Goal: Task Accomplishment & Management: Complete application form

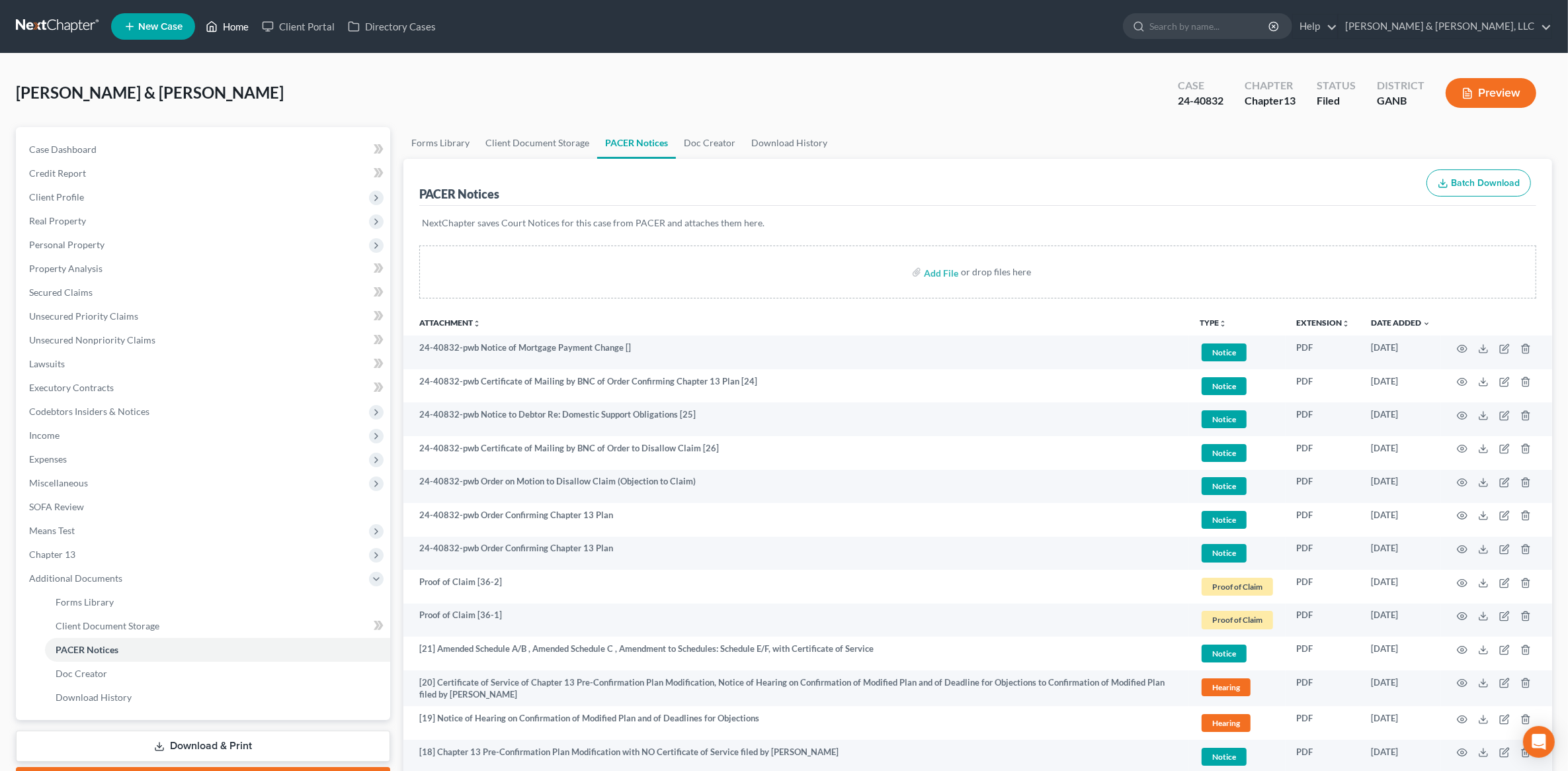
drag, startPoint x: 228, startPoint y: 30, endPoint x: 599, endPoint y: 81, distance: 374.5
click at [228, 30] on link "Home" at bounding box center [227, 27] width 56 height 24
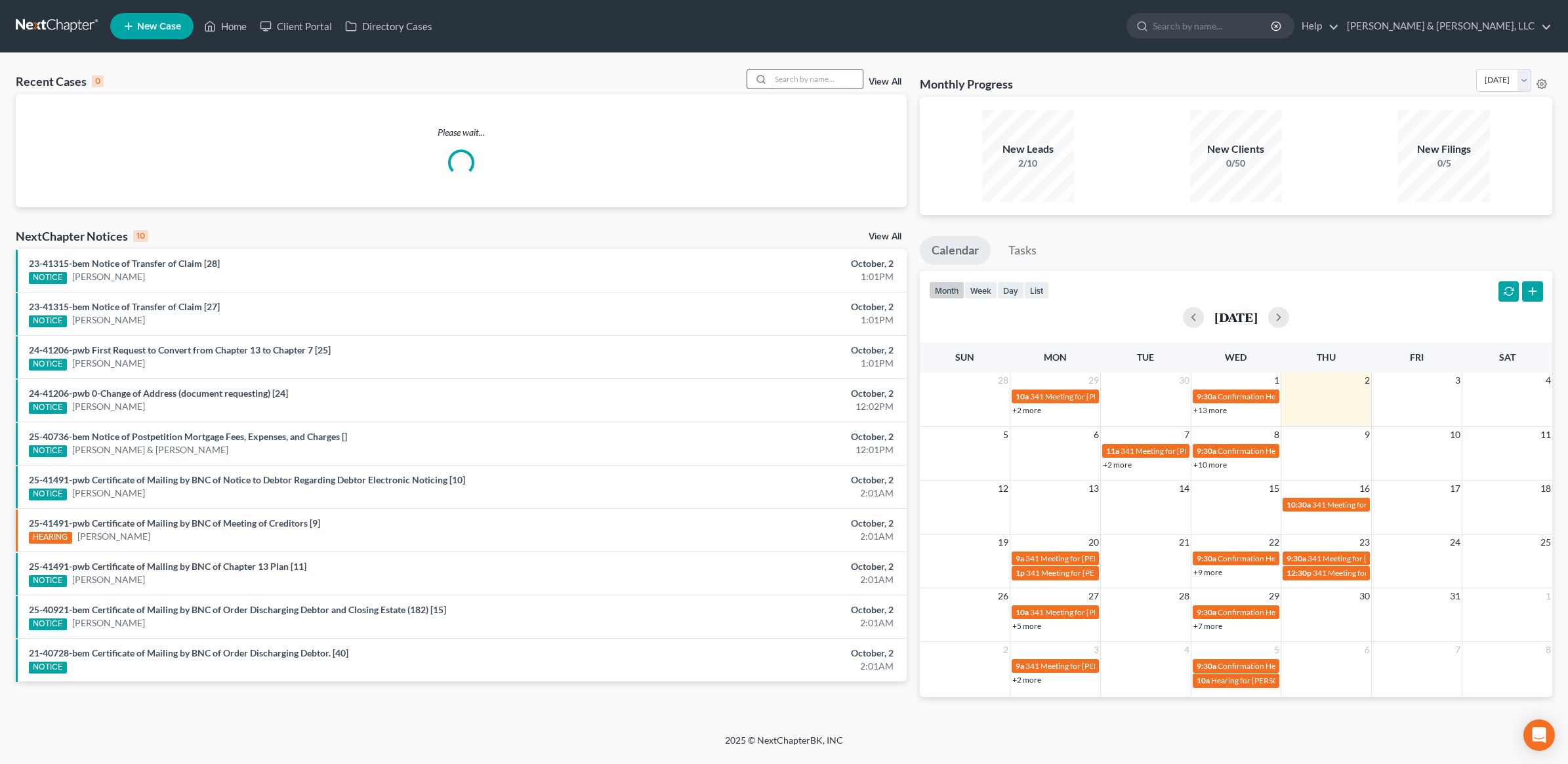
click at [800, 83] on input "search" at bounding box center [816, 79] width 92 height 19
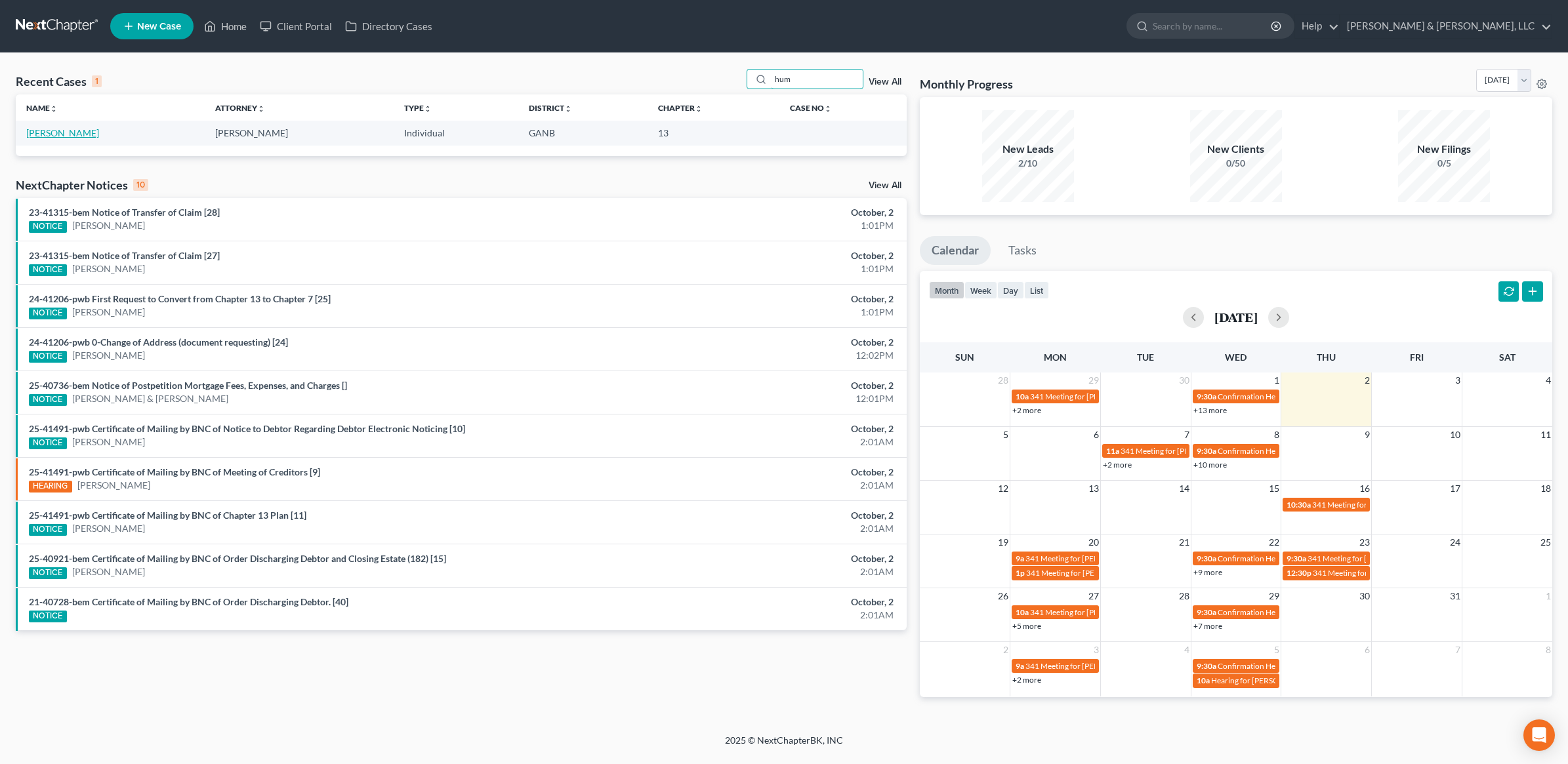
type input "hum"
click at [83, 131] on link "Humphreys, David" at bounding box center [63, 133] width 73 height 11
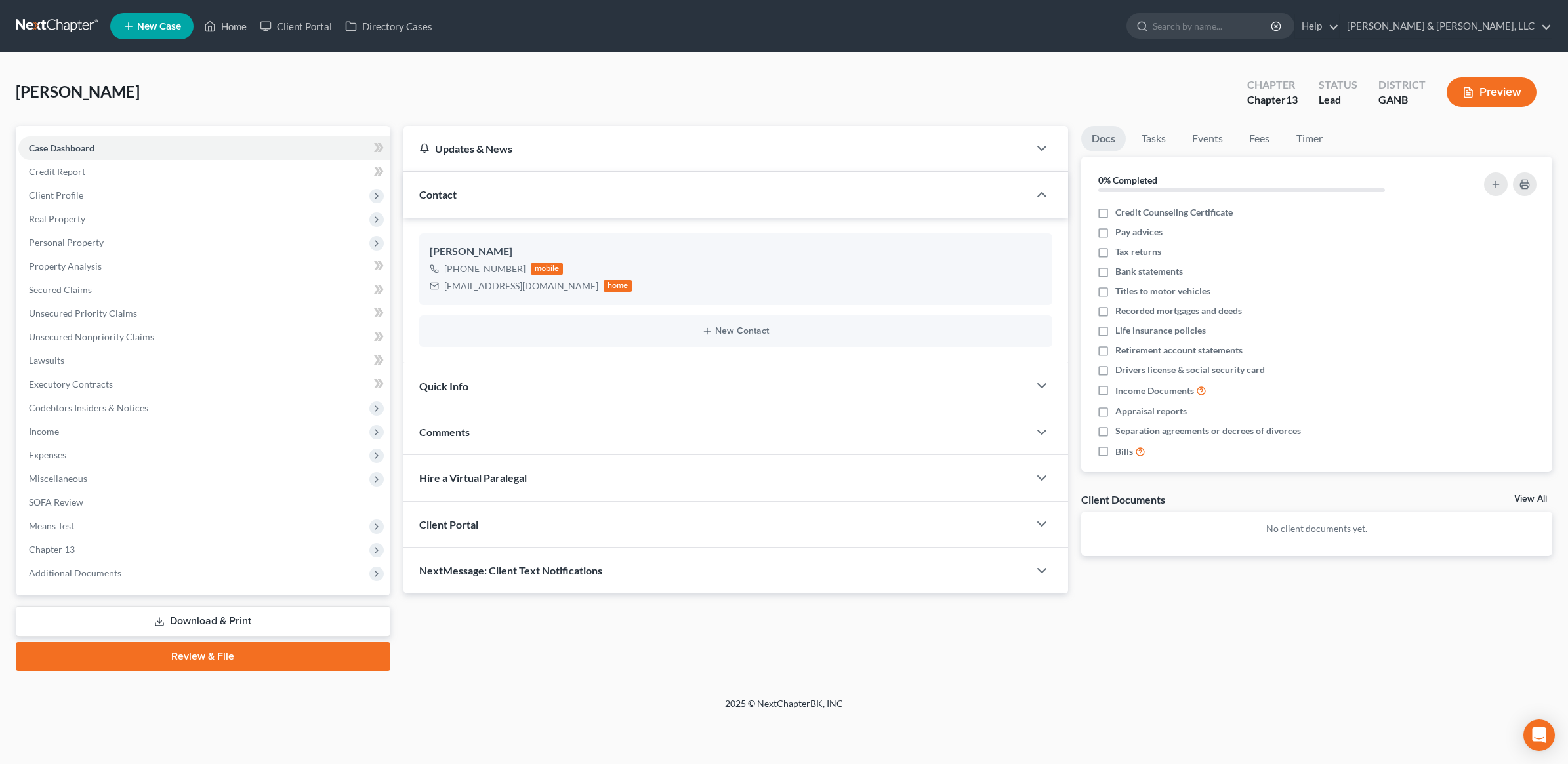
click at [240, 608] on link "Download & Print" at bounding box center [202, 621] width 375 height 31
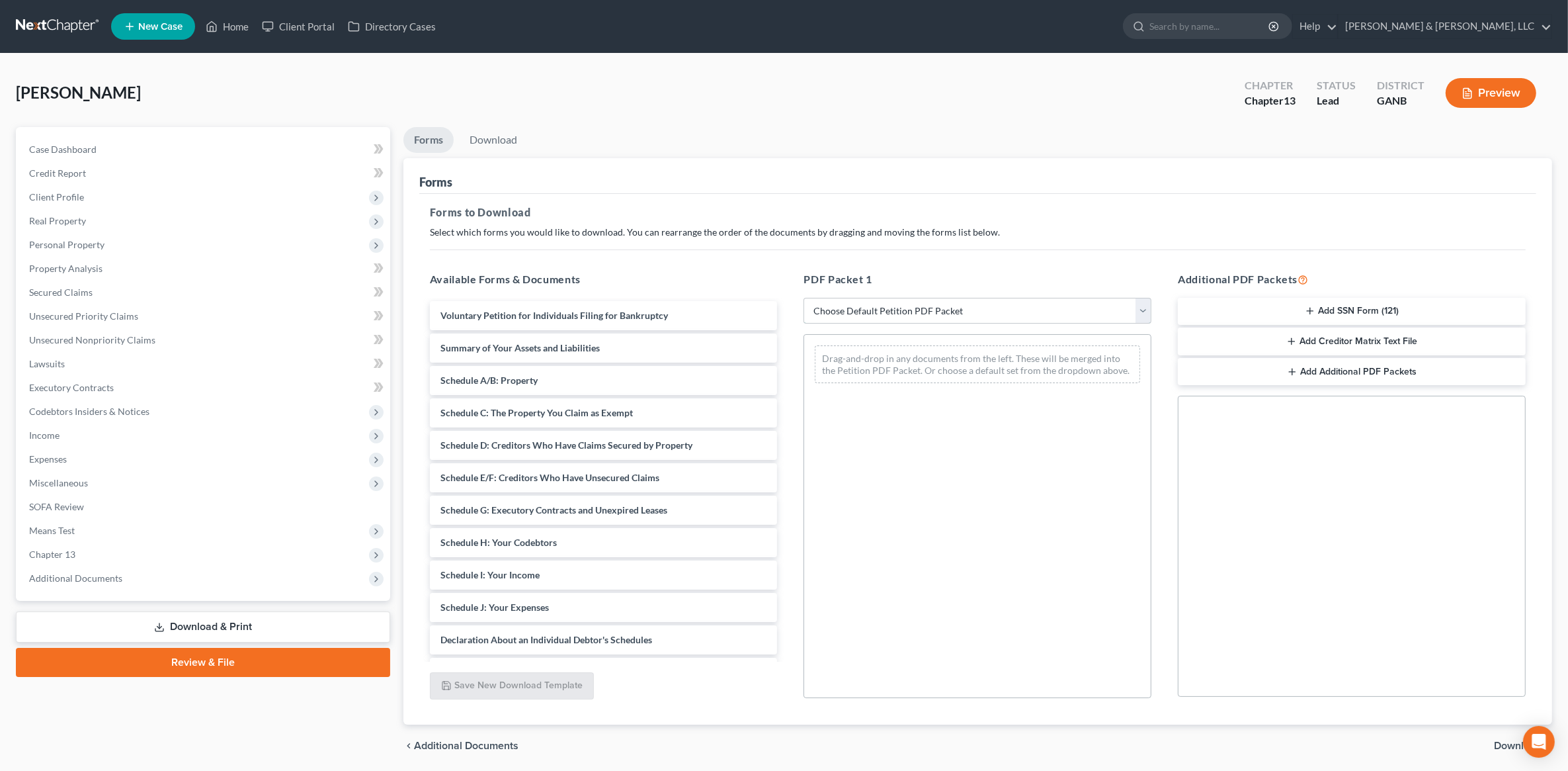
click at [916, 313] on select "Choose Default Petition PDF Packet Complete Bankruptcy Petition (all forms and …" at bounding box center [977, 311] width 348 height 27
select select "8"
click at [803, 298] on select "Choose Default Petition PDF Packet Complete Bankruptcy Petition (all forms and …" at bounding box center [977, 311] width 348 height 27
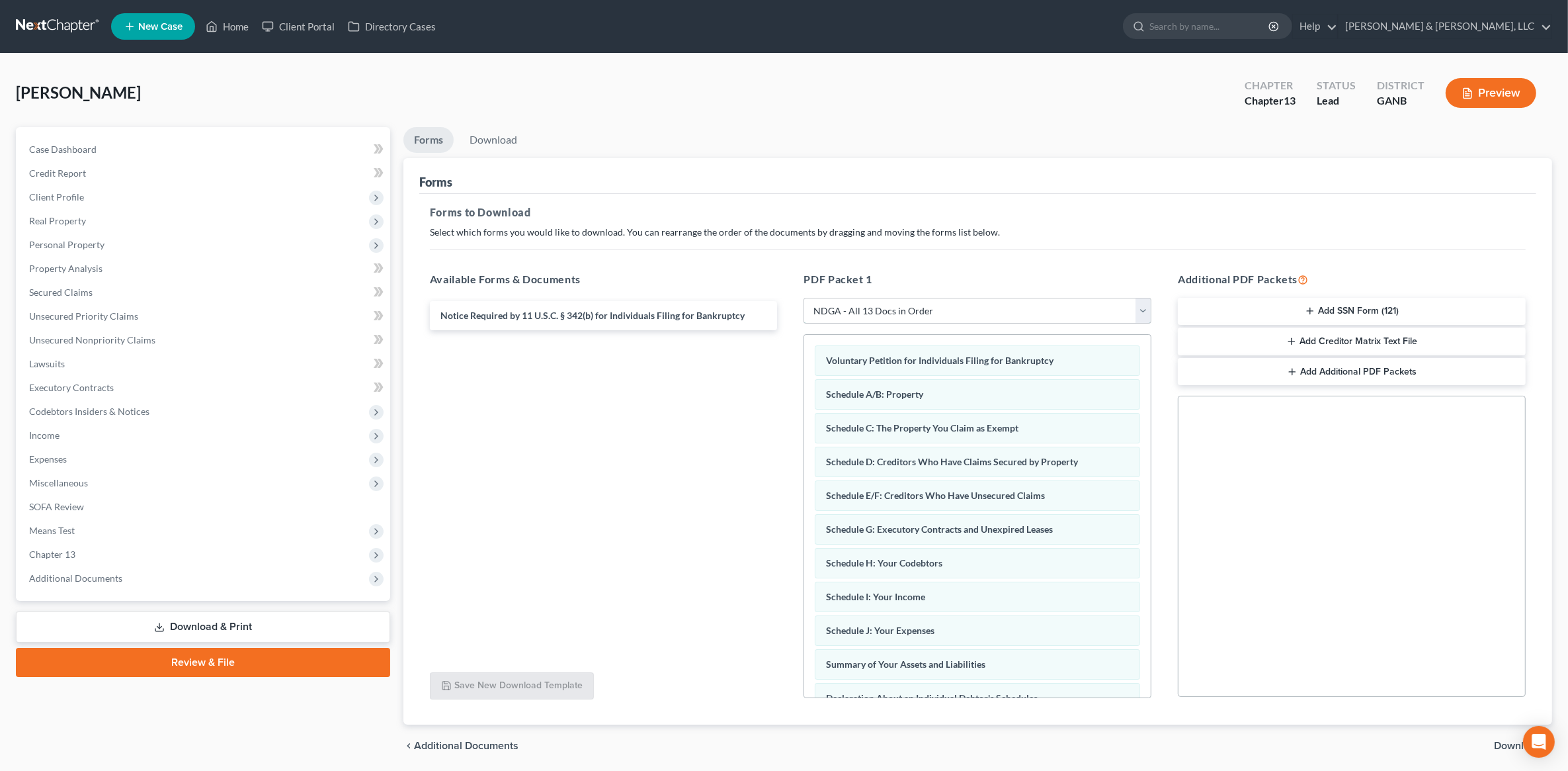
scroll to position [46, 0]
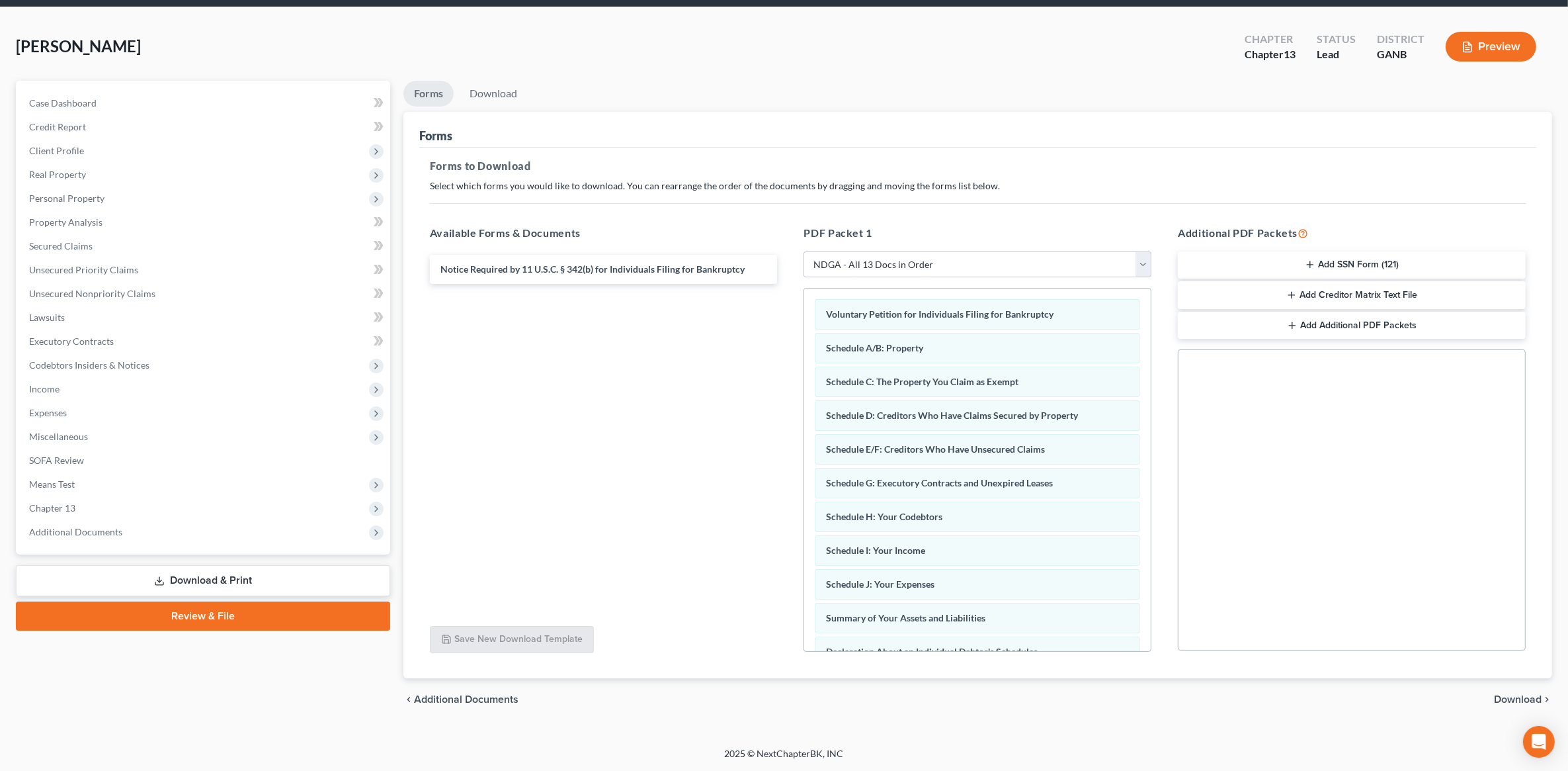
click at [1523, 702] on span "Download" at bounding box center [1517, 699] width 48 height 11
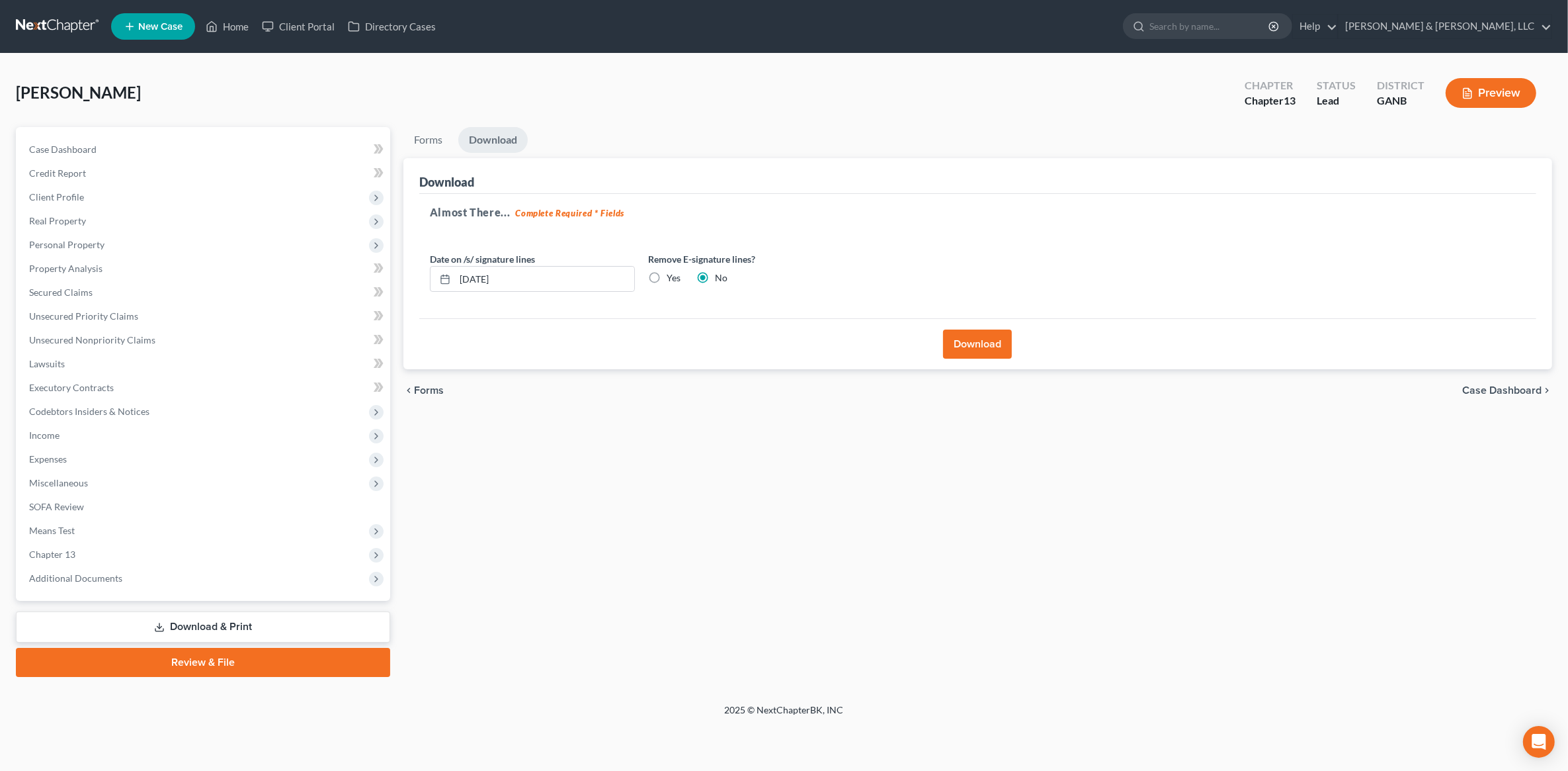
scroll to position [0, 0]
click at [994, 343] on button "Download" at bounding box center [986, 344] width 69 height 29
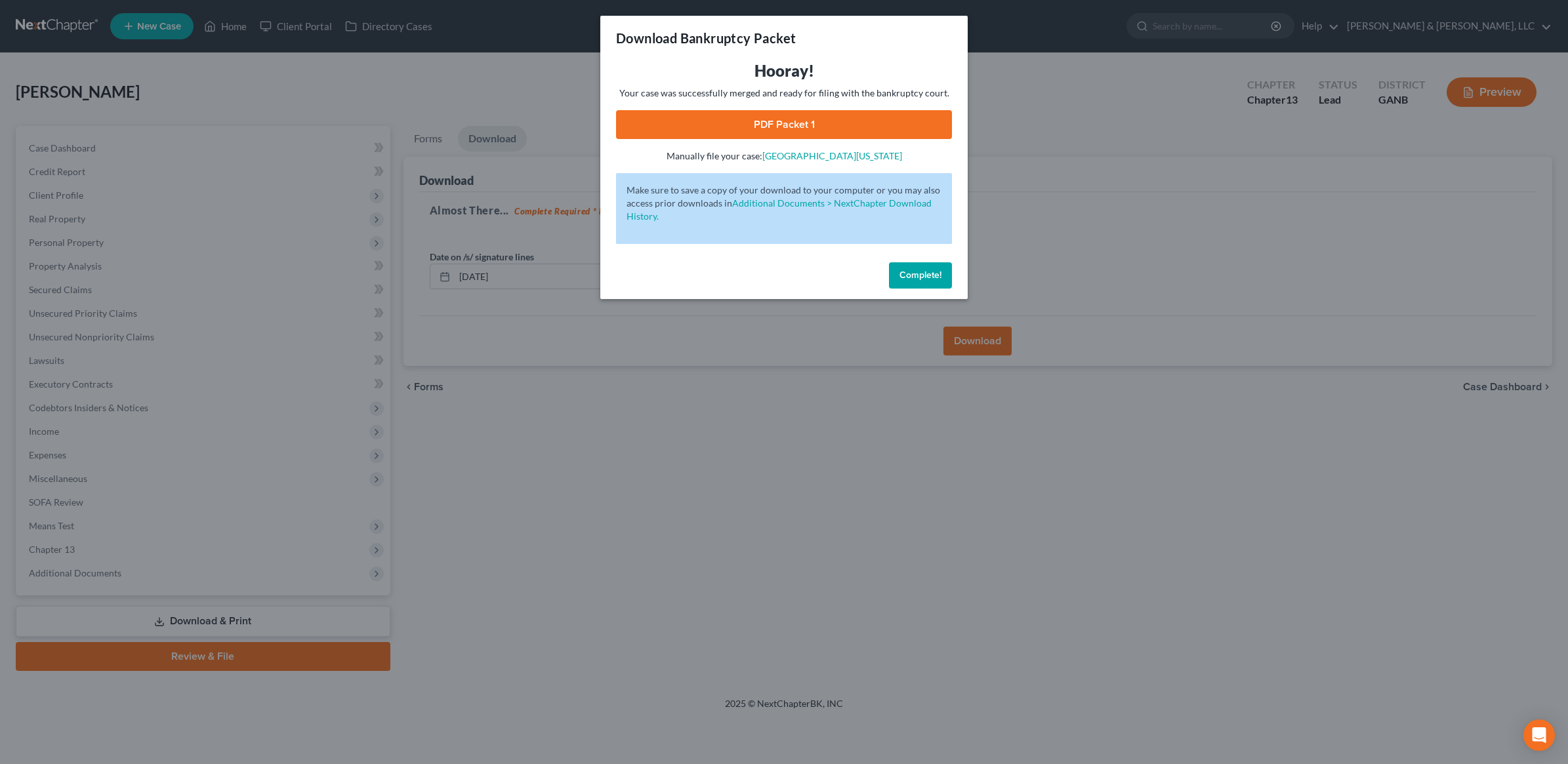
click at [858, 53] on div "Download Bankruptcy Packet" at bounding box center [784, 38] width 367 height 45
click at [782, 124] on link "PDF Packet 1" at bounding box center [784, 124] width 336 height 29
click at [934, 274] on span "Complete!" at bounding box center [920, 275] width 42 height 11
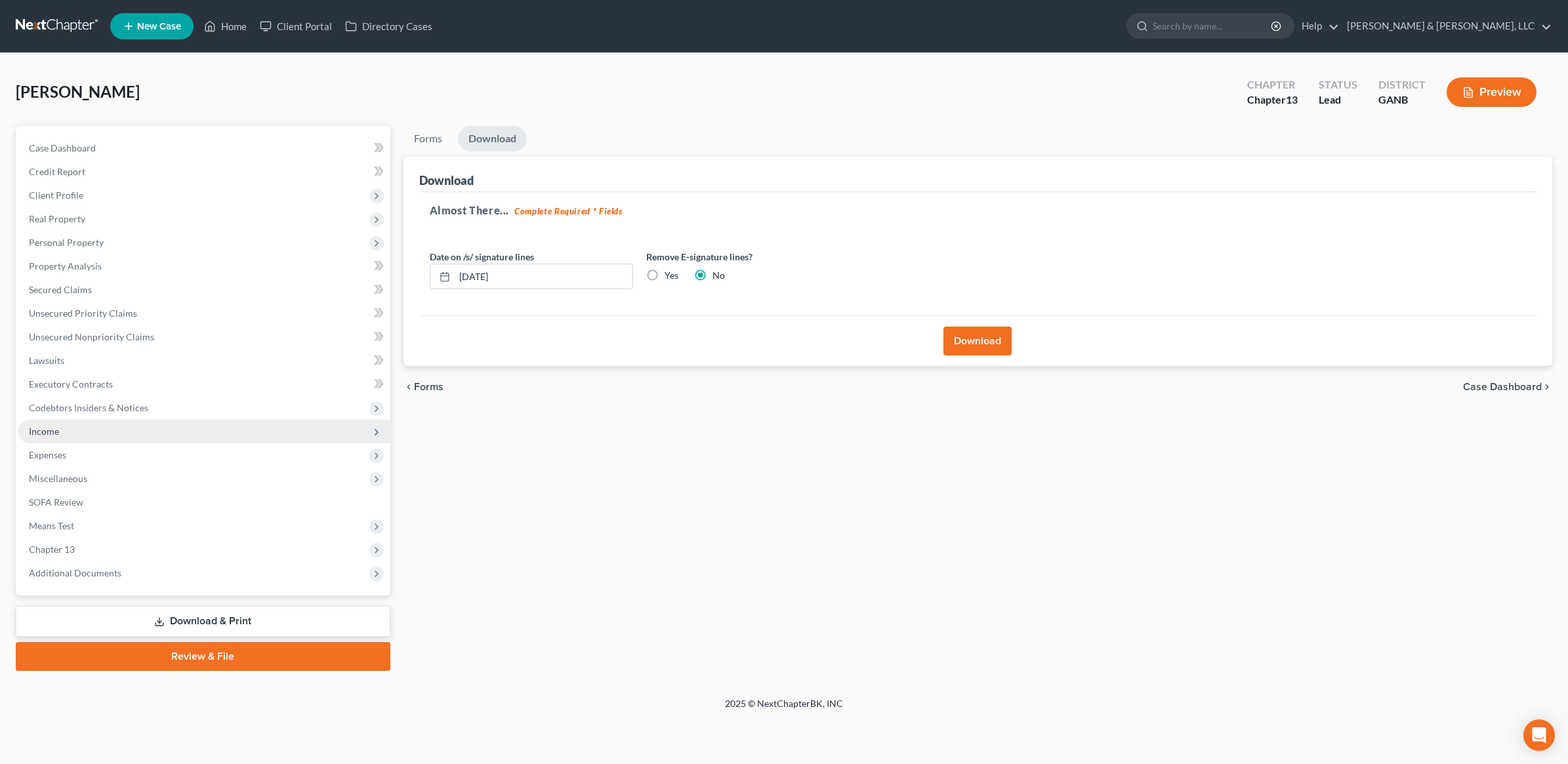
click at [174, 431] on span "Income" at bounding box center [204, 431] width 372 height 24
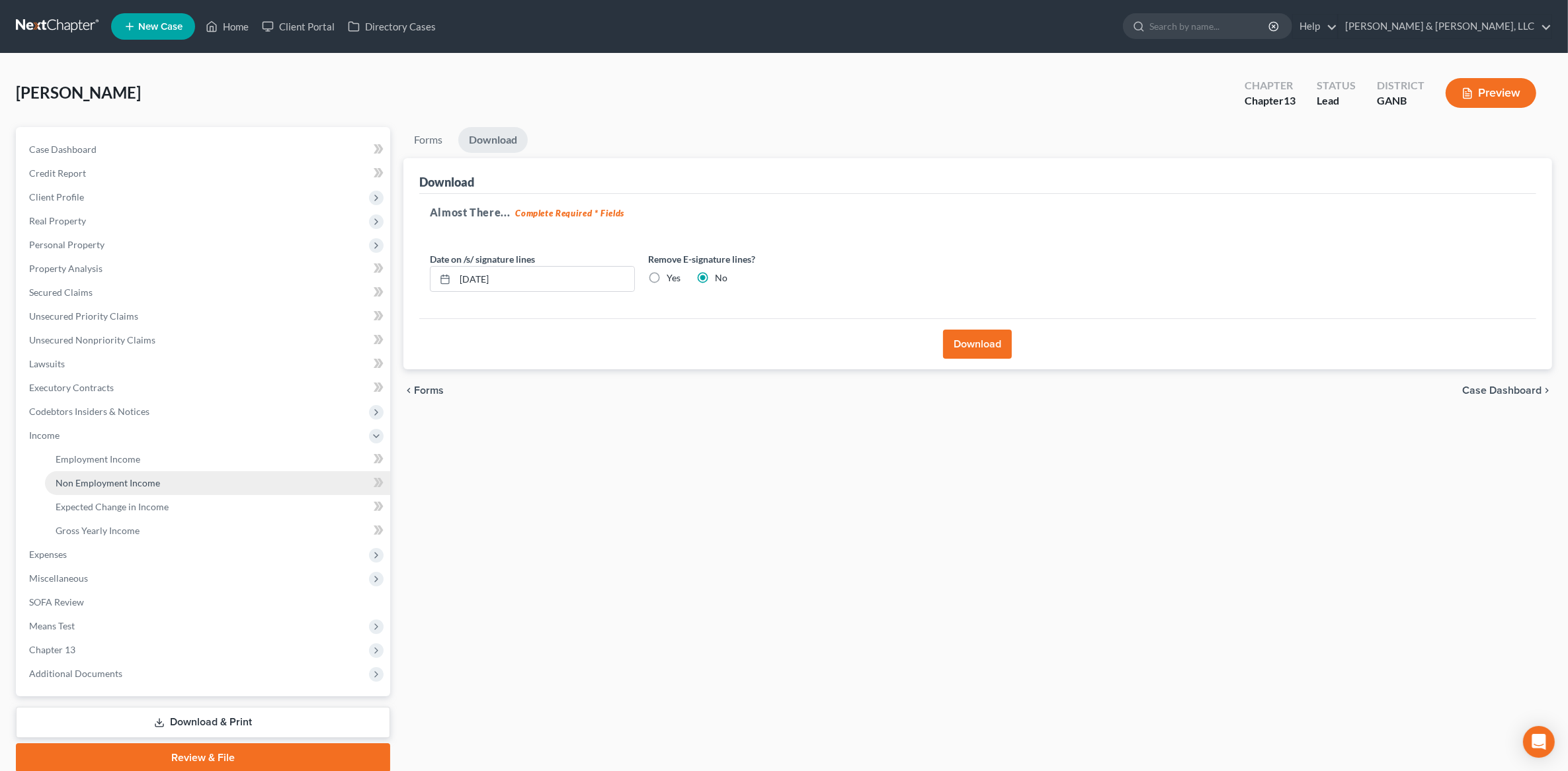
click at [143, 484] on span "Non Employment Income" at bounding box center [108, 483] width 104 height 11
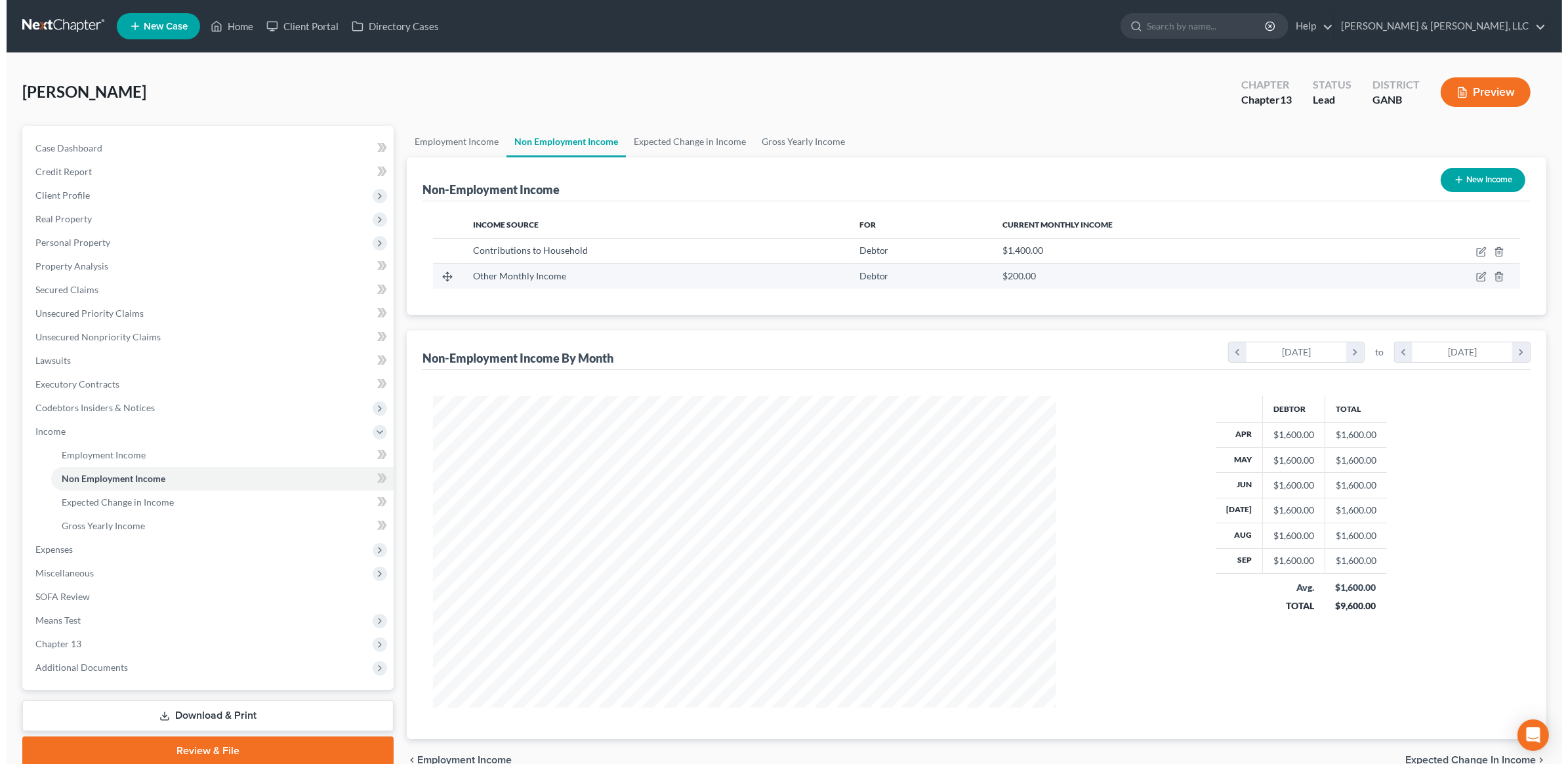
scroll to position [311, 649]
click at [1476, 273] on icon "button" at bounding box center [1474, 277] width 11 height 11
select select "13"
select select "0"
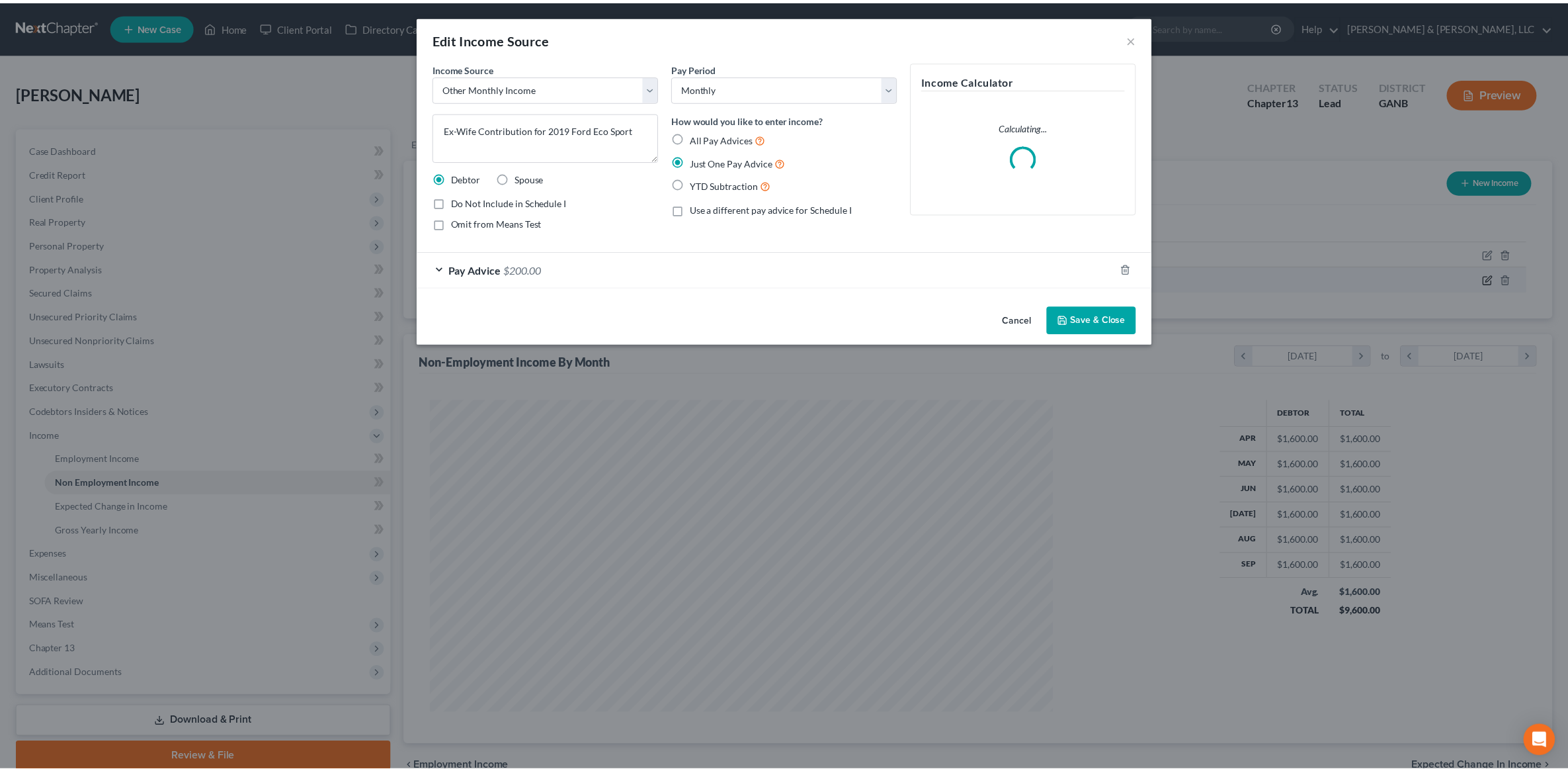
scroll to position [317, 659]
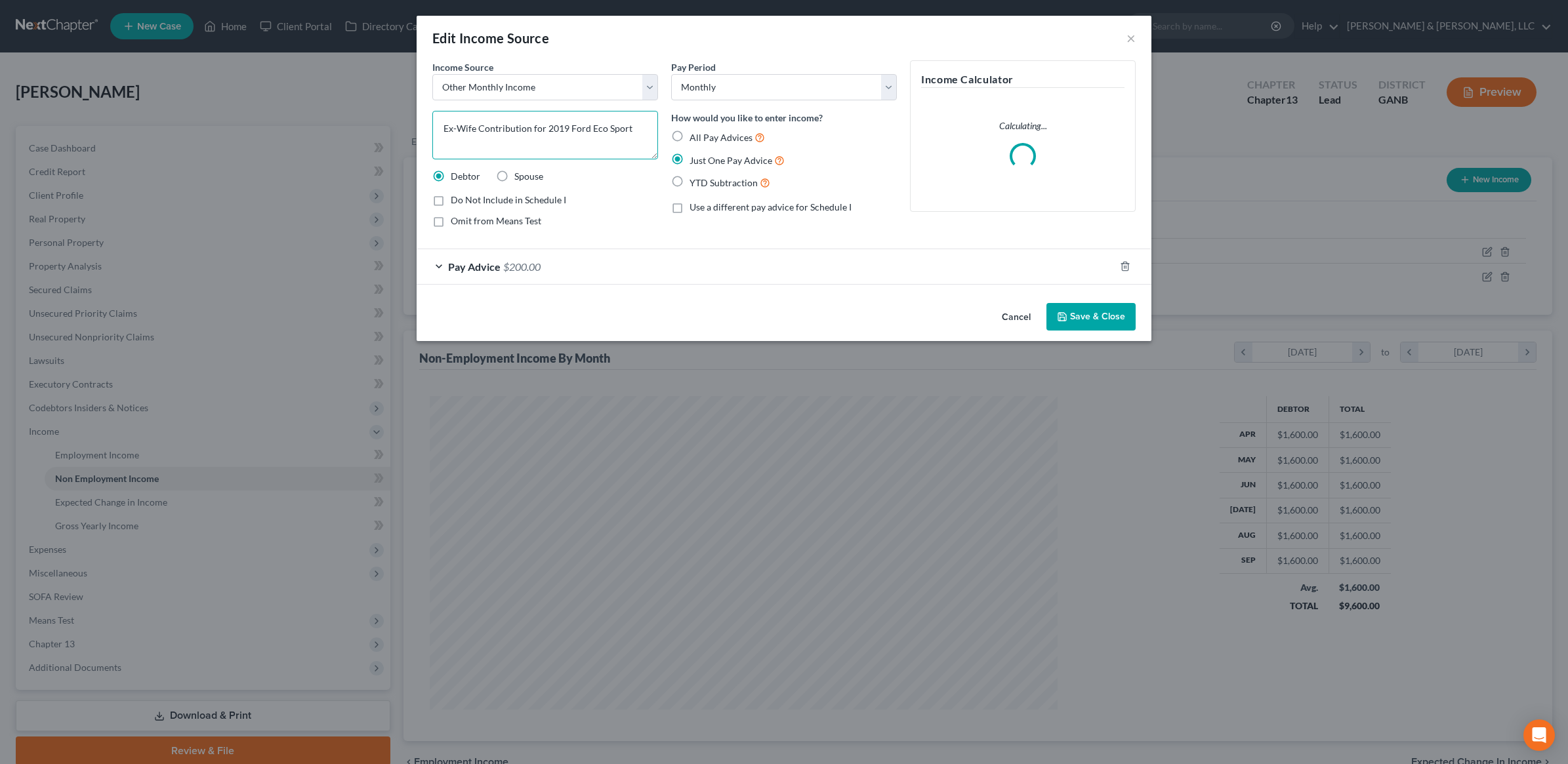
click at [529, 140] on textarea "Ex-Wife Contribution for 2019 Ford Eco Sport" at bounding box center [545, 134] width 226 height 49
drag, startPoint x: 479, startPoint y: 128, endPoint x: 390, endPoint y: 138, distance: 89.6
click at [390, 138] on div "Edit Income Source × Income Source * Select Unemployment Disability (from emplo…" at bounding box center [784, 382] width 1568 height 764
type textarea "Contribution for 2019 Ford Eco Sport"
click at [1119, 320] on button "Save & Close" at bounding box center [1090, 317] width 89 height 28
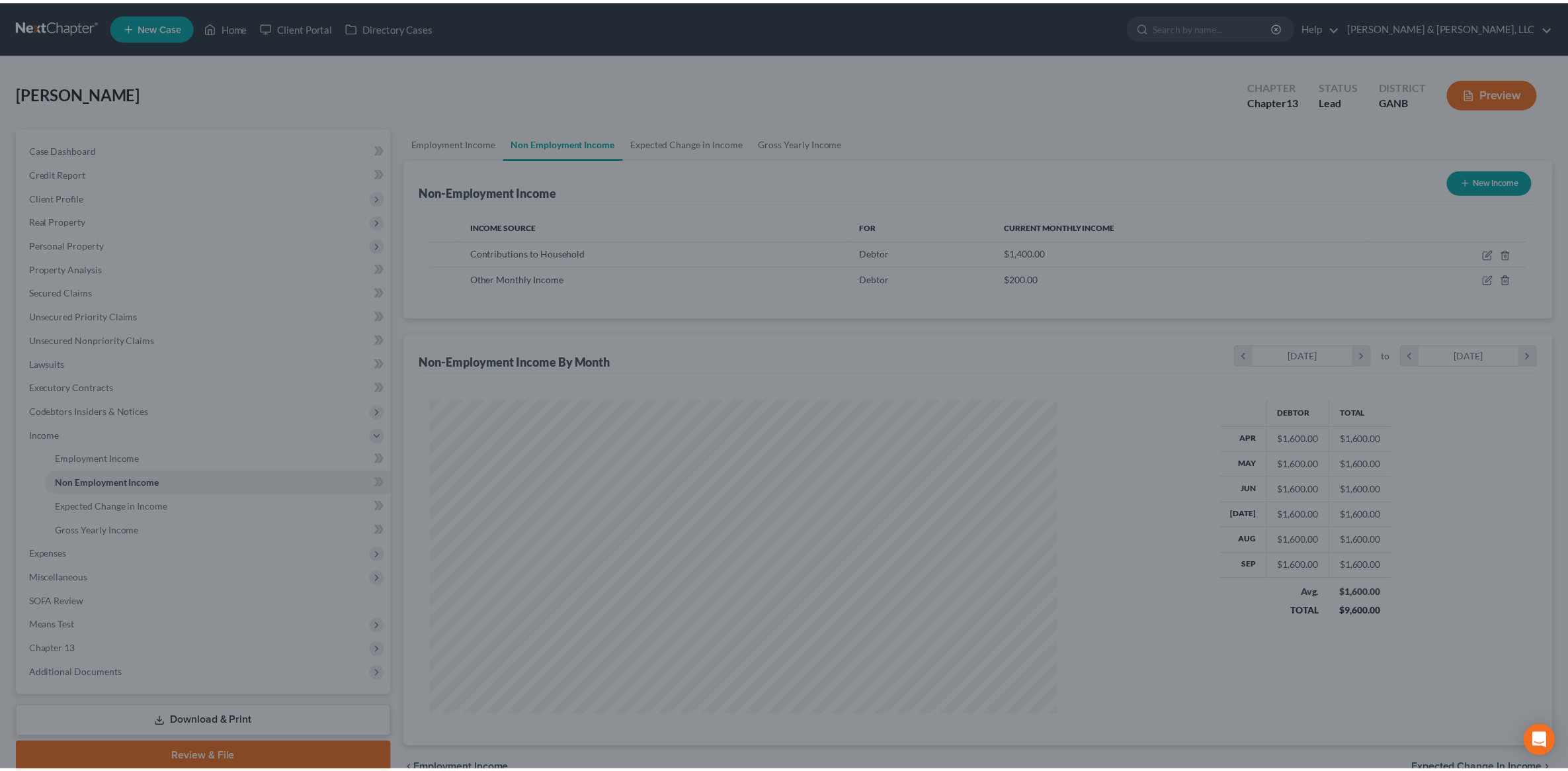
scroll to position [314, 655]
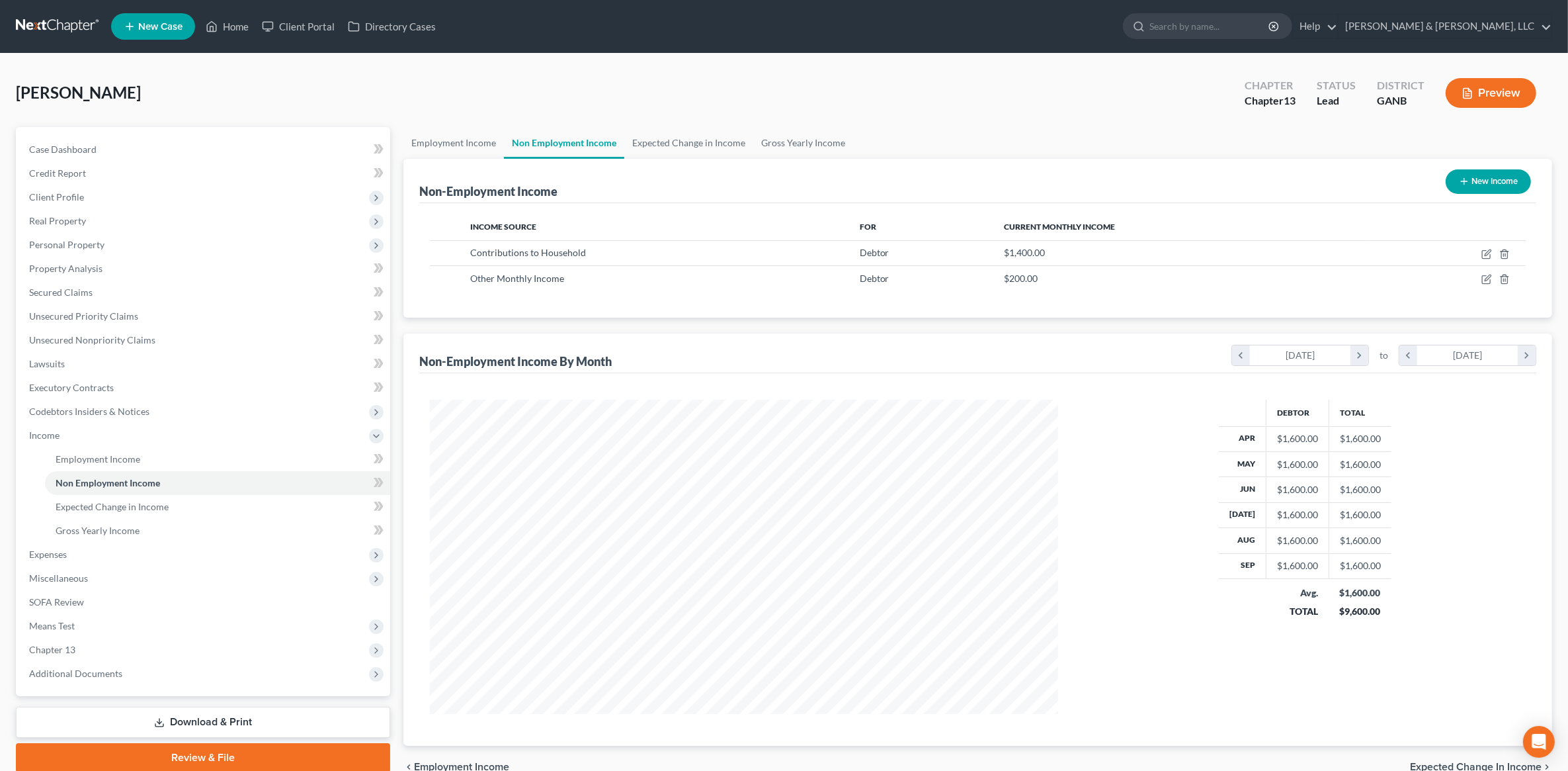
click at [1498, 87] on button "Preview" at bounding box center [1491, 93] width 90 height 30
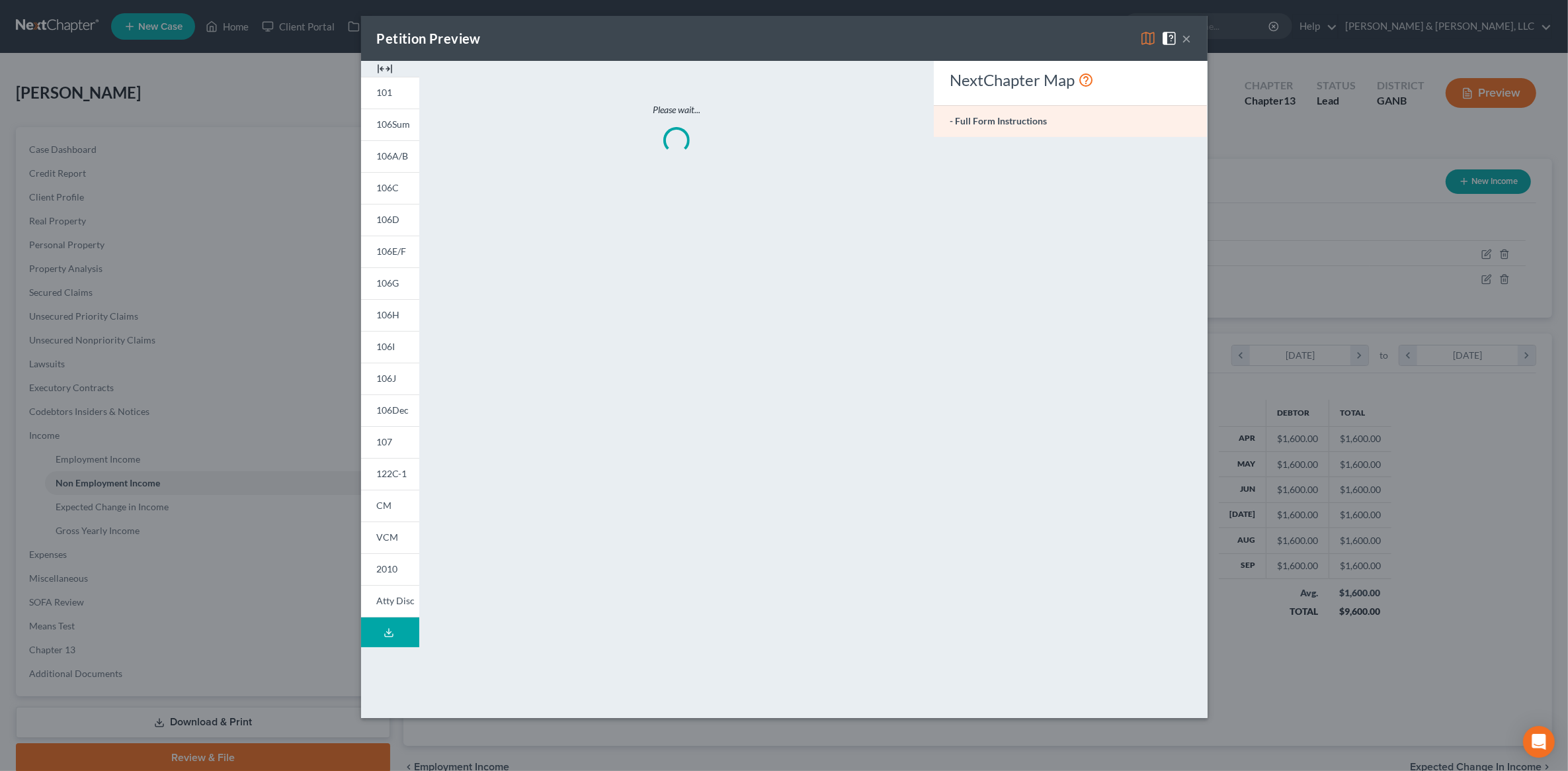
scroll to position [317, 659]
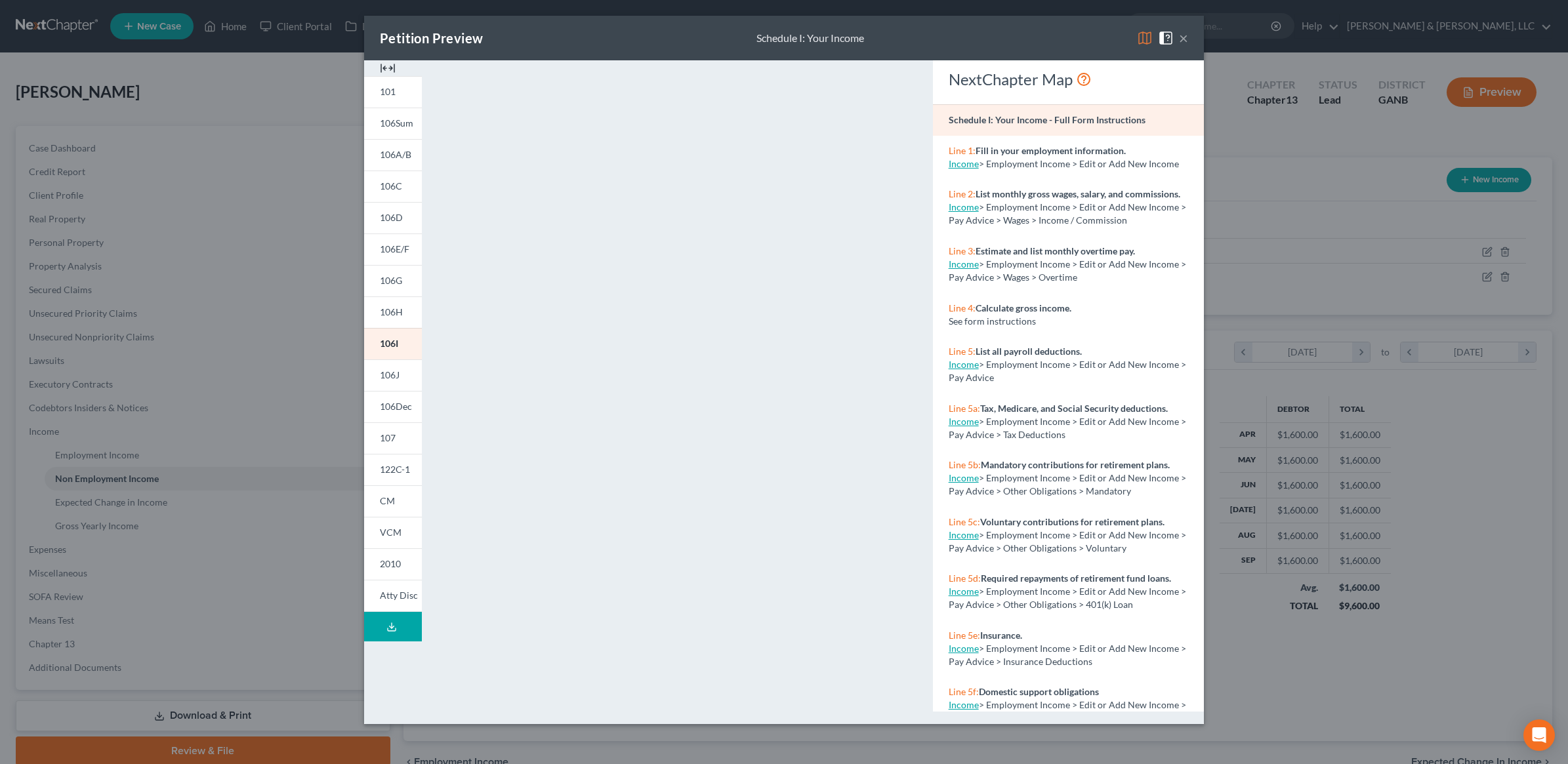
click at [1185, 35] on button "×" at bounding box center [1183, 38] width 9 height 15
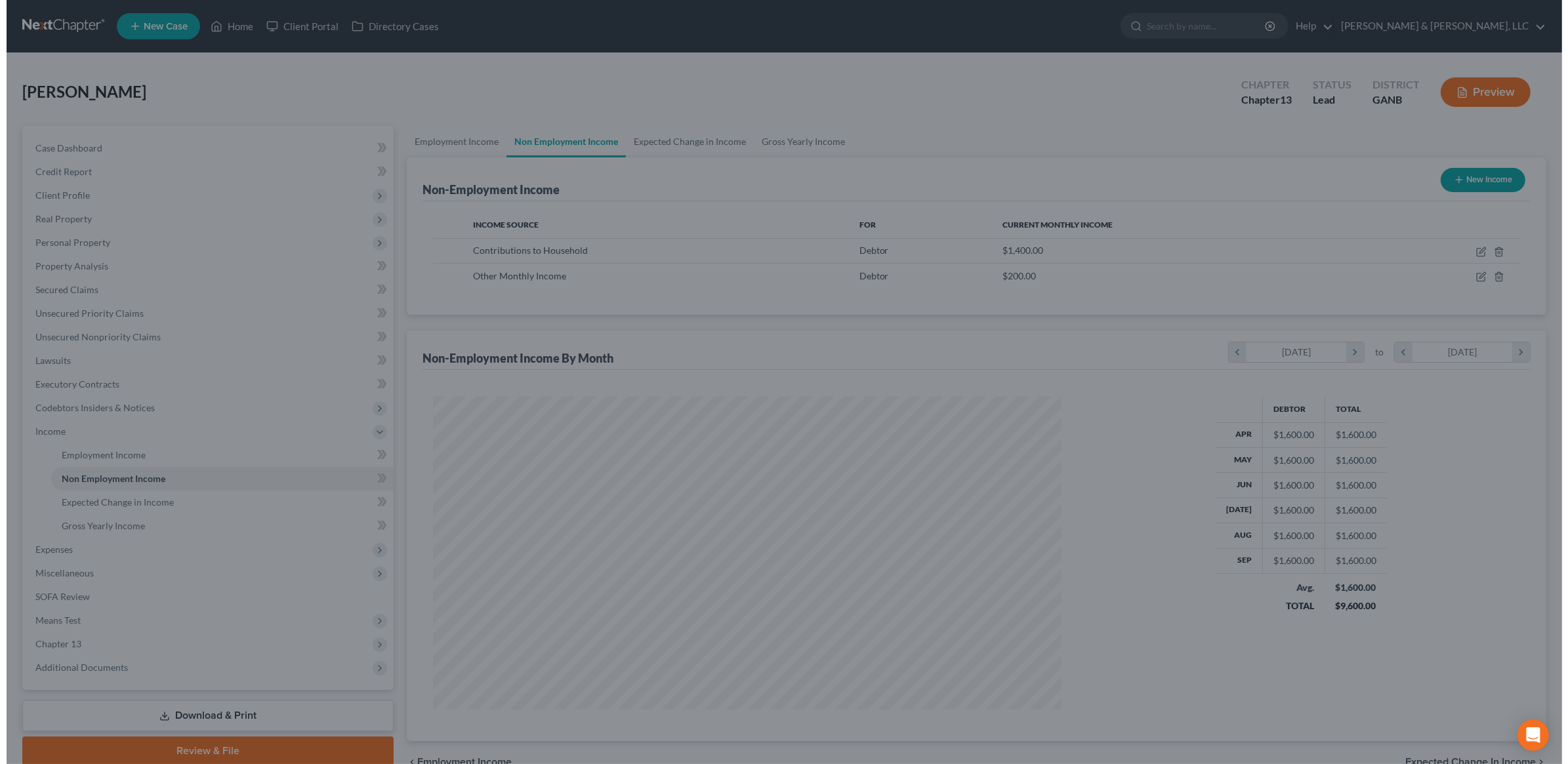
scroll to position [655352, 655266]
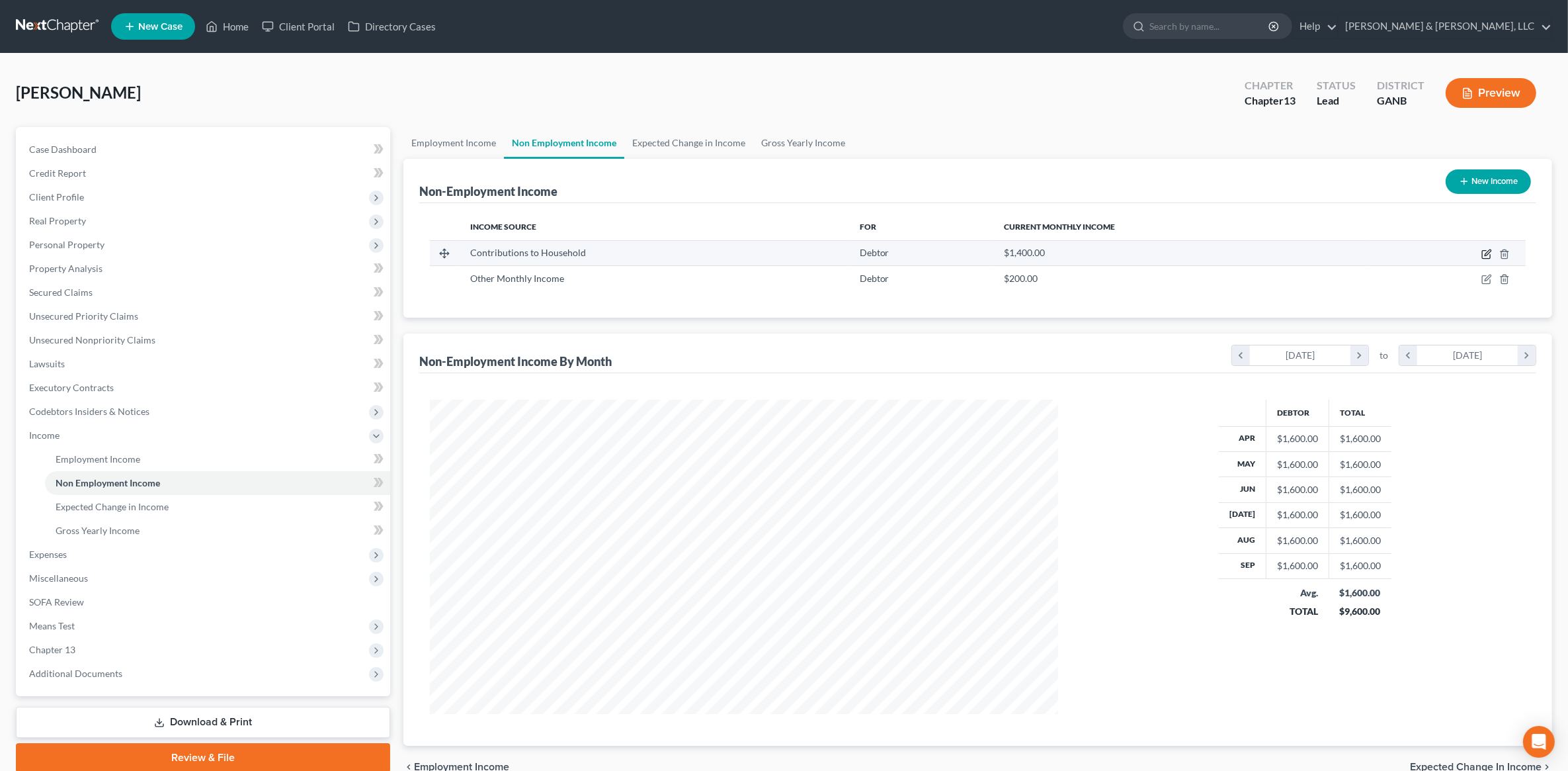
click at [1485, 253] on icon "button" at bounding box center [1488, 253] width 6 height 6
select select "8"
select select "0"
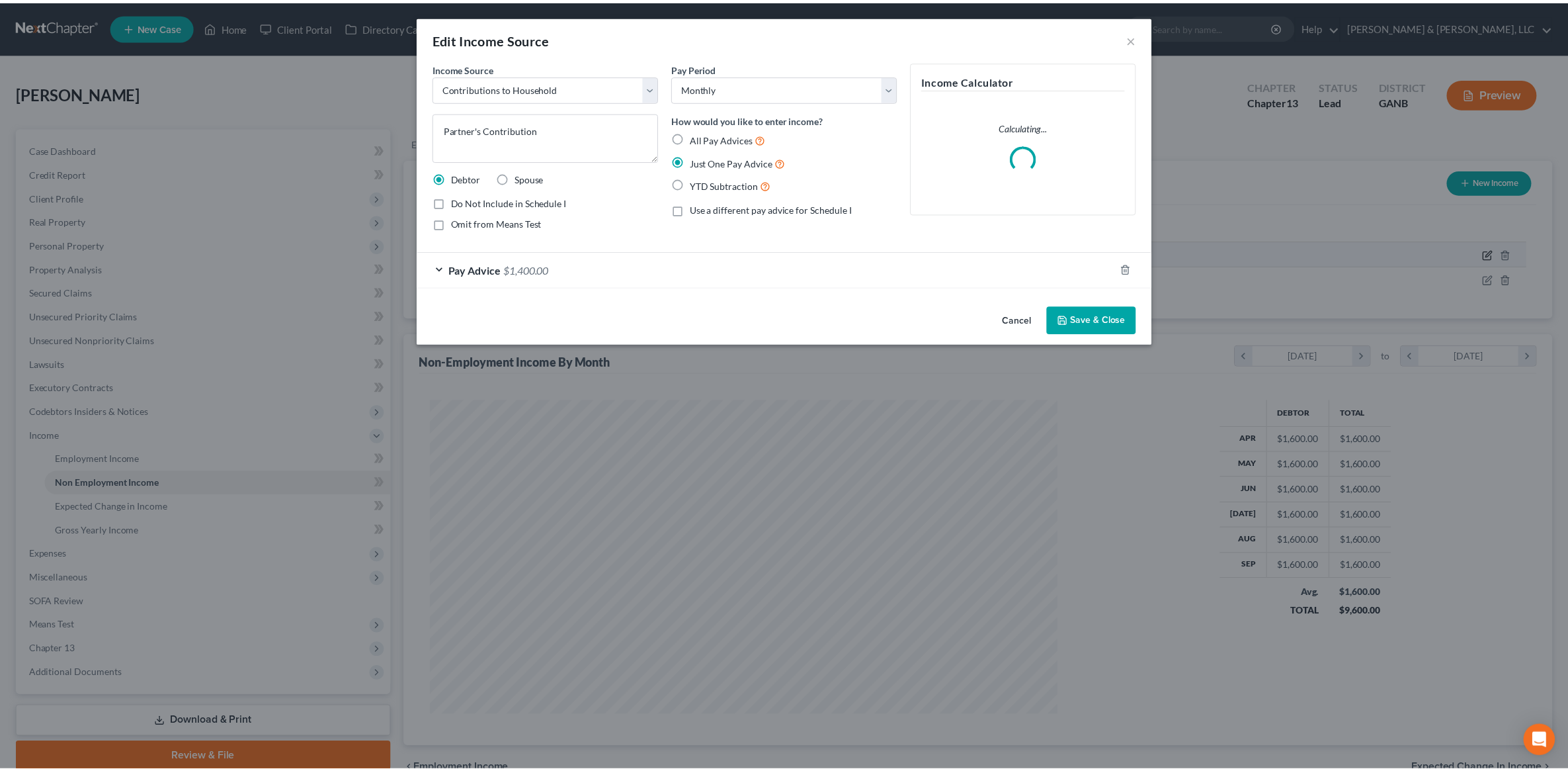
scroll to position [317, 659]
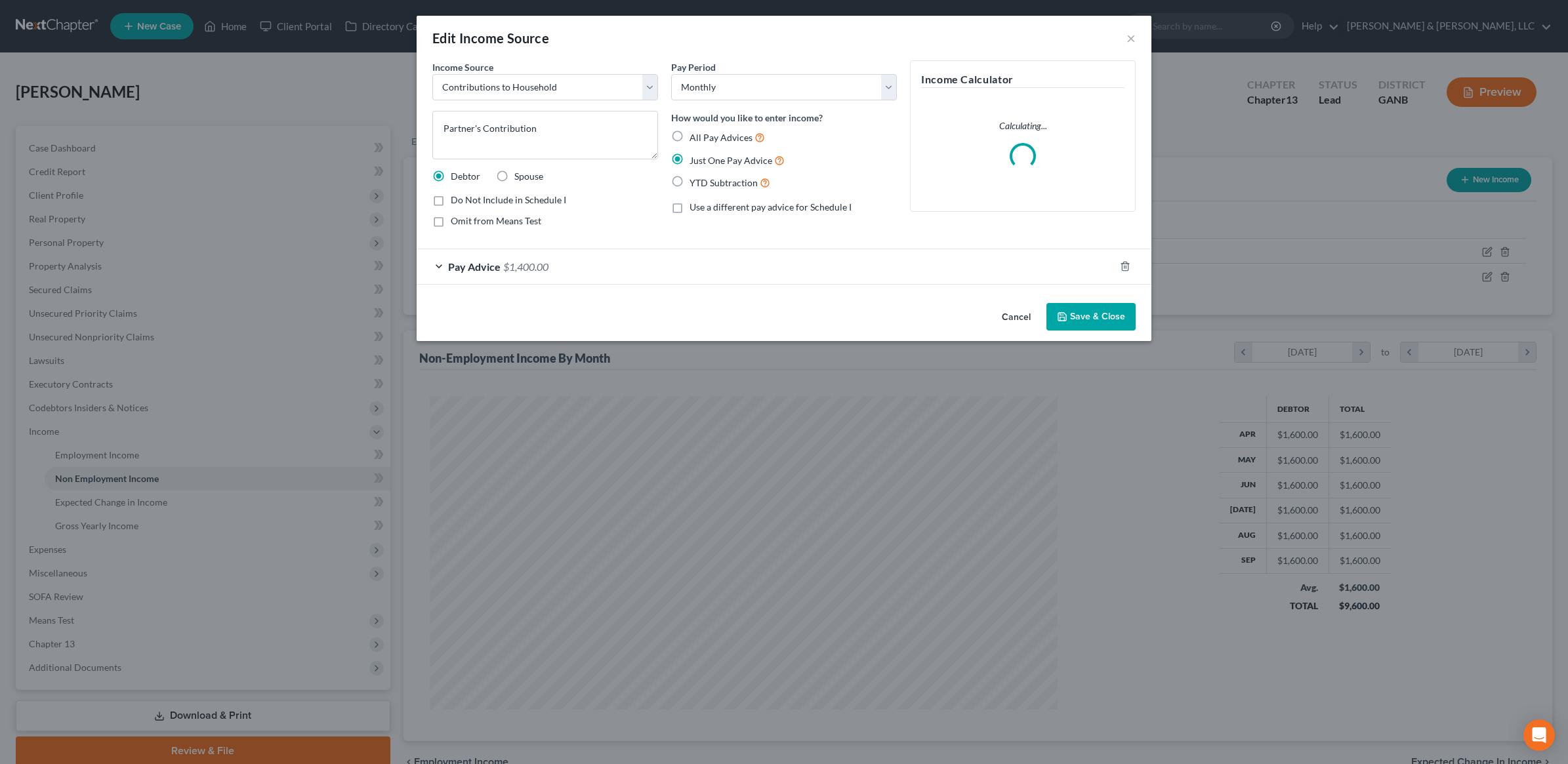
click at [590, 245] on form "Income Source * Select Unemployment Disability (from employer) Pension Retireme…" at bounding box center [784, 172] width 703 height 224
click at [1129, 40] on button "×" at bounding box center [1131, 38] width 9 height 15
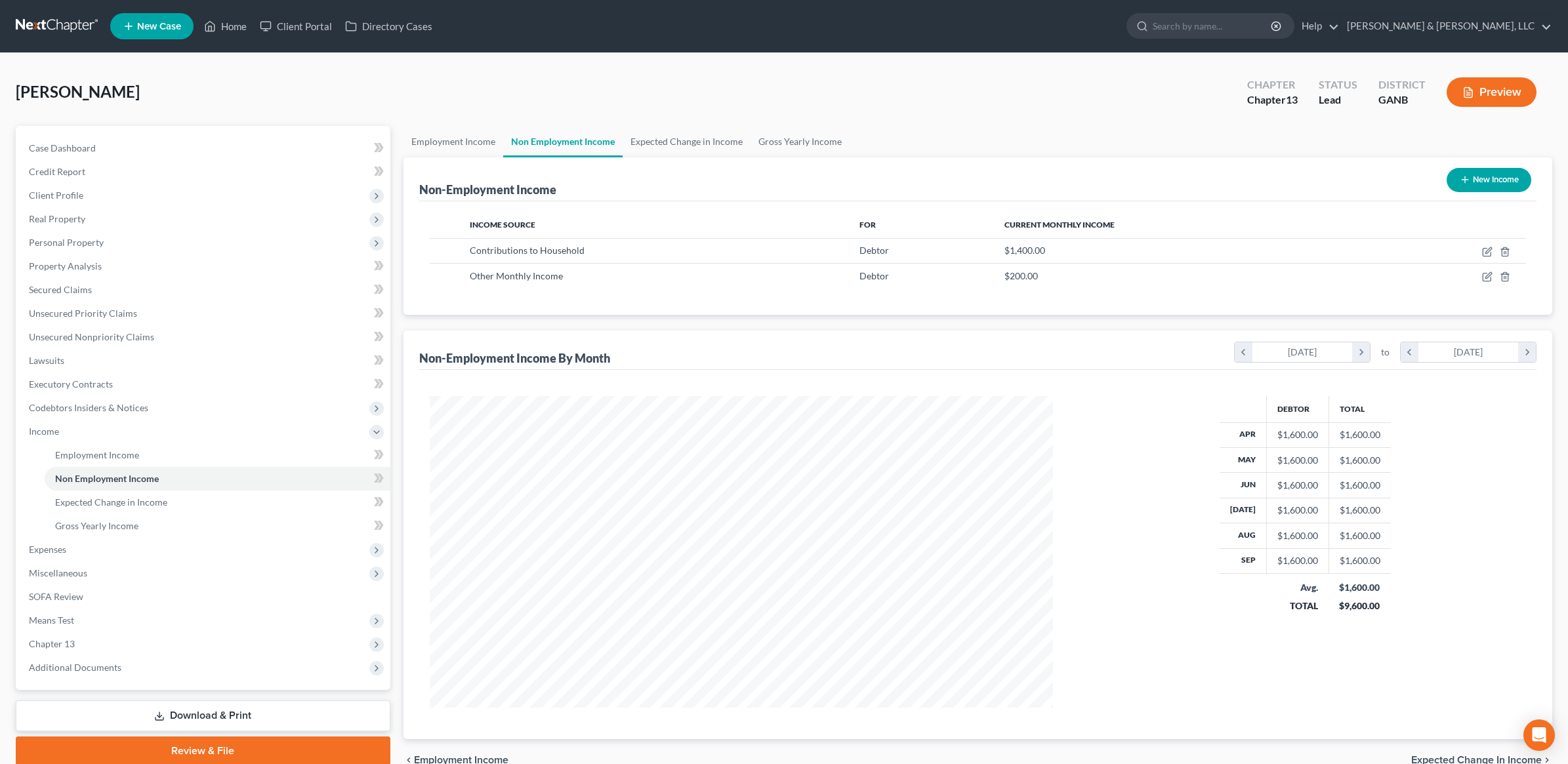
scroll to position [655352, 655266]
click at [1479, 280] on icon "button" at bounding box center [1474, 277] width 11 height 11
select select "13"
select select "0"
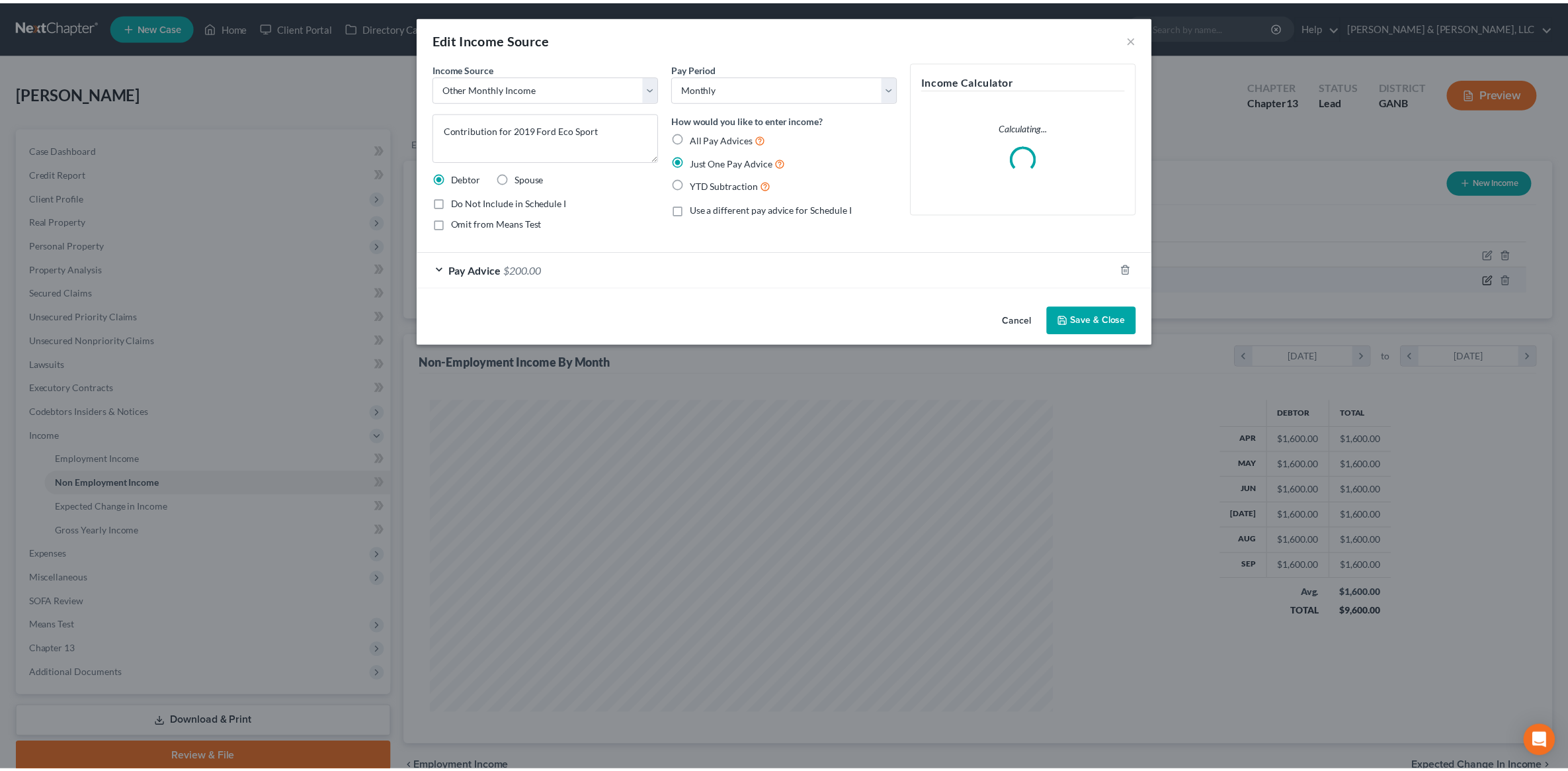
scroll to position [317, 659]
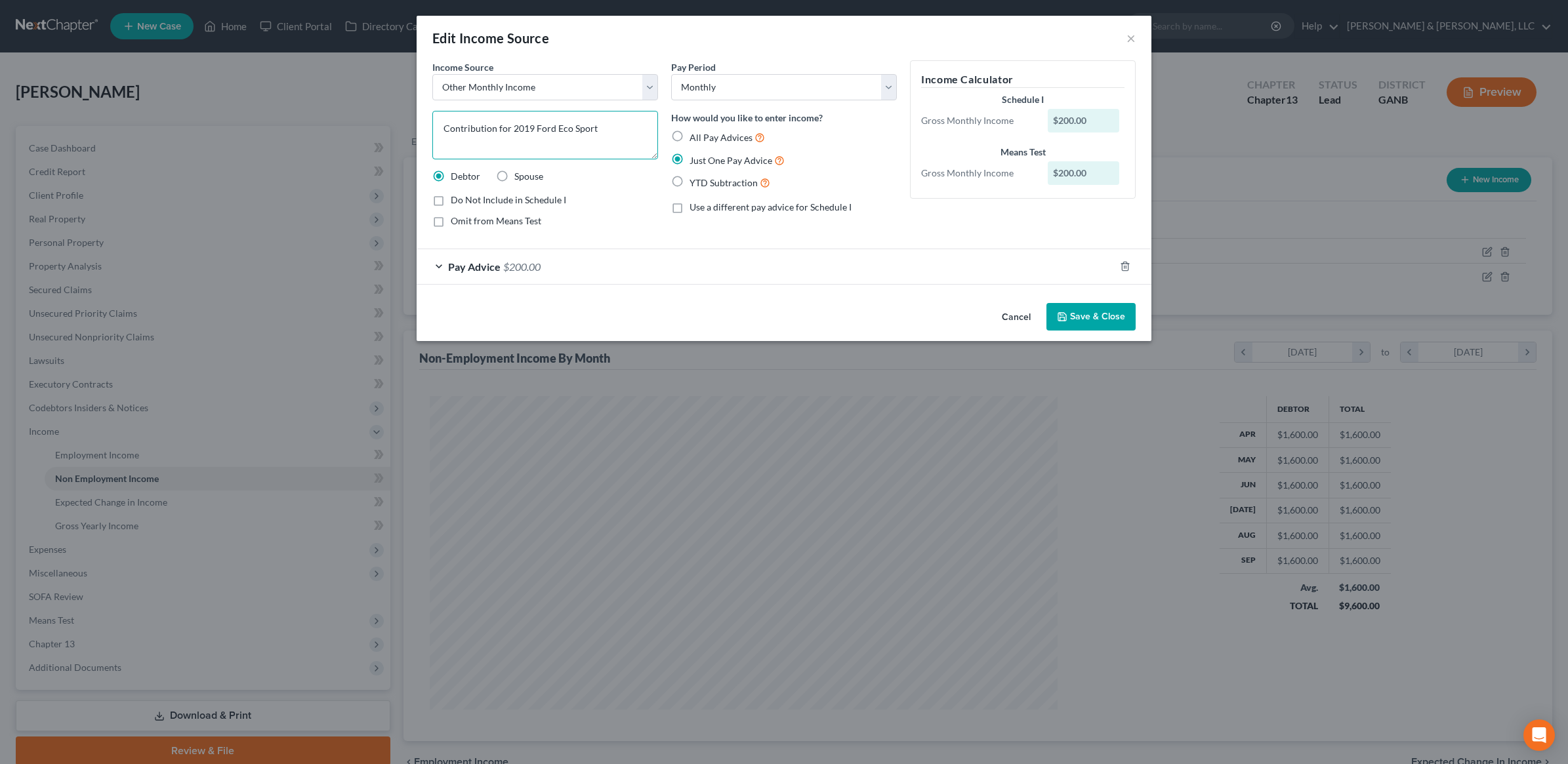
drag, startPoint x: 590, startPoint y: 124, endPoint x: 560, endPoint y: 126, distance: 30.1
click at [560, 126] on textarea "Contribution for 2019 Ford Eco Sport" at bounding box center [545, 134] width 226 height 49
type textarea "Contribution for 2019 Ford"
click at [1097, 304] on button "Save & Close" at bounding box center [1090, 317] width 89 height 28
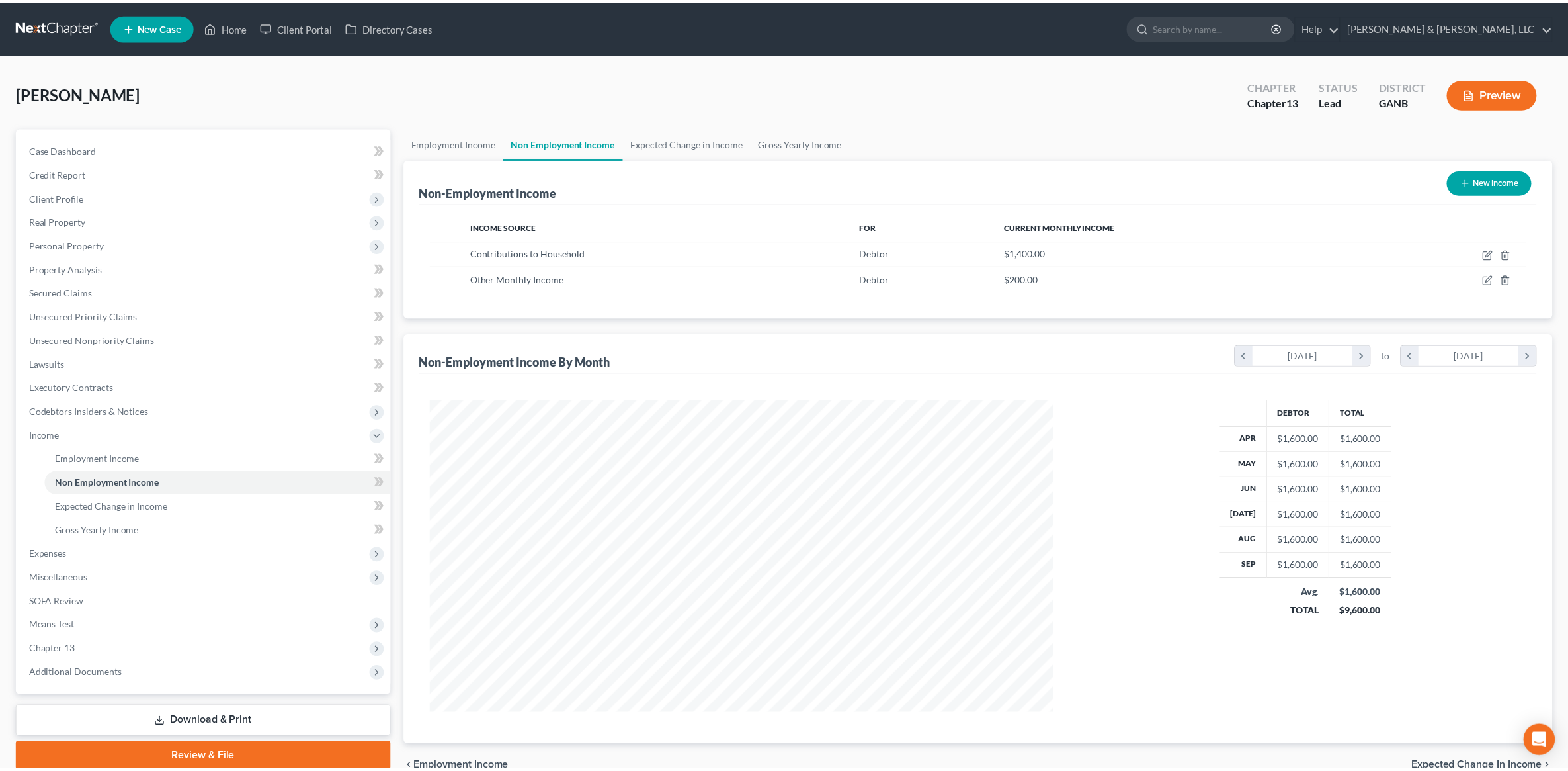
scroll to position [314, 655]
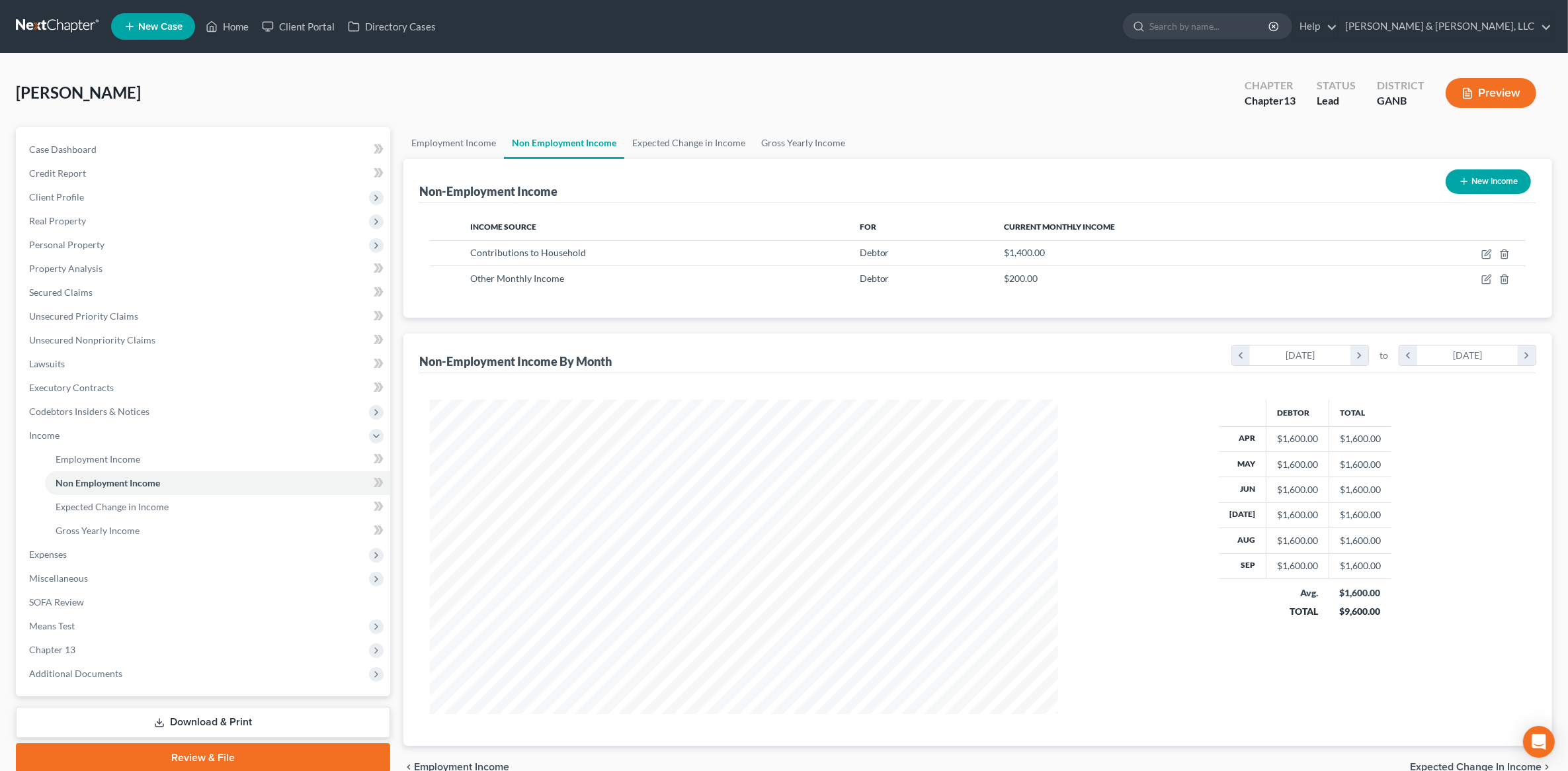
click at [1486, 94] on button "Preview" at bounding box center [1491, 93] width 90 height 30
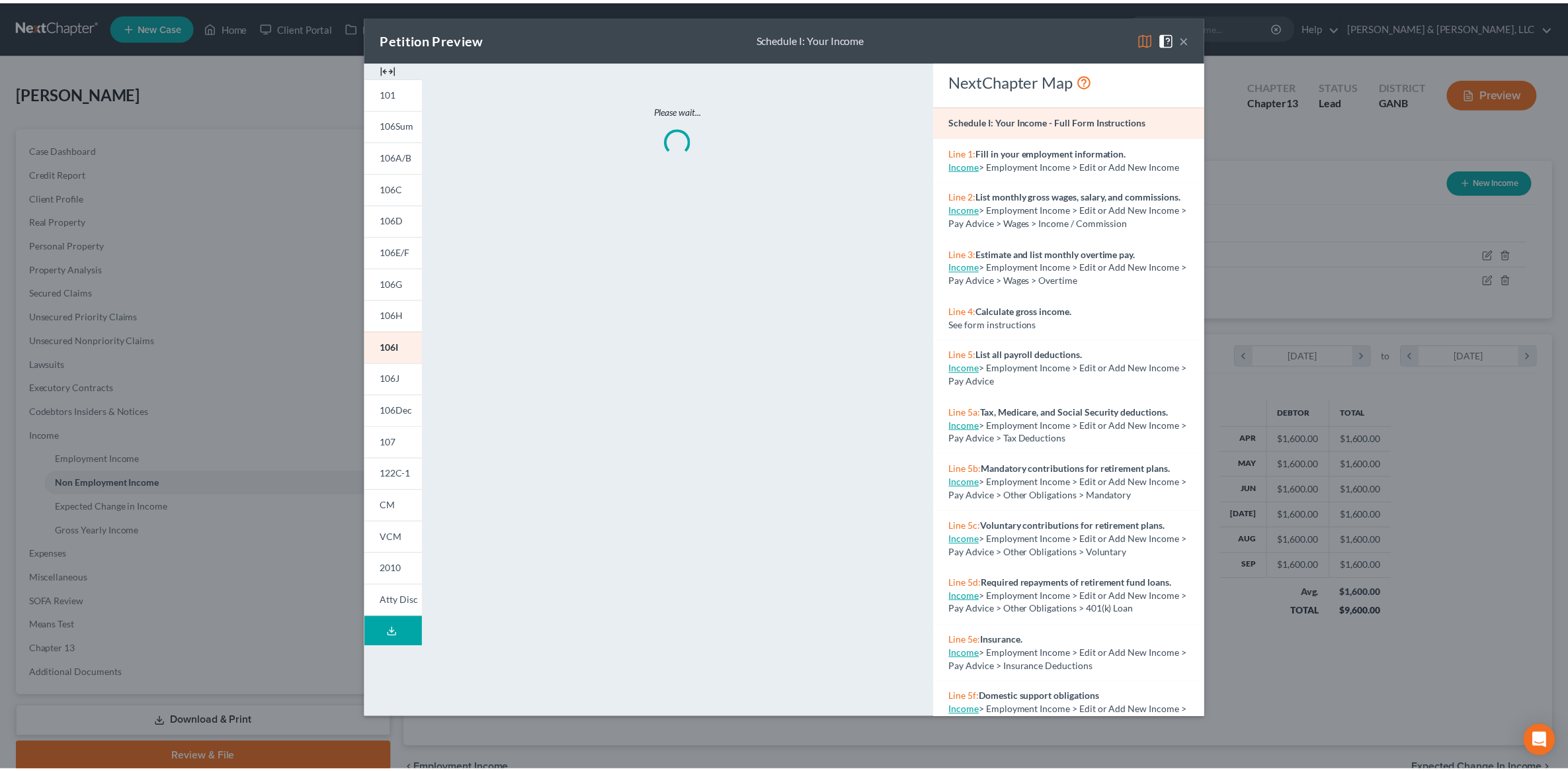
scroll to position [317, 659]
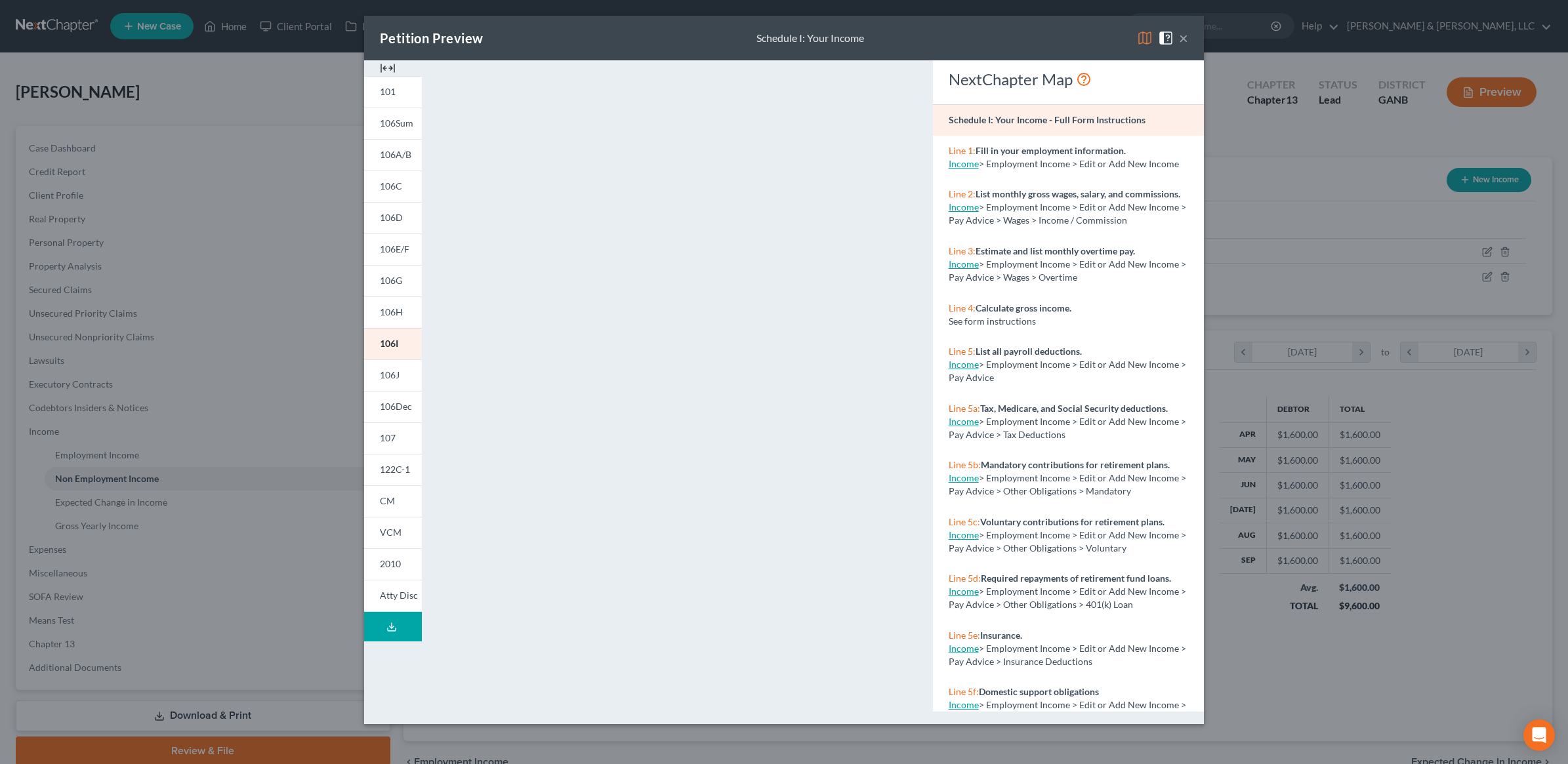
click at [1185, 35] on button "×" at bounding box center [1183, 38] width 9 height 15
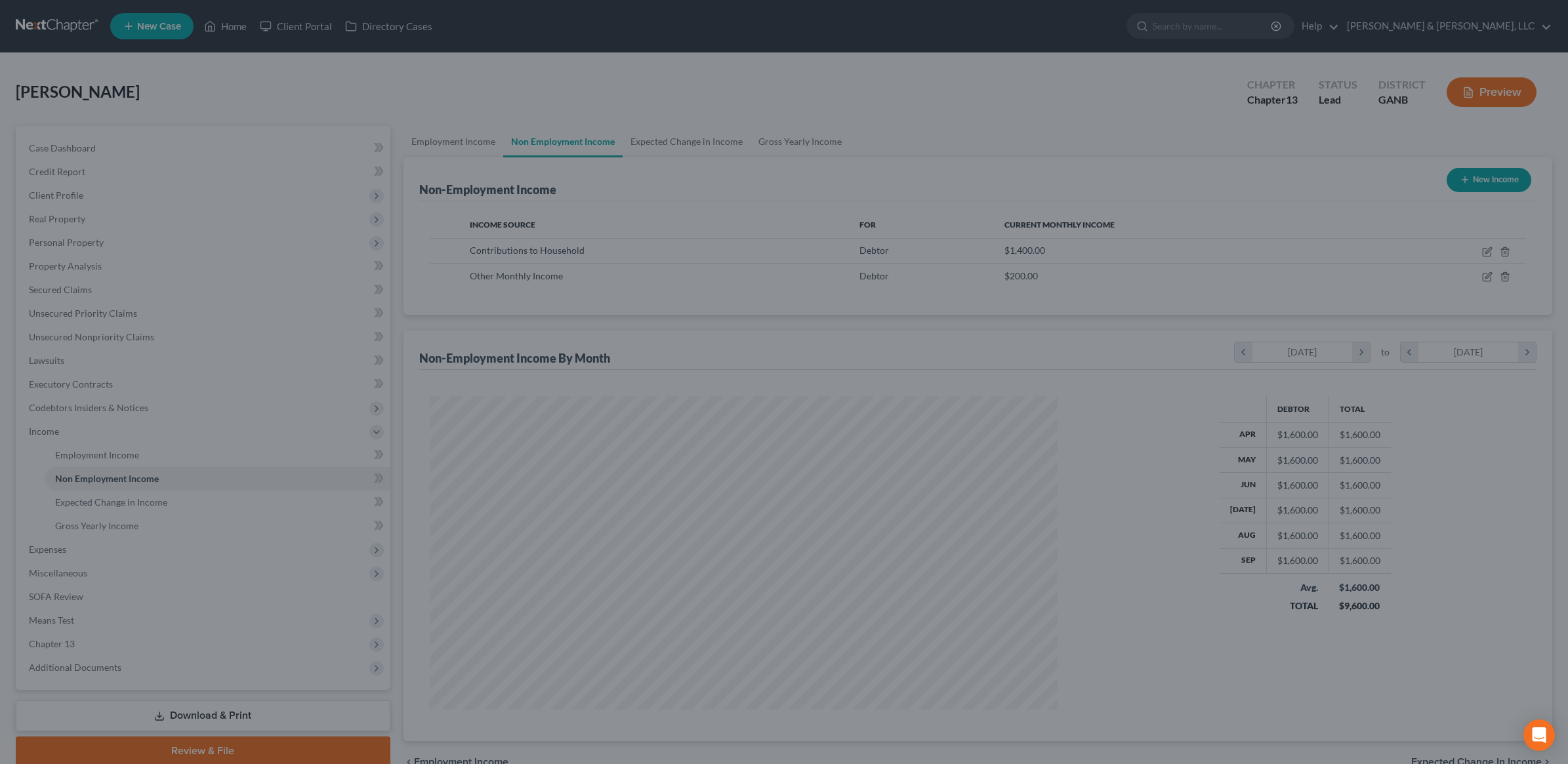
scroll to position [655352, 655266]
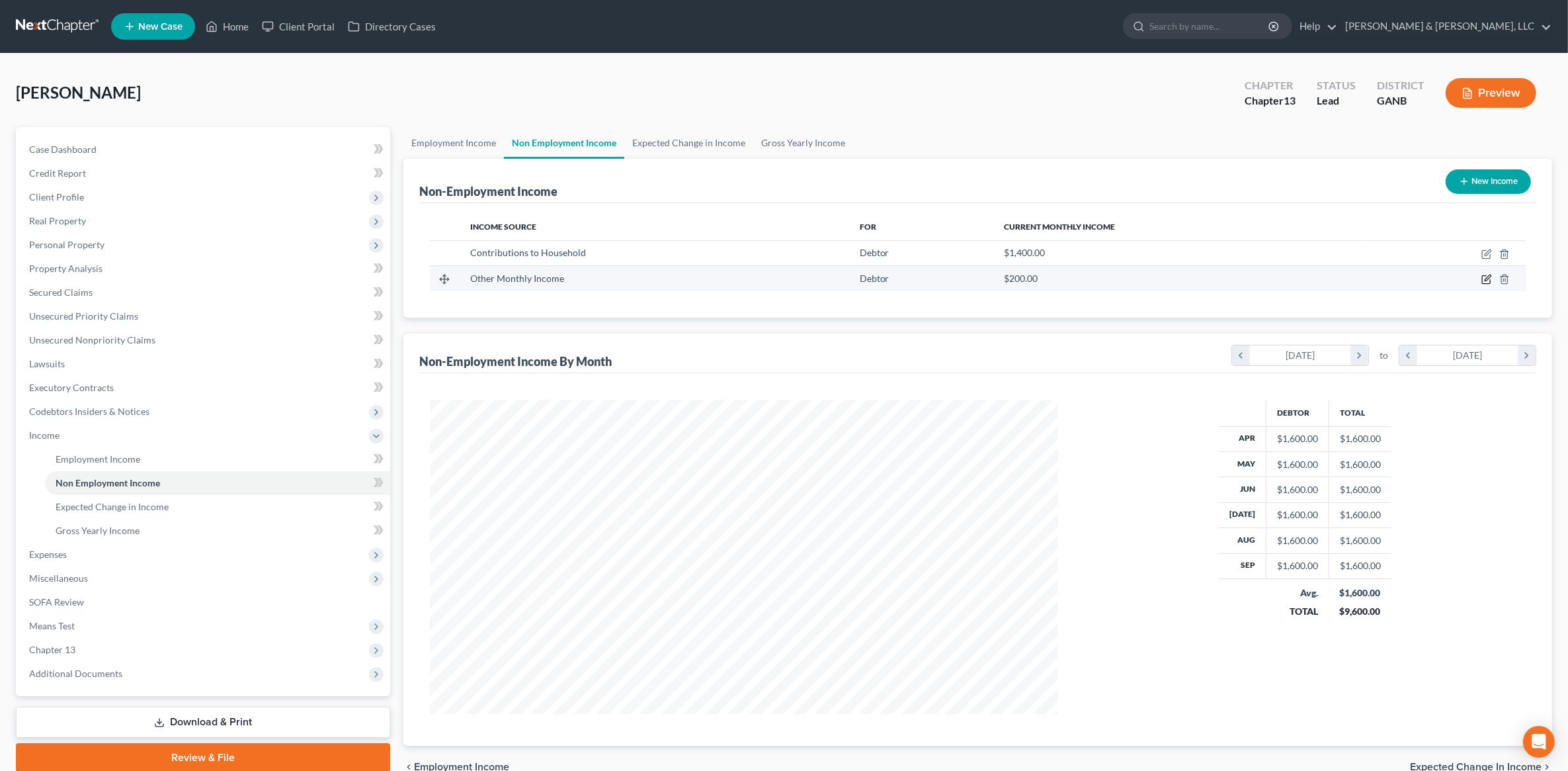
click at [1483, 274] on icon "button" at bounding box center [1487, 279] width 11 height 11
select select "13"
select select "0"
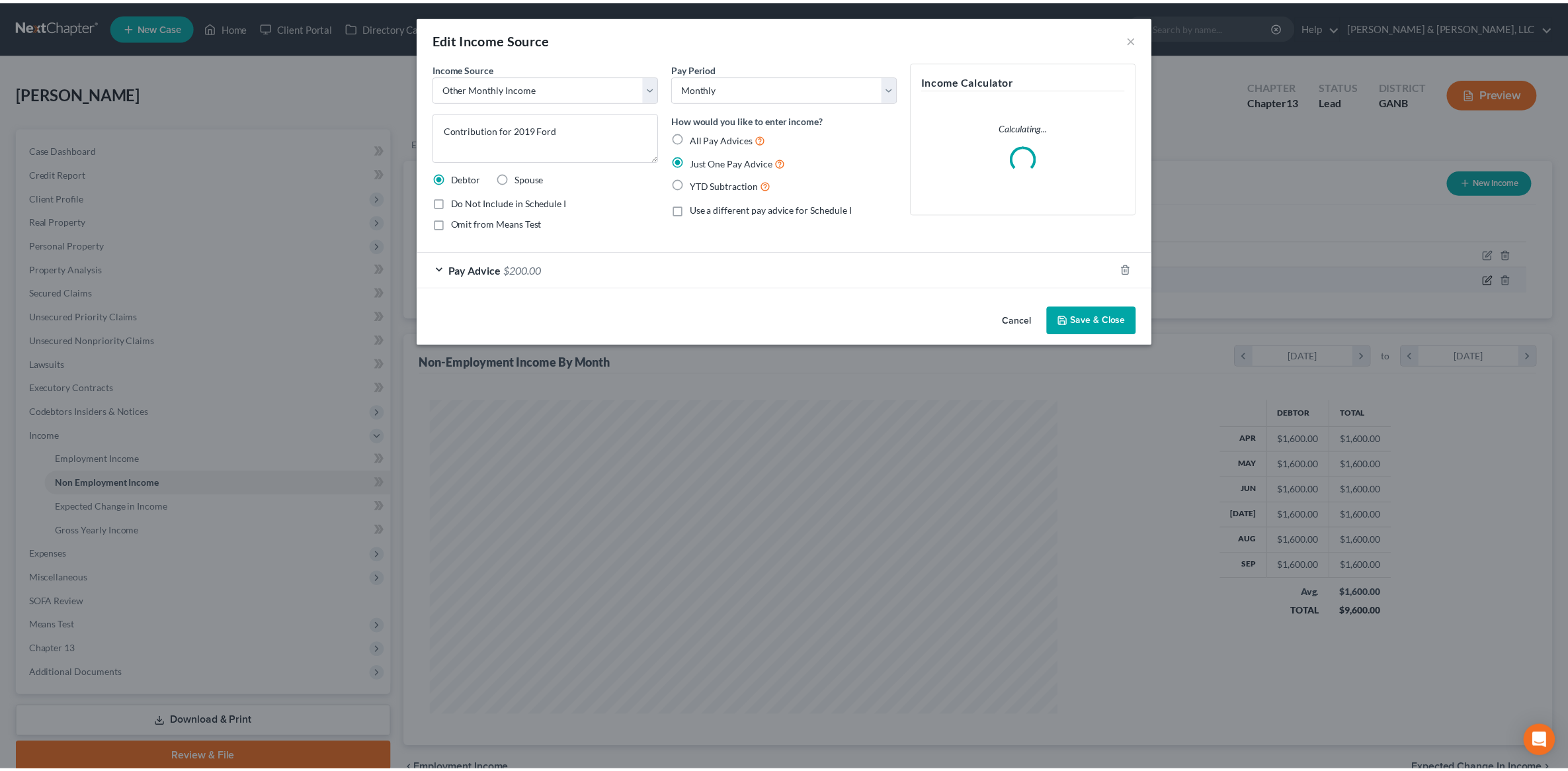
scroll to position [317, 659]
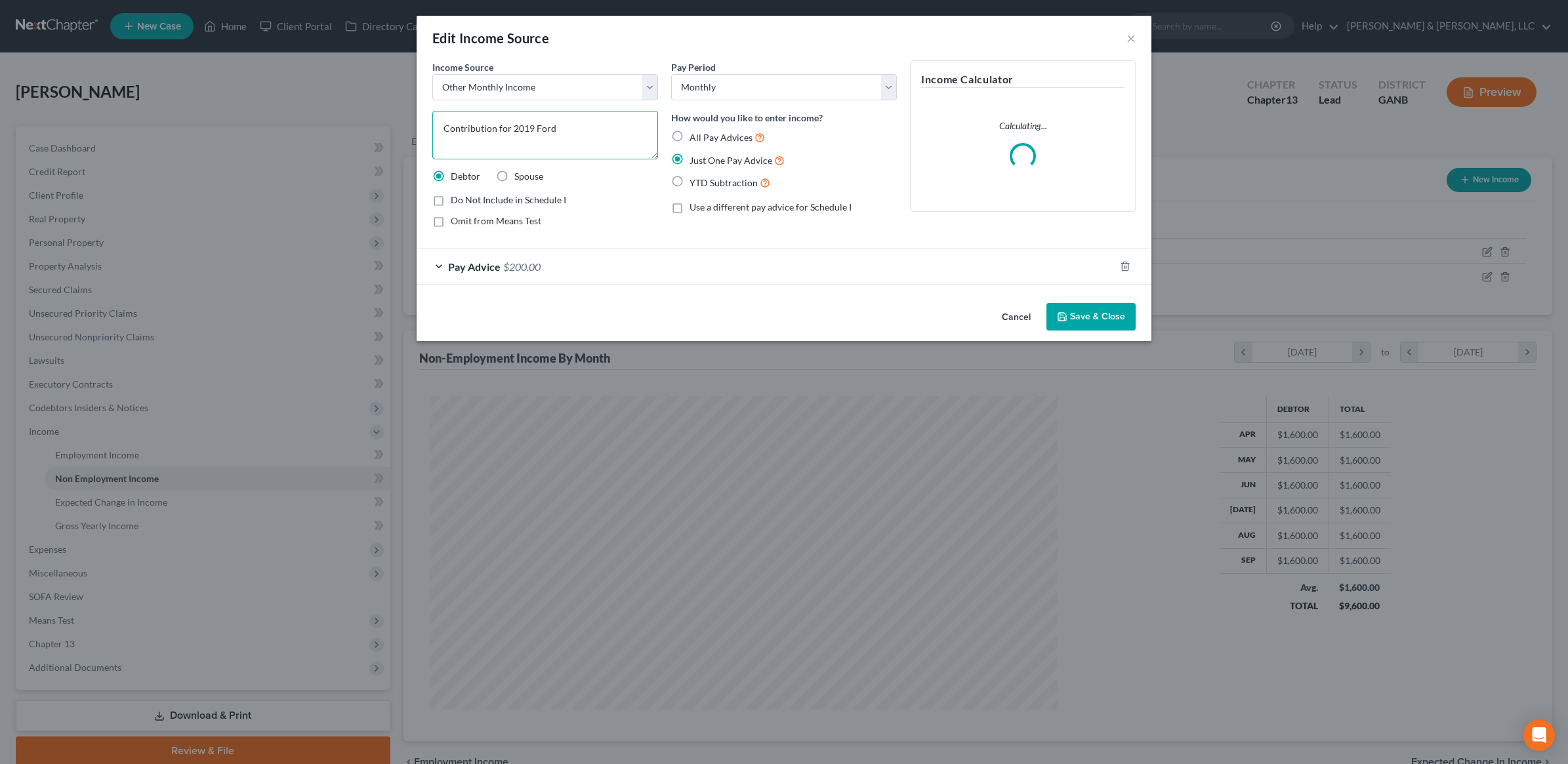
click at [484, 125] on textarea "Contribution for 2019 Ford" at bounding box center [545, 134] width 226 height 49
type textarea "Payment for 2019 Ford Eco Sport"
click at [1087, 311] on button "Save & Close" at bounding box center [1090, 317] width 89 height 28
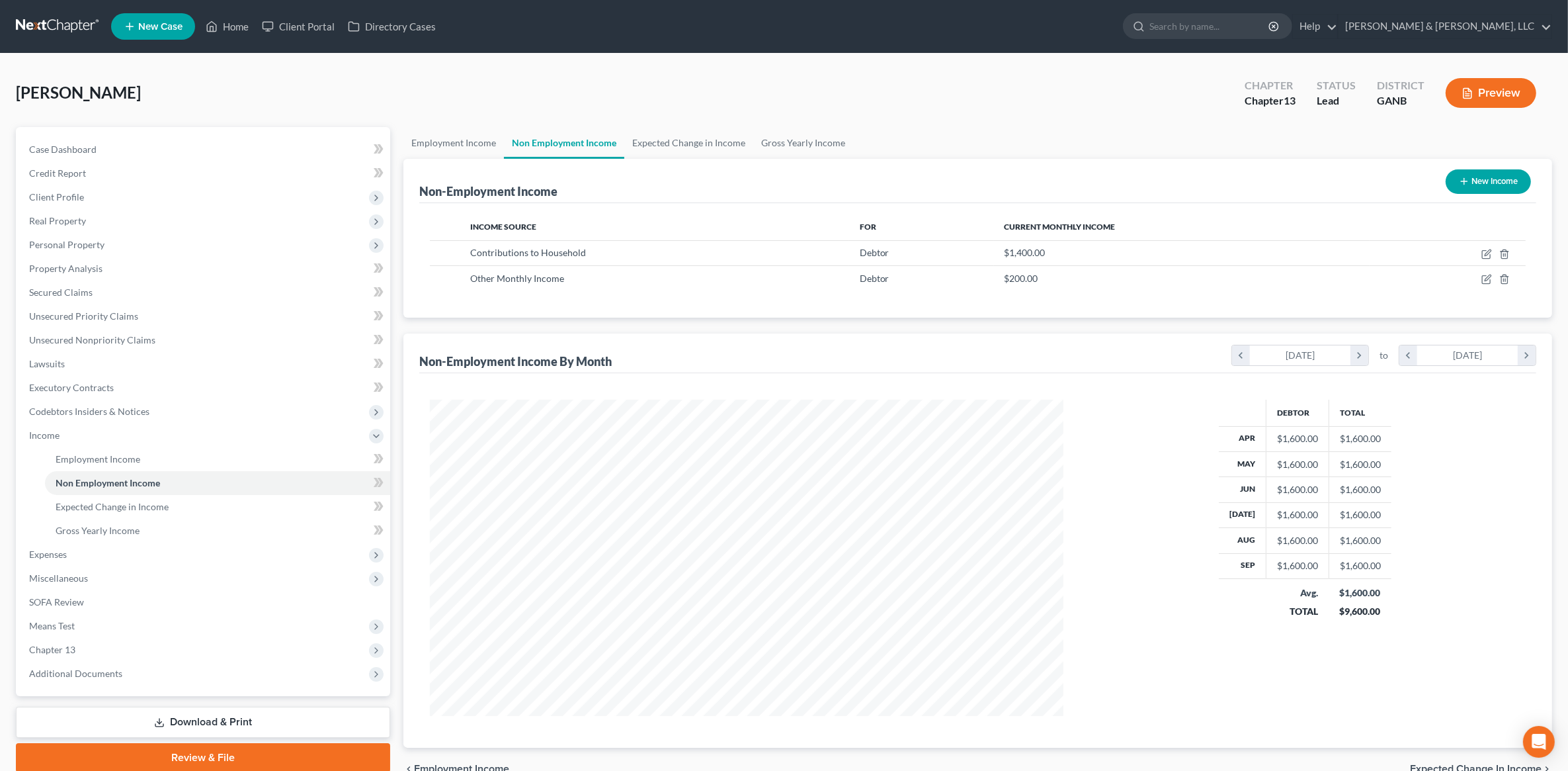
scroll to position [314, 655]
click at [1478, 90] on button "Preview" at bounding box center [1491, 93] width 90 height 30
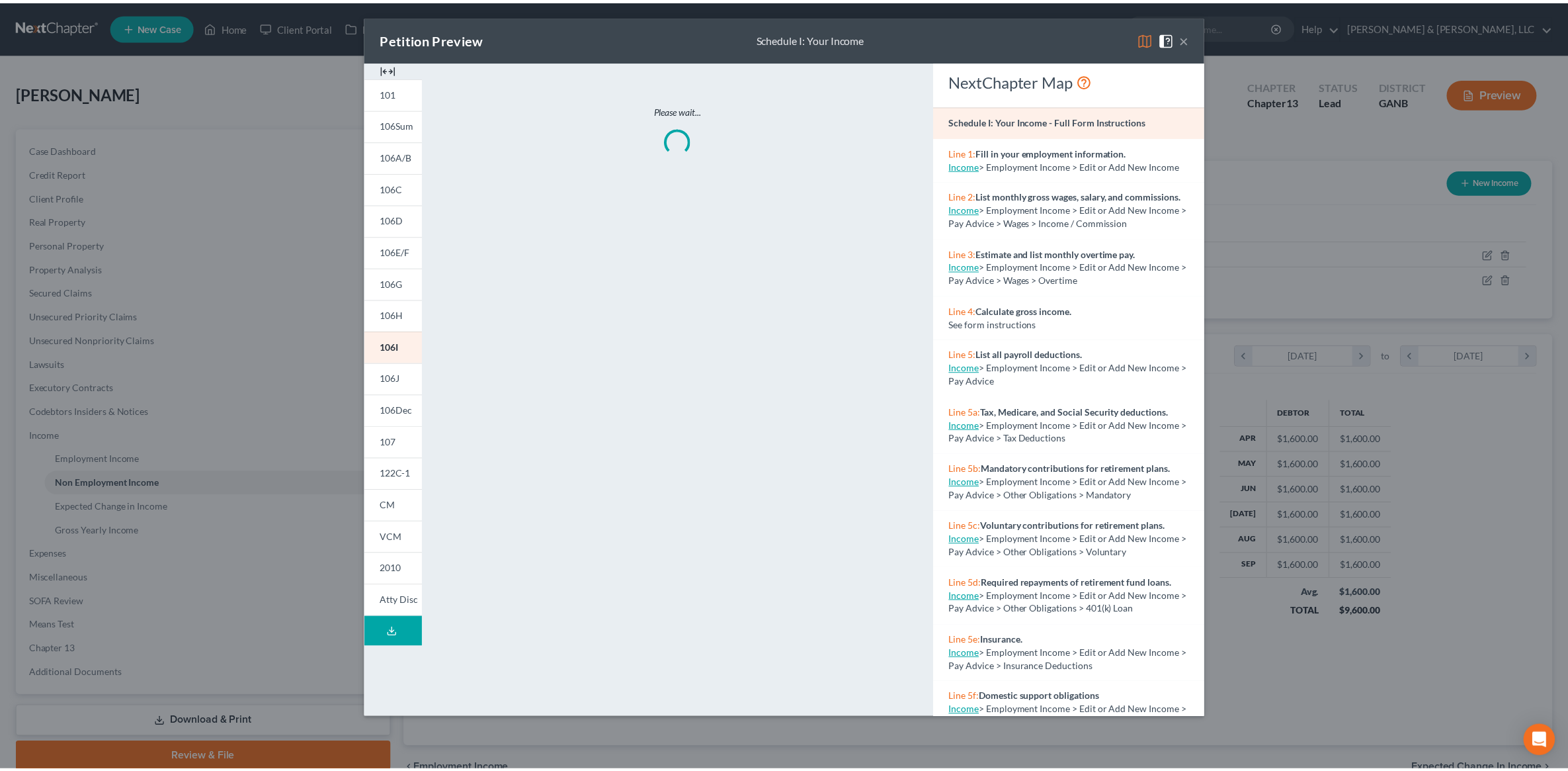
scroll to position [317, 659]
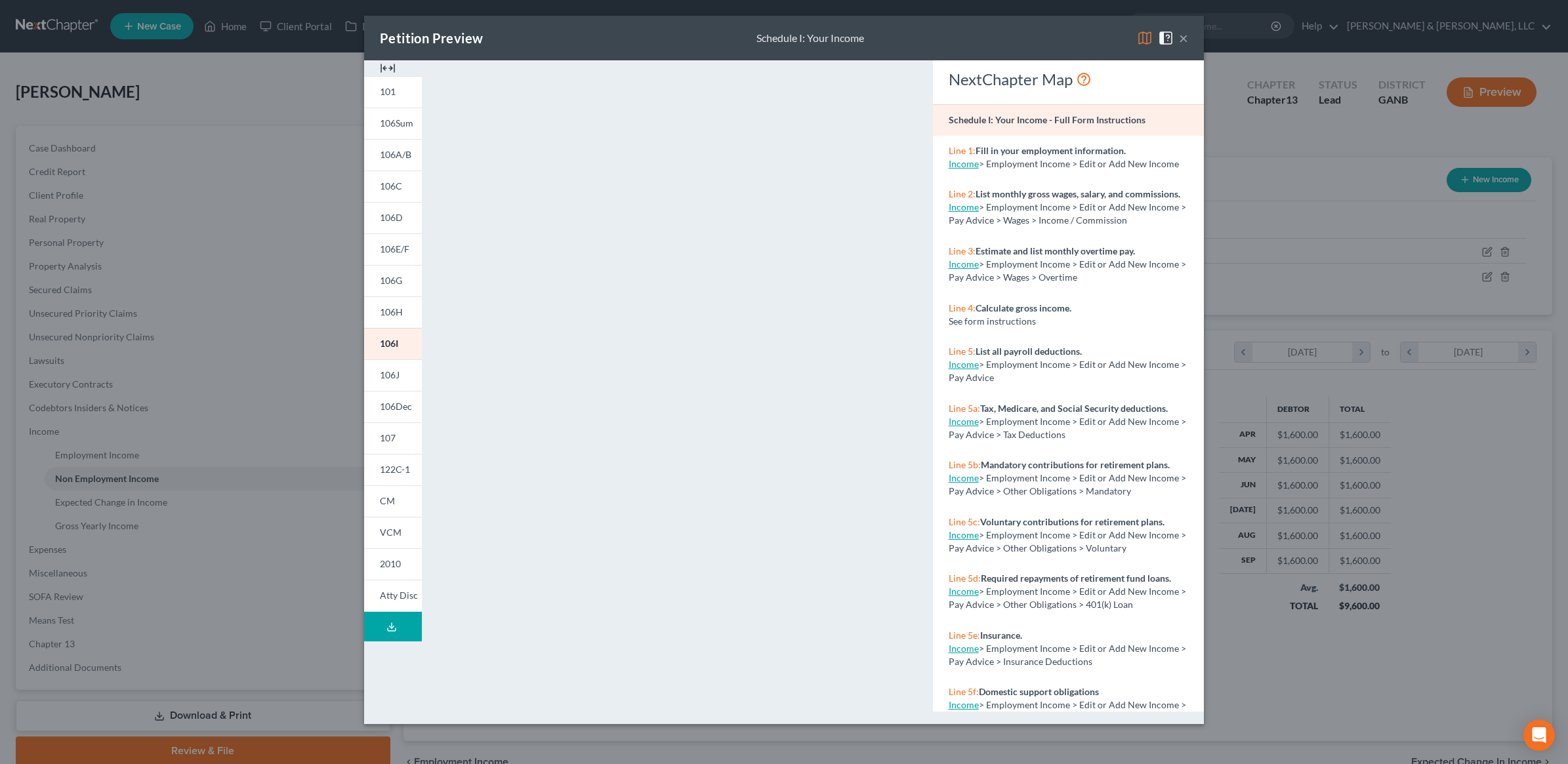
click at [1185, 35] on button "×" at bounding box center [1183, 38] width 9 height 15
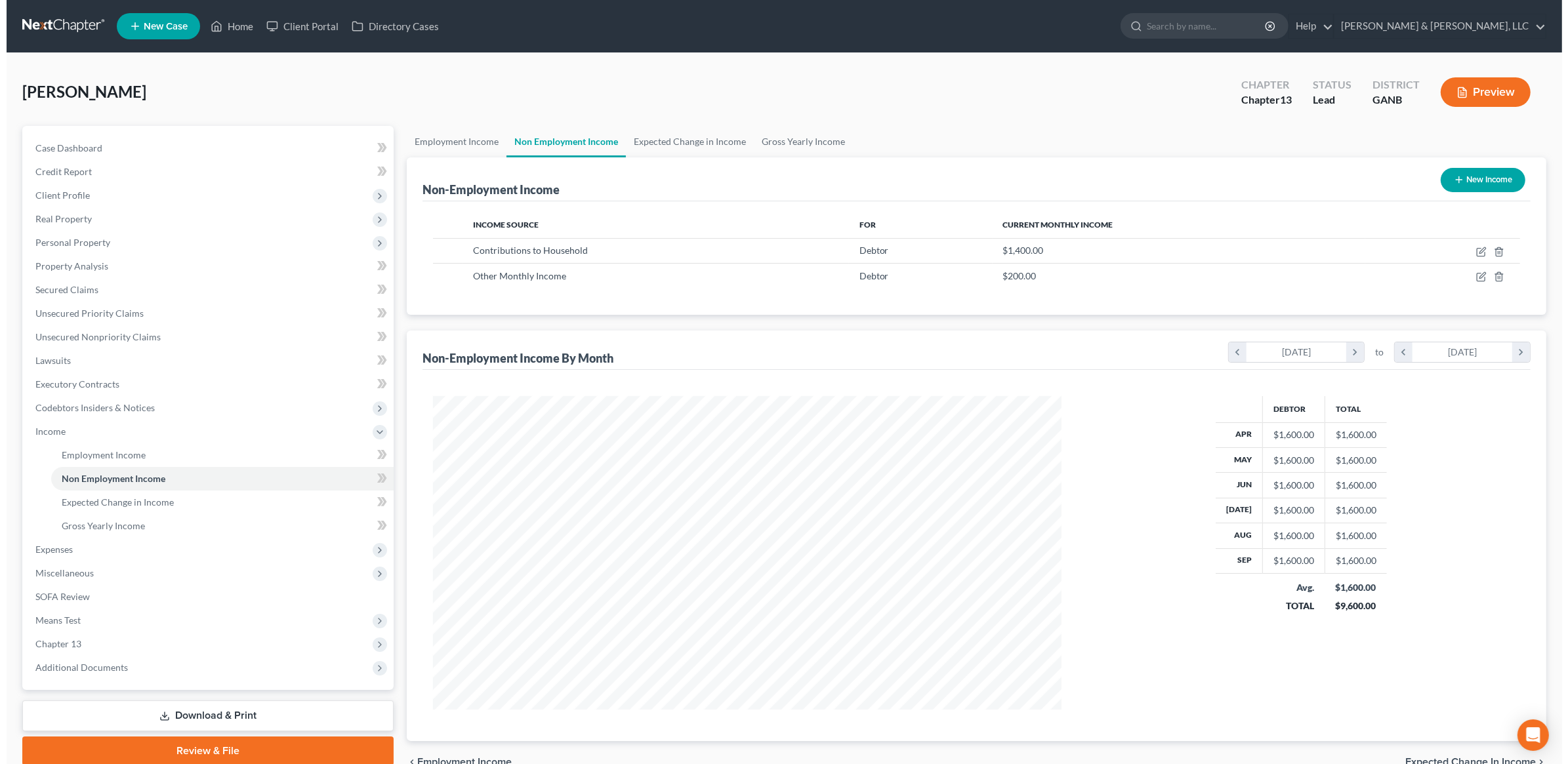
scroll to position [655352, 655266]
click at [1474, 279] on icon "button" at bounding box center [1474, 277] width 11 height 11
select select "13"
select select "0"
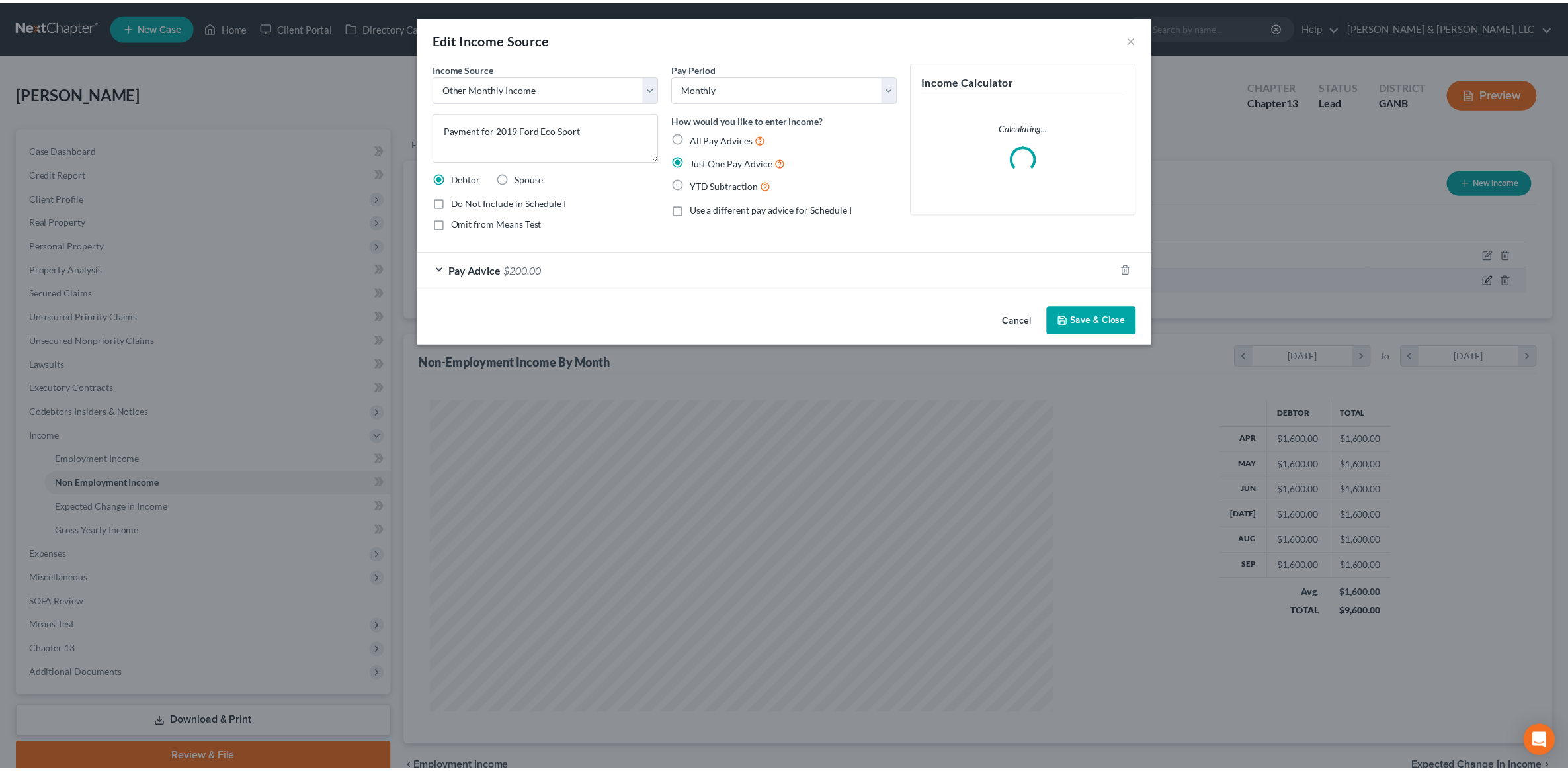
scroll to position [317, 659]
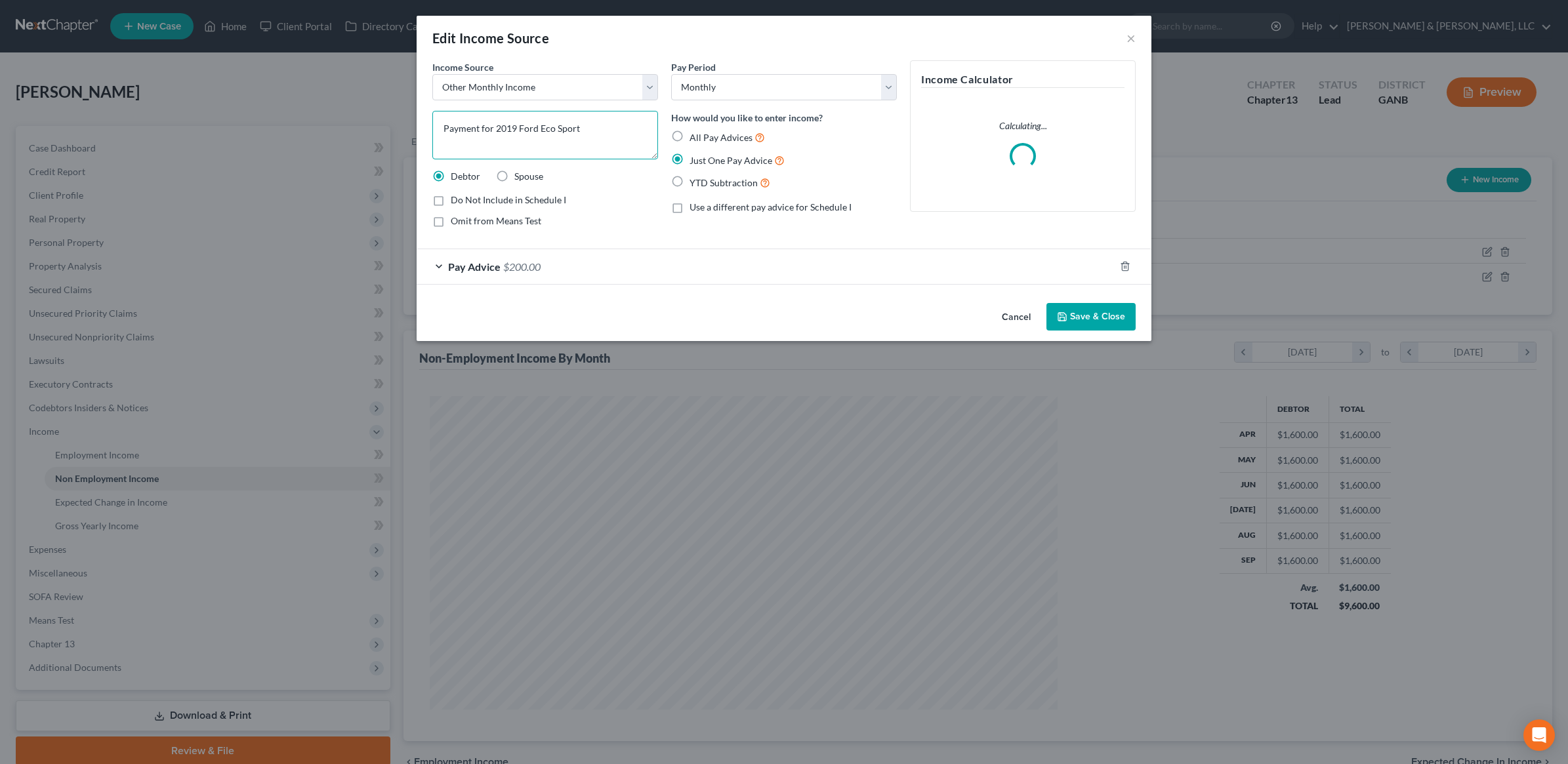
click at [555, 132] on textarea "Payment for 2019 Ford Eco Sport" at bounding box center [545, 134] width 226 height 49
type textarea "Payment for 2019 Ford EcoSport"
click at [1104, 320] on button "Save & Close" at bounding box center [1090, 317] width 89 height 28
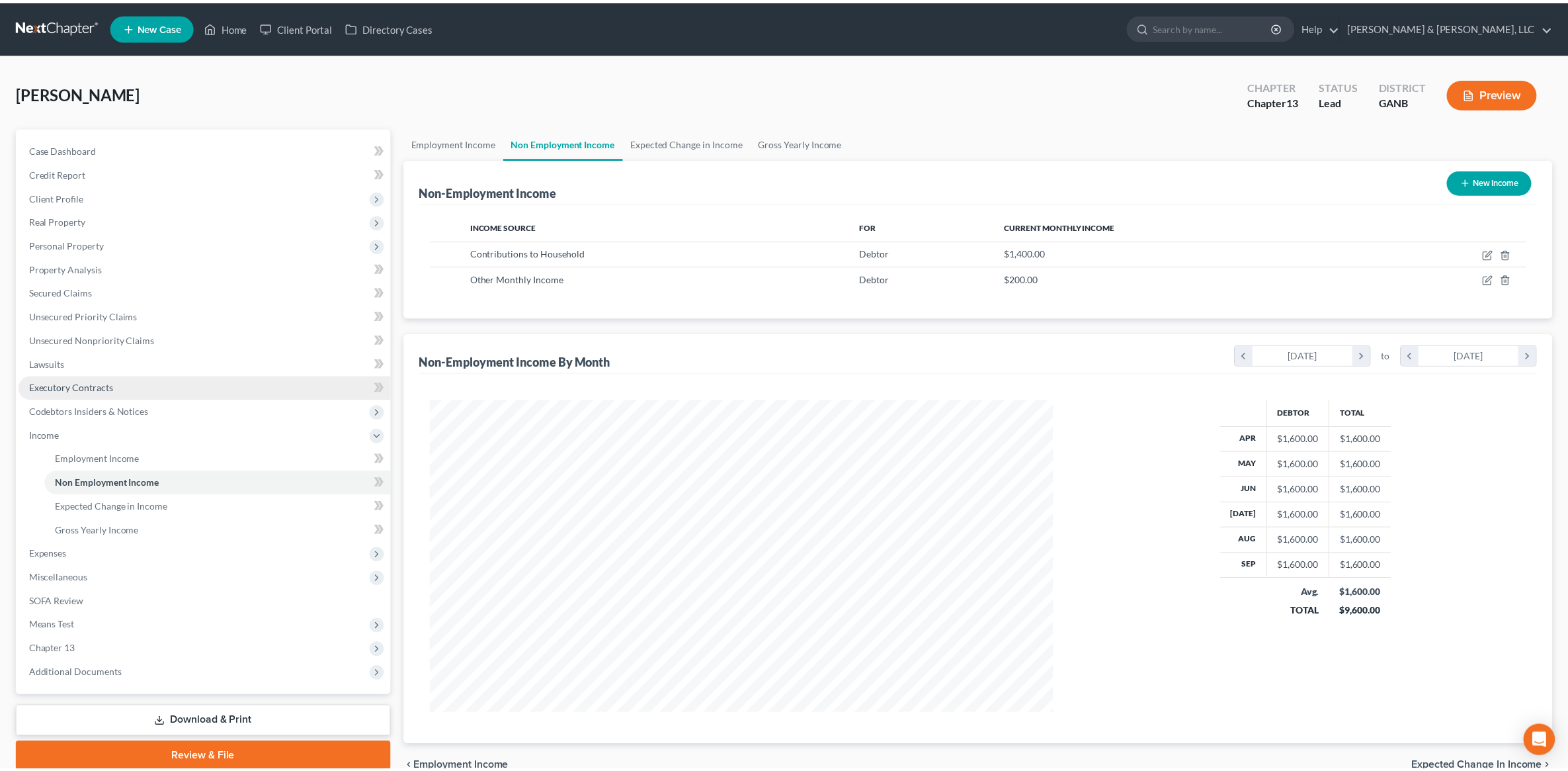
scroll to position [661357, 660803]
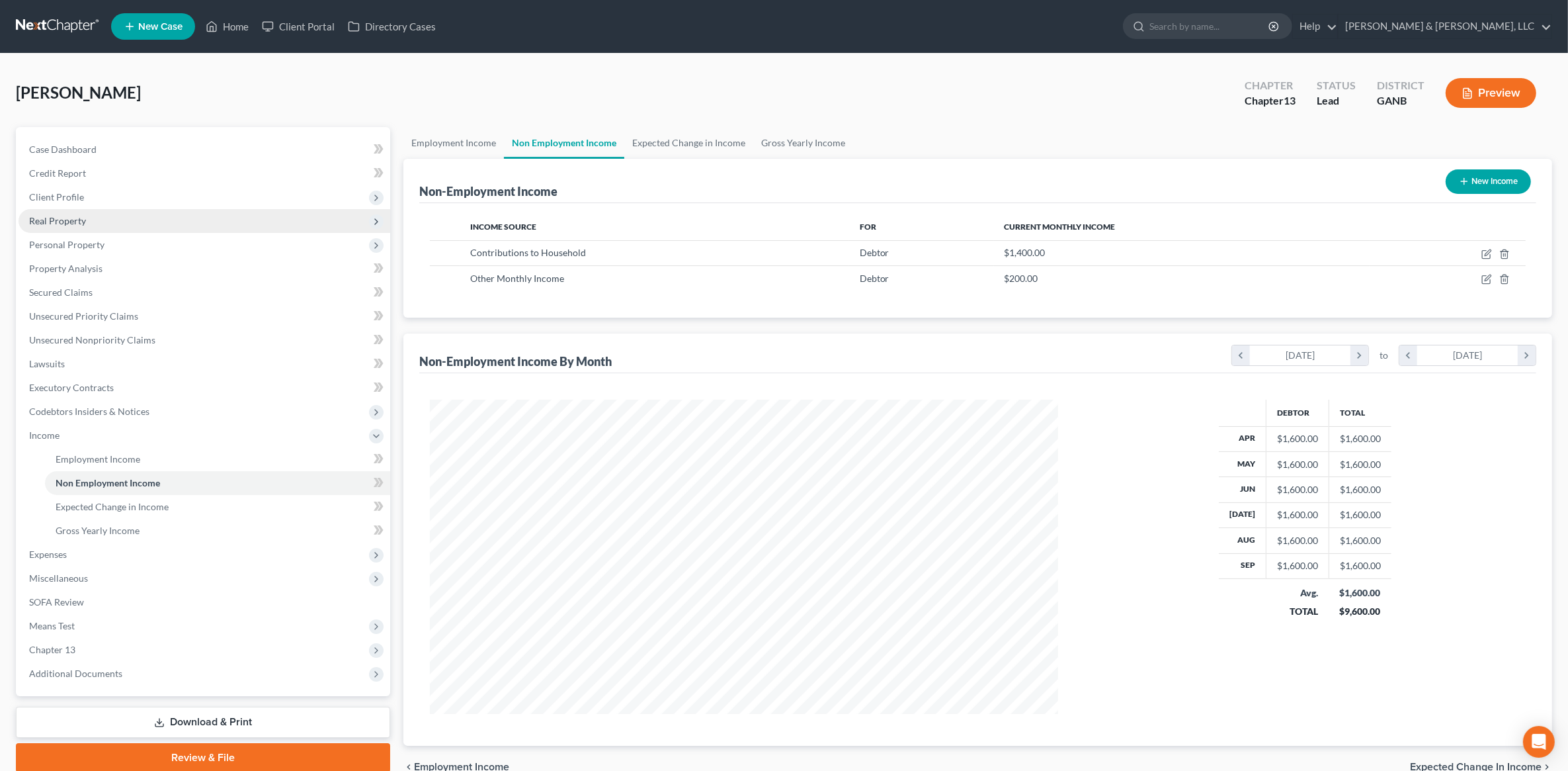
click at [84, 219] on span "Real Property" at bounding box center [57, 221] width 57 height 11
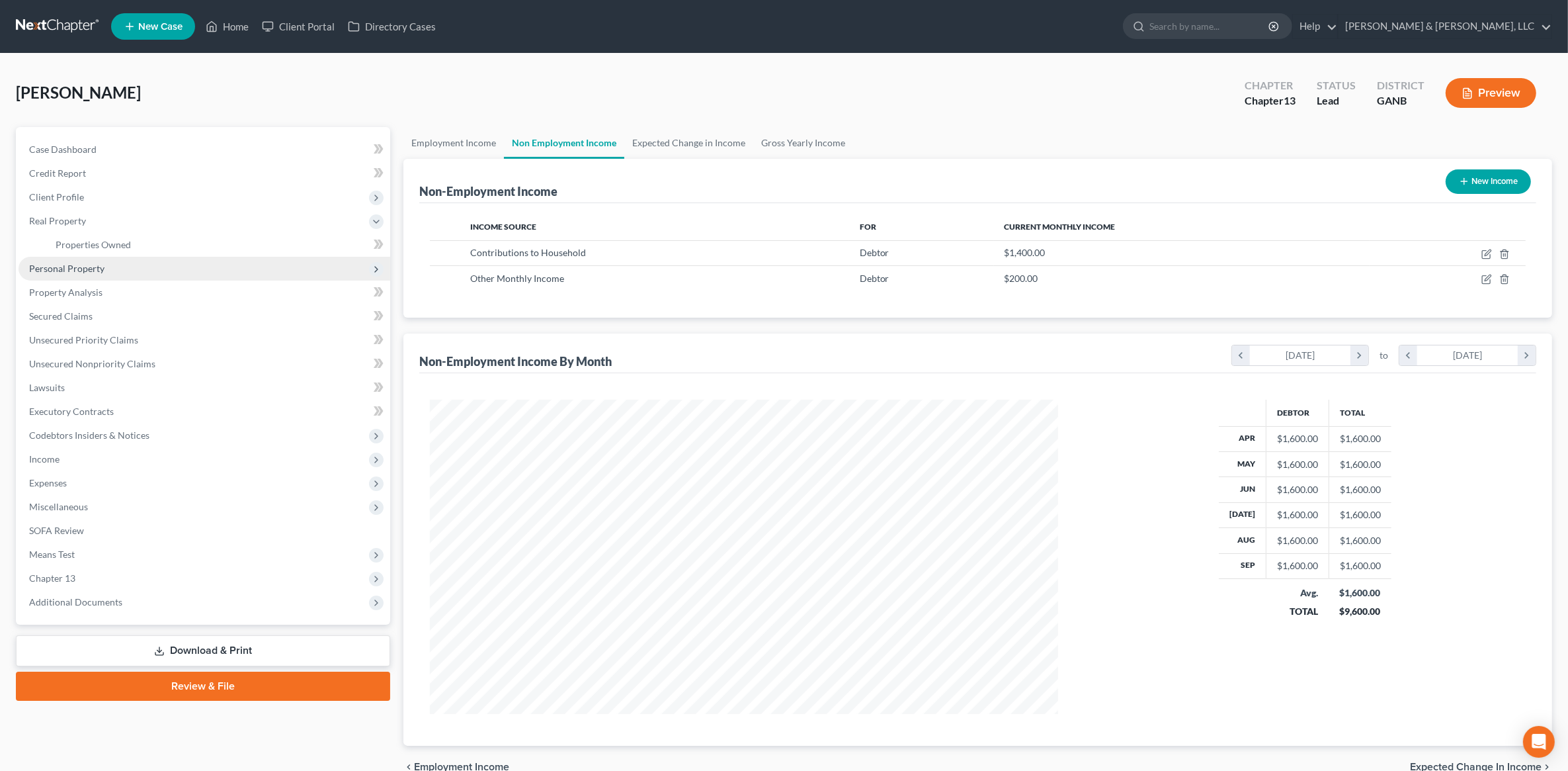
click at [97, 267] on span "Personal Property" at bounding box center [66, 268] width 76 height 11
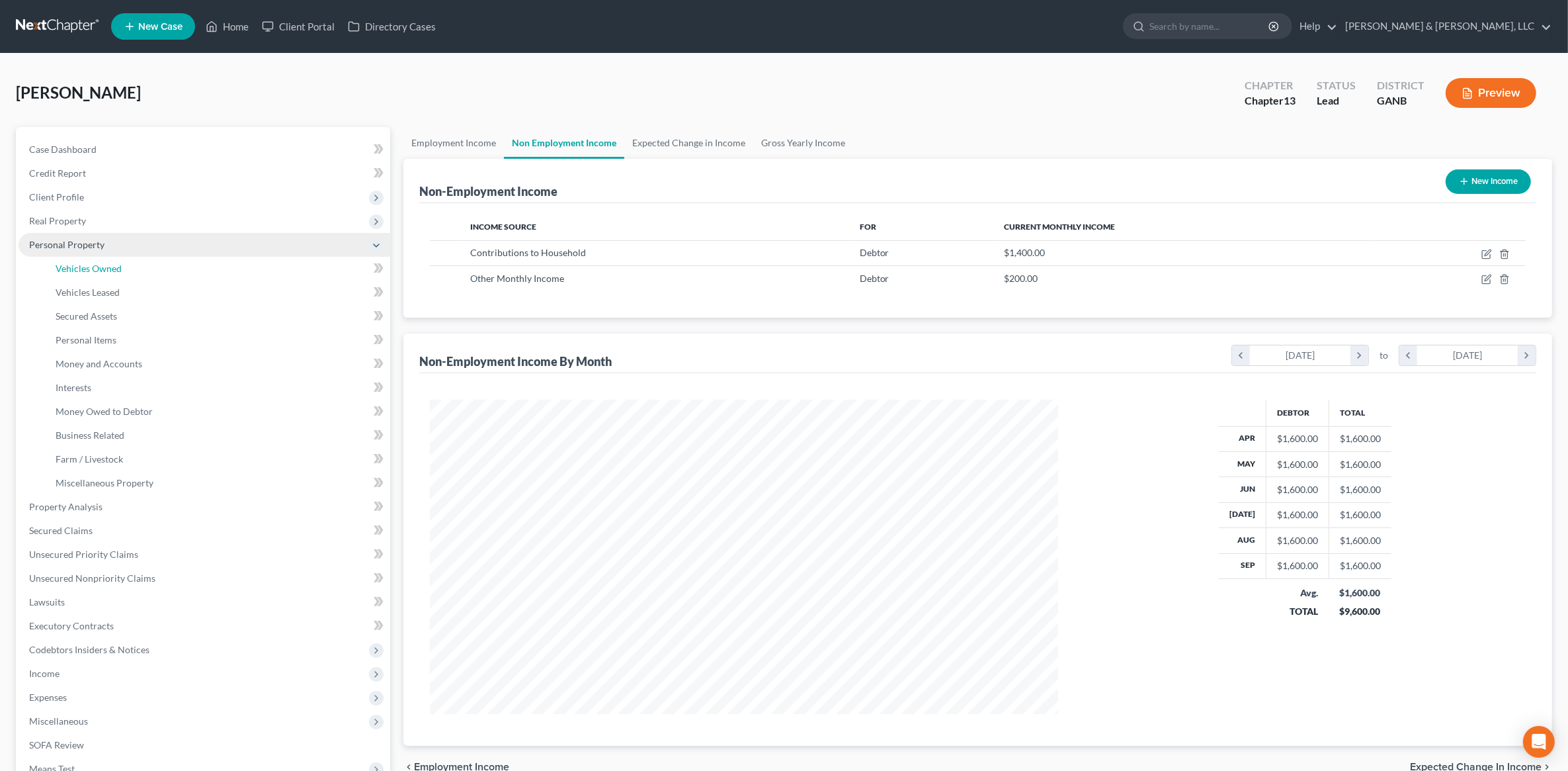
click at [97, 267] on span "Vehicles Owned" at bounding box center [88, 268] width 66 height 11
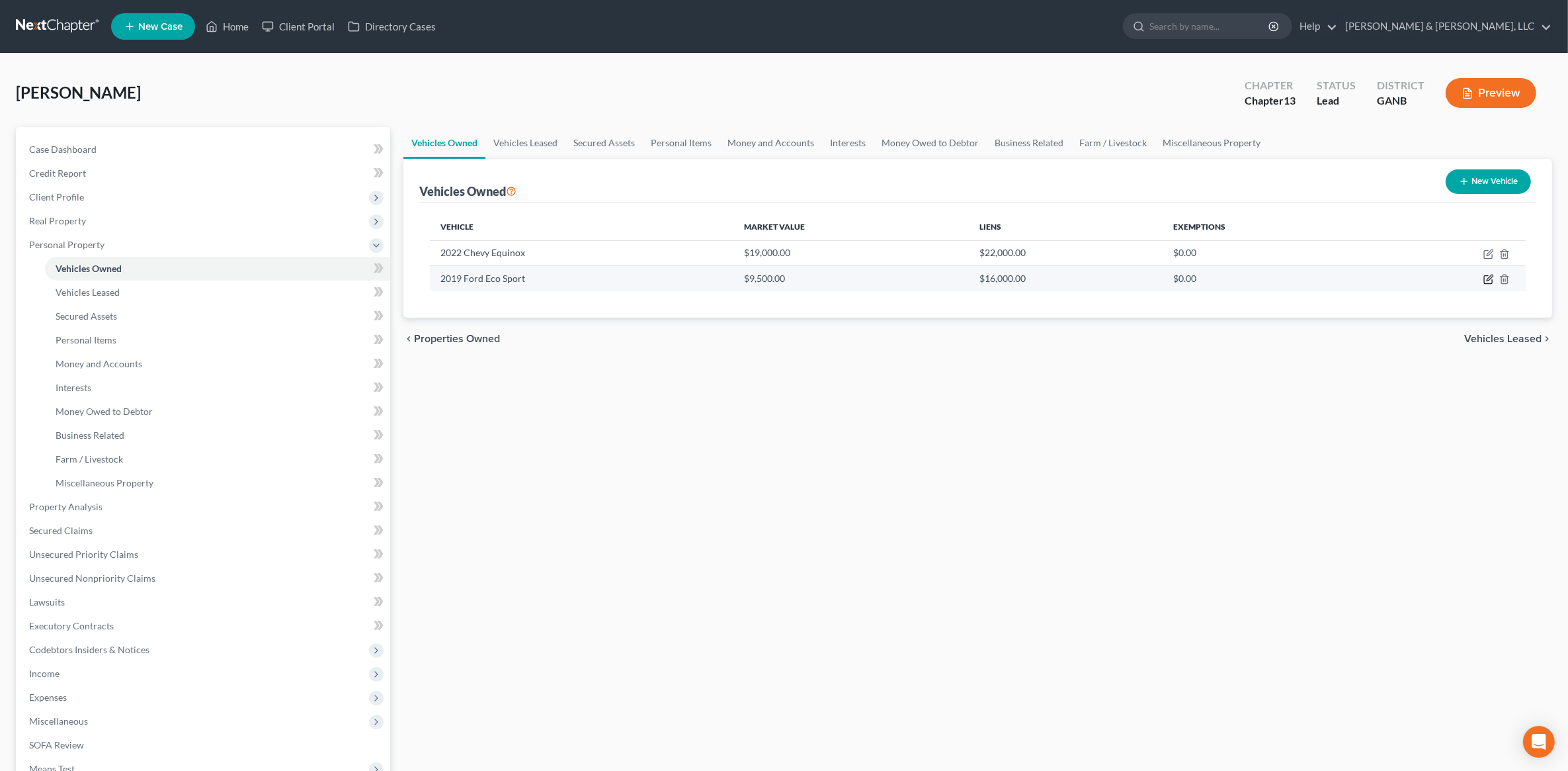
click at [1485, 280] on icon "button" at bounding box center [1489, 279] width 11 height 11
select select "0"
select select "7"
select select "0"
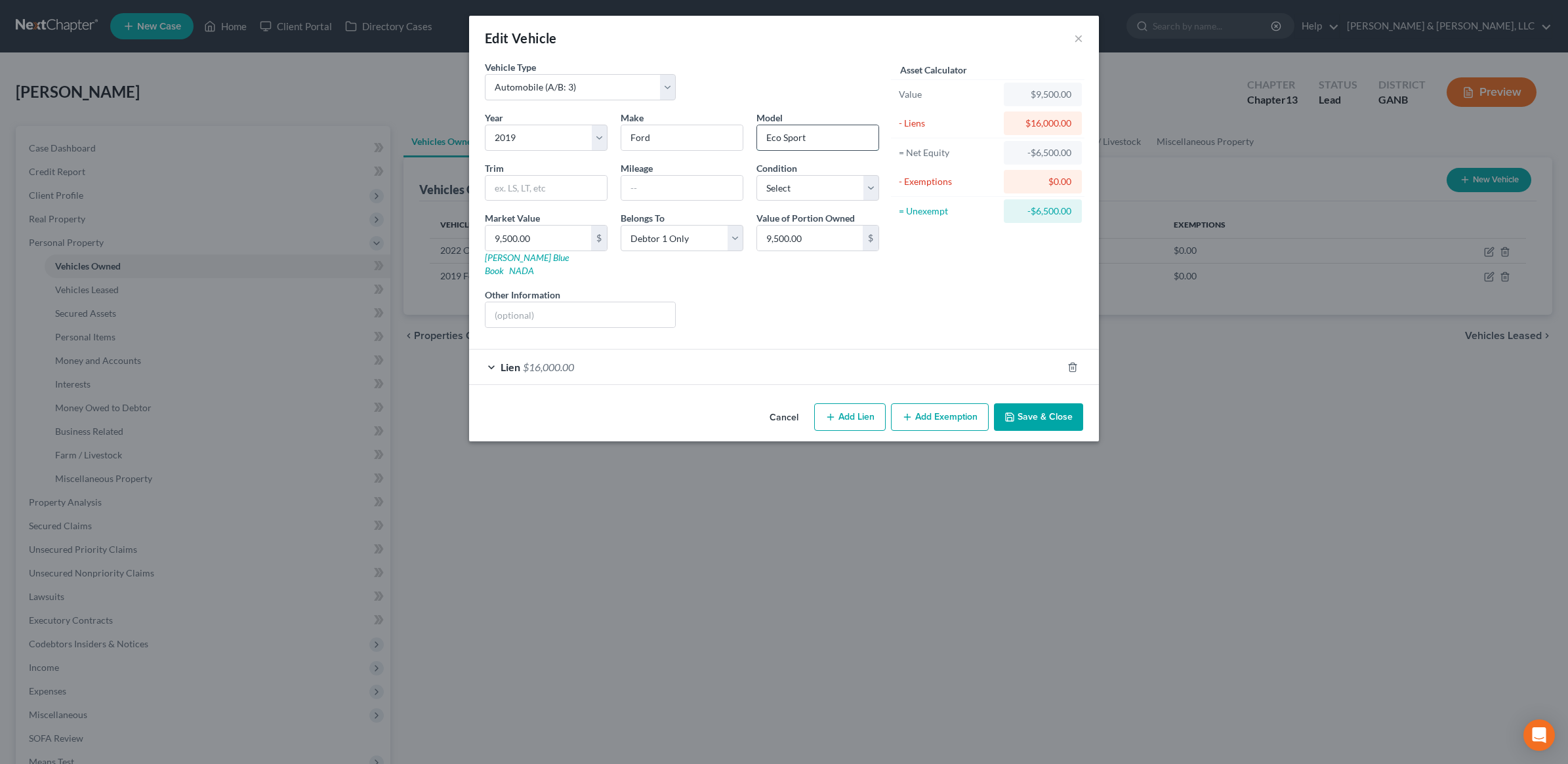
click at [786, 136] on input "Eco Sport" at bounding box center [817, 138] width 121 height 25
type input "EcoSport"
click at [1061, 403] on button "Save & Close" at bounding box center [1038, 417] width 89 height 28
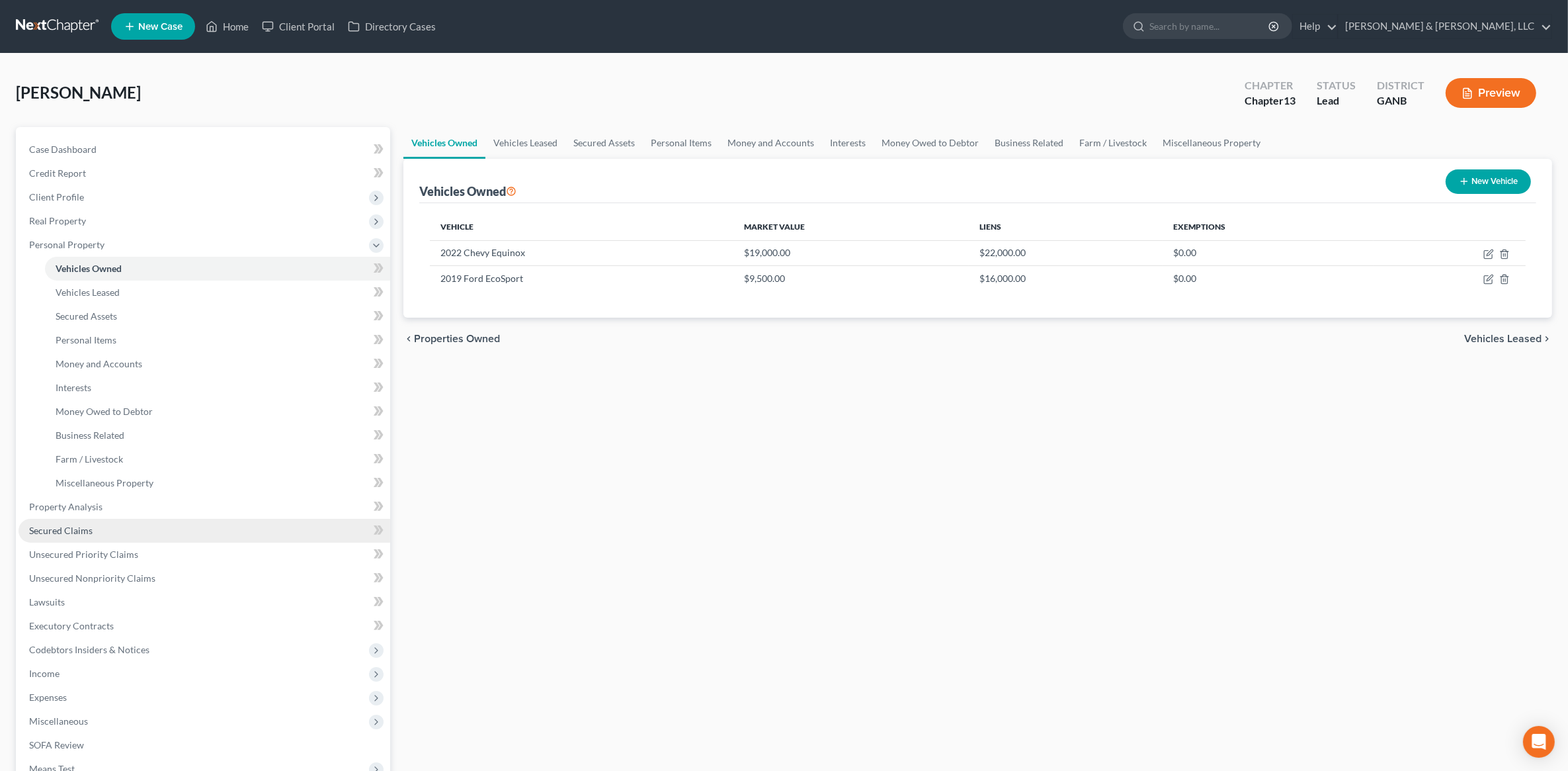
click at [65, 523] on link "Secured Claims" at bounding box center [204, 530] width 372 height 24
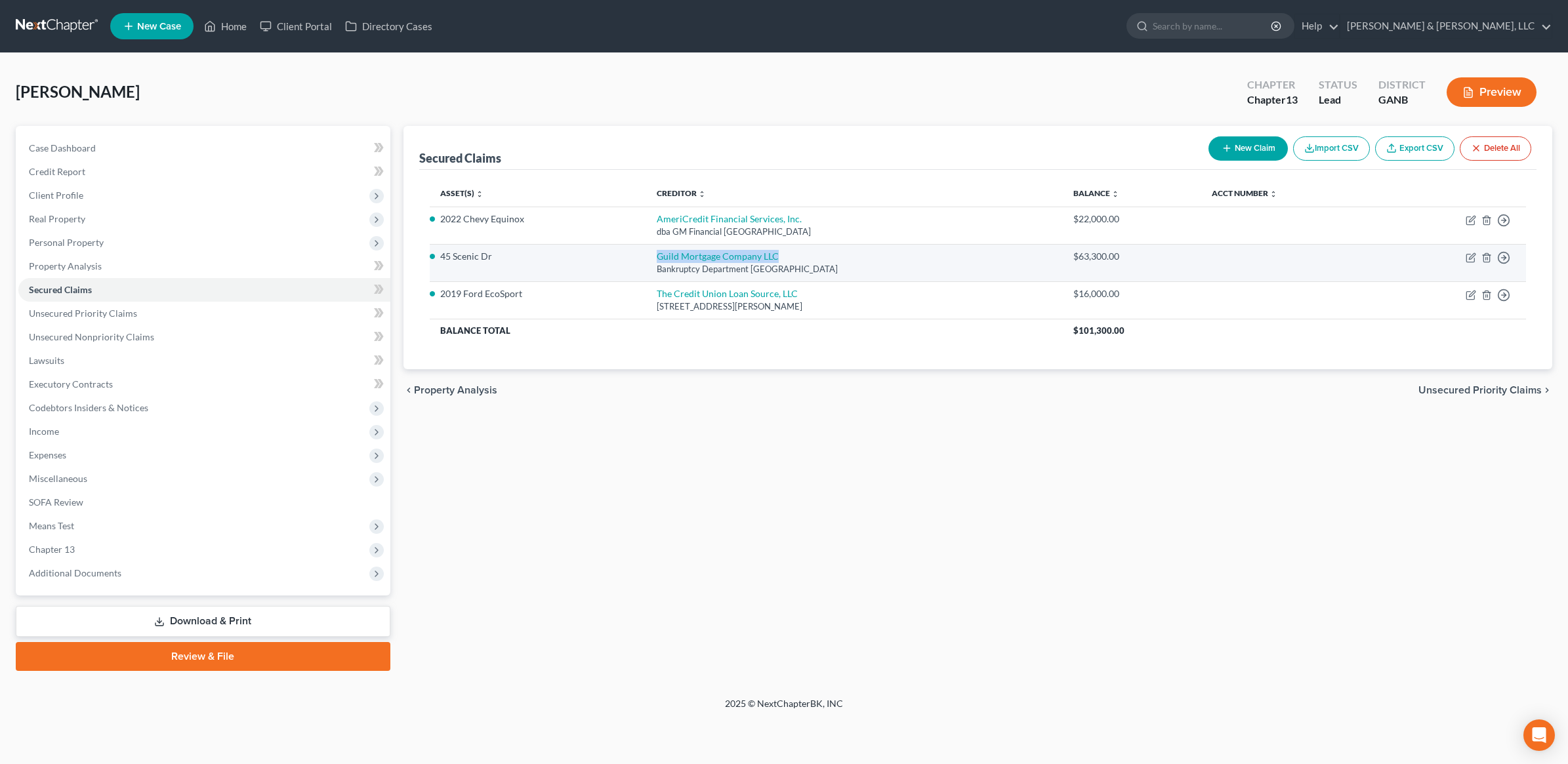
drag, startPoint x: 631, startPoint y: 263, endPoint x: 758, endPoint y: 260, distance: 127.0
click at [758, 260] on td "Guild Mortgage Company LLC Bankruptcy Department PO Box 85304, San Diego, CA 92…" at bounding box center [855, 263] width 417 height 37
copy link "Guild Mortgage Company LLC"
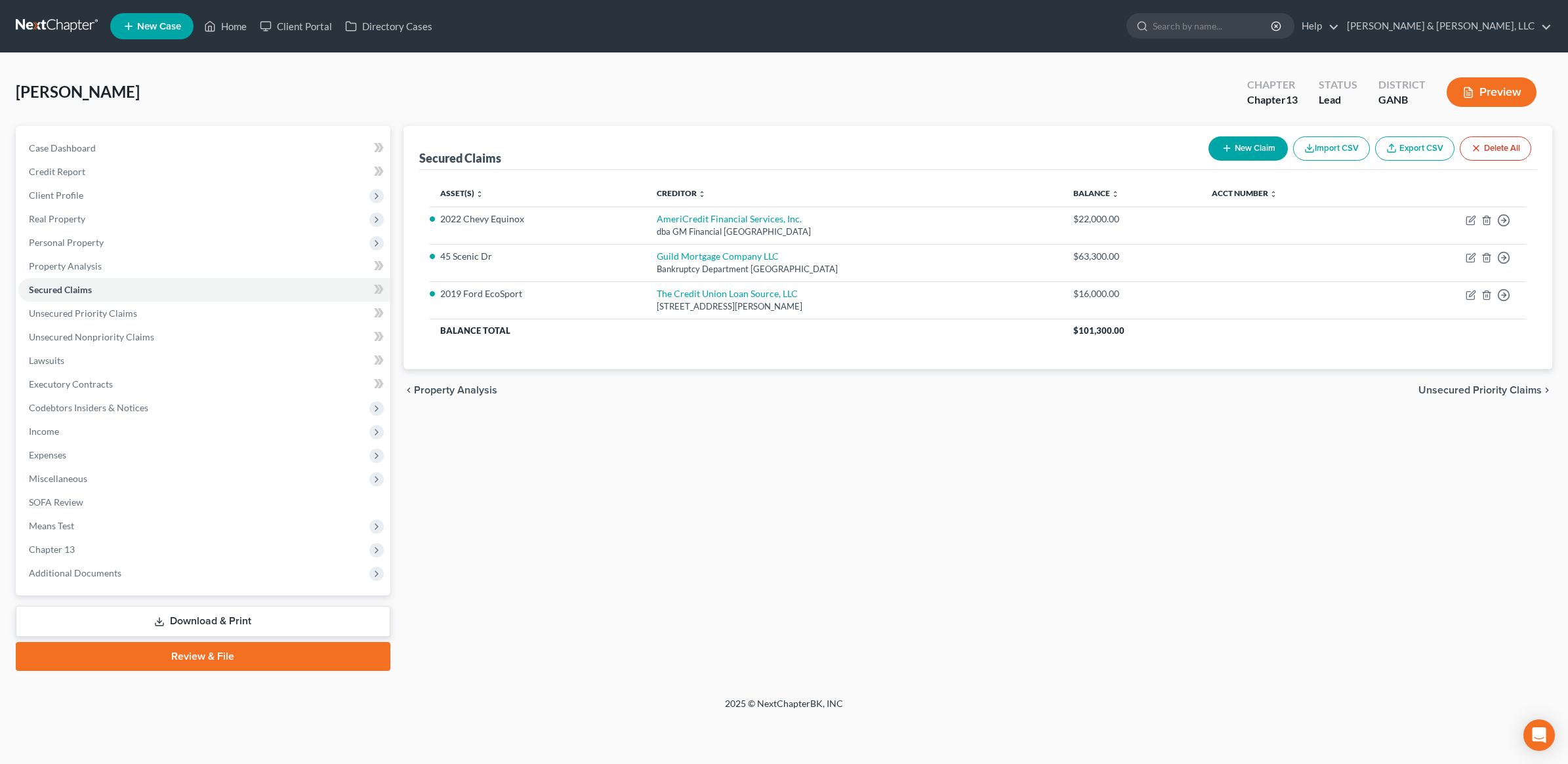
drag, startPoint x: 1117, startPoint y: 76, endPoint x: 1092, endPoint y: 100, distance: 34.7
click at [1117, 76] on div "Humphreys, David Upgraded Chapter Chapter 13 Status Lead District GANB Preview" at bounding box center [784, 97] width 1536 height 57
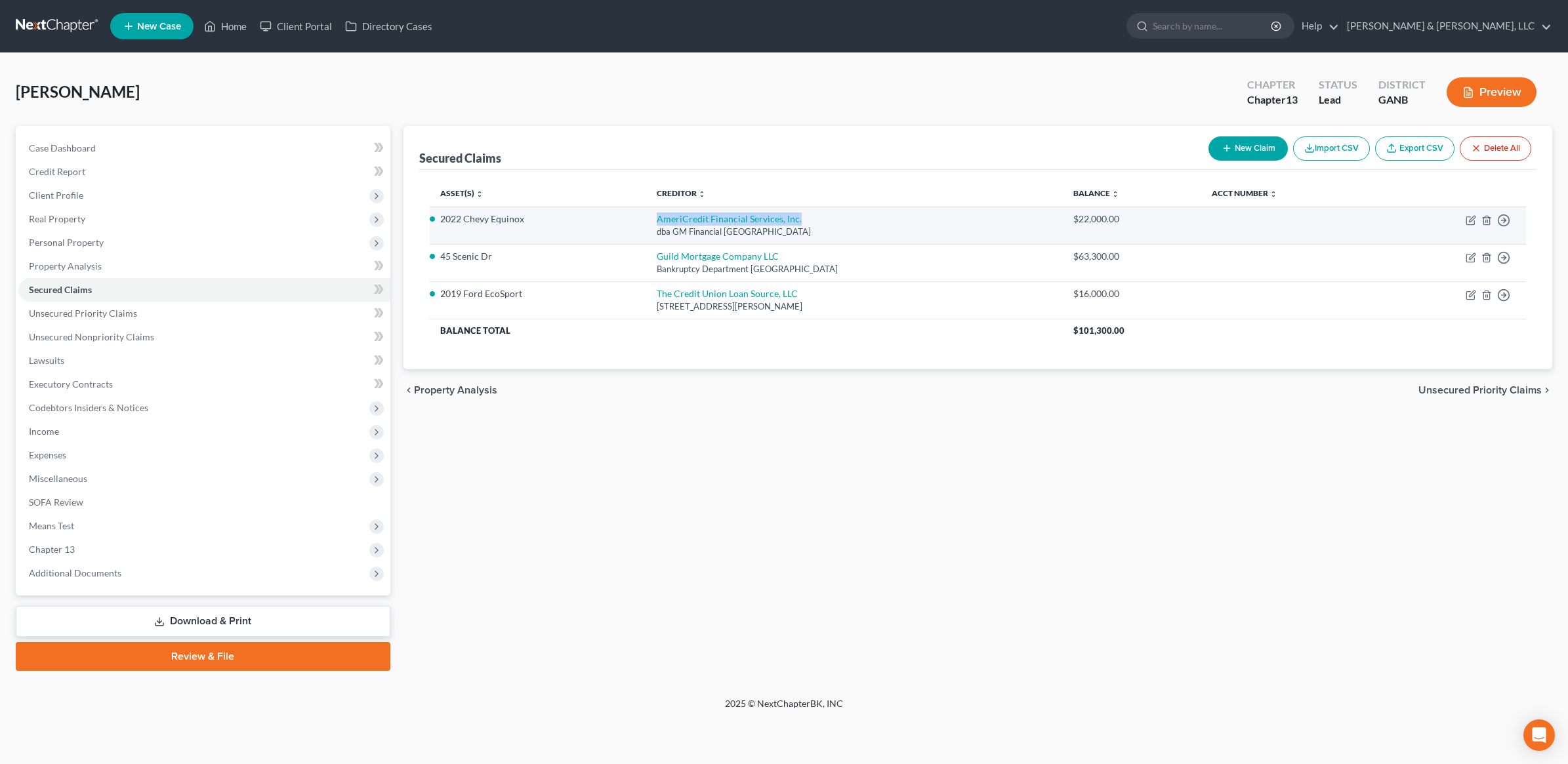
drag, startPoint x: 633, startPoint y: 223, endPoint x: 782, endPoint y: 220, distance: 149.0
click at [782, 220] on td "AmeriCredit Financial Services, Inc. dba GM Financial PO Box 183853, Arlington,…" at bounding box center [855, 225] width 417 height 37
copy link "AmeriCredit Financial Services, Inc."
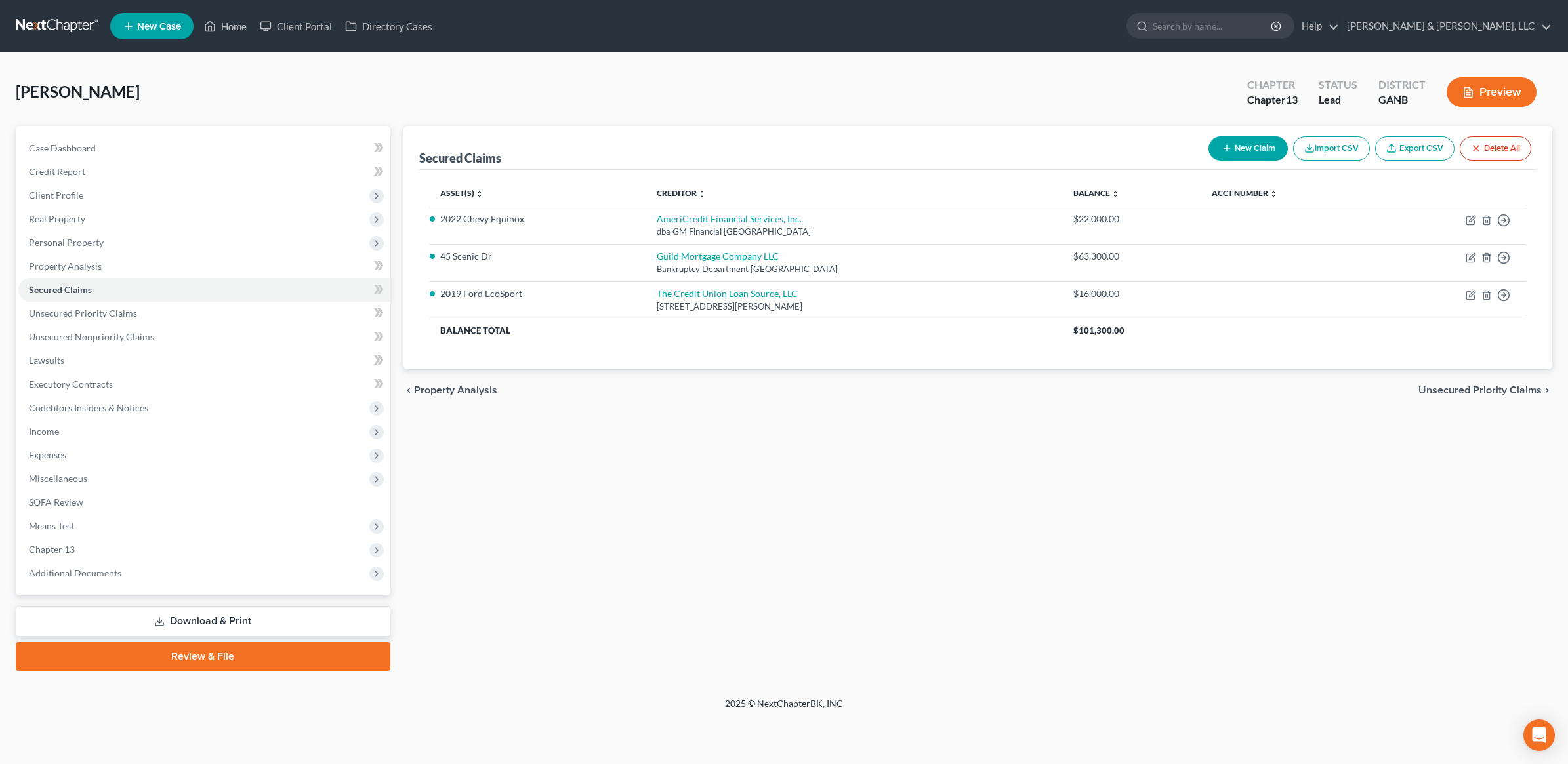
click at [1216, 580] on div "Secured Claims New Claim Import CSV Export CSV Delete All Asset(s) expand_more …" at bounding box center [978, 398] width 1162 height 545
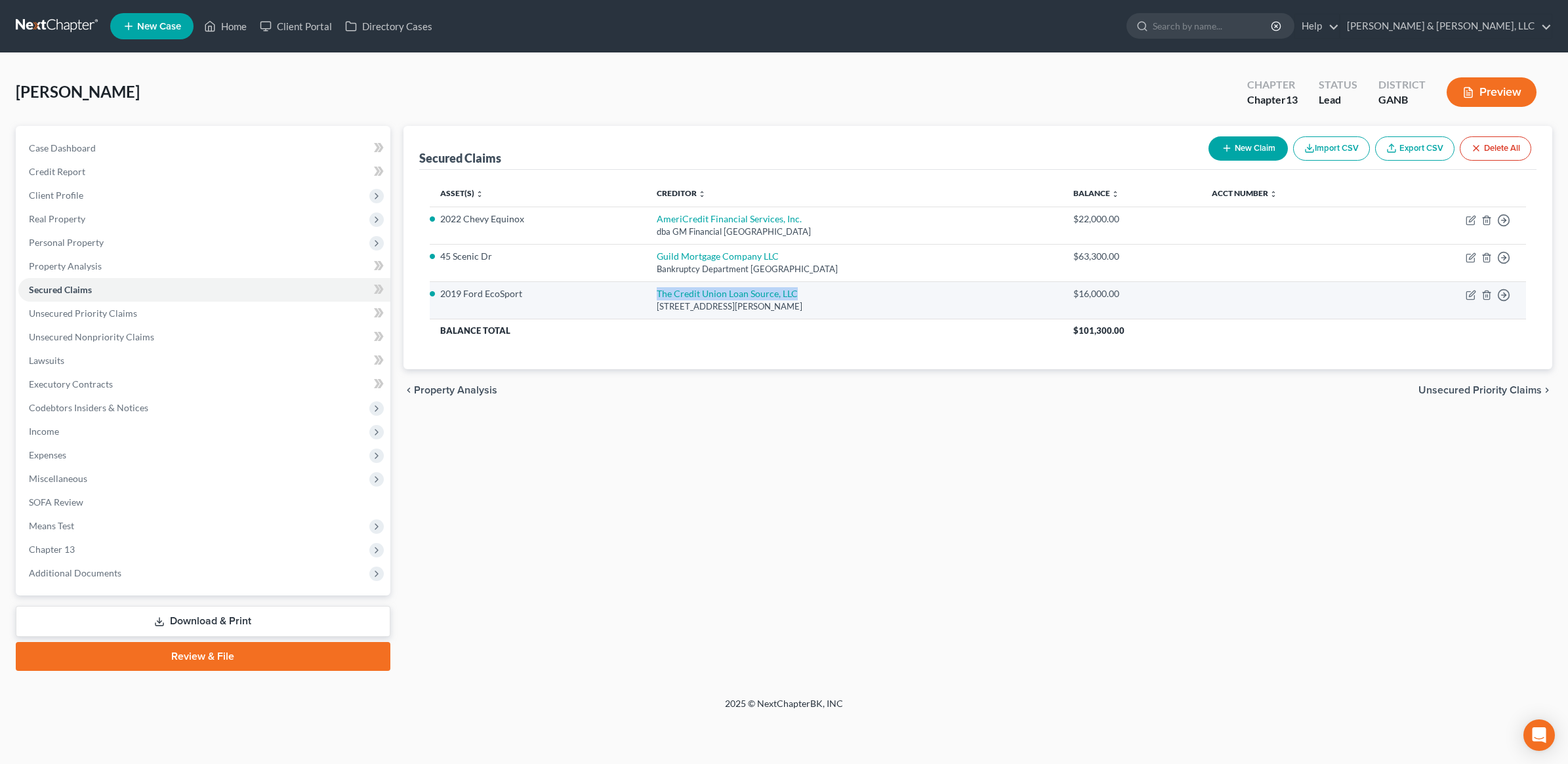
drag, startPoint x: 630, startPoint y: 296, endPoint x: 775, endPoint y: 297, distance: 145.0
click at [775, 297] on td "The Credit Union Loan Source, LLC 3820 Mansell Road, Suite 140, Alpharetta, GA …" at bounding box center [855, 300] width 417 height 37
copy link "The Credit Union Loan Source, LLC"
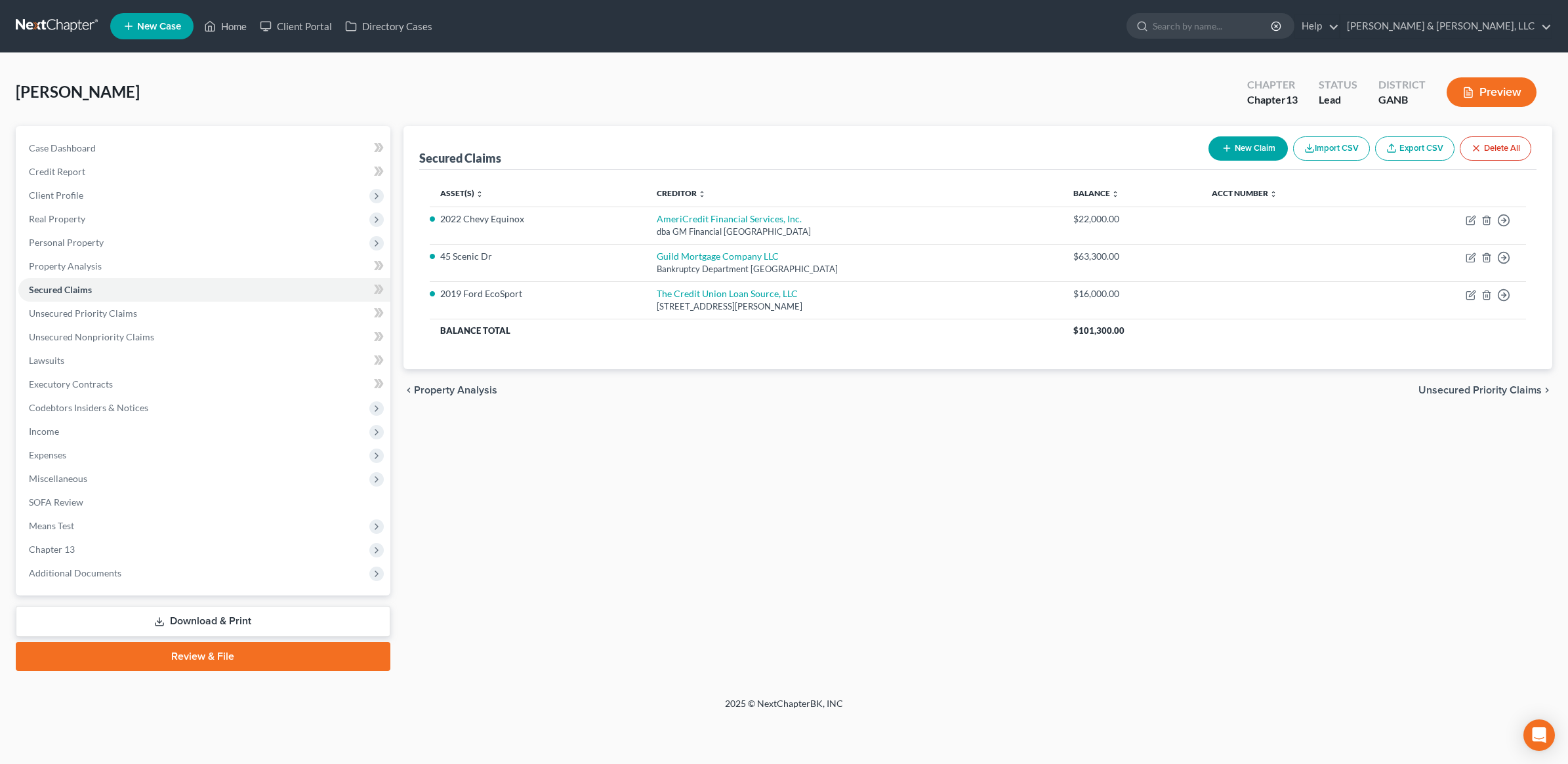
click at [1145, 80] on div "Humphreys, David Upgraded Chapter Chapter 13 Status Lead District GANB Preview" at bounding box center [784, 97] width 1536 height 57
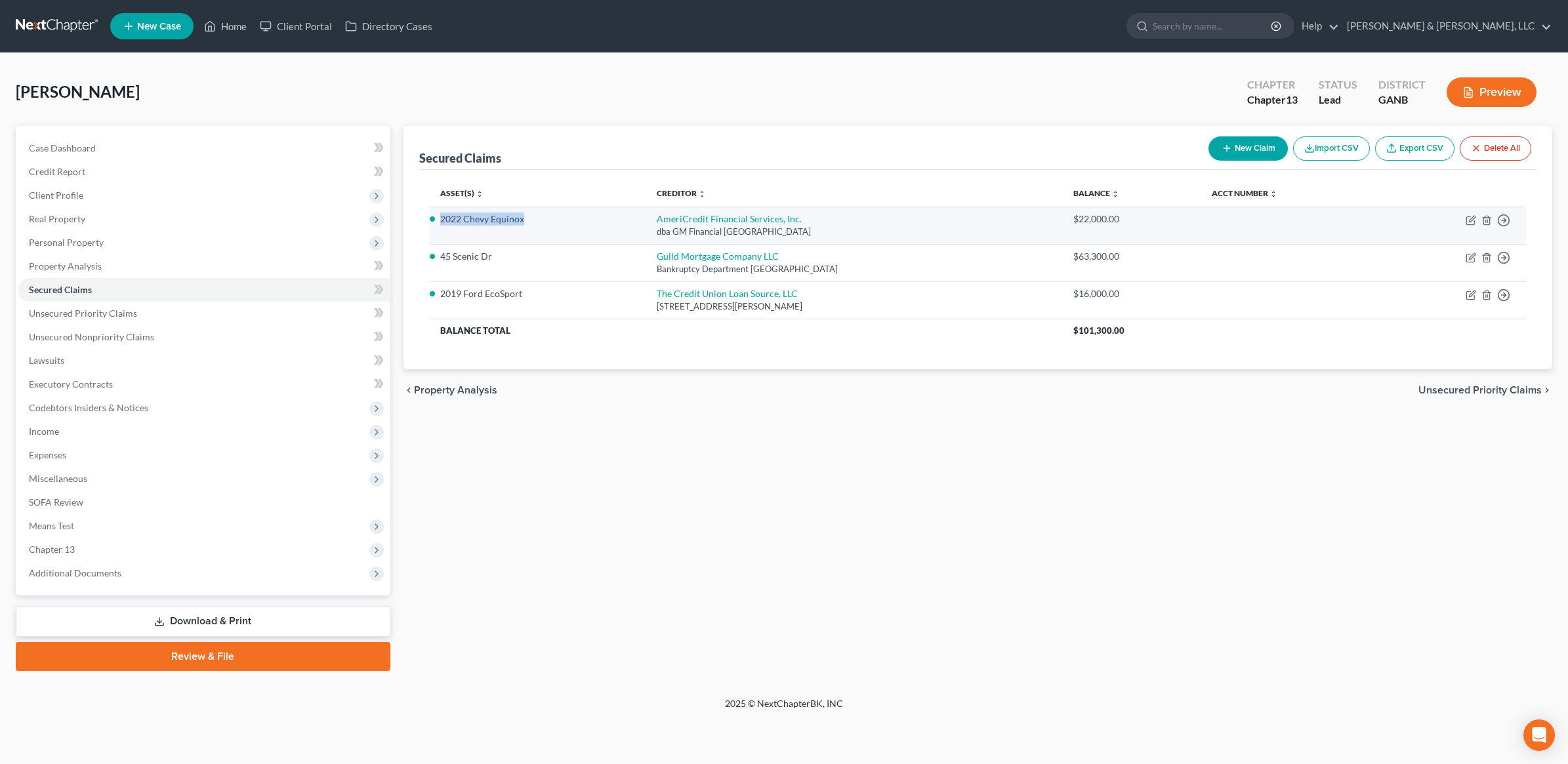
drag, startPoint x: 528, startPoint y: 224, endPoint x: 440, endPoint y: 223, distance: 88.0
click at [440, 223] on li "2022 Chevy Equinox" at bounding box center [538, 219] width 196 height 13
copy li "2022 Chevy Equinox"
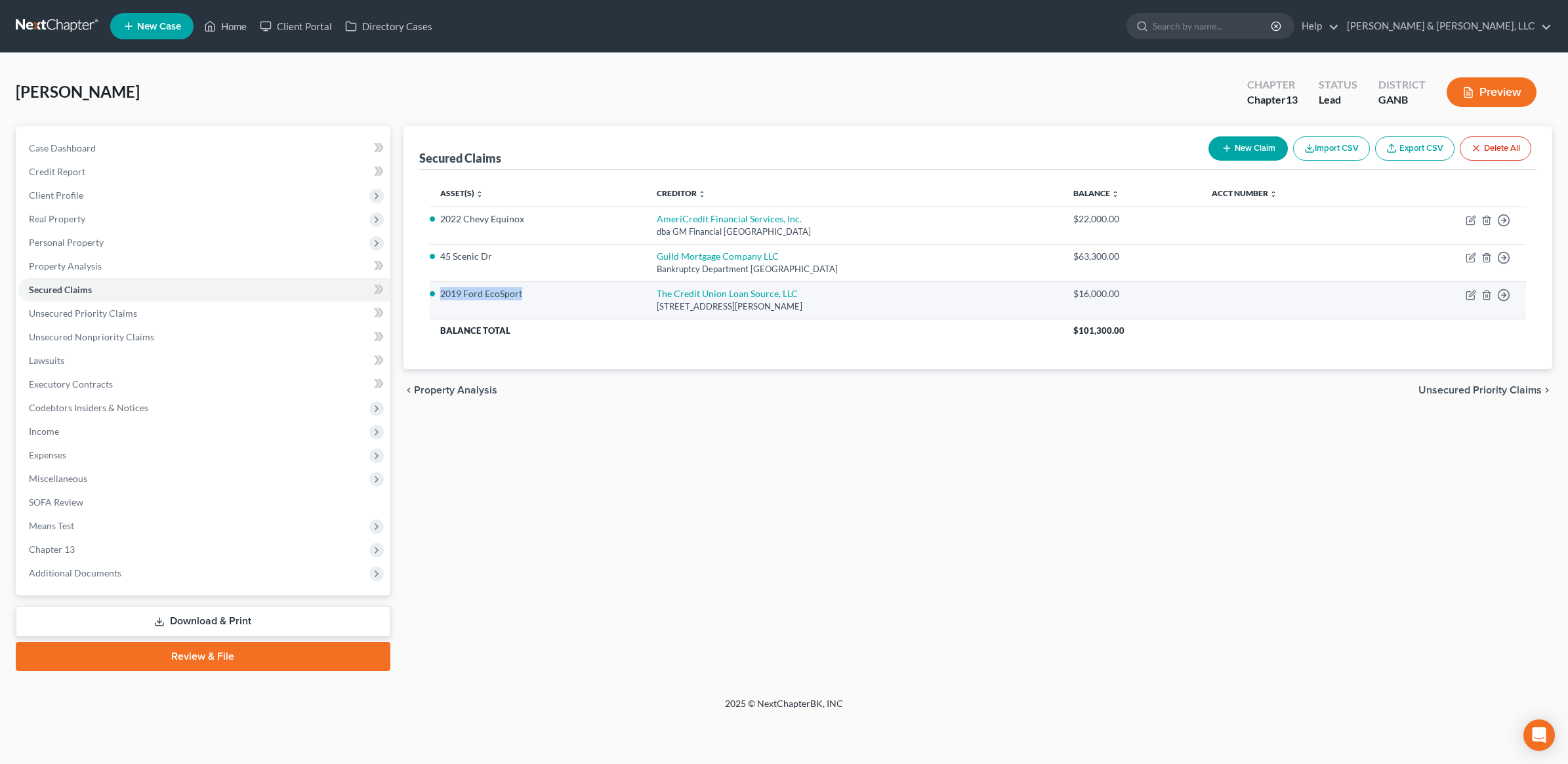
drag, startPoint x: 531, startPoint y: 298, endPoint x: 437, endPoint y: 301, distance: 94.0
click at [437, 301] on td "2019 Ford EcoSport" at bounding box center [538, 300] width 216 height 37
copy li "2019 Ford EcoSport"
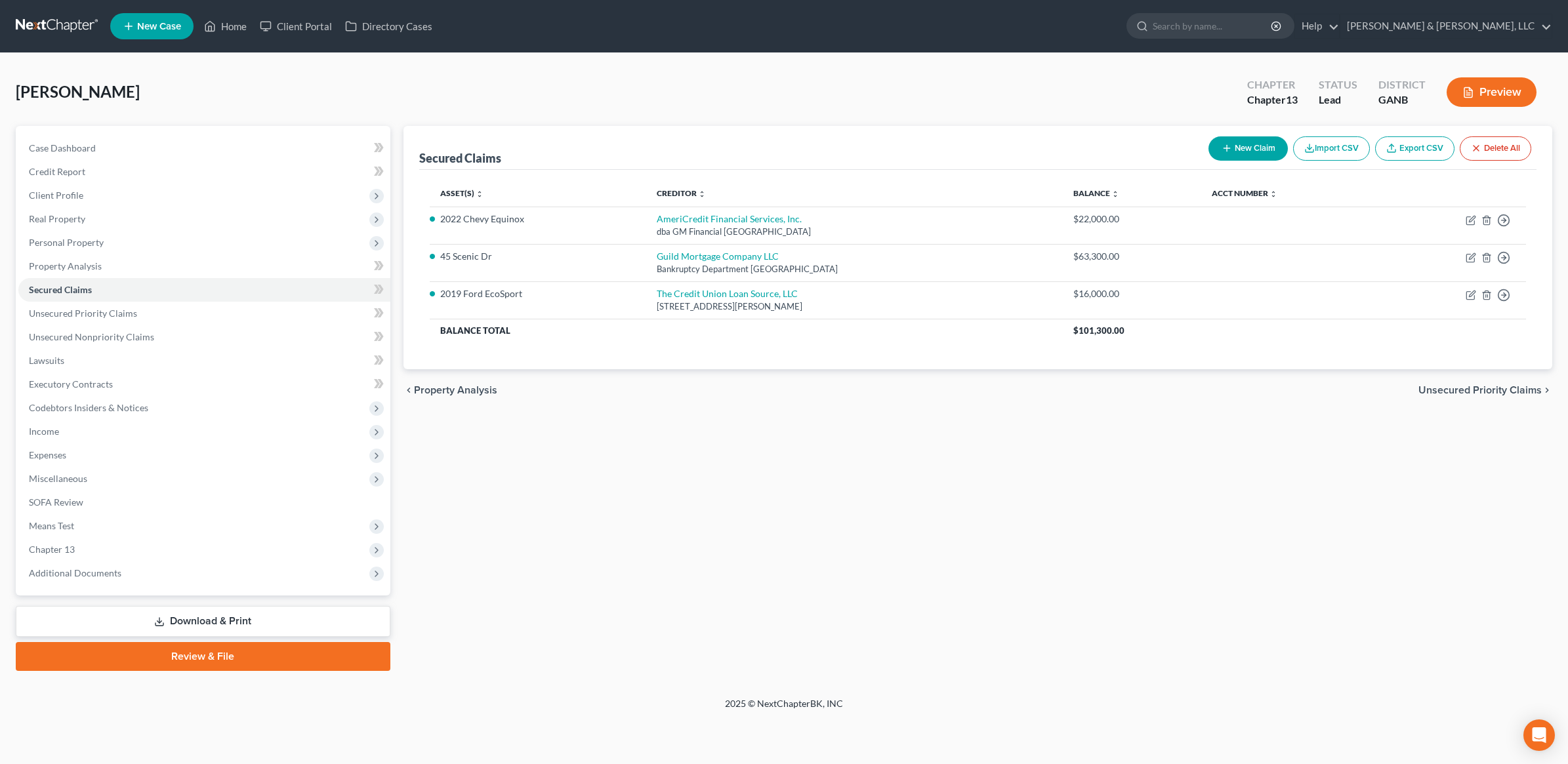
click at [1097, 66] on div "Humphreys, David Upgraded Chapter Chapter 13 Status Lead District GANB Preview …" at bounding box center [784, 375] width 1568 height 643
click at [135, 241] on span "Personal Property" at bounding box center [204, 243] width 372 height 24
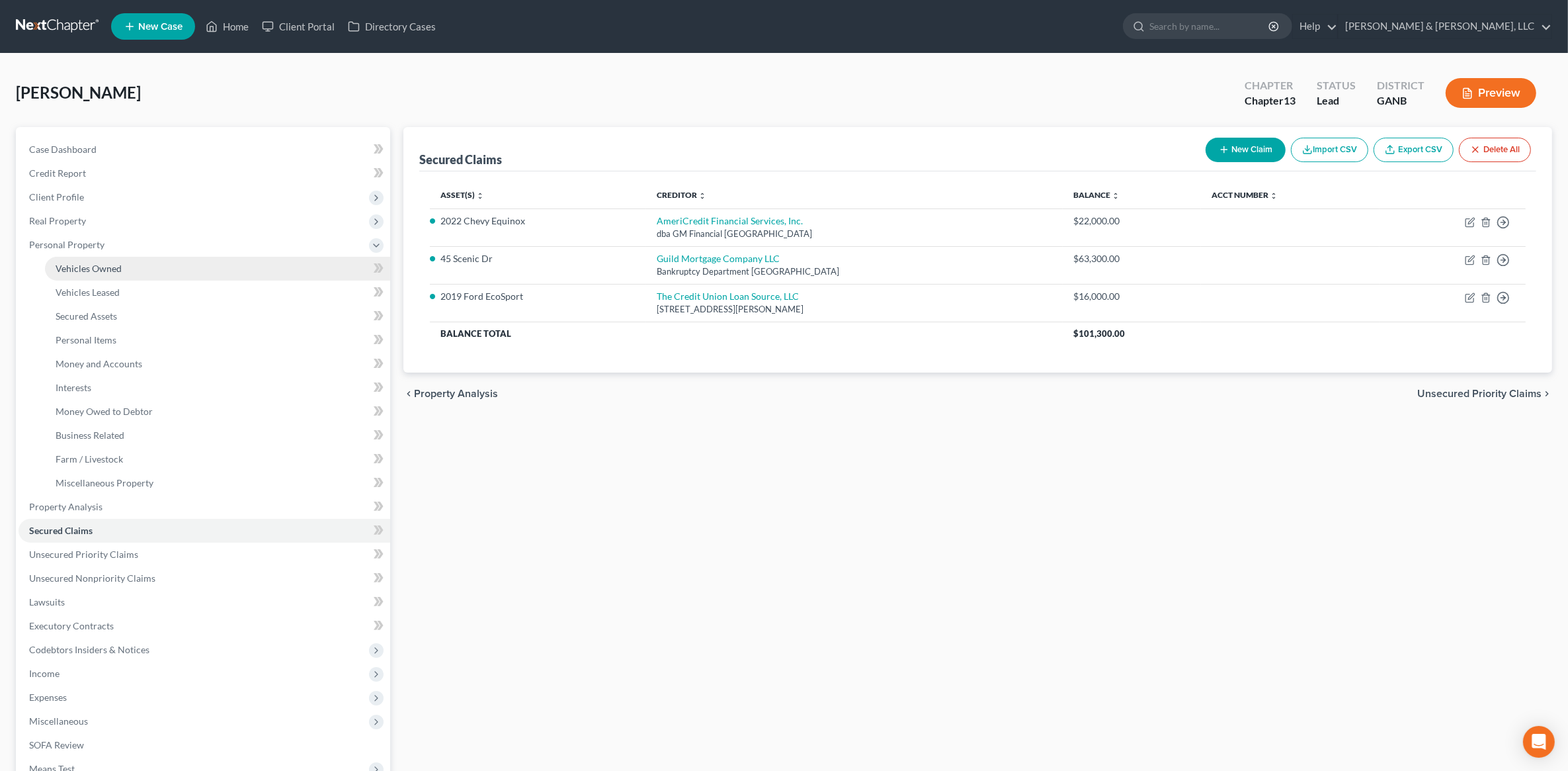
click at [107, 277] on link "Vehicles Owned" at bounding box center [217, 268] width 345 height 24
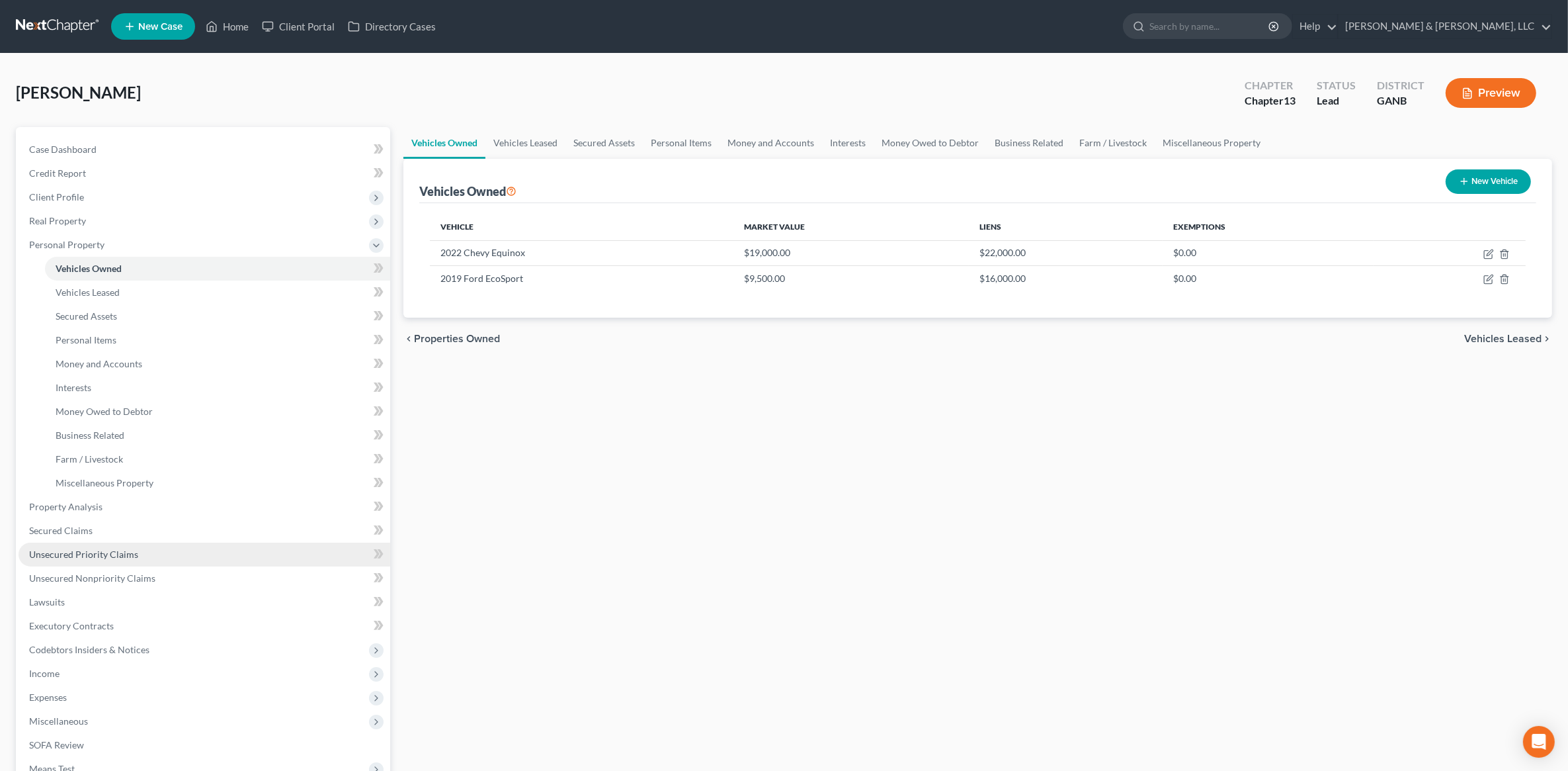
click at [80, 546] on link "Unsecured Priority Claims" at bounding box center [204, 554] width 372 height 24
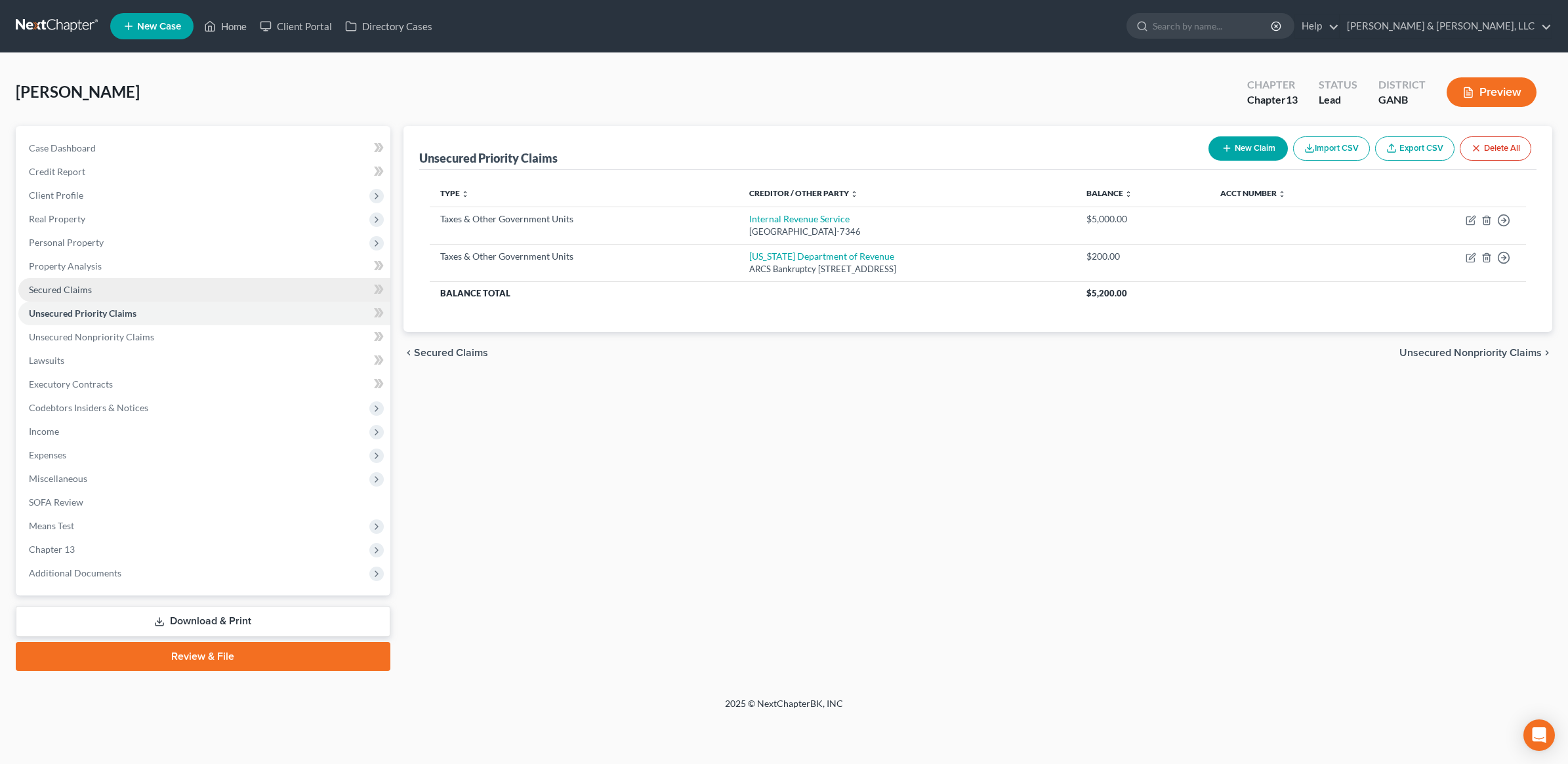
click at [60, 290] on span "Secured Claims" at bounding box center [60, 290] width 63 height 11
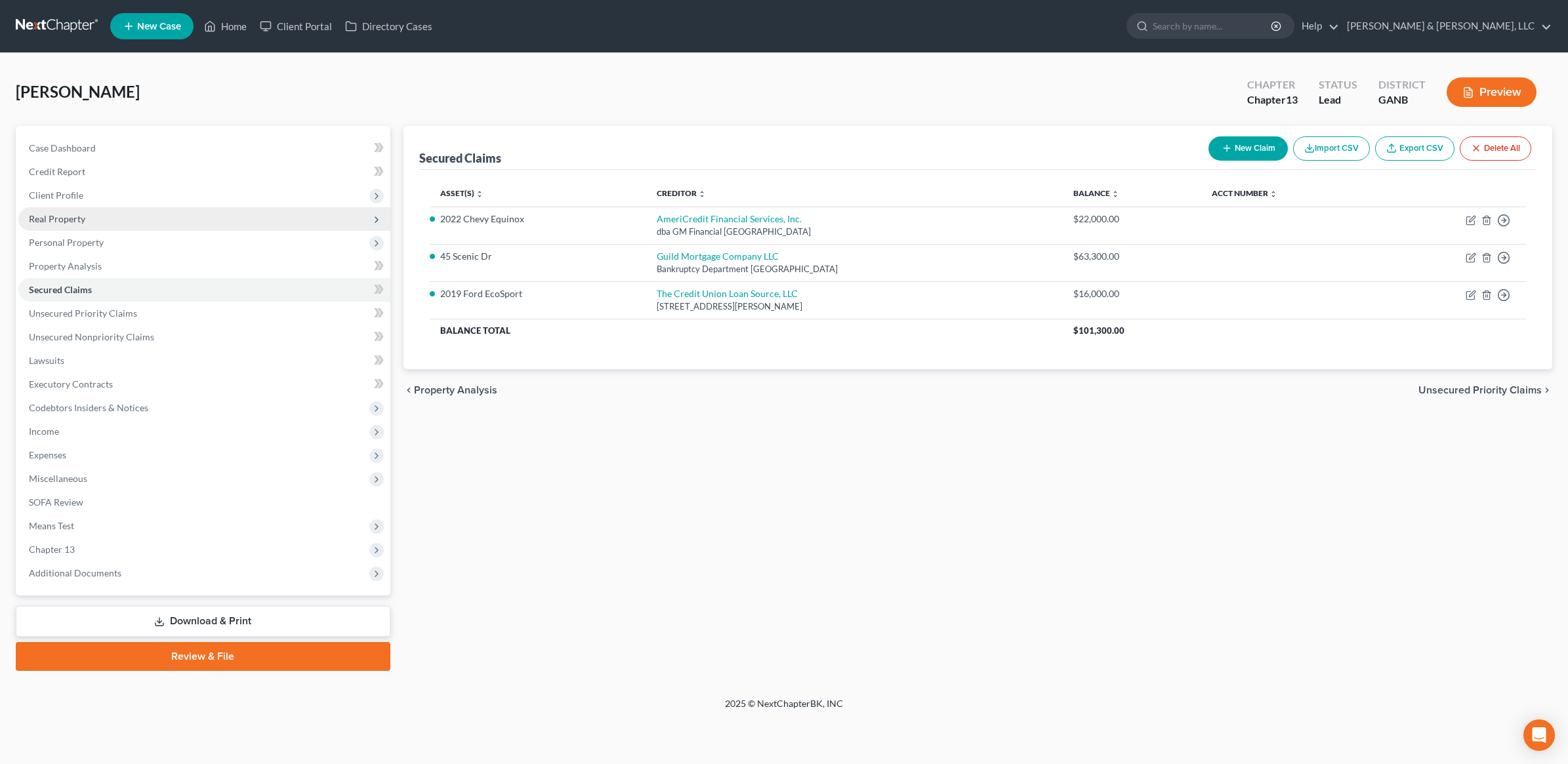
click at [90, 215] on span "Real Property" at bounding box center [204, 219] width 372 height 24
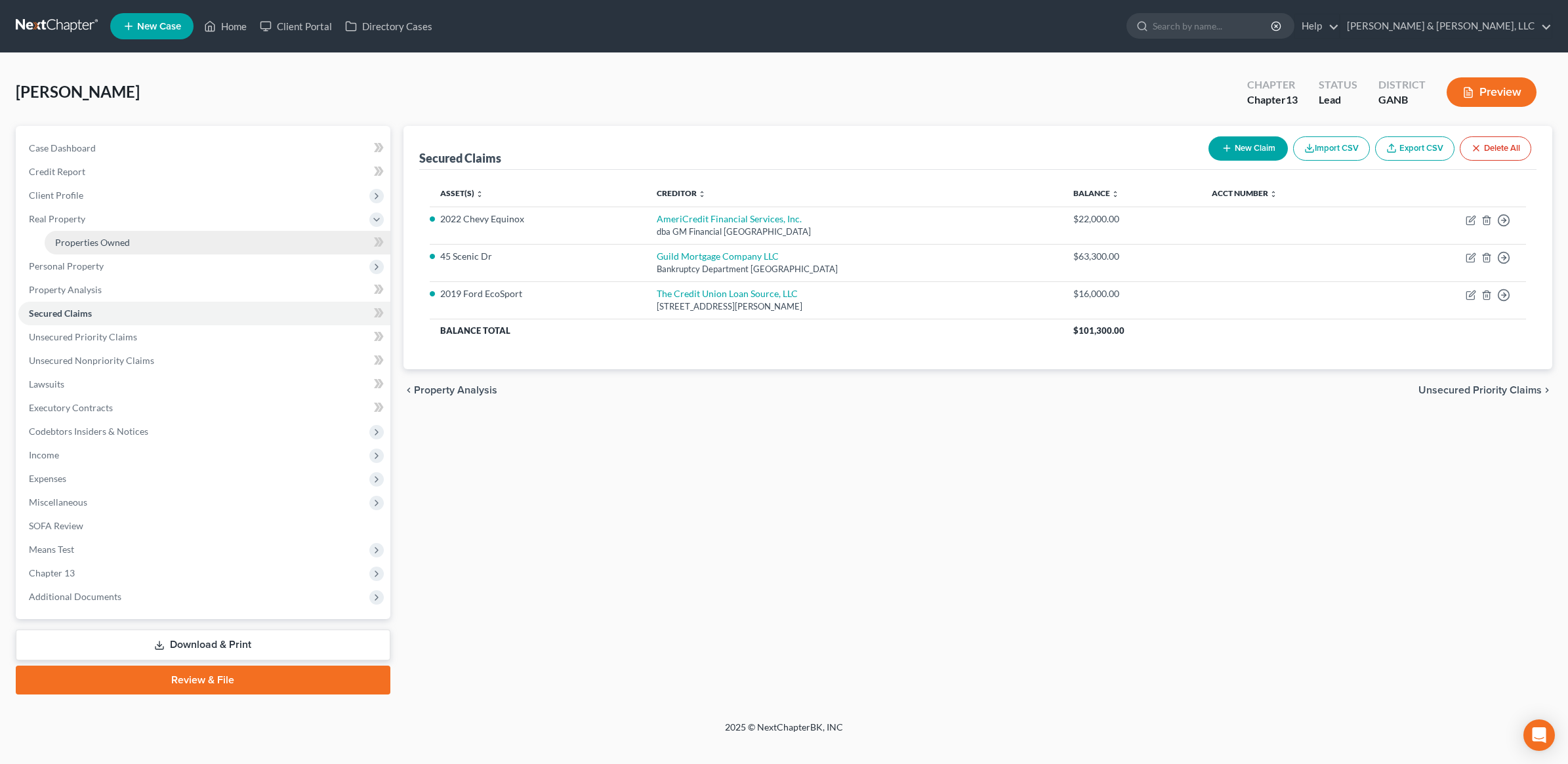
click at [96, 238] on span "Properties Owned" at bounding box center [92, 242] width 75 height 11
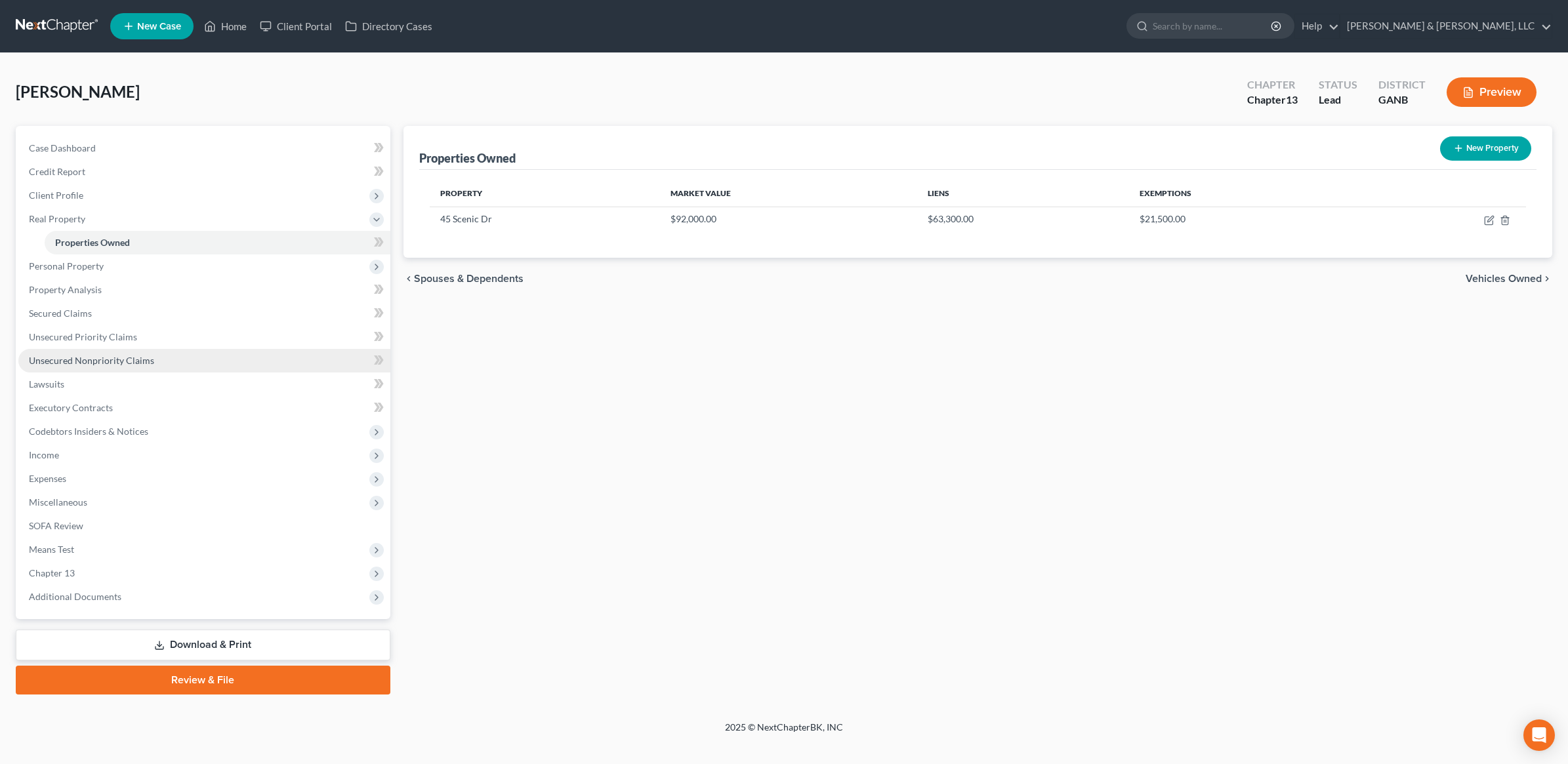
click at [76, 349] on link "Unsecured Nonpriority Claims" at bounding box center [204, 361] width 372 height 24
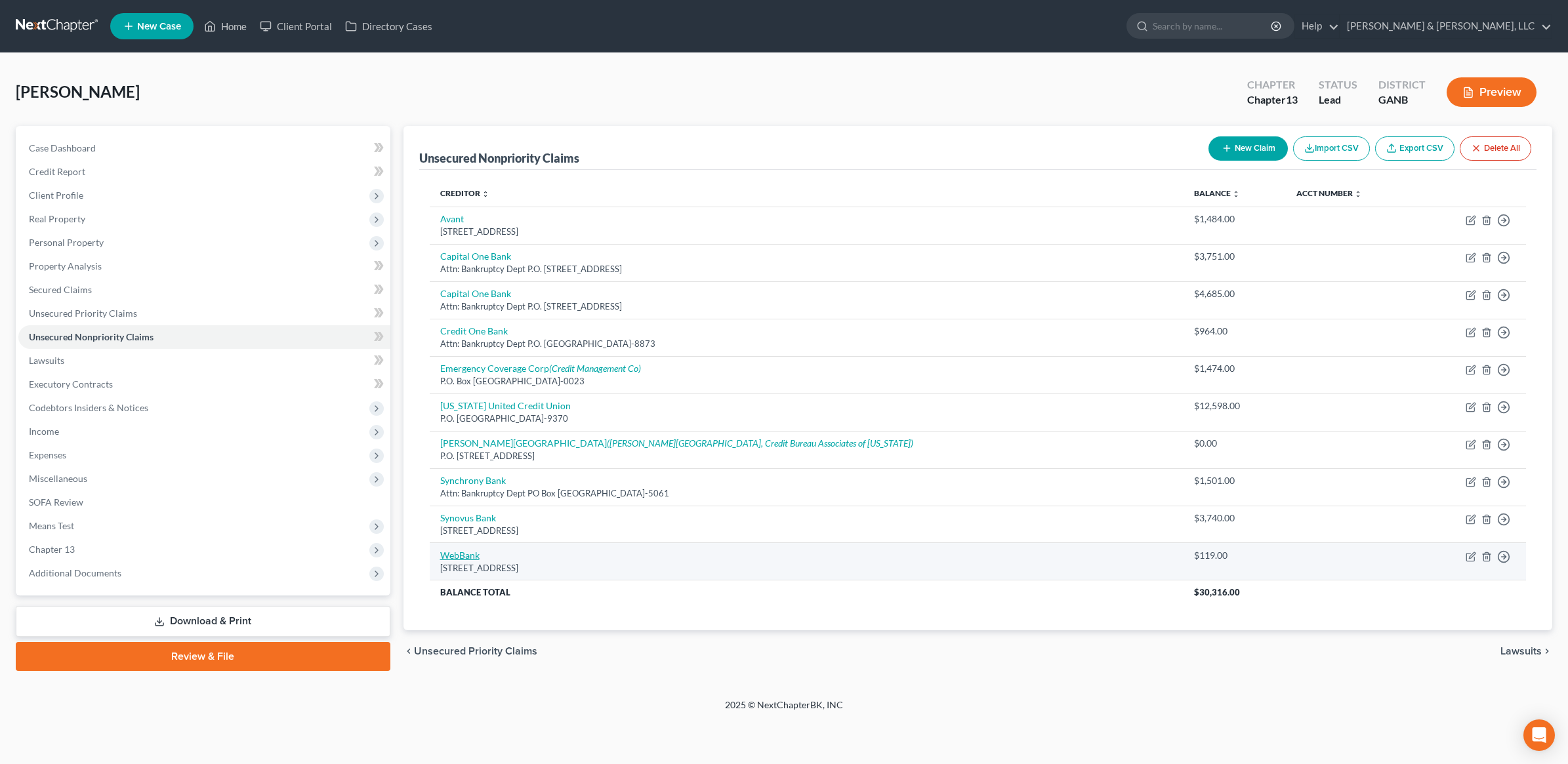
click at [474, 554] on link "WebBank" at bounding box center [460, 555] width 39 height 11
select select "32"
select select "10"
select select "0"
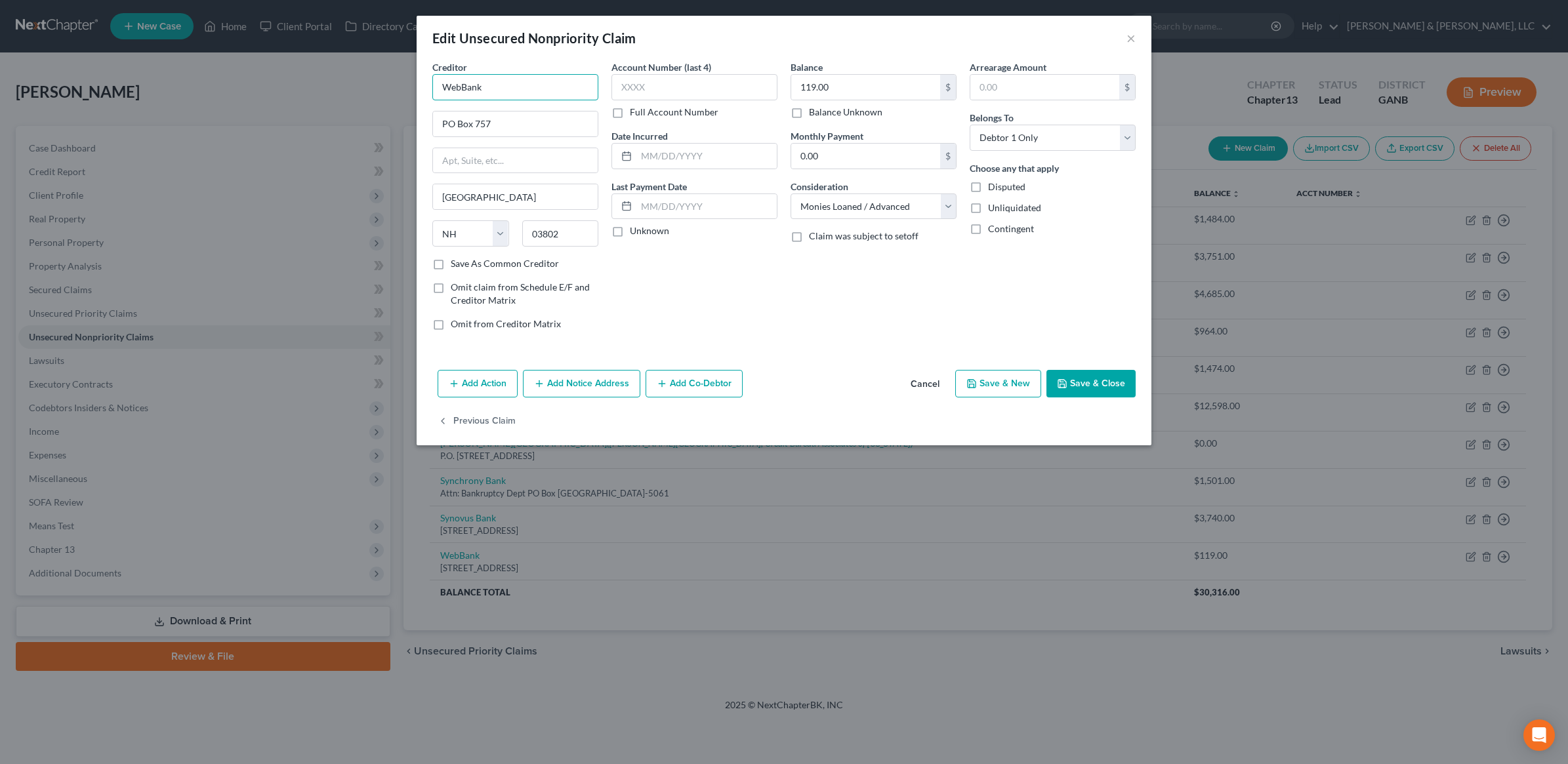
drag, startPoint x: 519, startPoint y: 83, endPoint x: 401, endPoint y: 89, distance: 118.2
click at [401, 89] on div "Edit Unsecured Nonpriority Claim × Creditor * WebBank PO Box 757 Portsmouth Sta…" at bounding box center [784, 382] width 1568 height 764
type input "WebBank"
paste input "[STREET_ADDRESS]"
type input "[STREET_ADDRESS]"
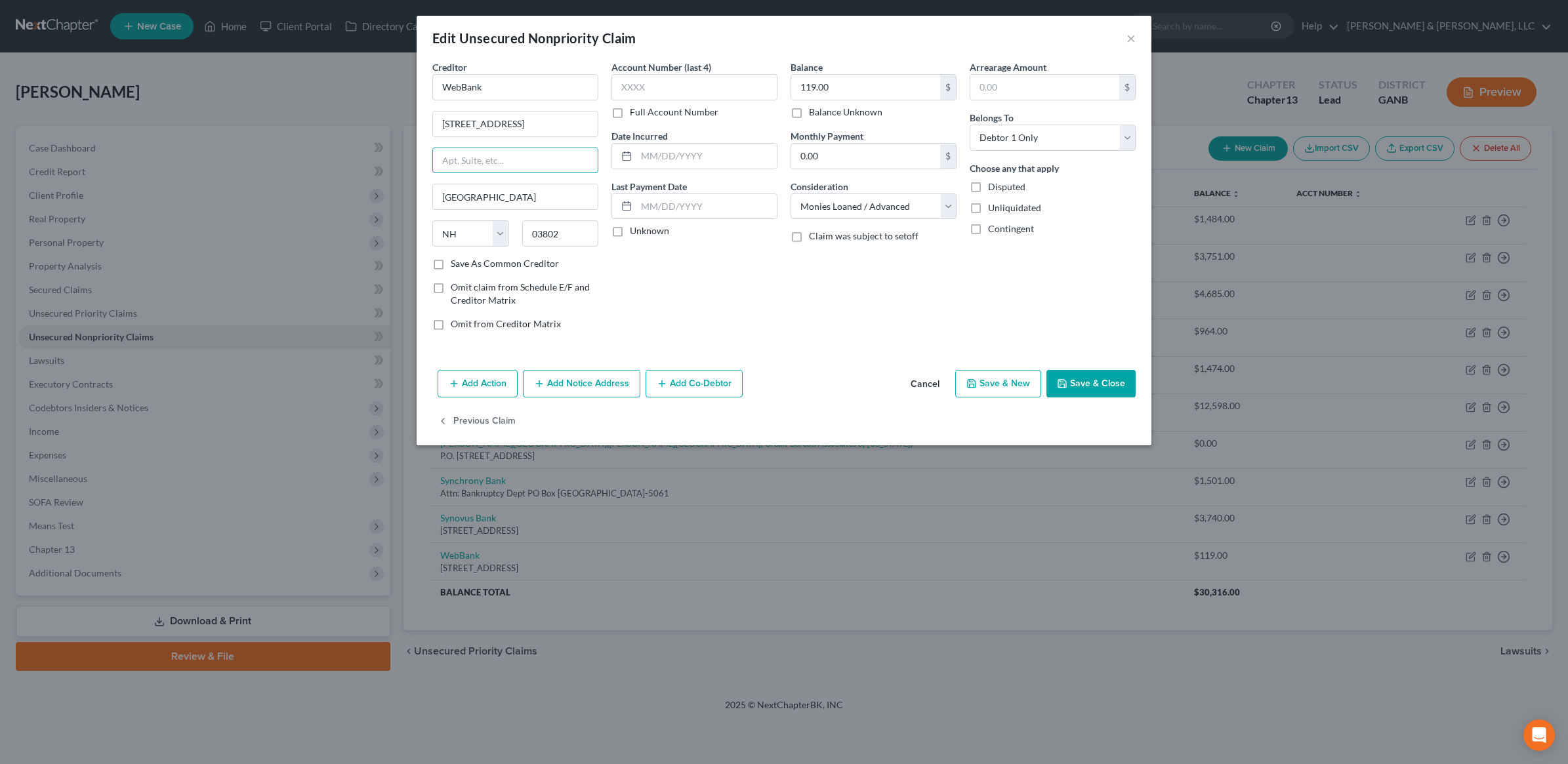
paste input "Ste 1000"
type input "Ste 1000"
click at [544, 233] on input "03802" at bounding box center [560, 233] width 77 height 26
paste input "84111"
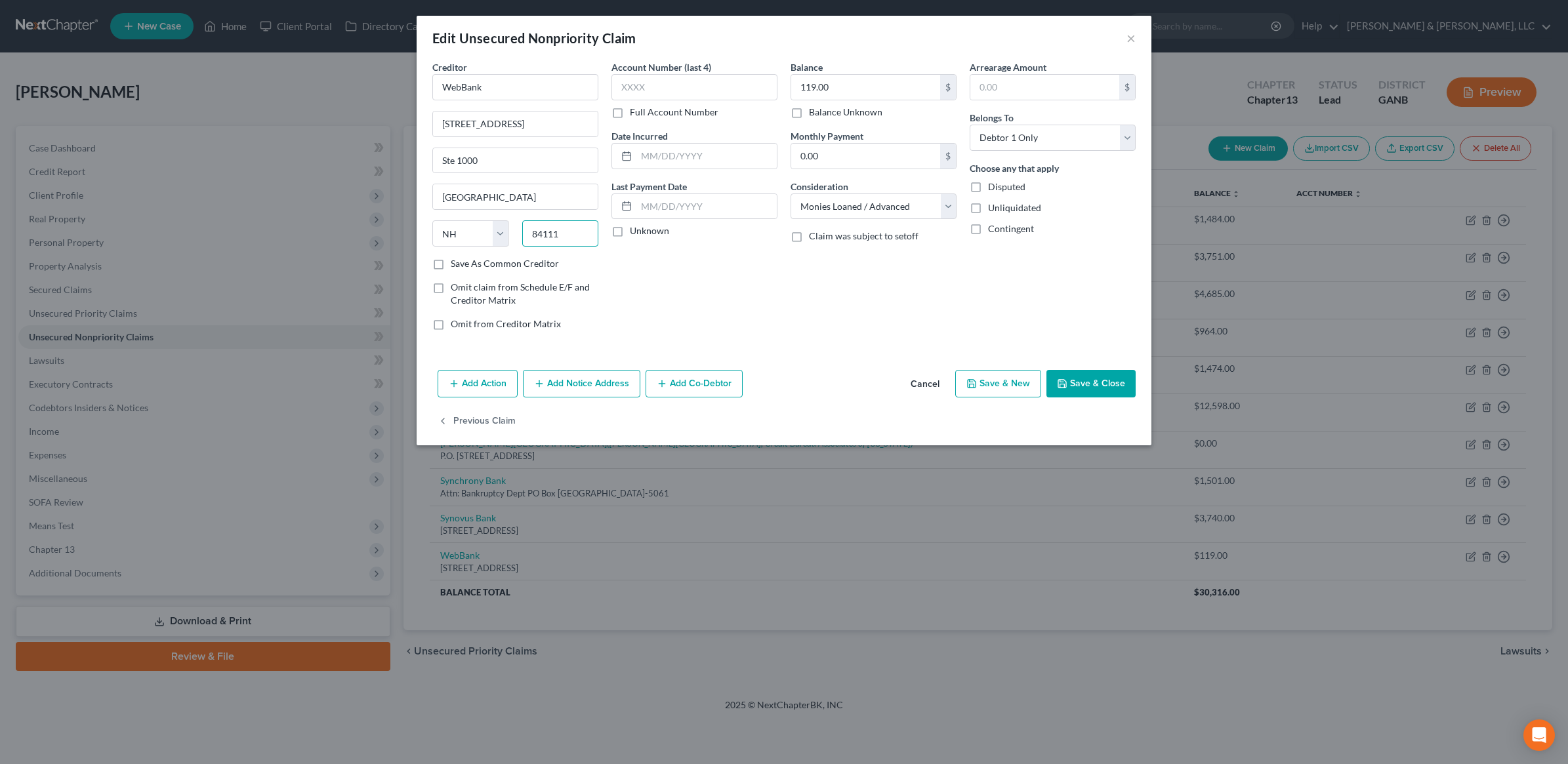
type input "84111"
type input "[GEOGRAPHIC_DATA]"
select select "46"
click at [743, 289] on div "Account Number (last 4) Full Account Number Date Incurred Last Payment Date Unk…" at bounding box center [695, 200] width 179 height 280
click at [526, 266] on label "Save As Common Creditor" at bounding box center [505, 263] width 108 height 13
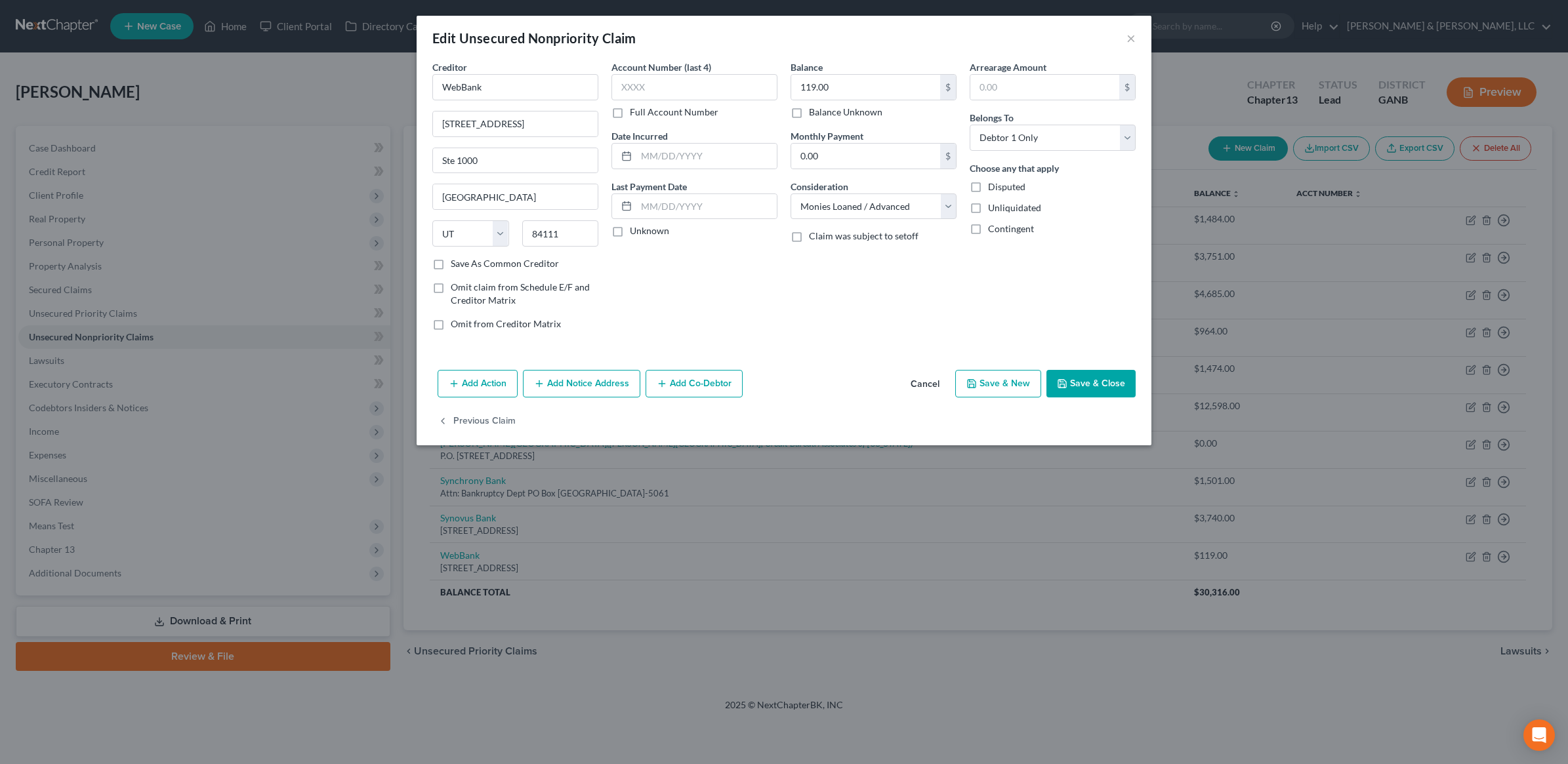
click at [464, 266] on input "Save As Common Creditor" at bounding box center [460, 261] width 9 height 8
click at [1109, 384] on button "Save & Close" at bounding box center [1090, 384] width 89 height 28
checkbox input "false"
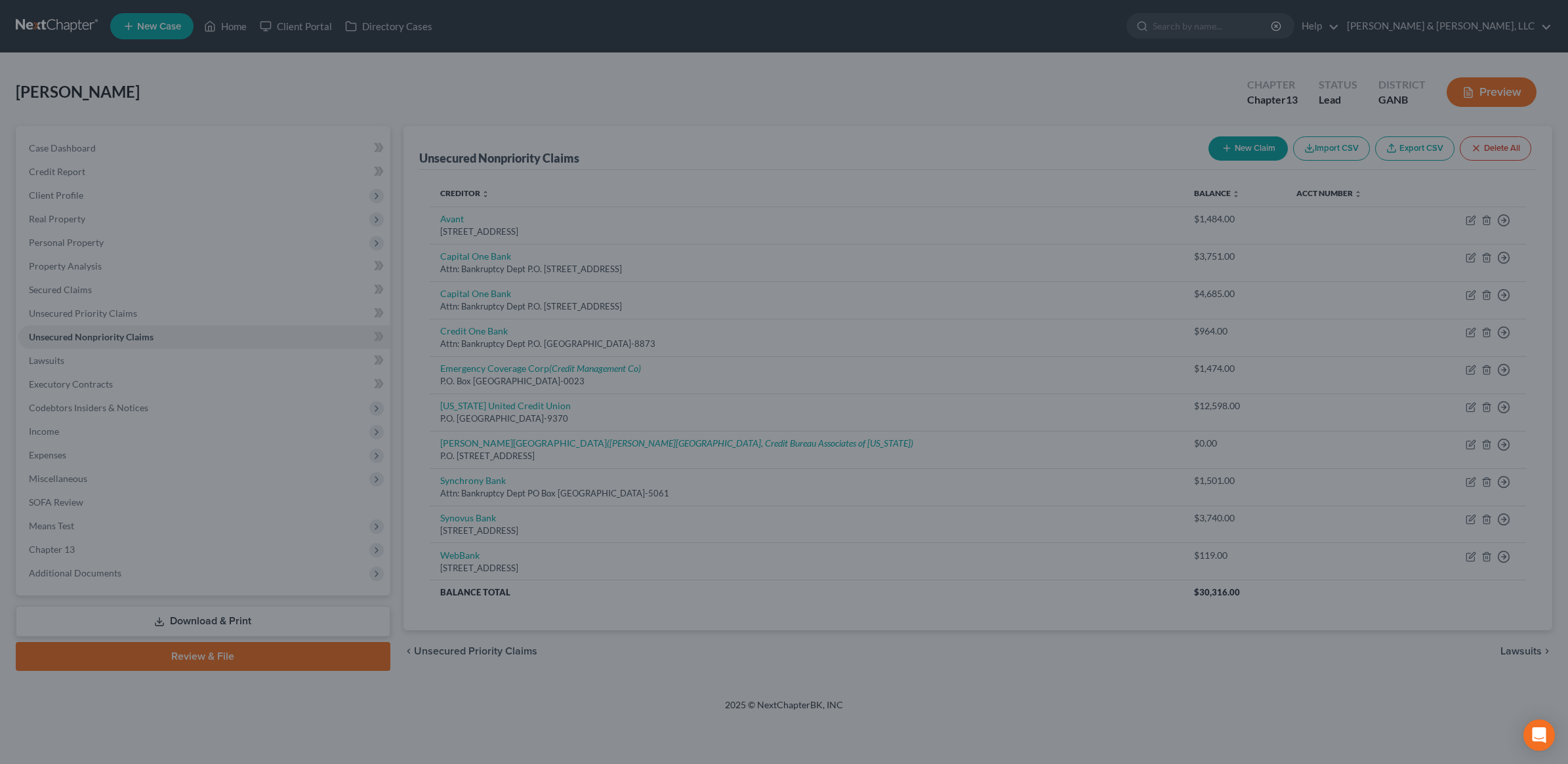
type input "0"
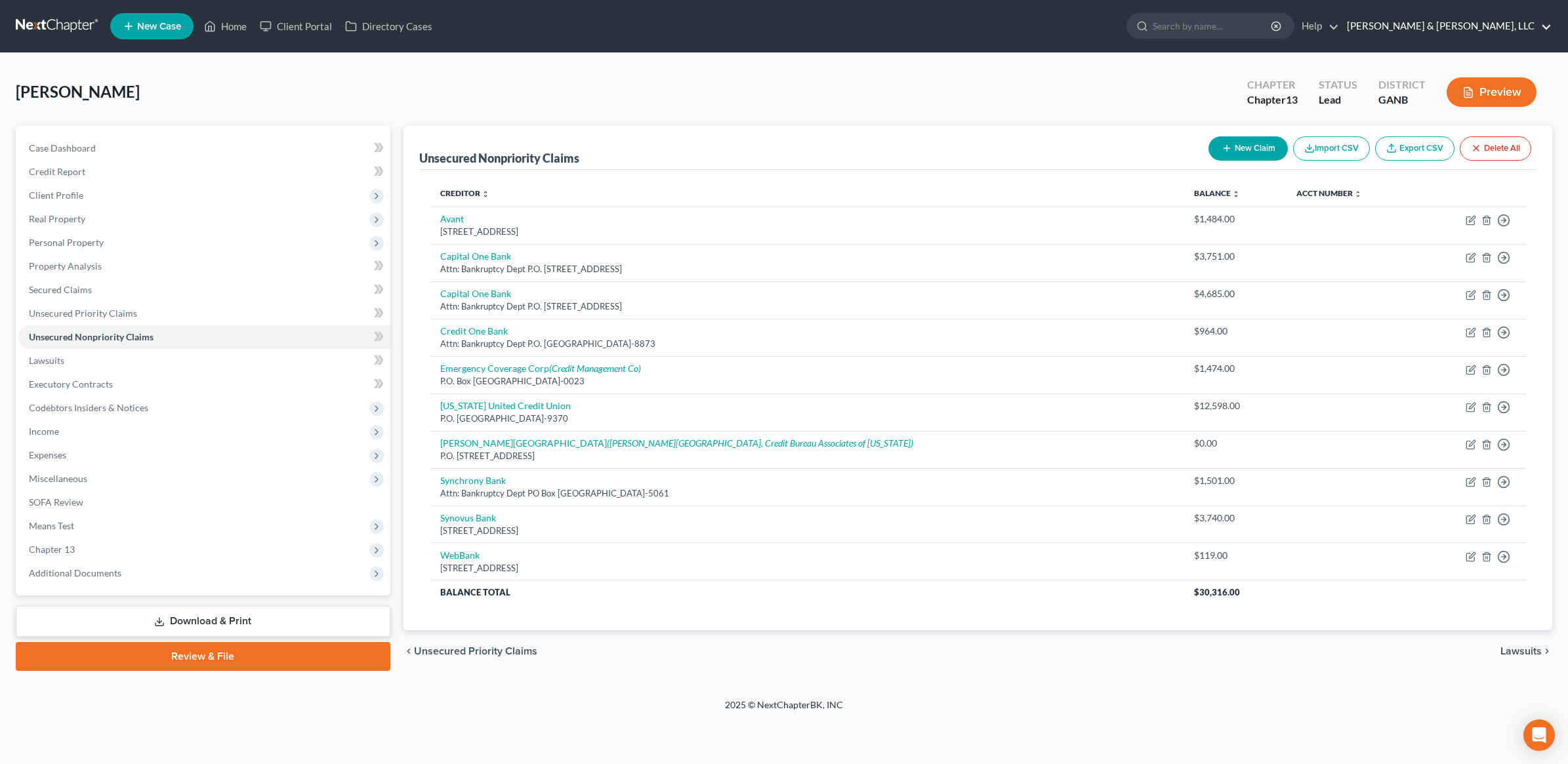
click at [1468, 37] on link "[PERSON_NAME] & [PERSON_NAME], LLC" at bounding box center [1445, 26] width 211 height 24
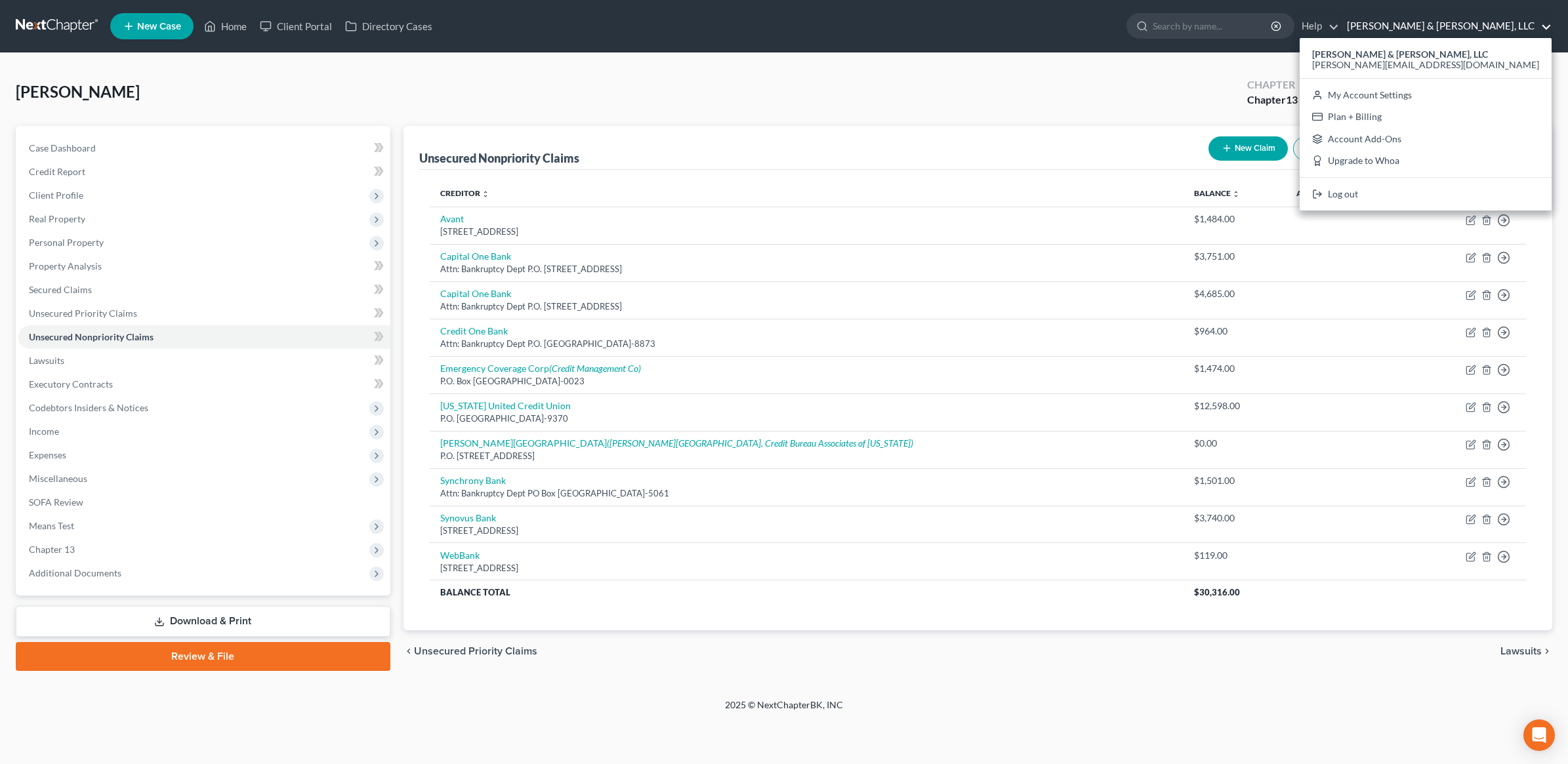
click at [243, 664] on link "Review & File" at bounding box center [202, 656] width 375 height 29
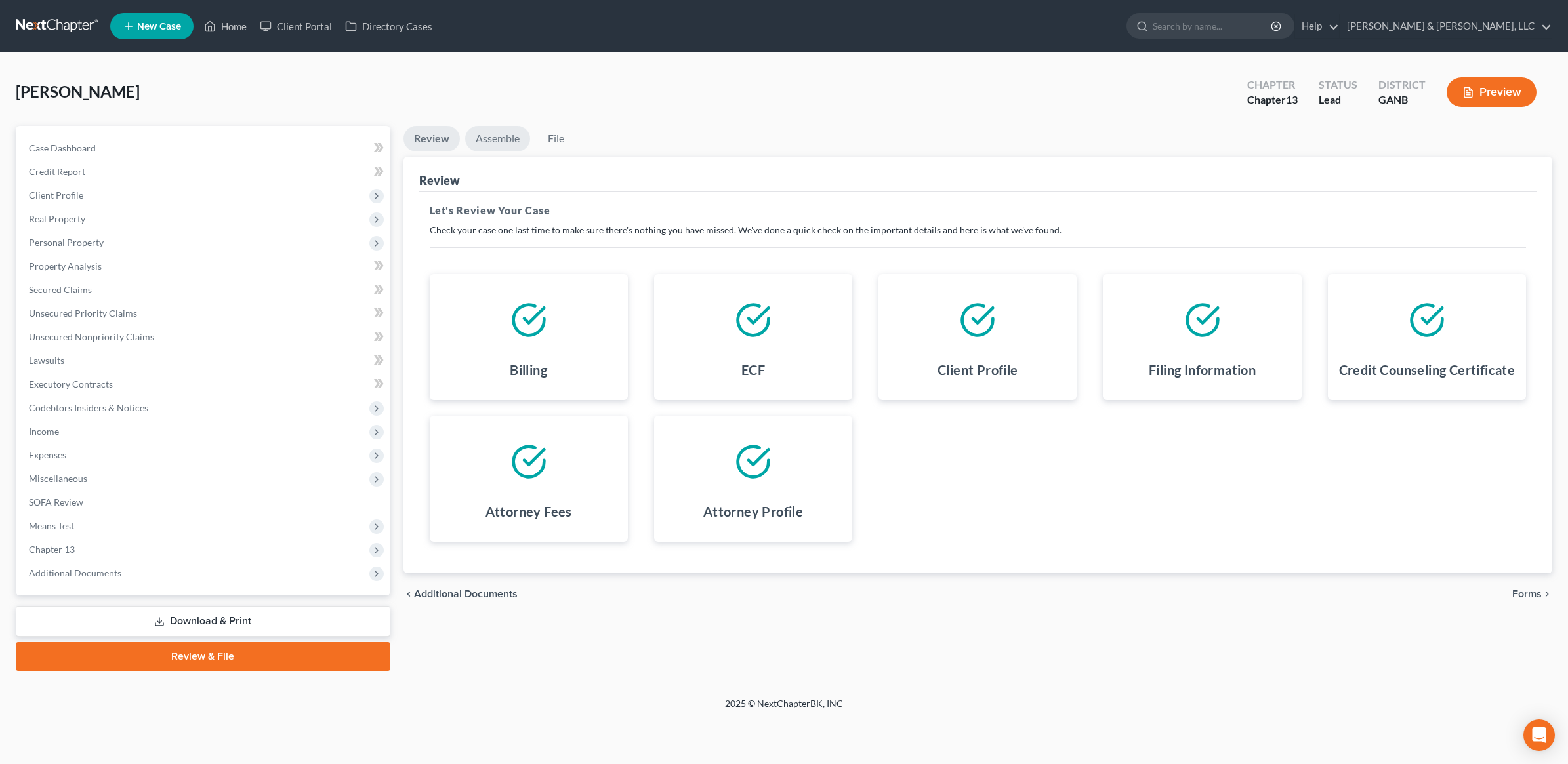
click at [497, 131] on link "Assemble" at bounding box center [498, 138] width 65 height 25
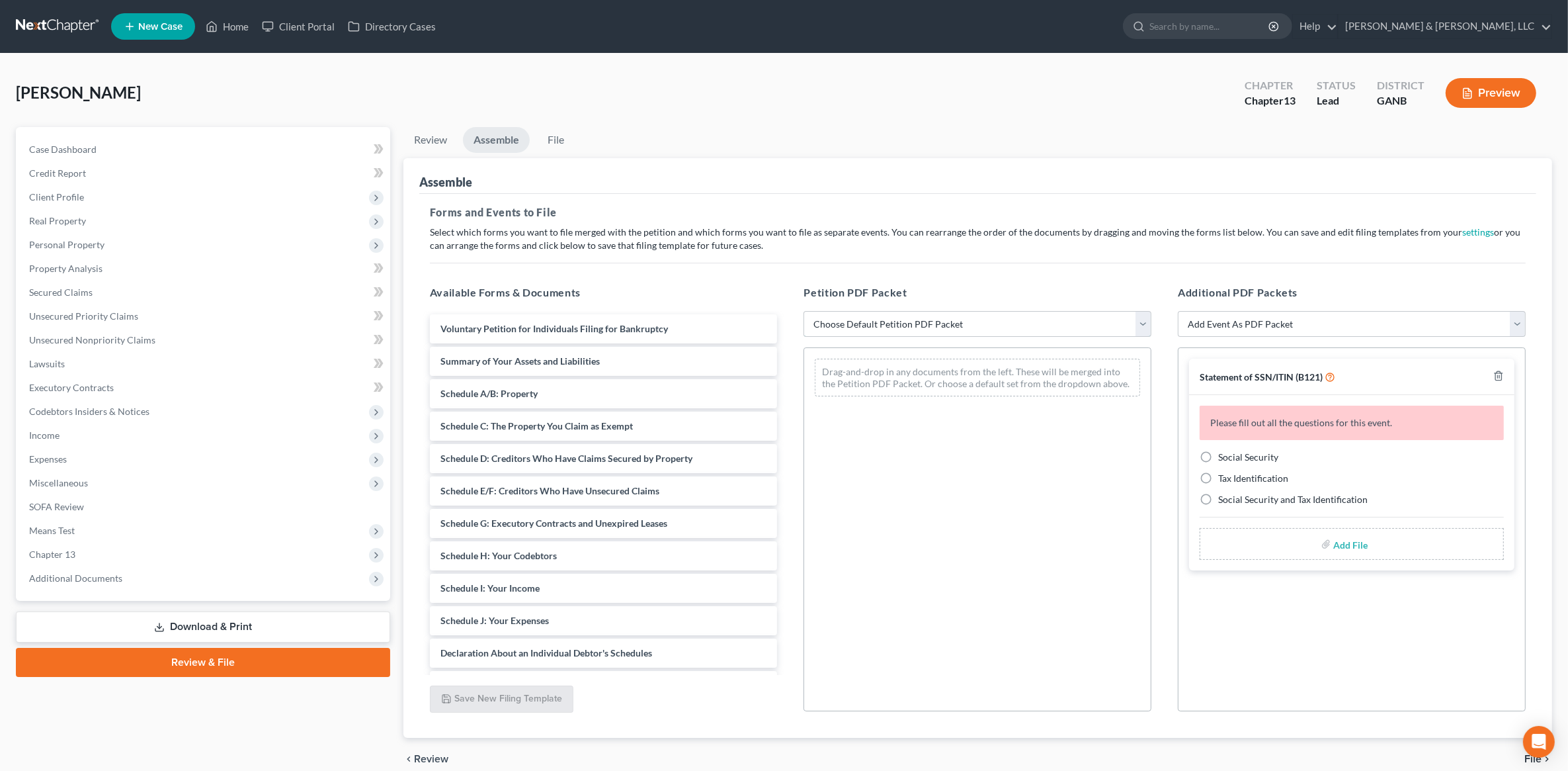
click at [871, 331] on select "Choose Default Petition PDF Packet Complete Bankruptcy Petition (all forms and …" at bounding box center [977, 324] width 348 height 27
select select "2"
click at [803, 311] on select "Choose Default Petition PDF Packet Complete Bankruptcy Petition (all forms and …" at bounding box center [977, 324] width 348 height 27
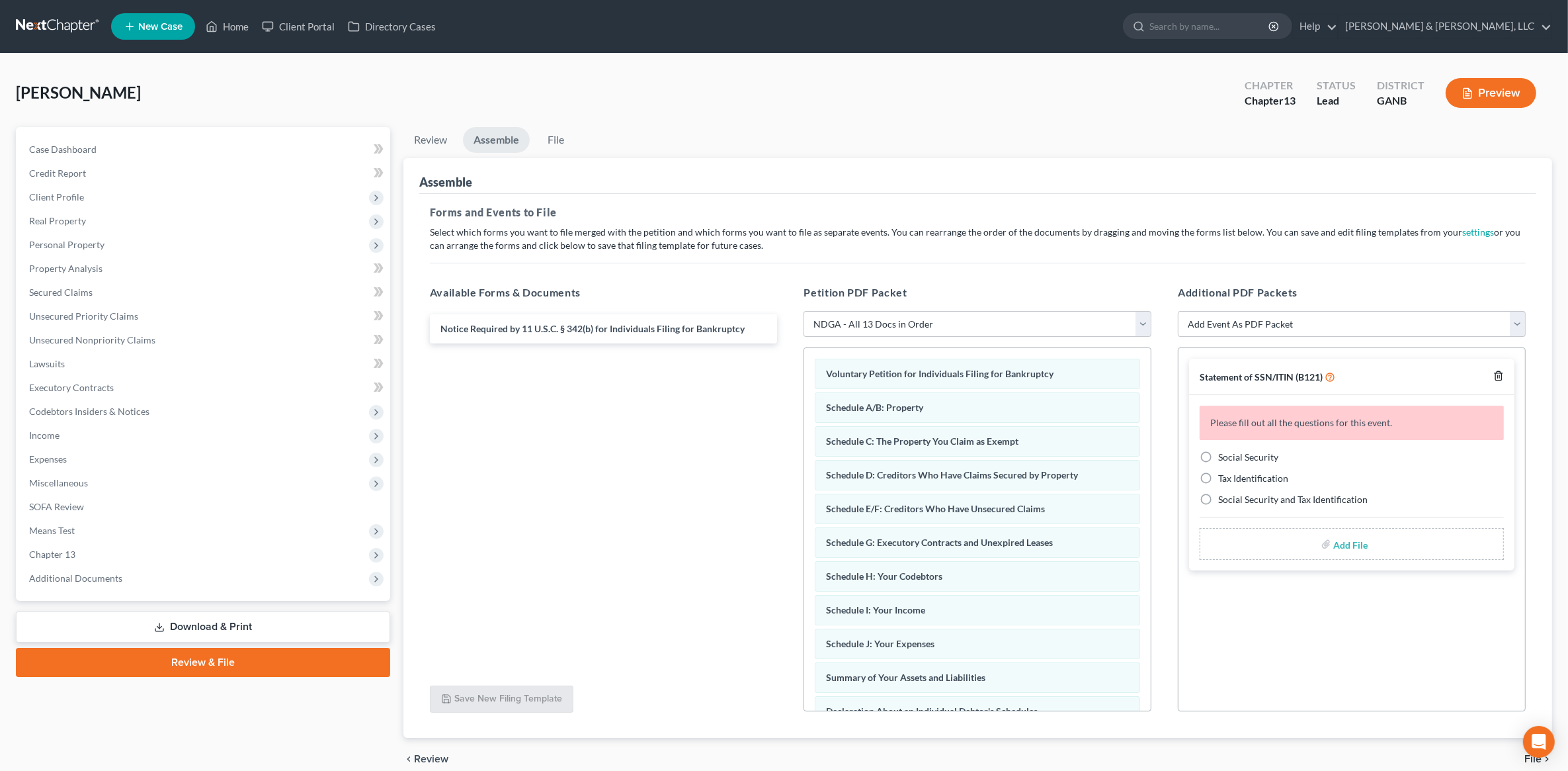
click at [1499, 373] on icon "button" at bounding box center [1499, 376] width 11 height 11
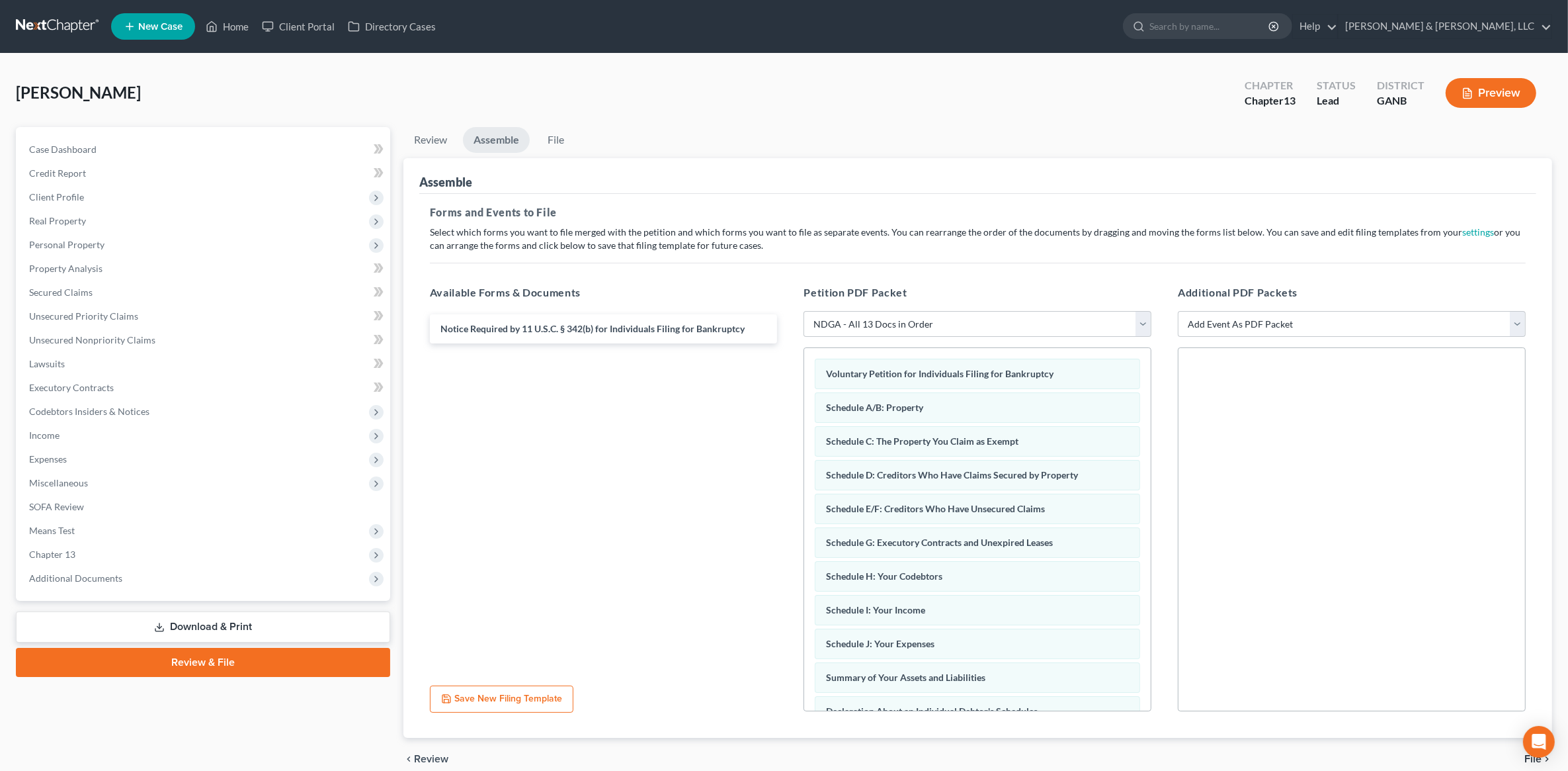
scroll to position [59, 0]
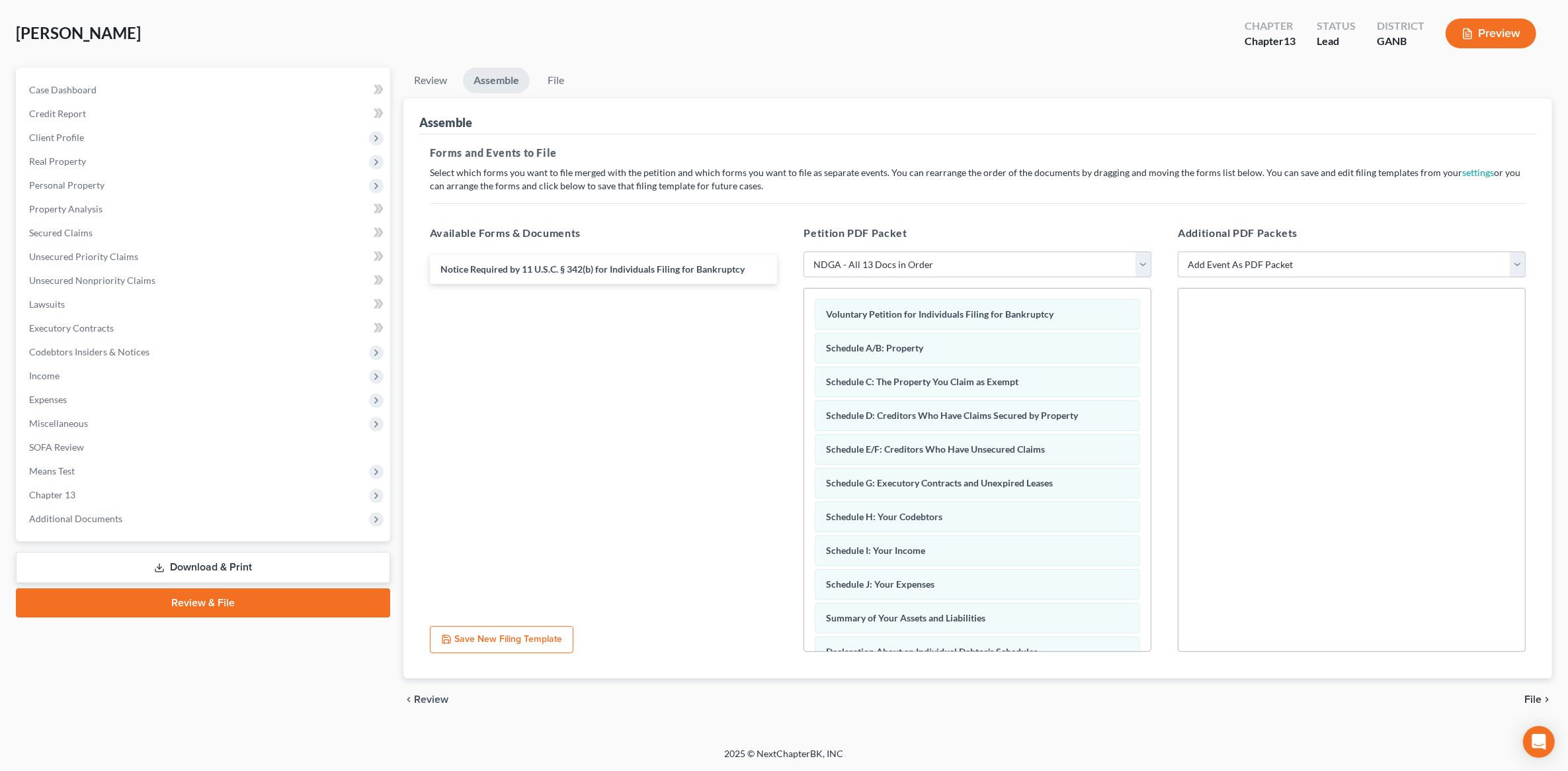
click at [1531, 695] on span "File" at bounding box center [1533, 699] width 17 height 11
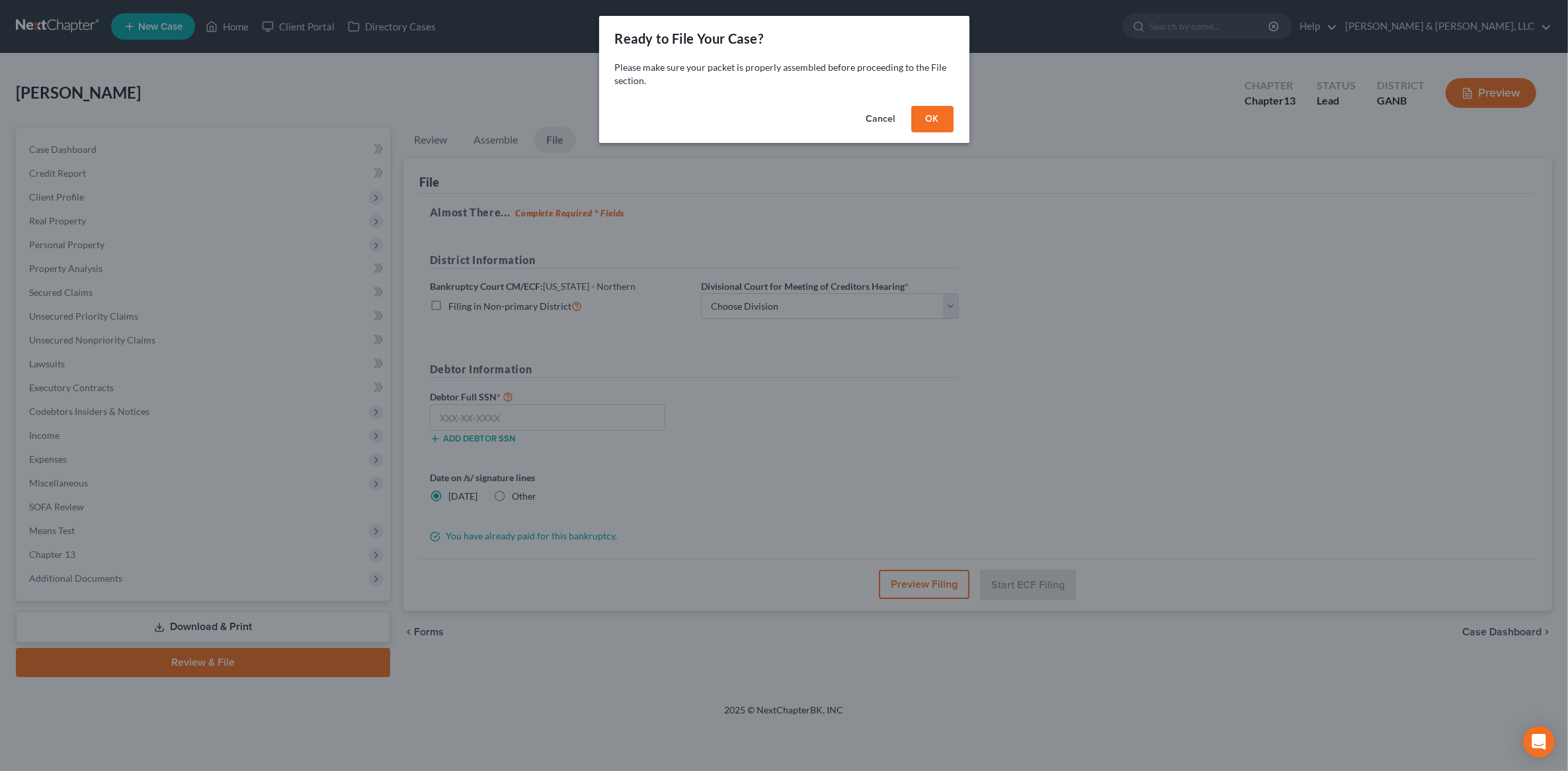
scroll to position [0, 0]
click at [942, 117] on button "OK" at bounding box center [938, 119] width 42 height 27
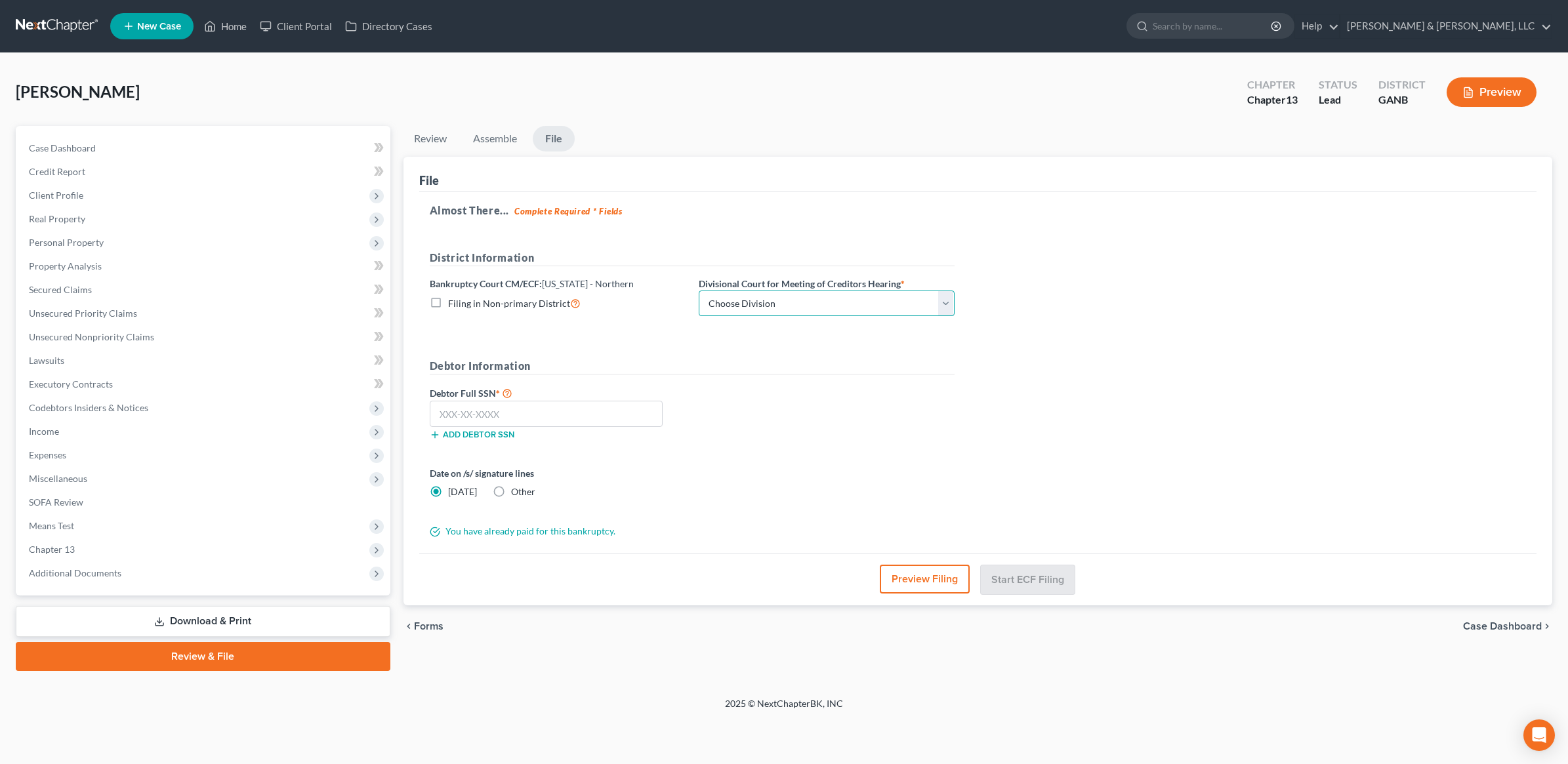
click at [797, 301] on select "Choose Division Atlanta Gainesville Newnan Rome" at bounding box center [826, 304] width 256 height 26
select select "3"
click at [699, 290] on select "Choose Division Atlanta Gainesville Newnan Rome" at bounding box center [826, 304] width 256 height 26
click at [568, 417] on input "text" at bounding box center [546, 414] width 233 height 26
click at [922, 579] on button "Preview Filing" at bounding box center [924, 579] width 90 height 29
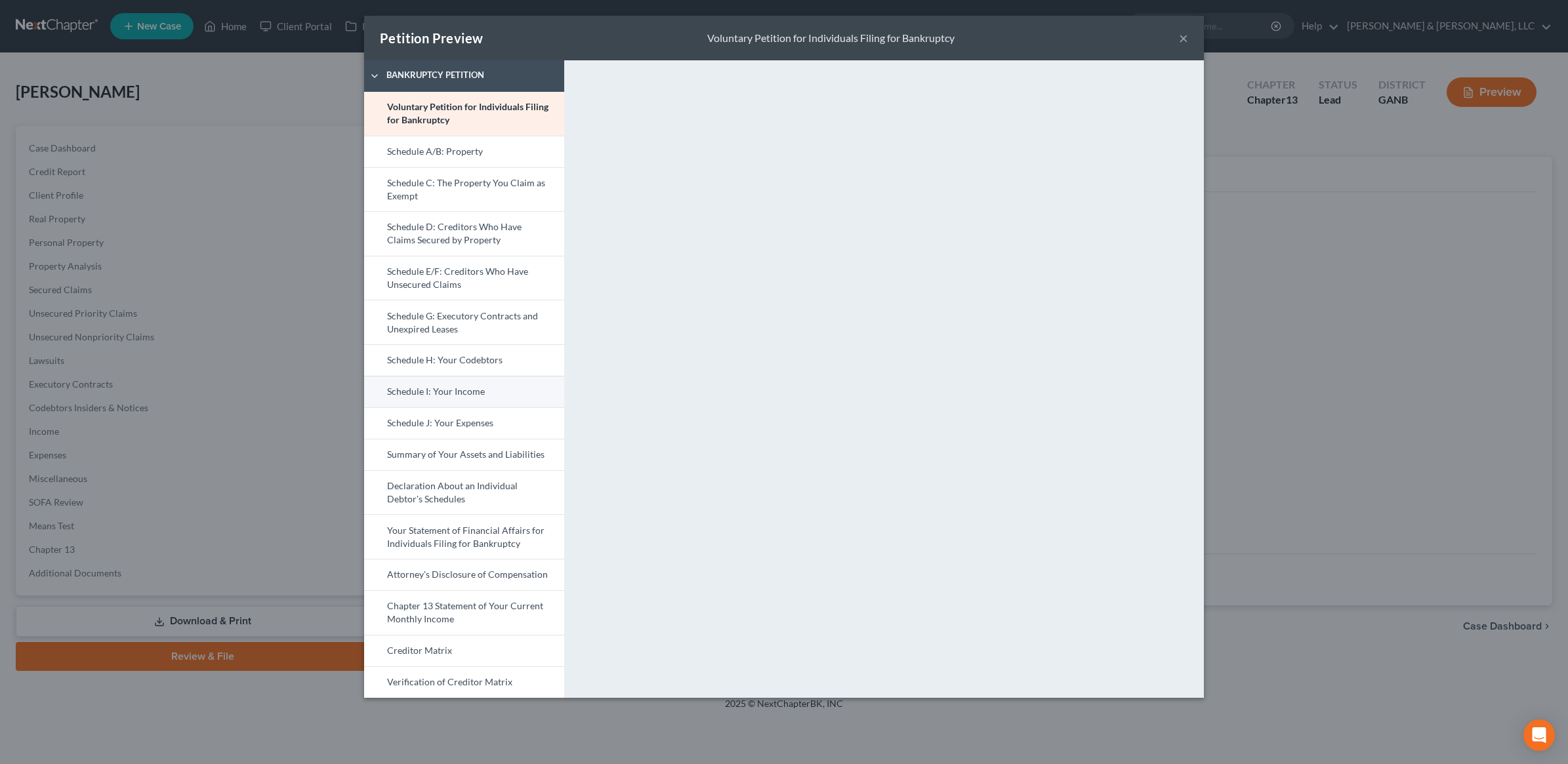
click at [474, 392] on link "Schedule I: Your Income" at bounding box center [464, 391] width 200 height 32
click at [477, 427] on link "Schedule J: Your Expenses" at bounding box center [464, 423] width 200 height 32
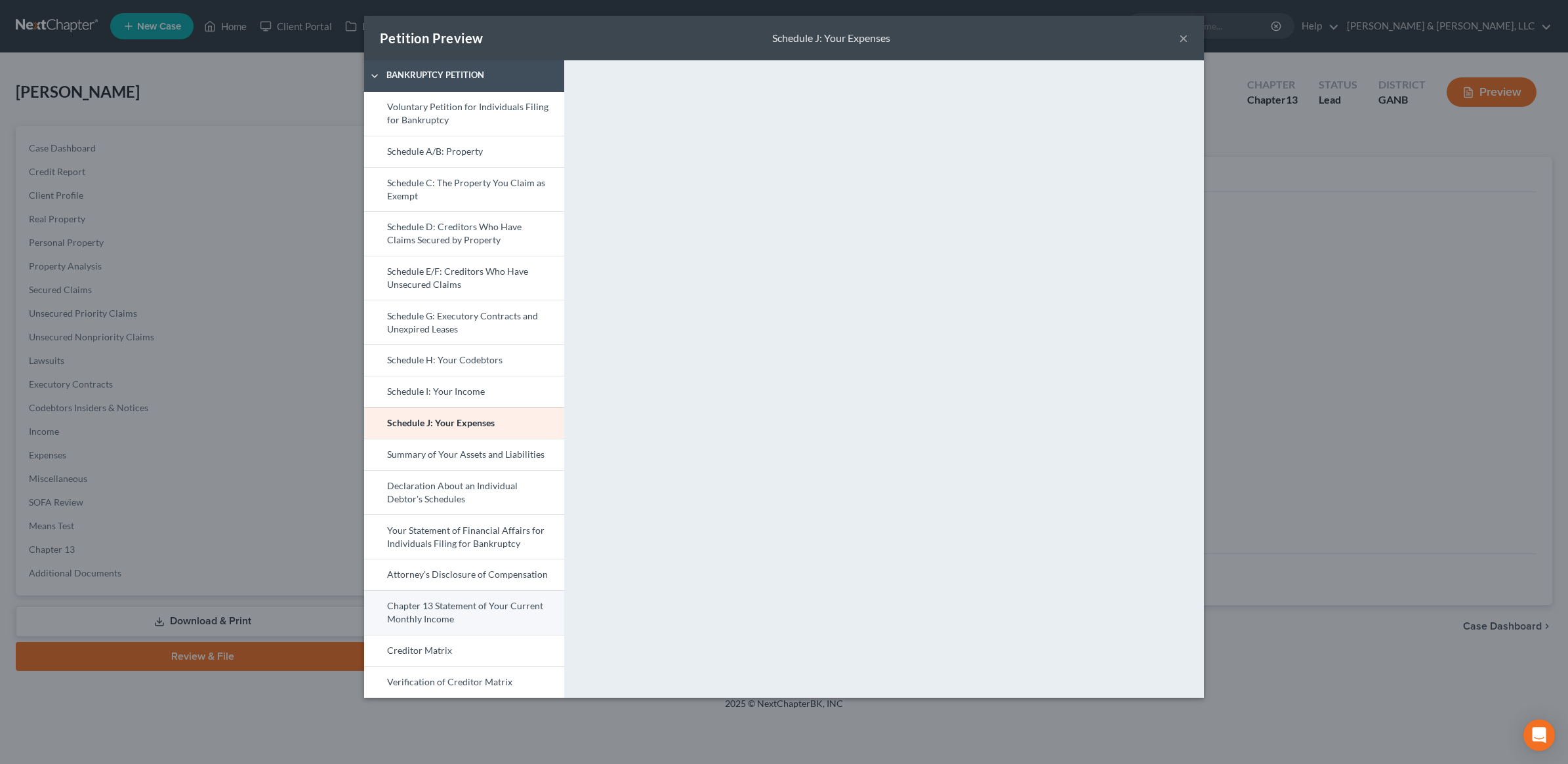
click at [470, 614] on link "Chapter 13 Statement of Your Current Monthly Income" at bounding box center [464, 613] width 200 height 45
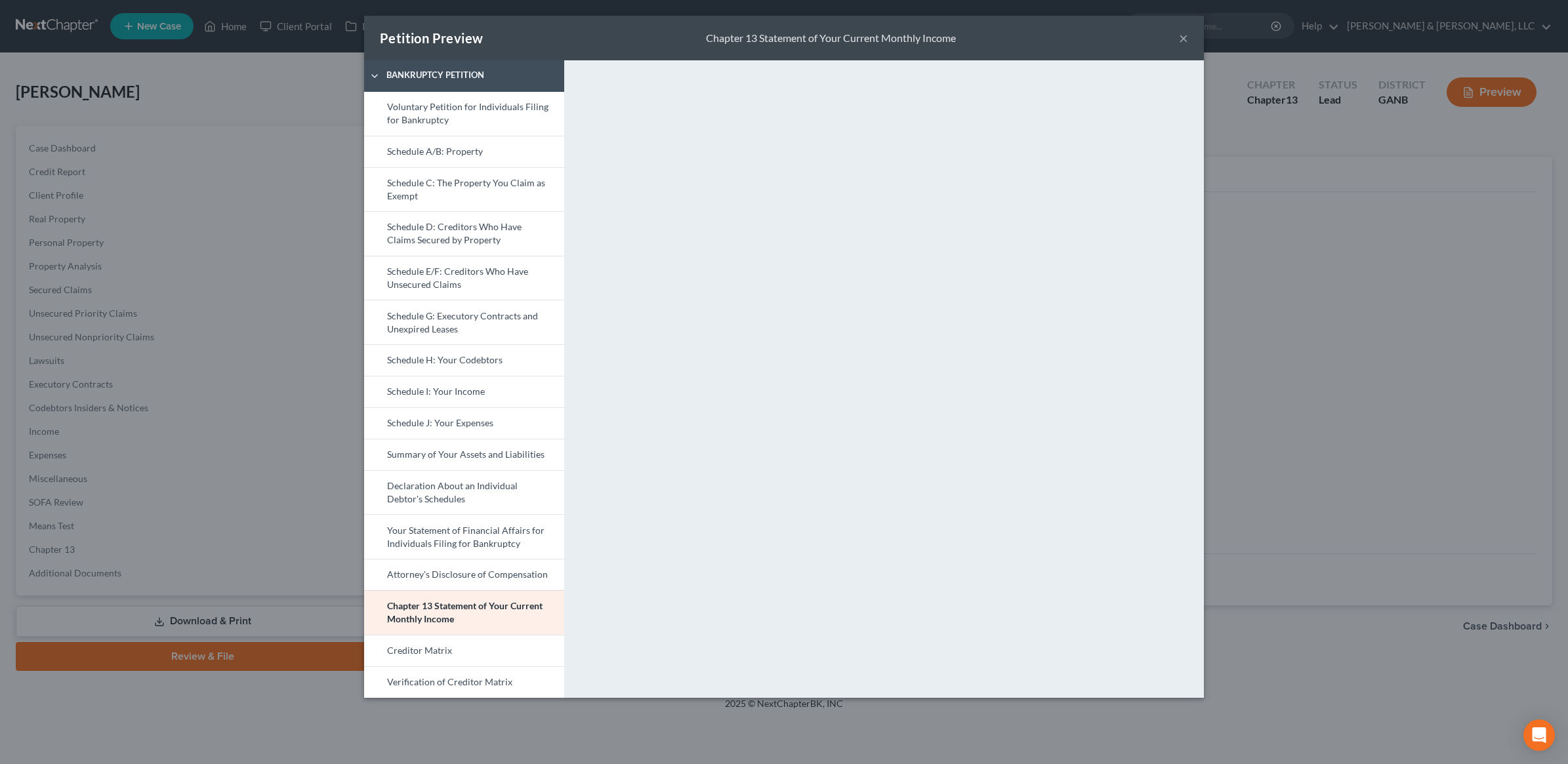
click at [1181, 31] on button "×" at bounding box center [1183, 38] width 9 height 15
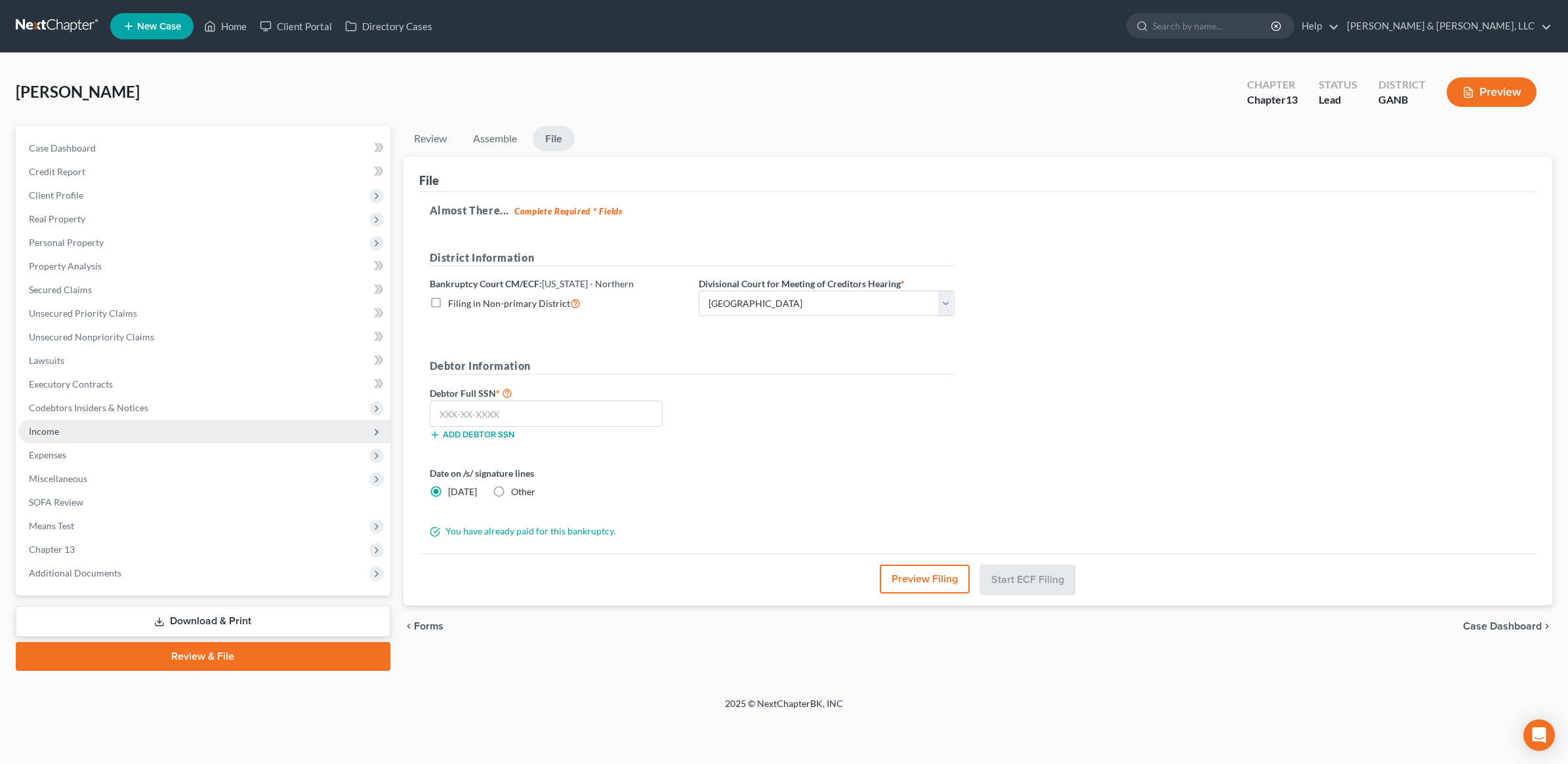
click at [79, 430] on span "Income" at bounding box center [204, 431] width 372 height 24
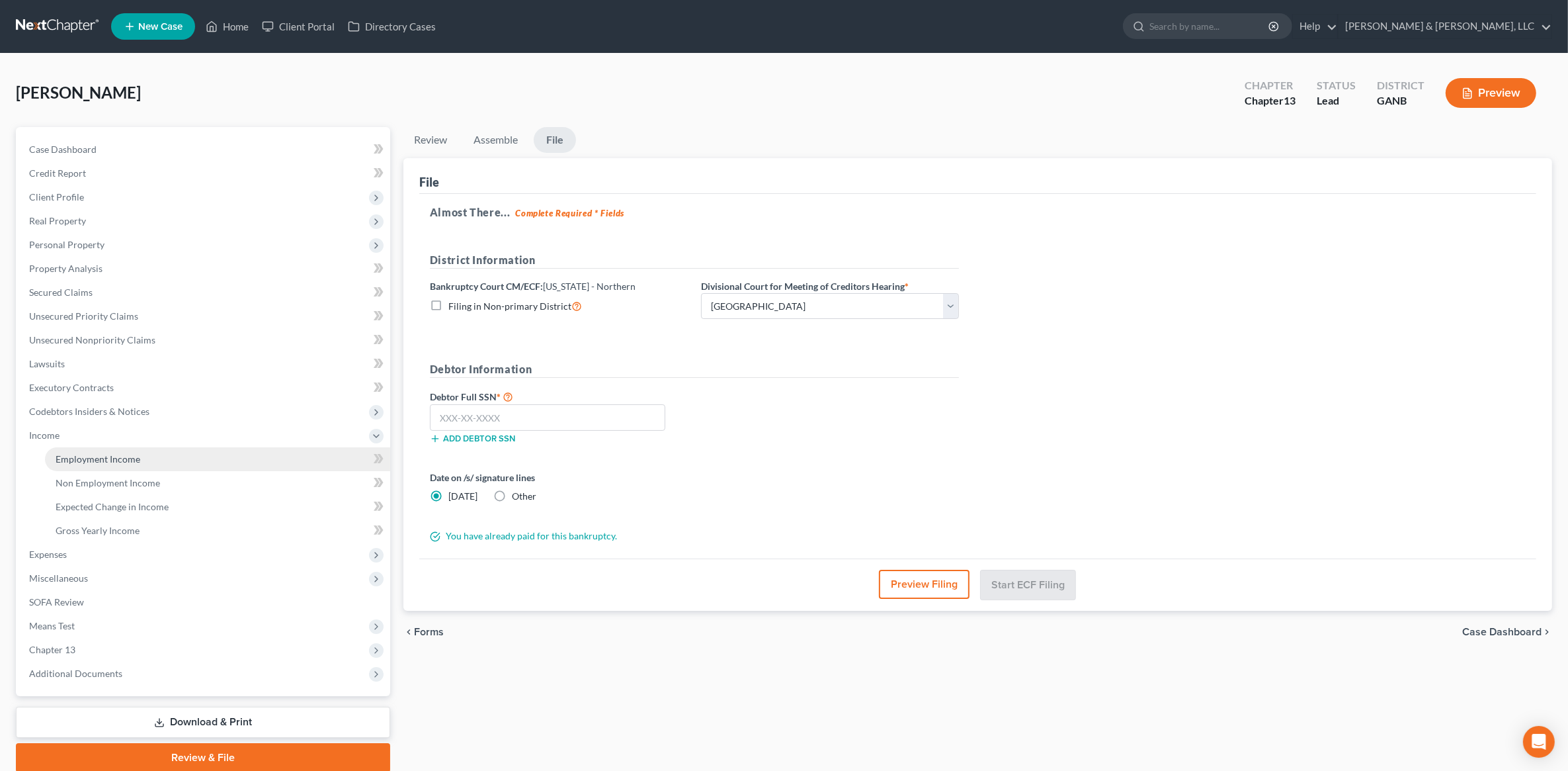
click at [147, 458] on link "Employment Income" at bounding box center [217, 459] width 345 height 24
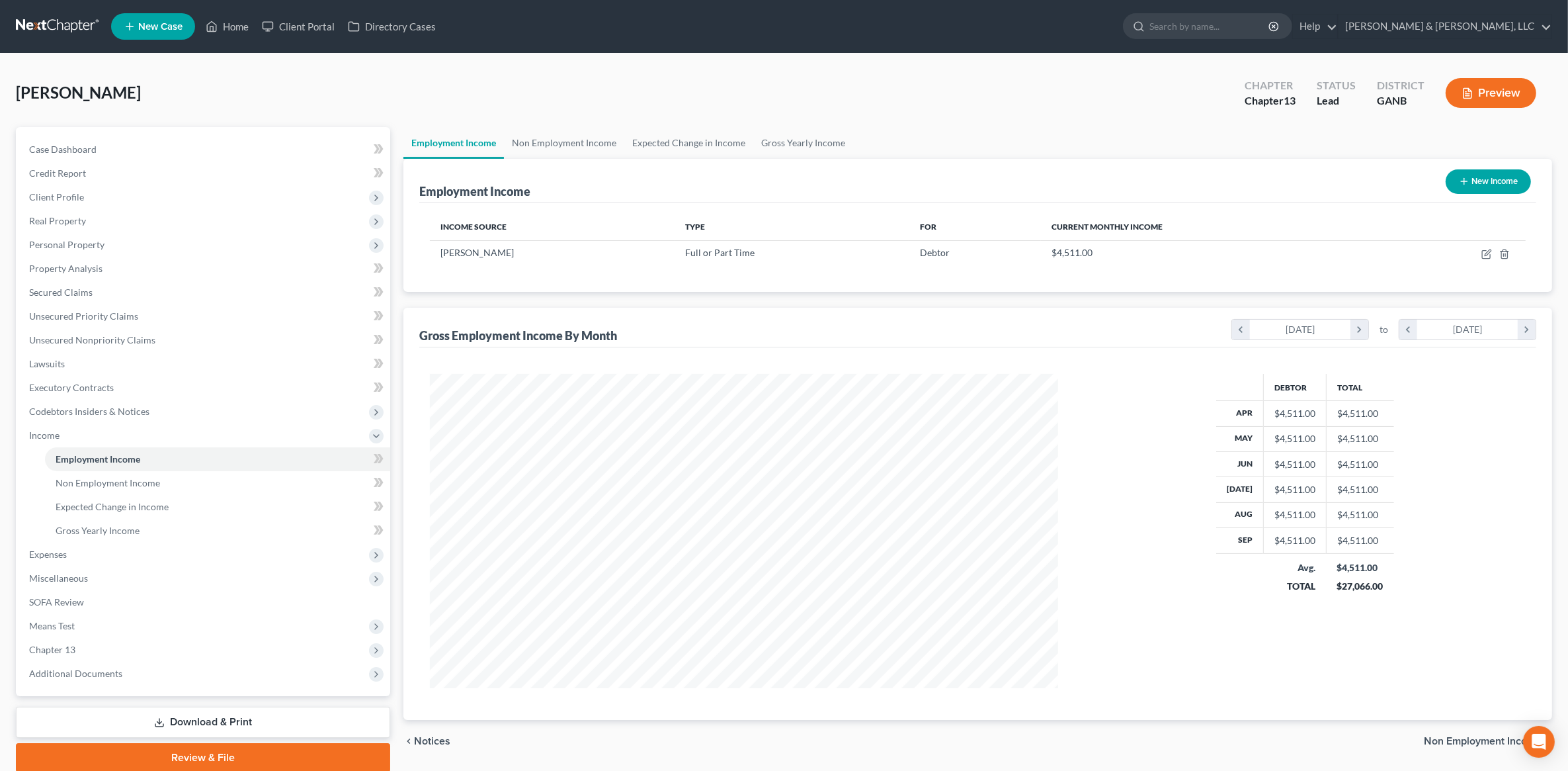
scroll to position [314, 655]
click at [553, 147] on link "Non Employment Income" at bounding box center [564, 143] width 120 height 32
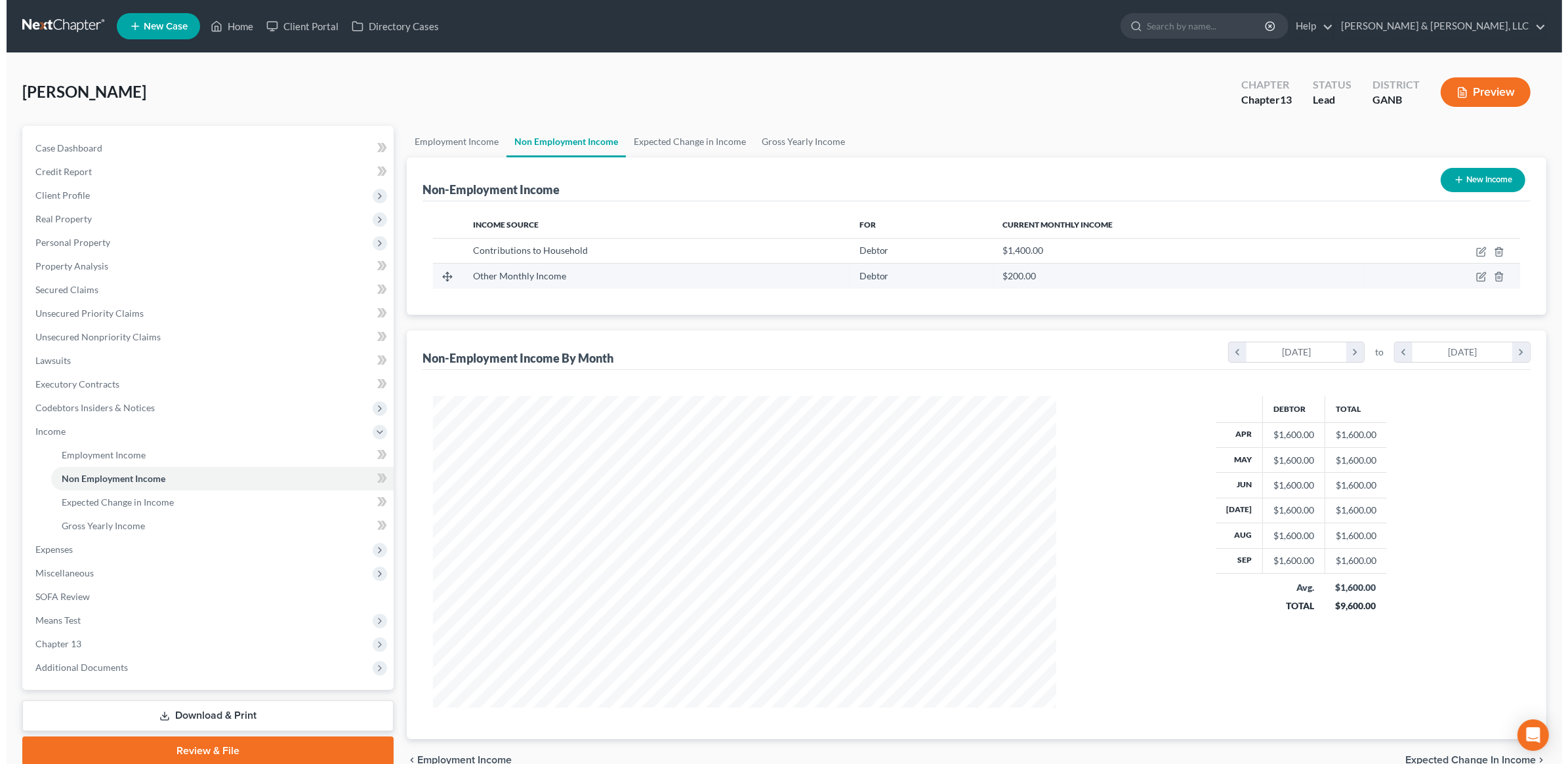
scroll to position [311, 649]
click at [1478, 253] on icon "button" at bounding box center [1474, 253] width 8 height 8
select select "8"
select select "0"
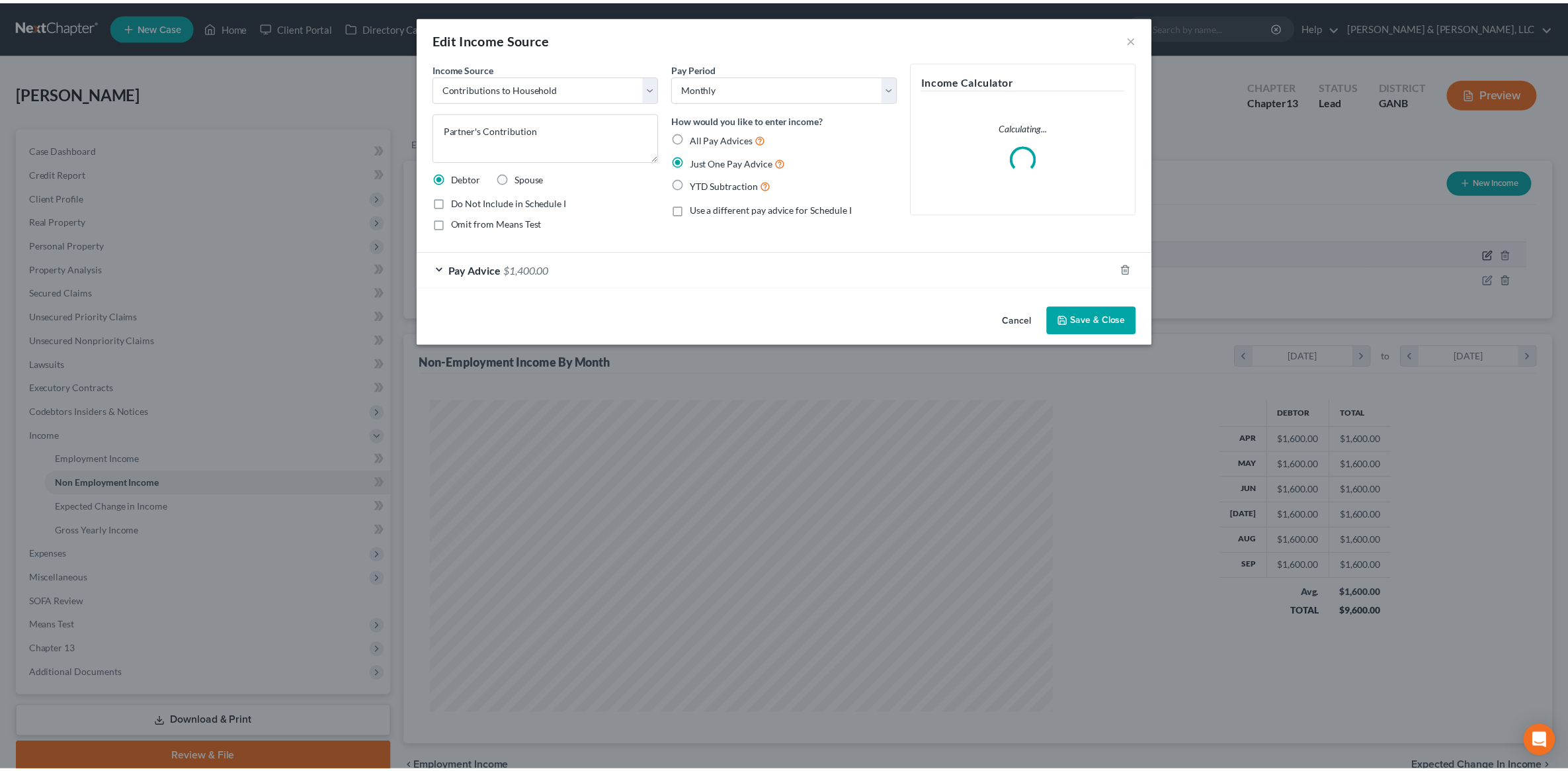
scroll to position [317, 659]
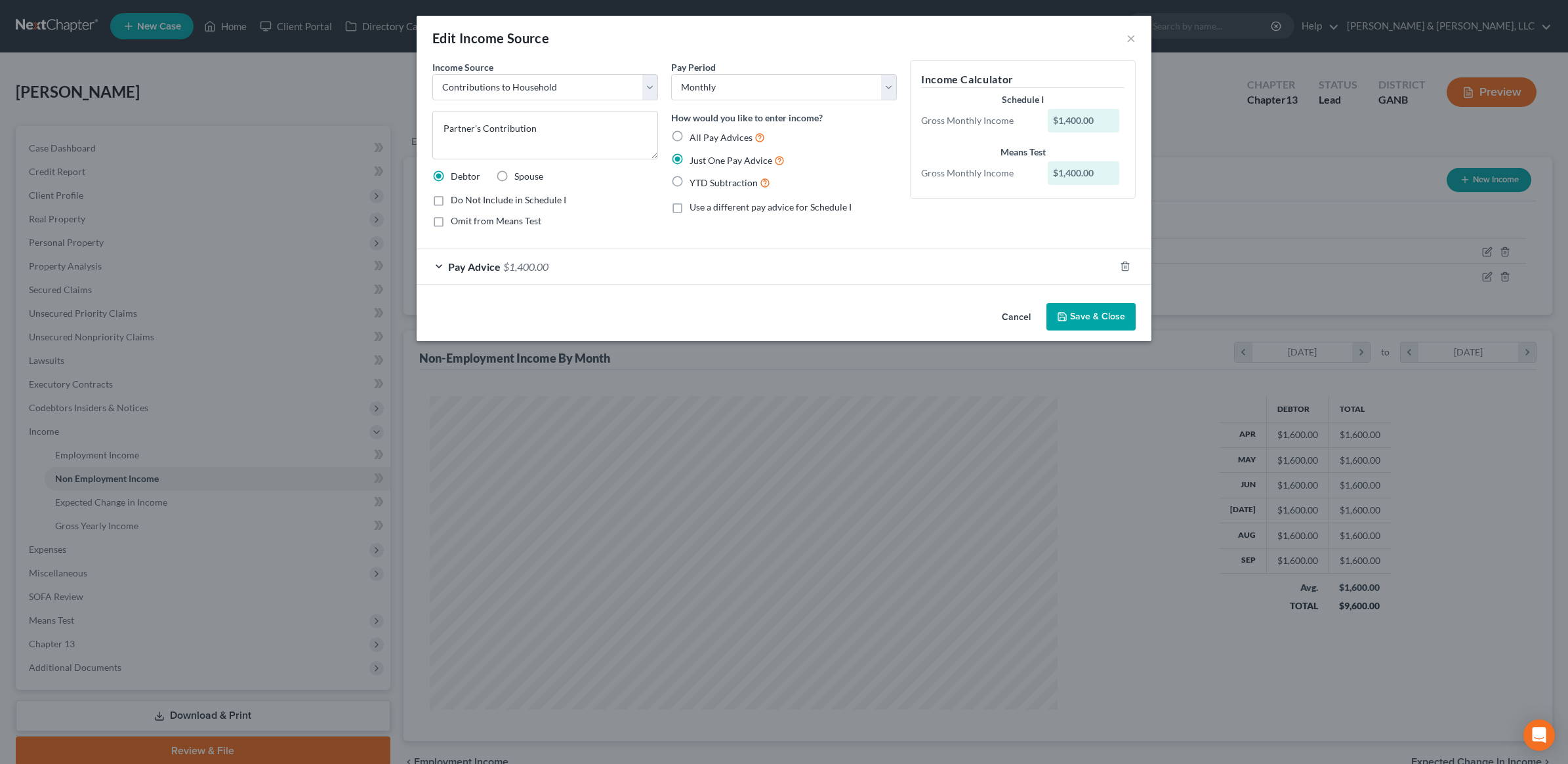
click at [1096, 318] on button "Save & Close" at bounding box center [1090, 317] width 89 height 28
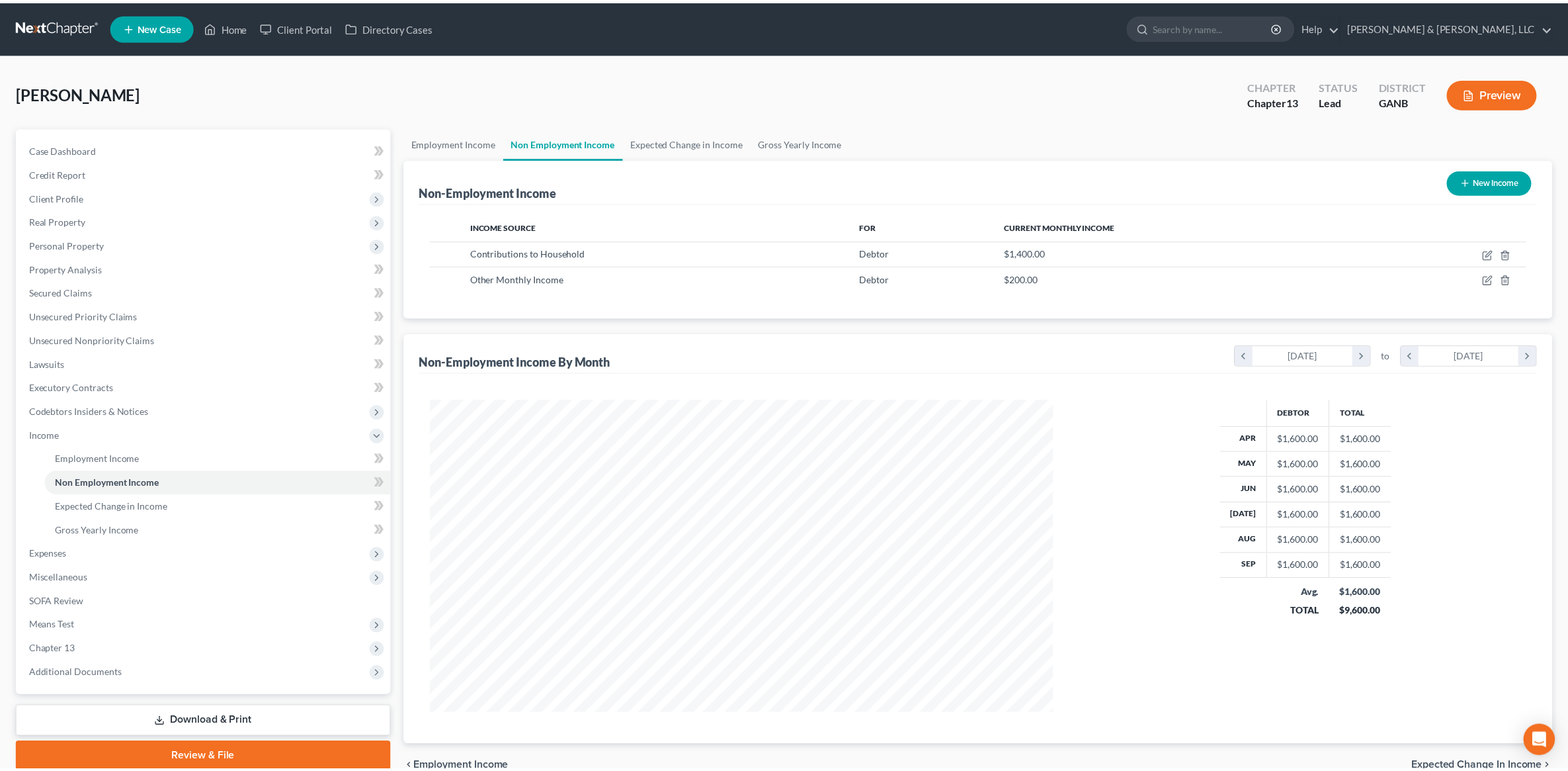
scroll to position [661357, 660803]
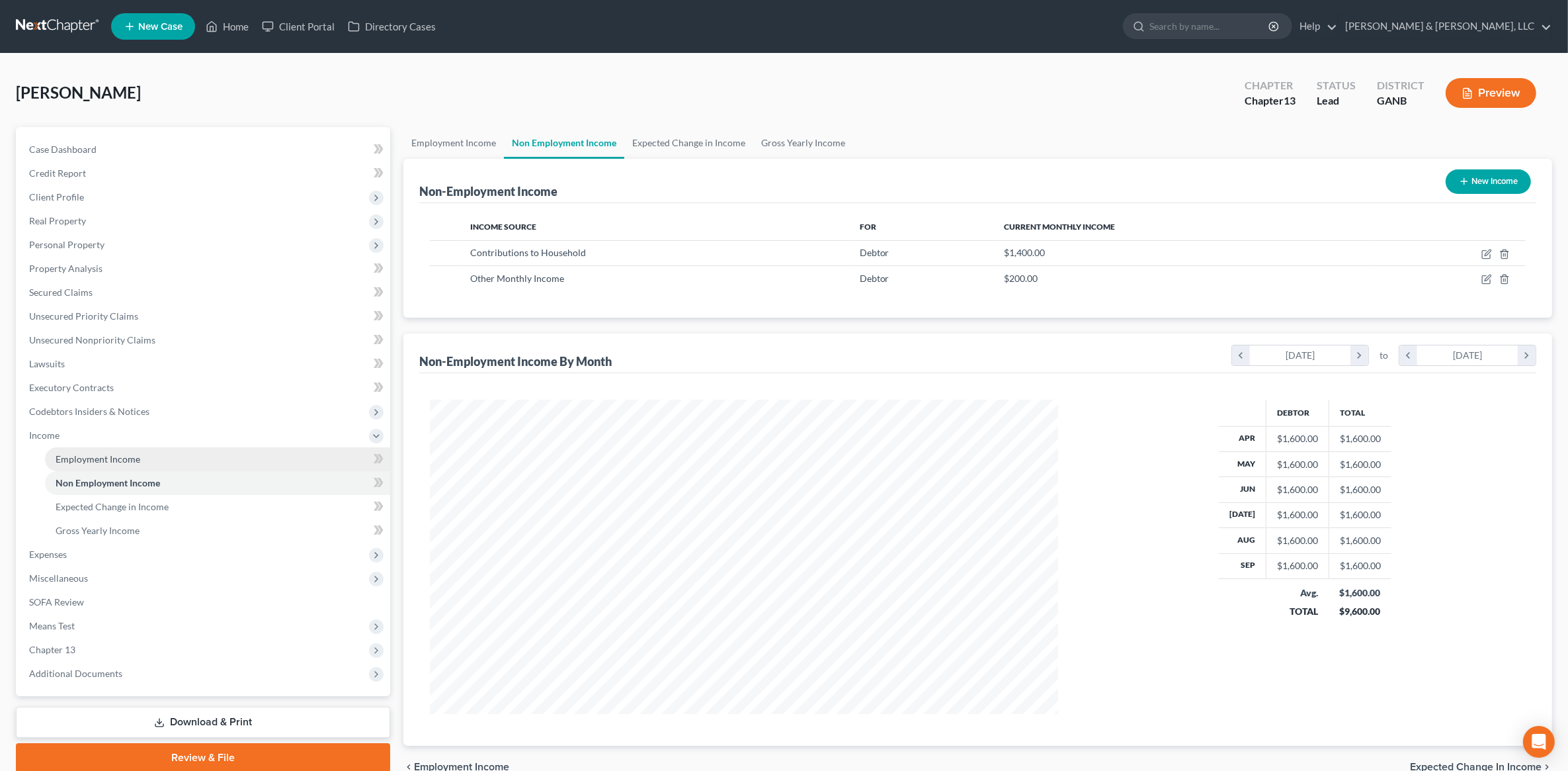
click at [161, 465] on link "Employment Income" at bounding box center [217, 459] width 345 height 24
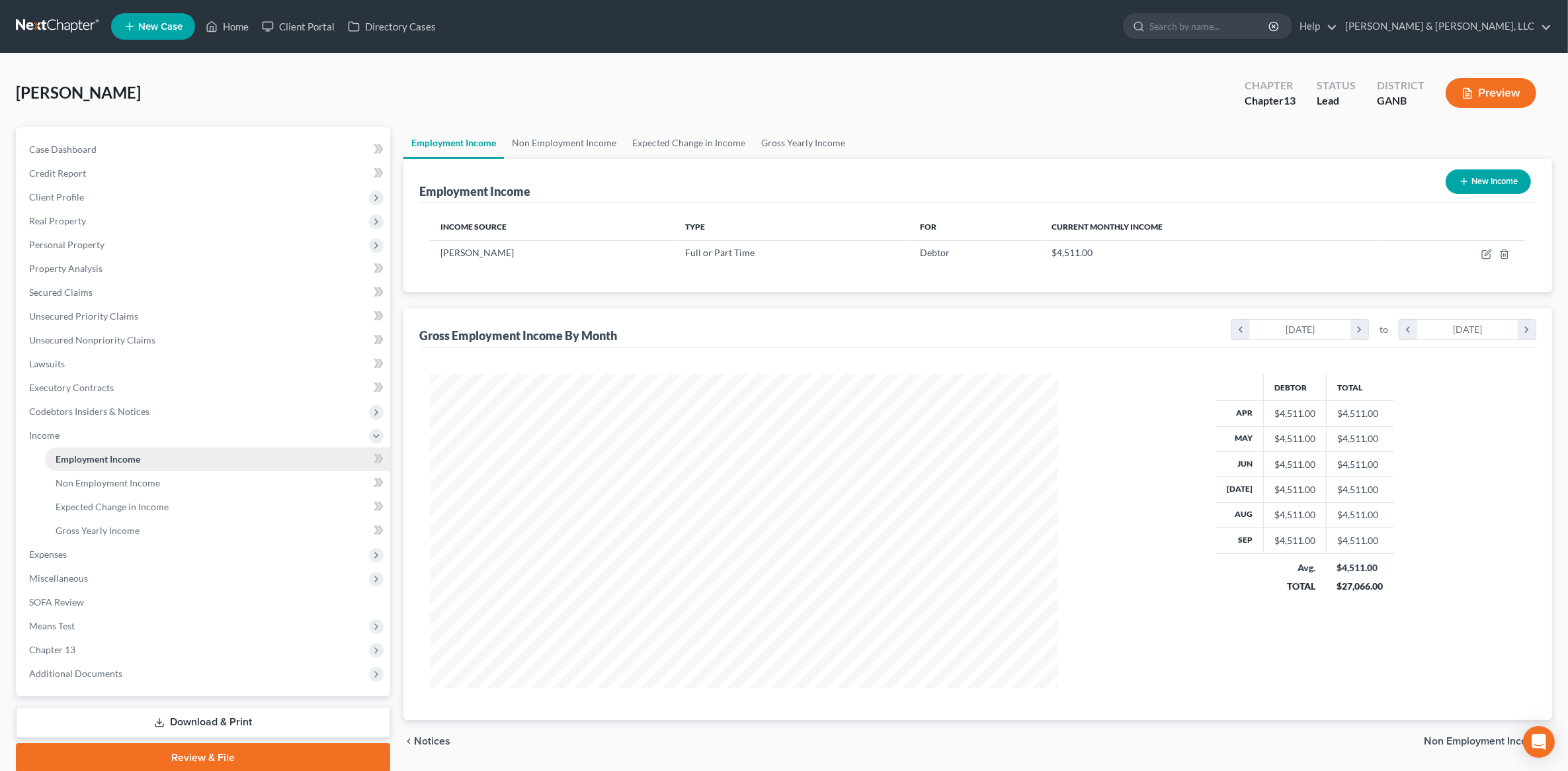
scroll to position [314, 655]
click at [168, 479] on link "Non Employment Income" at bounding box center [217, 483] width 345 height 24
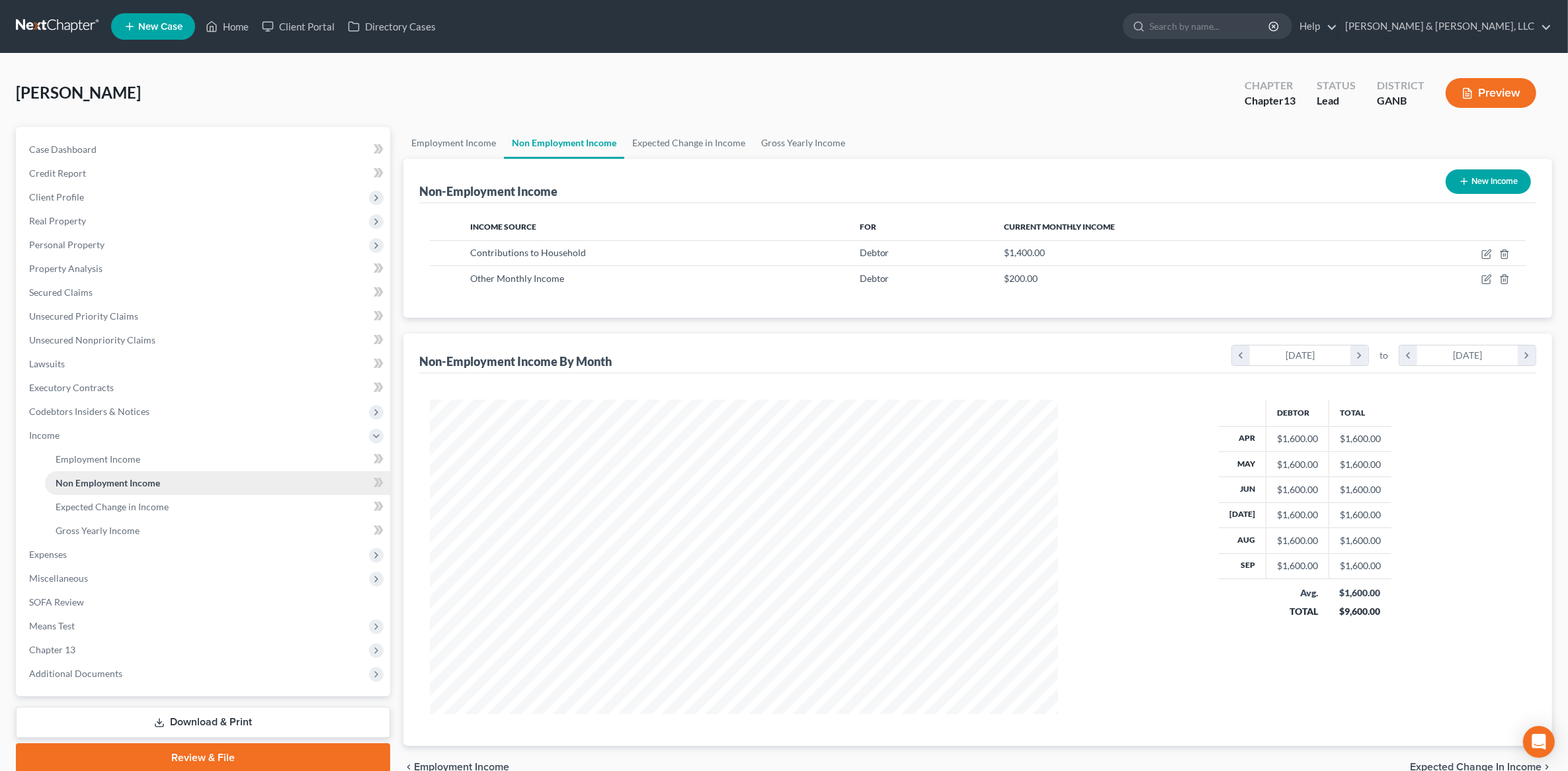
scroll to position [314, 655]
click at [165, 469] on link "Employment Income" at bounding box center [217, 459] width 345 height 24
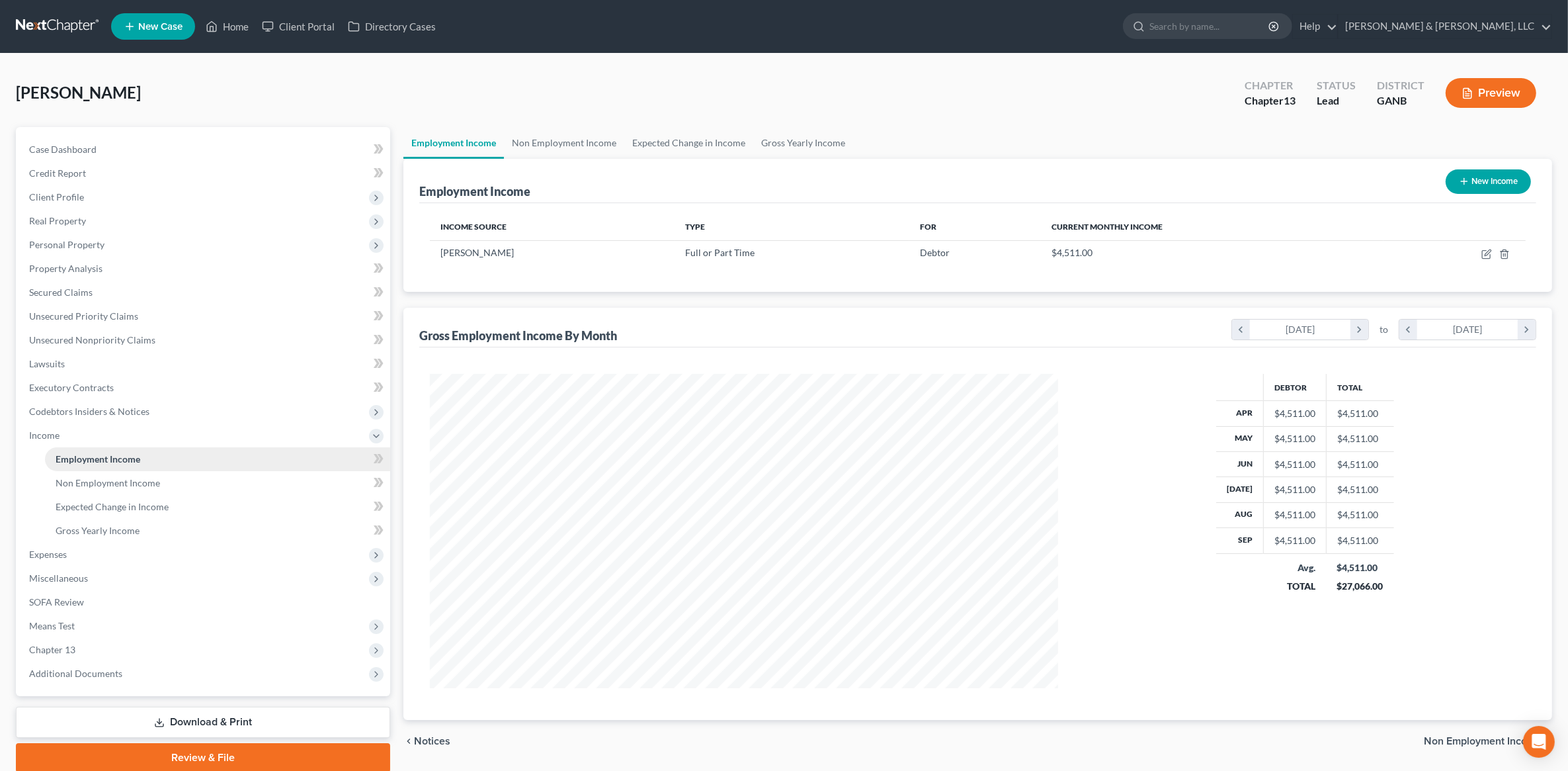
scroll to position [314, 655]
click at [192, 762] on link "Review & File" at bounding box center [203, 757] width 374 height 29
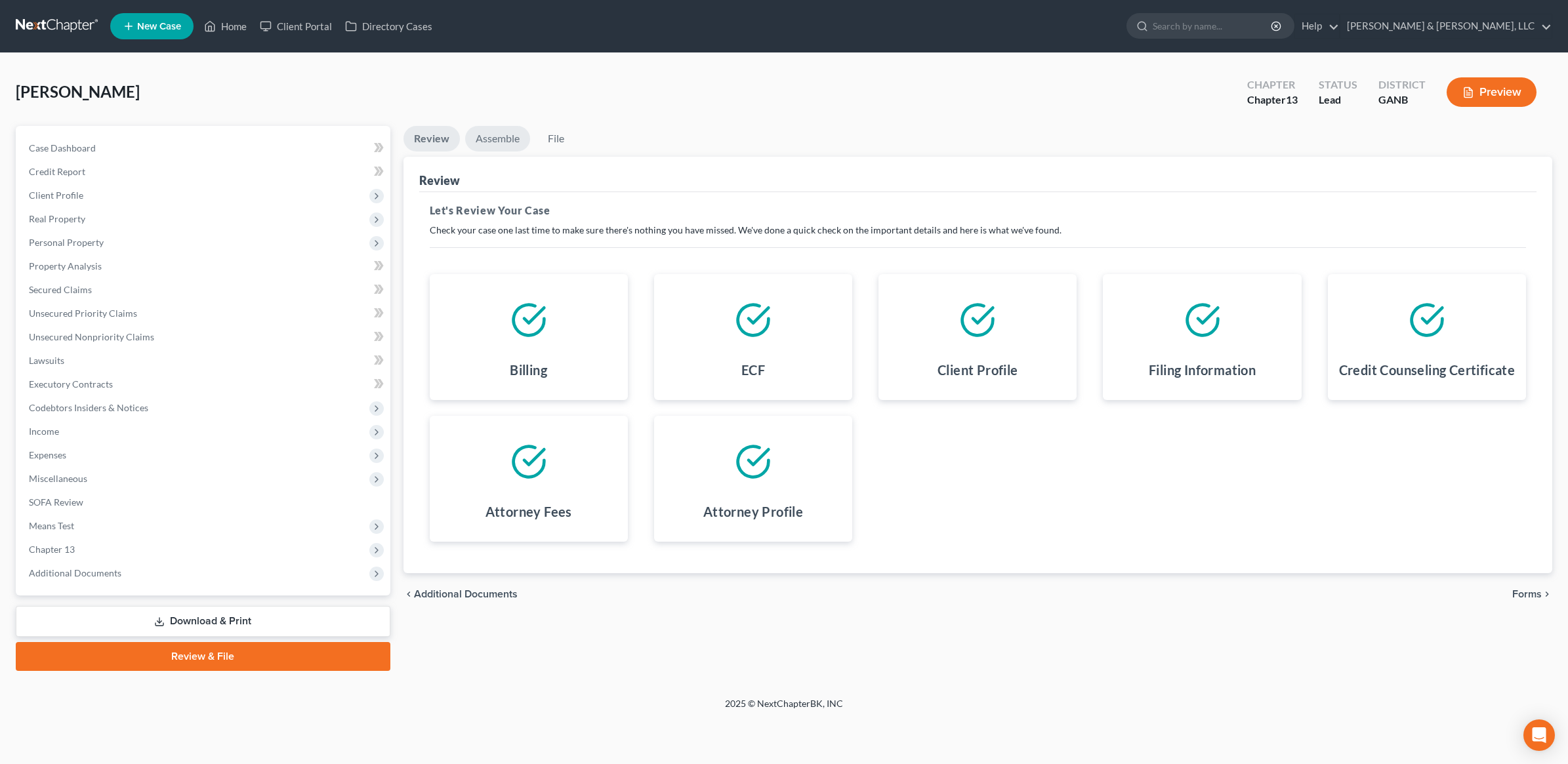
click at [512, 128] on link "Assemble" at bounding box center [498, 138] width 65 height 25
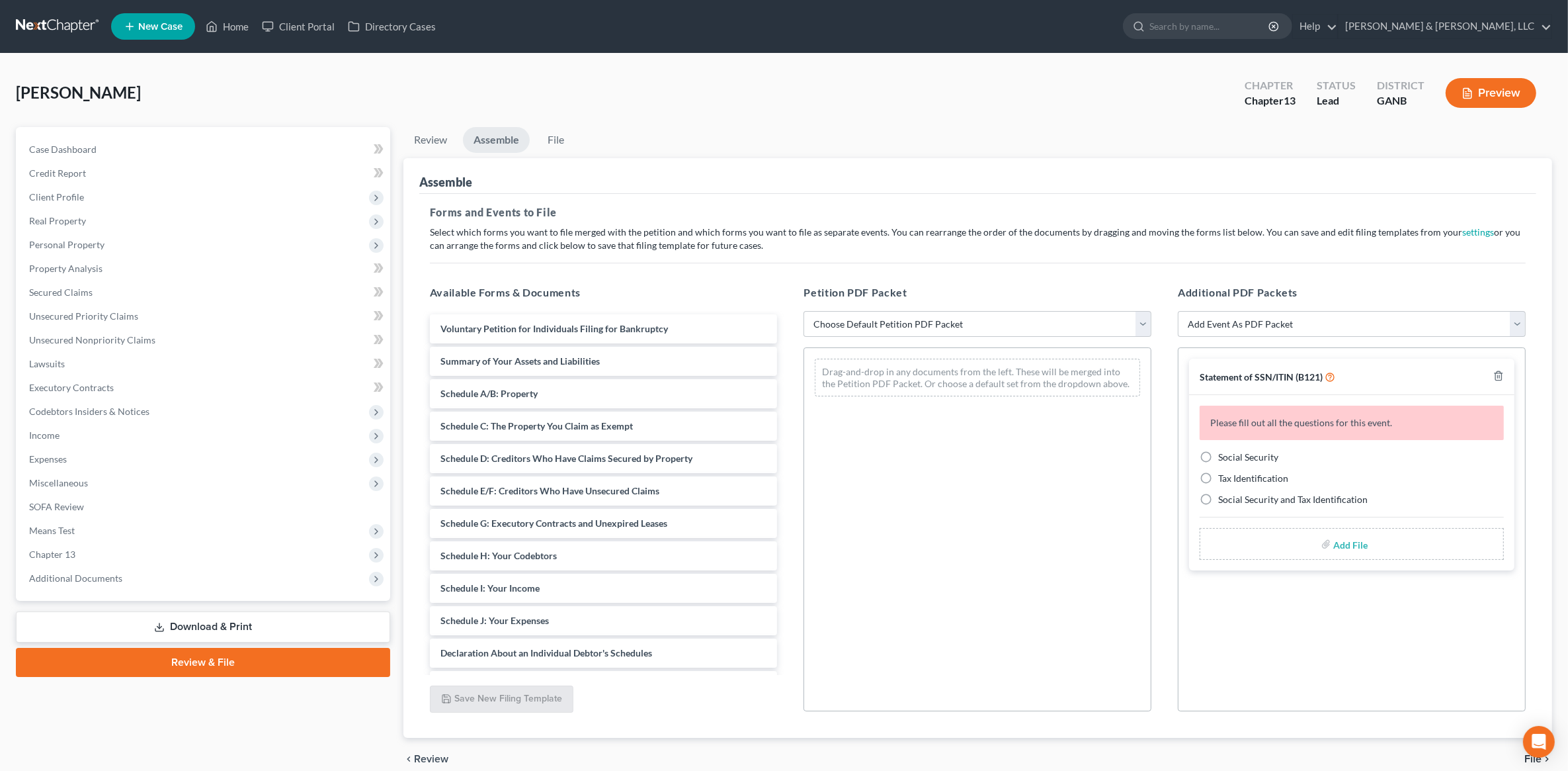
click at [958, 309] on div "Petition PDF Packet Choose Default Petition PDF Packet Complete Bankruptcy Peti…" at bounding box center [977, 497] width 374 height 448
click at [948, 319] on select "Choose Default Petition PDF Packet Complete Bankruptcy Petition (all forms and …" at bounding box center [977, 324] width 348 height 27
select select "2"
click at [803, 311] on select "Choose Default Petition PDF Packet Complete Bankruptcy Petition (all forms and …" at bounding box center [977, 324] width 348 height 27
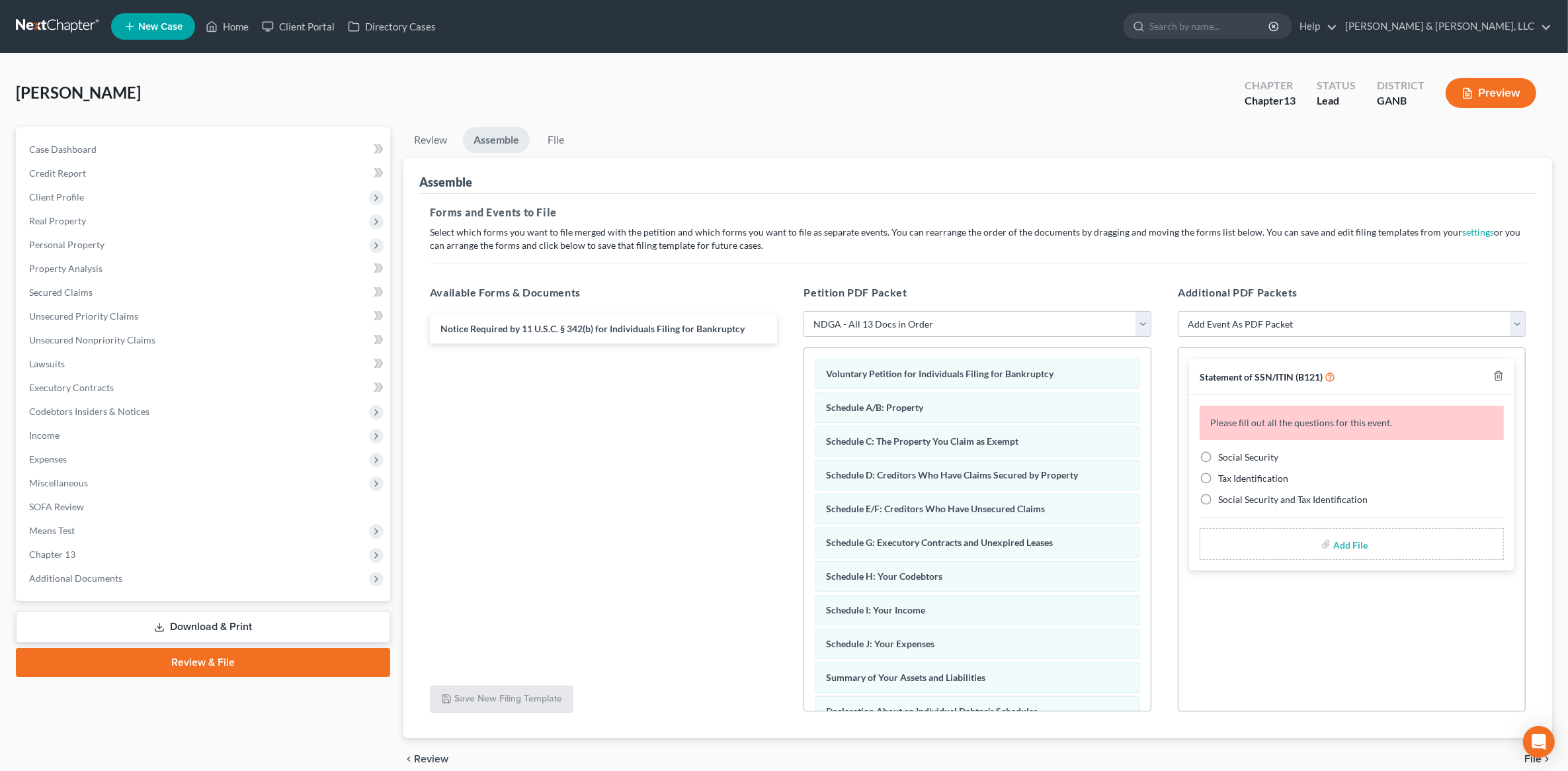
scroll to position [59, 0]
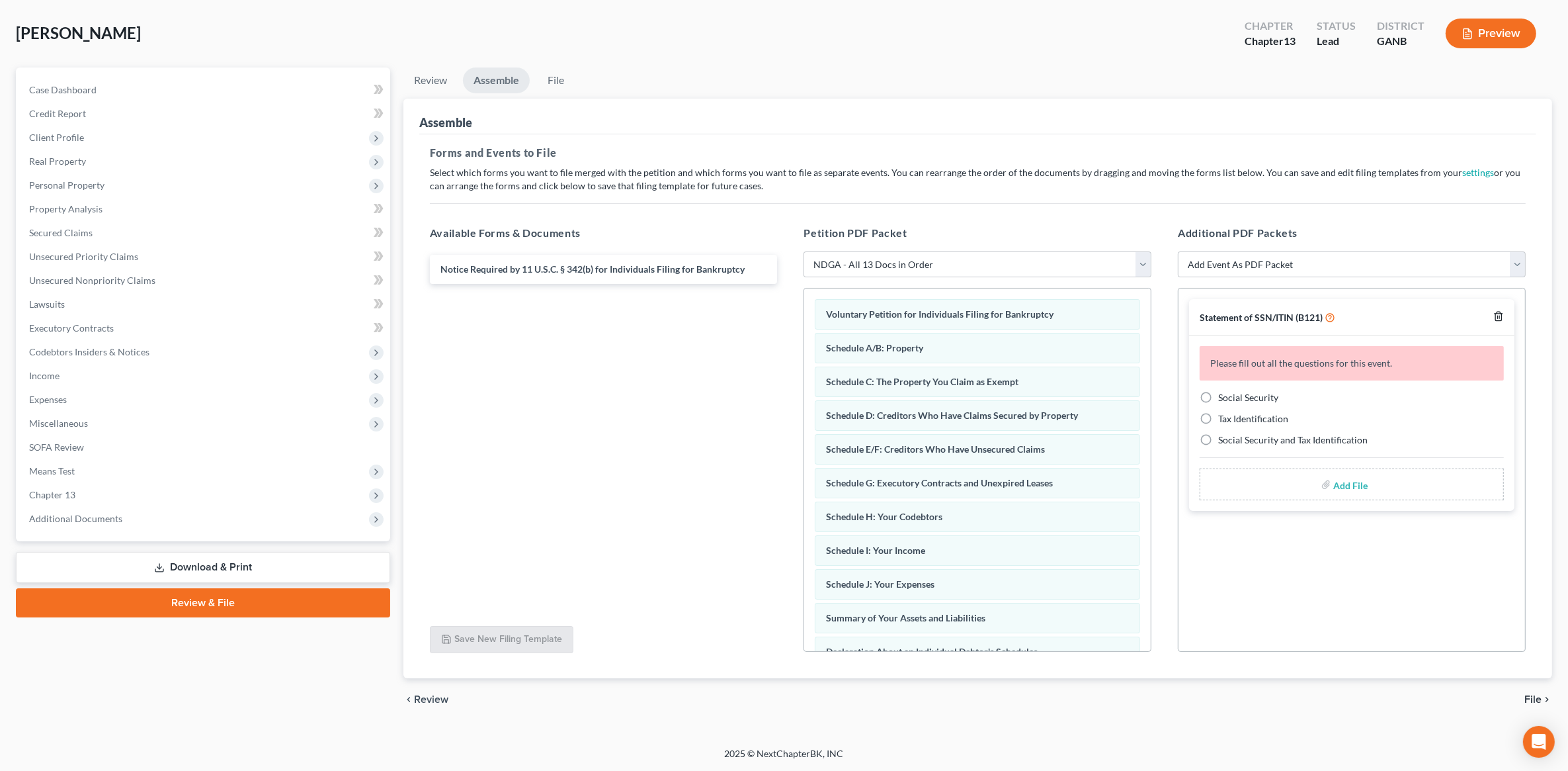
click at [1496, 312] on icon "button" at bounding box center [1499, 317] width 11 height 11
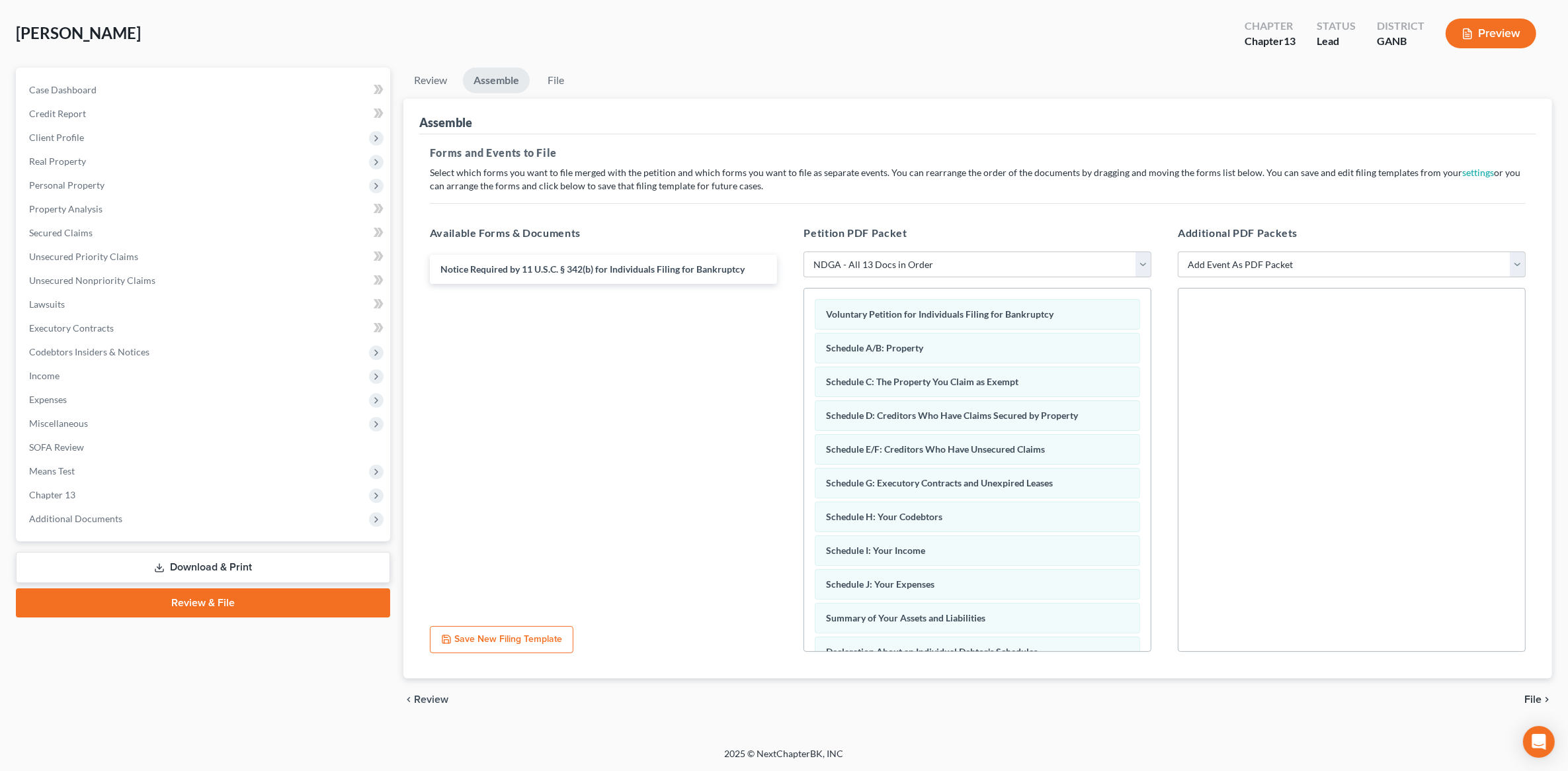
click at [1538, 694] on span "File" at bounding box center [1533, 699] width 17 height 11
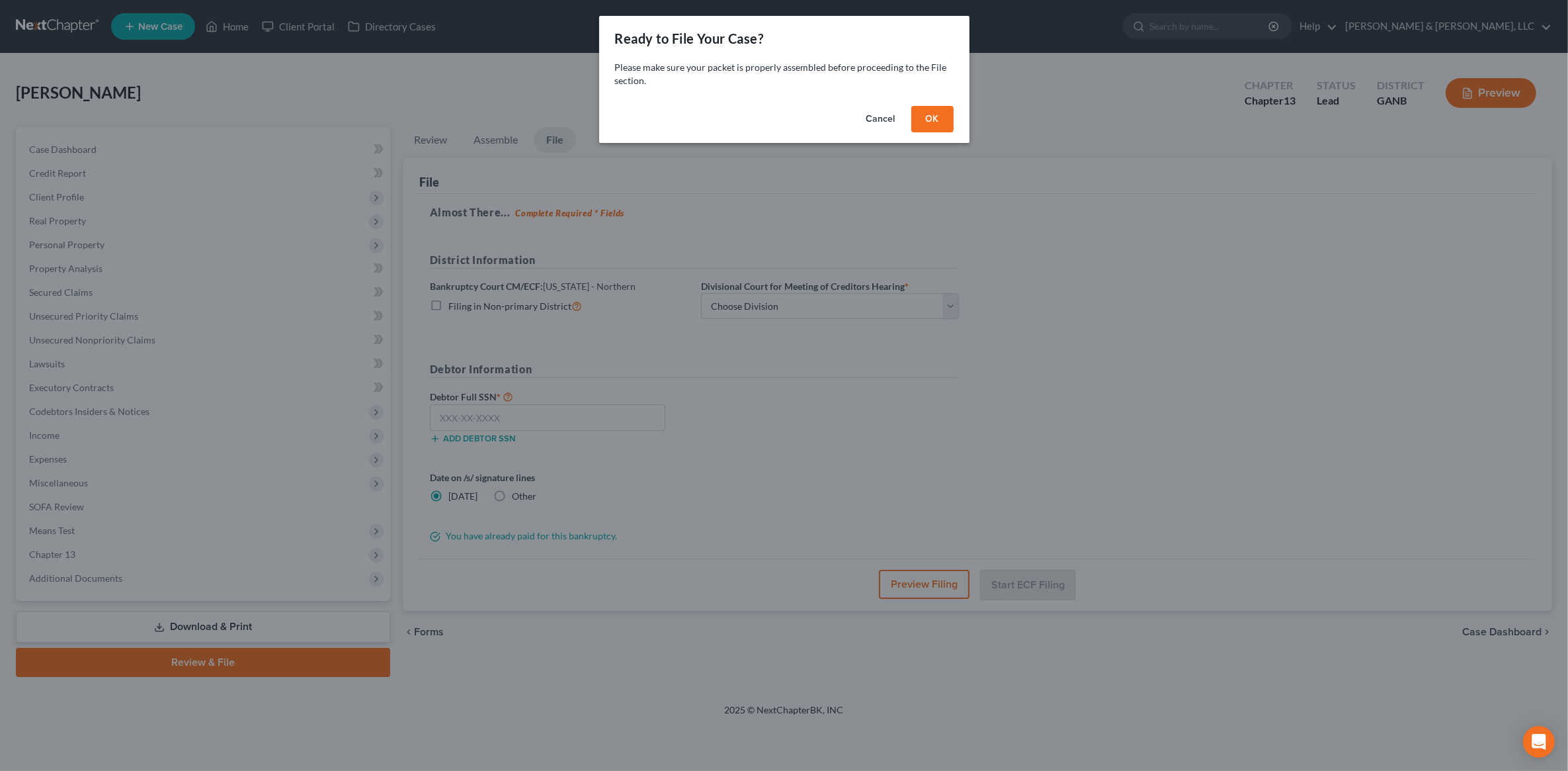
scroll to position [0, 0]
click at [943, 114] on button "OK" at bounding box center [938, 119] width 42 height 27
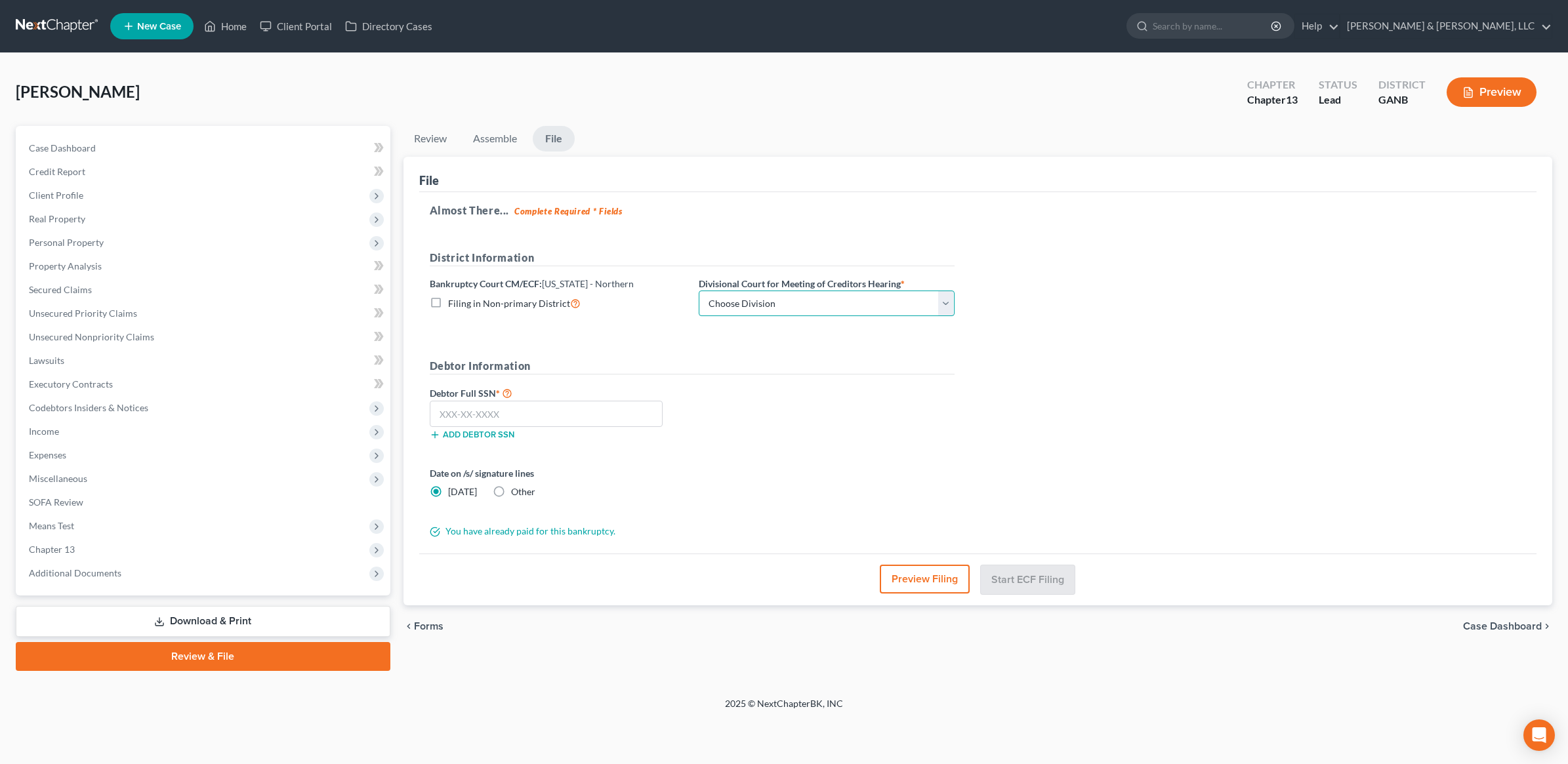
click at [810, 307] on select "Choose Division Atlanta Gainesville Newnan Rome" at bounding box center [826, 304] width 256 height 26
select select "3"
click at [699, 290] on select "Choose Division Atlanta Gainesville Newnan Rome" at bounding box center [826, 304] width 256 height 26
click at [591, 418] on input "text" at bounding box center [546, 414] width 233 height 26
type input "224-71-7992"
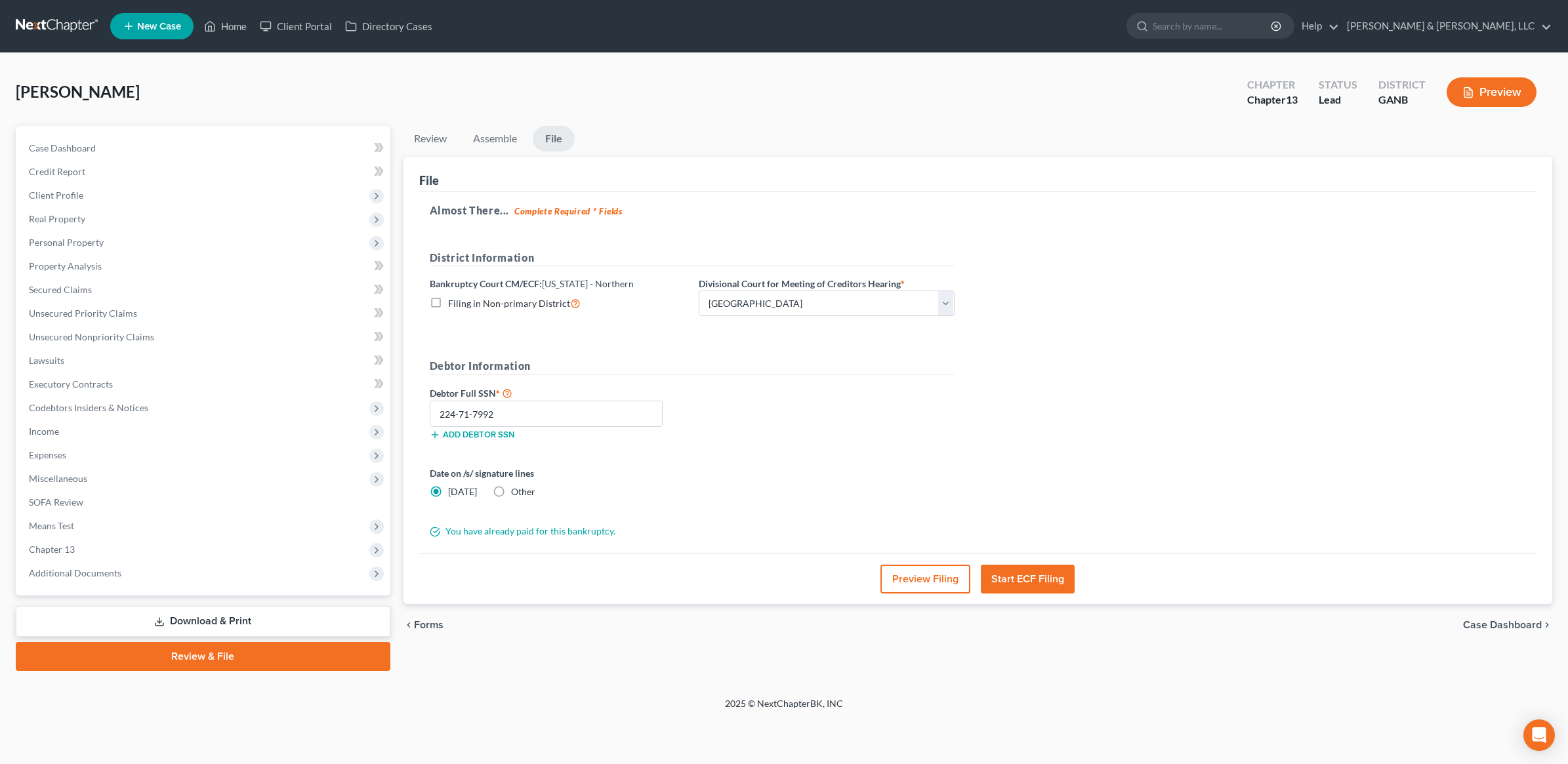
click at [1032, 572] on button "Start ECF Filing" at bounding box center [1027, 579] width 94 height 29
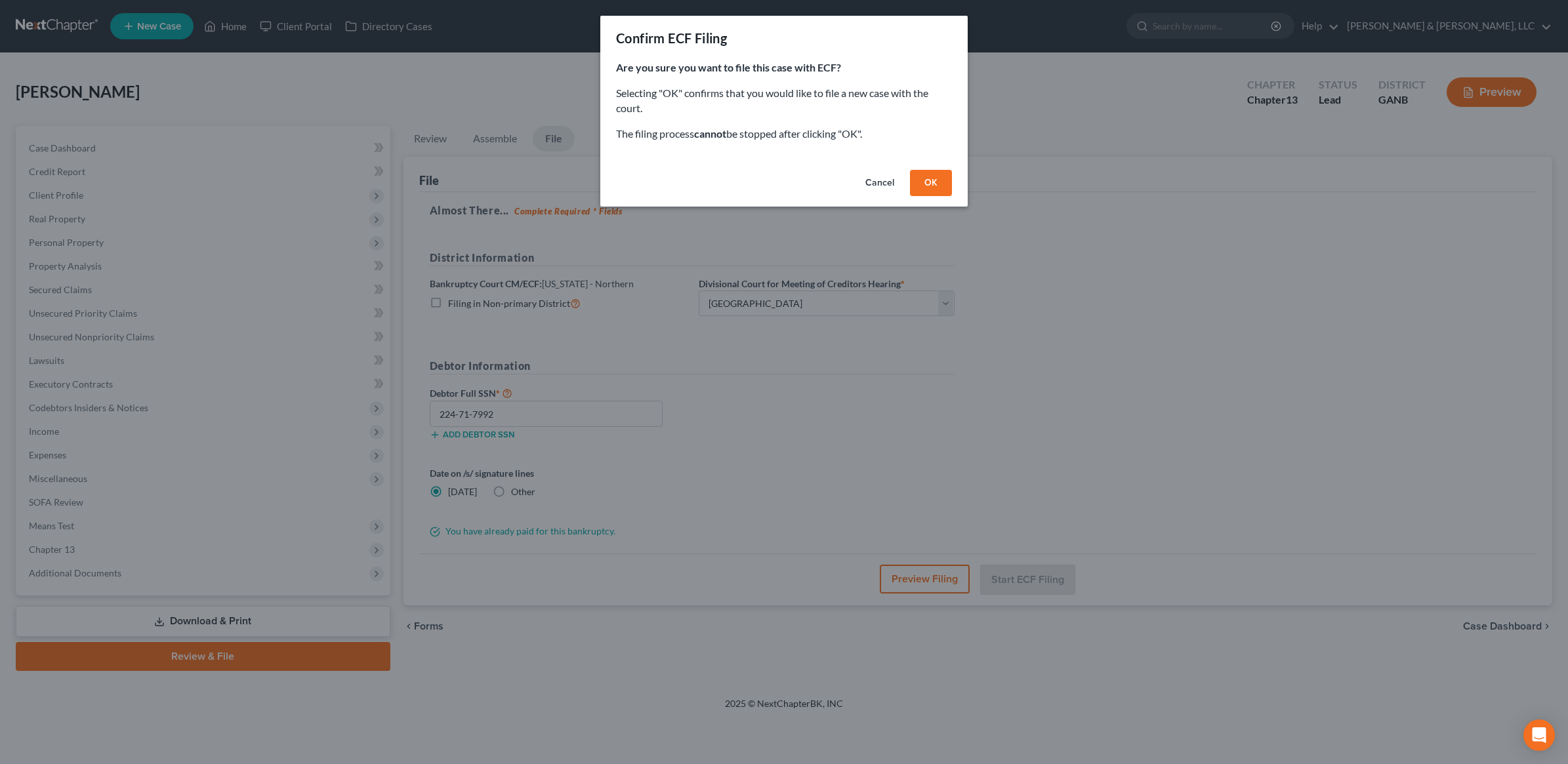
click at [934, 177] on button "OK" at bounding box center [930, 183] width 42 height 26
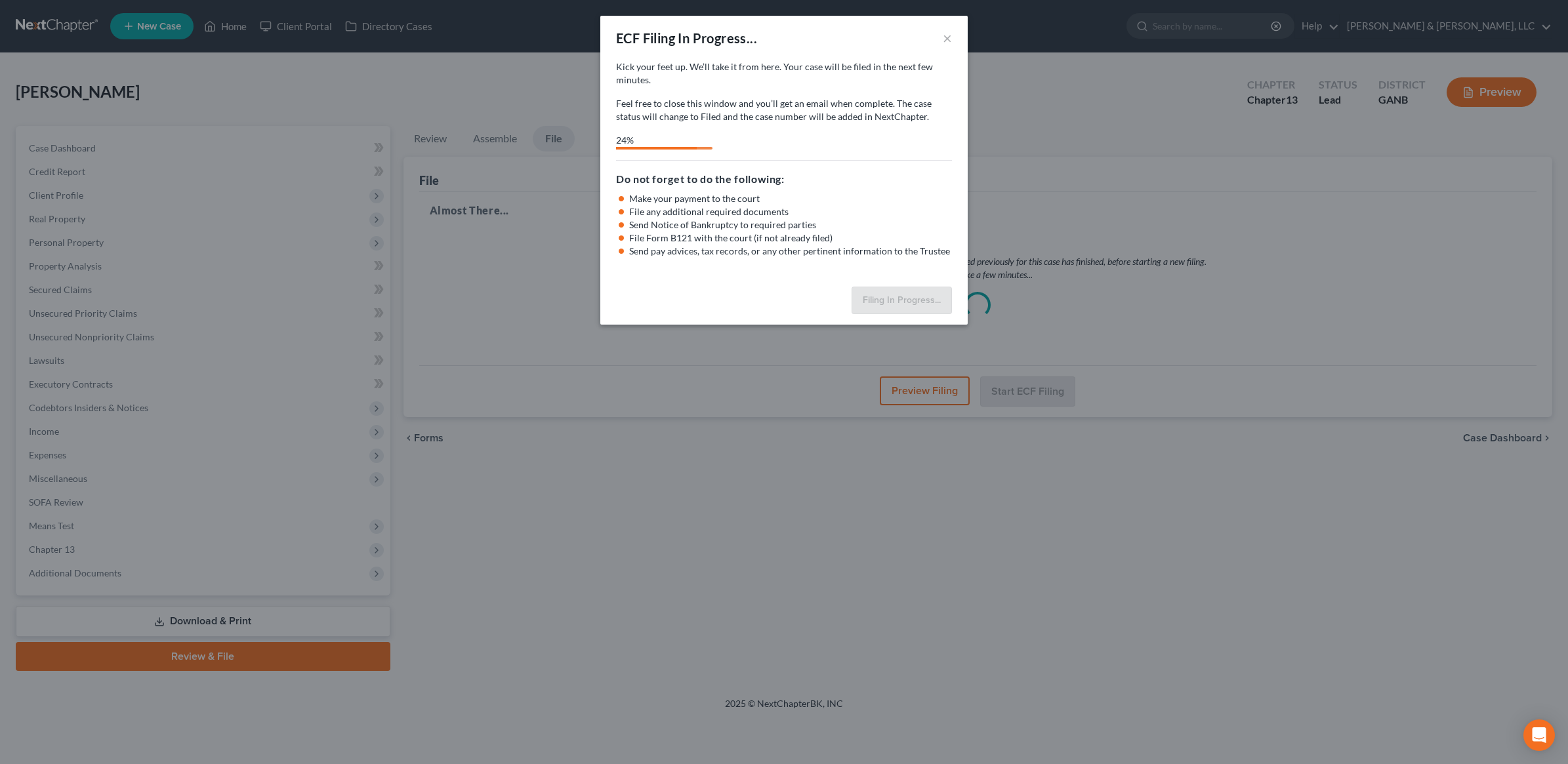
select select "3"
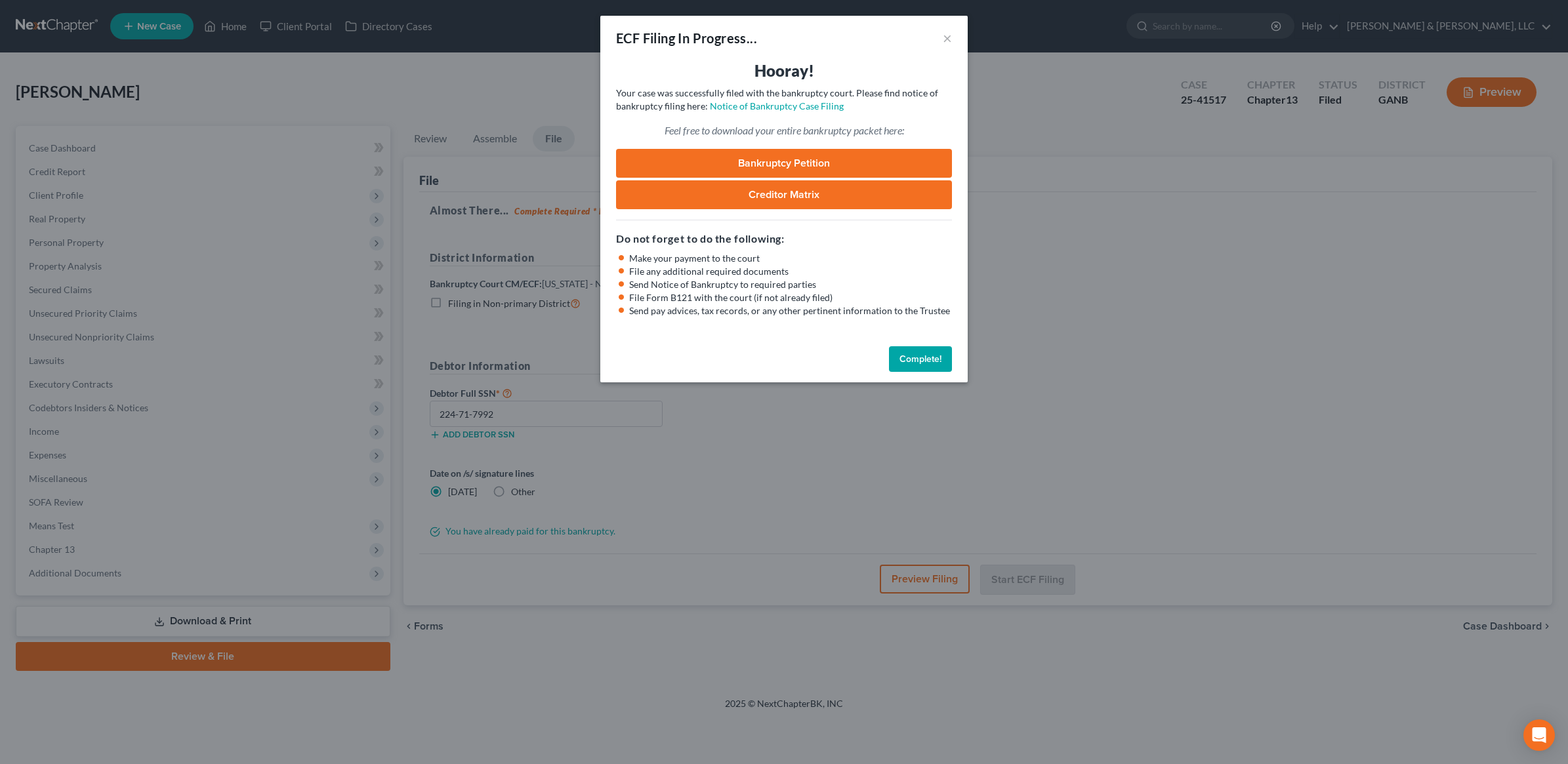
click at [794, 162] on link "Bankruptcy Petition" at bounding box center [784, 163] width 336 height 29
click at [925, 355] on button "Complete!" at bounding box center [920, 359] width 63 height 26
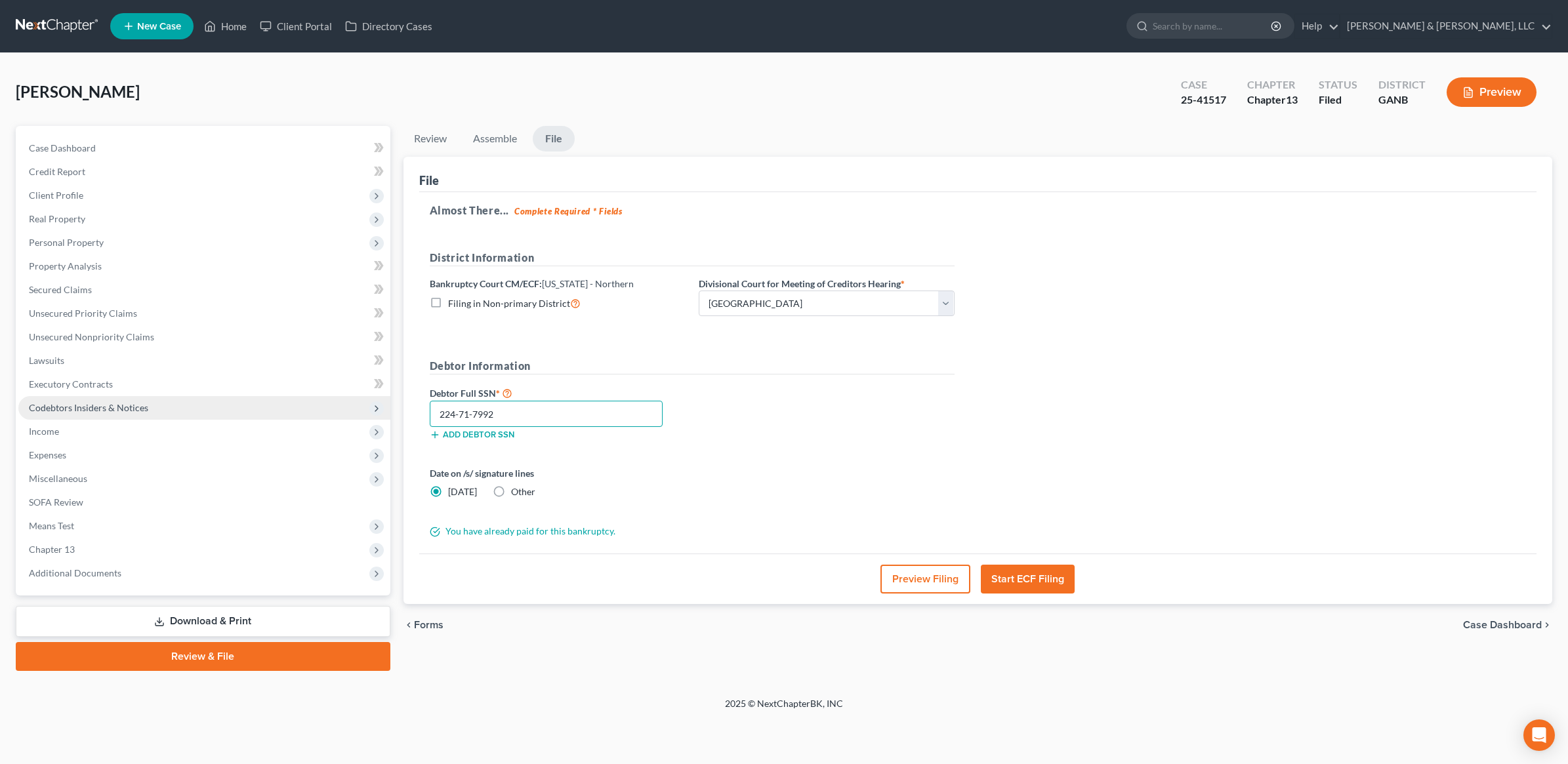
drag, startPoint x: 528, startPoint y: 406, endPoint x: 349, endPoint y: 403, distance: 179.0
click at [349, 403] on div "Petition Navigation Case Dashboard Payments Invoices Payments Payments Credit R…" at bounding box center [784, 398] width 1549 height 545
click at [293, 606] on link "Download & Print" at bounding box center [202, 621] width 375 height 31
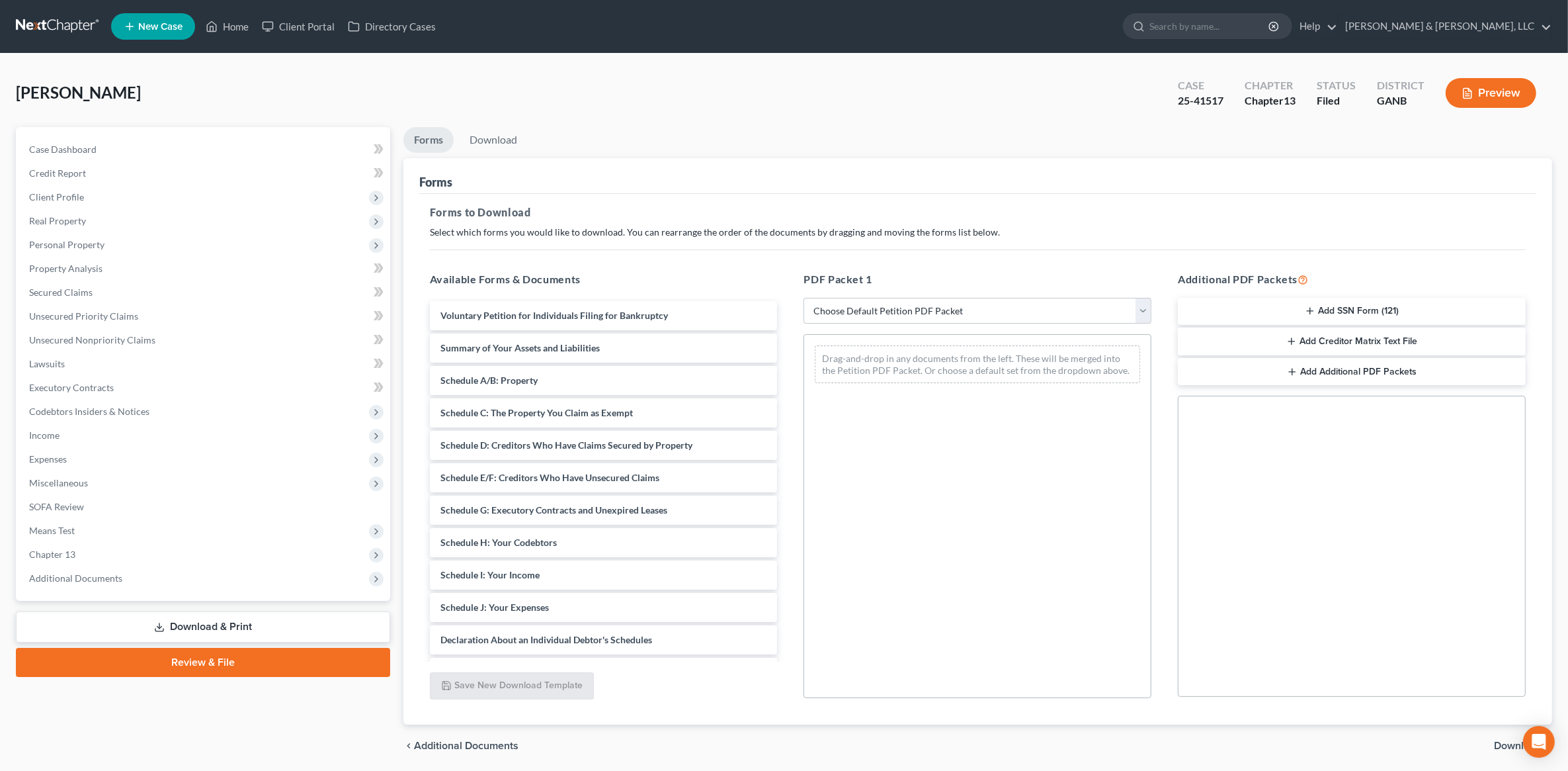
click at [1314, 306] on icon "button" at bounding box center [1311, 311] width 11 height 11
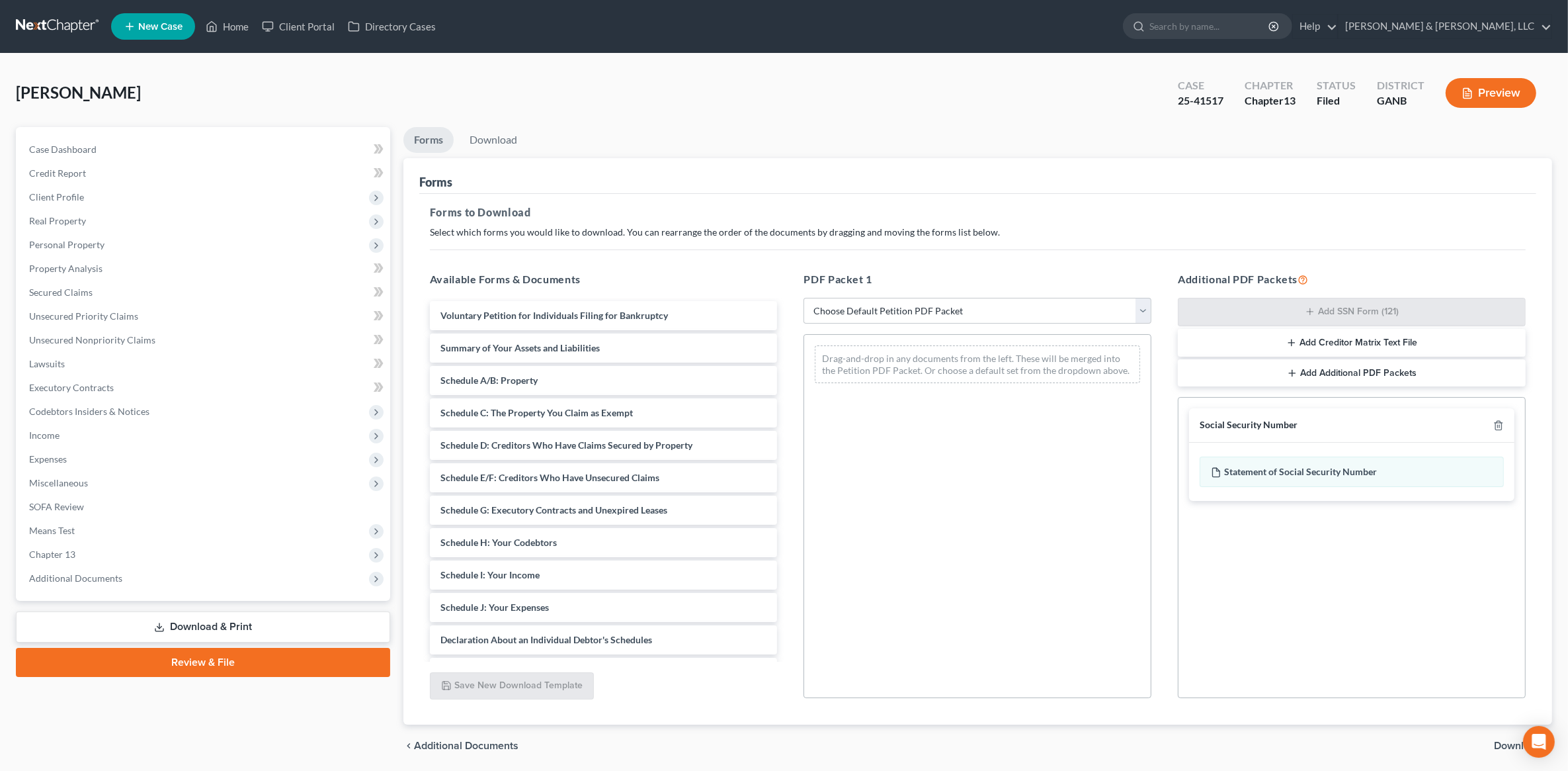
scroll to position [46, 0]
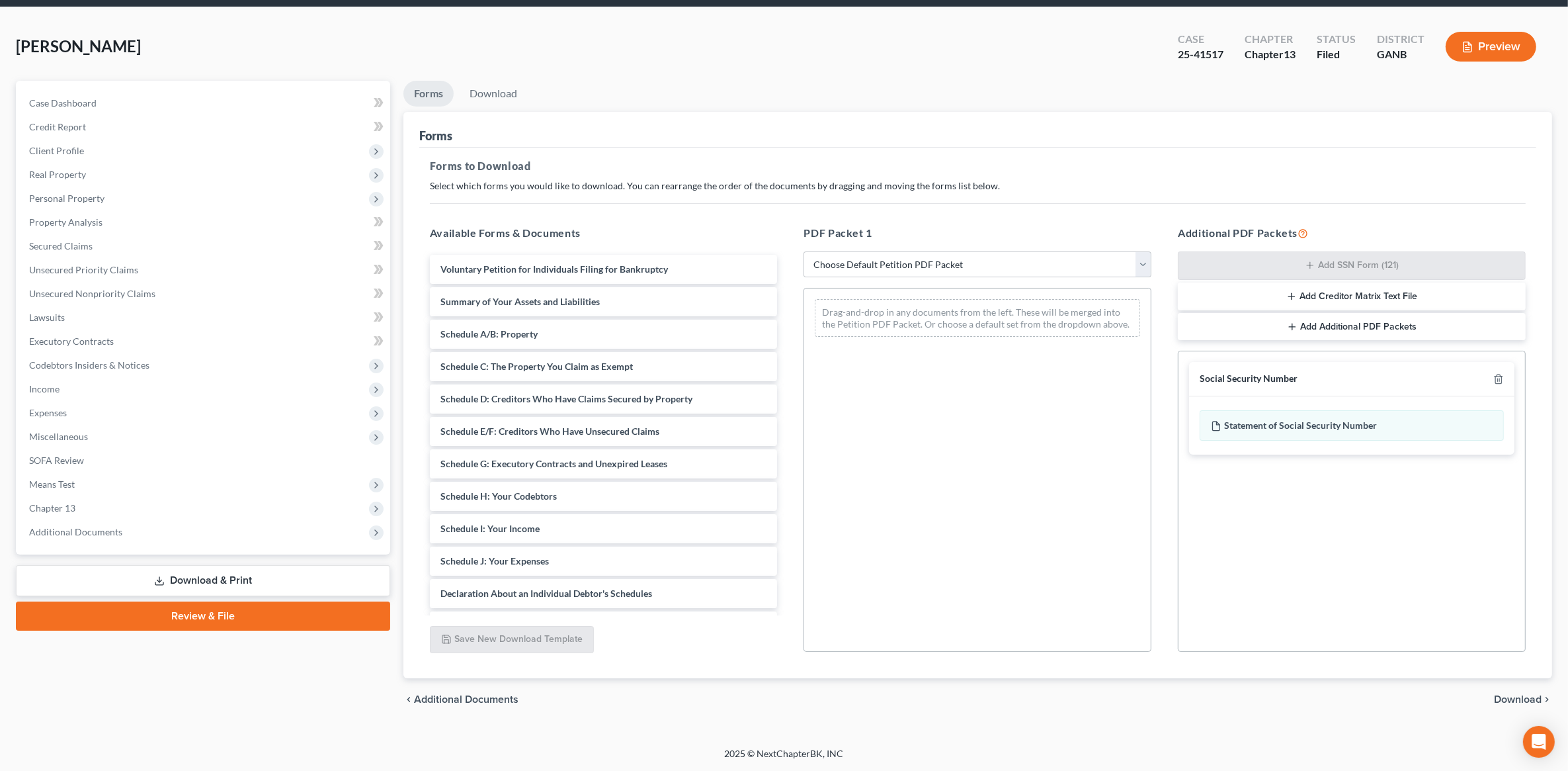
click at [1520, 703] on span "Download" at bounding box center [1517, 699] width 48 height 11
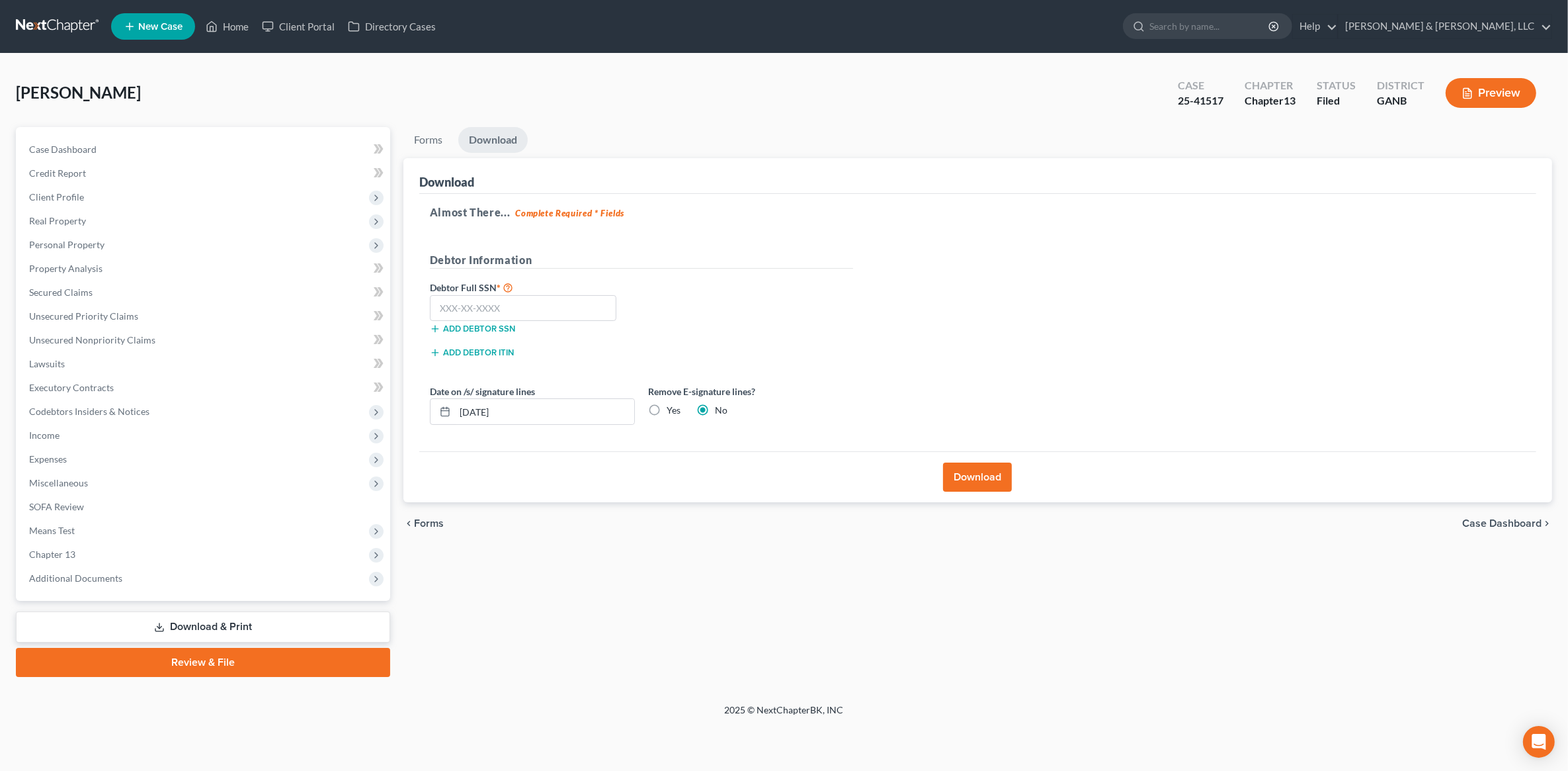
scroll to position [0, 0]
click at [563, 295] on input "text" at bounding box center [527, 309] width 187 height 27
paste input "224-71-7992"
type input "224-71-7992"
click at [984, 477] on button "Download" at bounding box center [986, 476] width 69 height 29
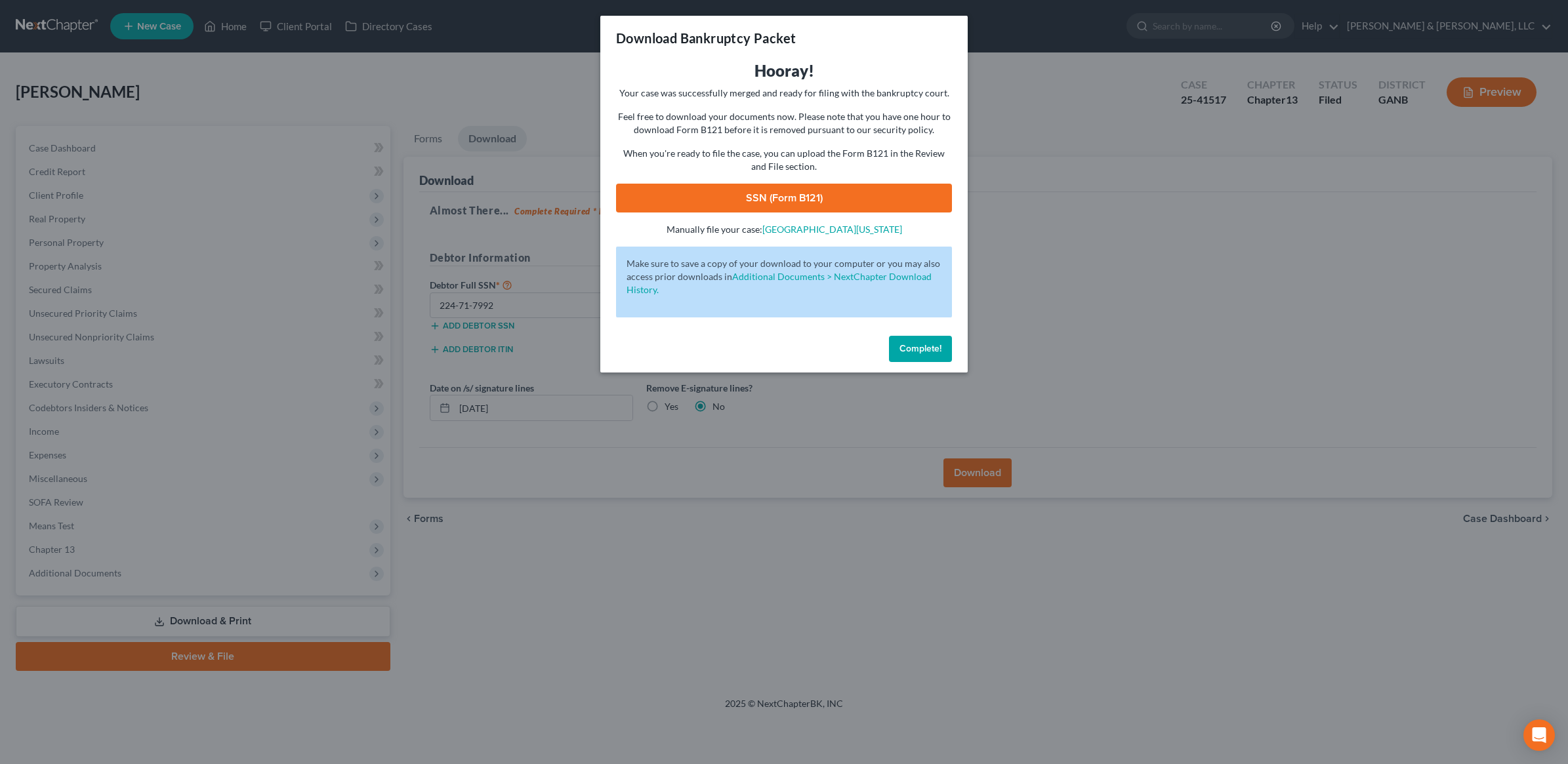
click at [833, 184] on link "SSN (Form B121)" at bounding box center [784, 198] width 336 height 29
click at [907, 352] on span "Complete!" at bounding box center [920, 348] width 42 height 11
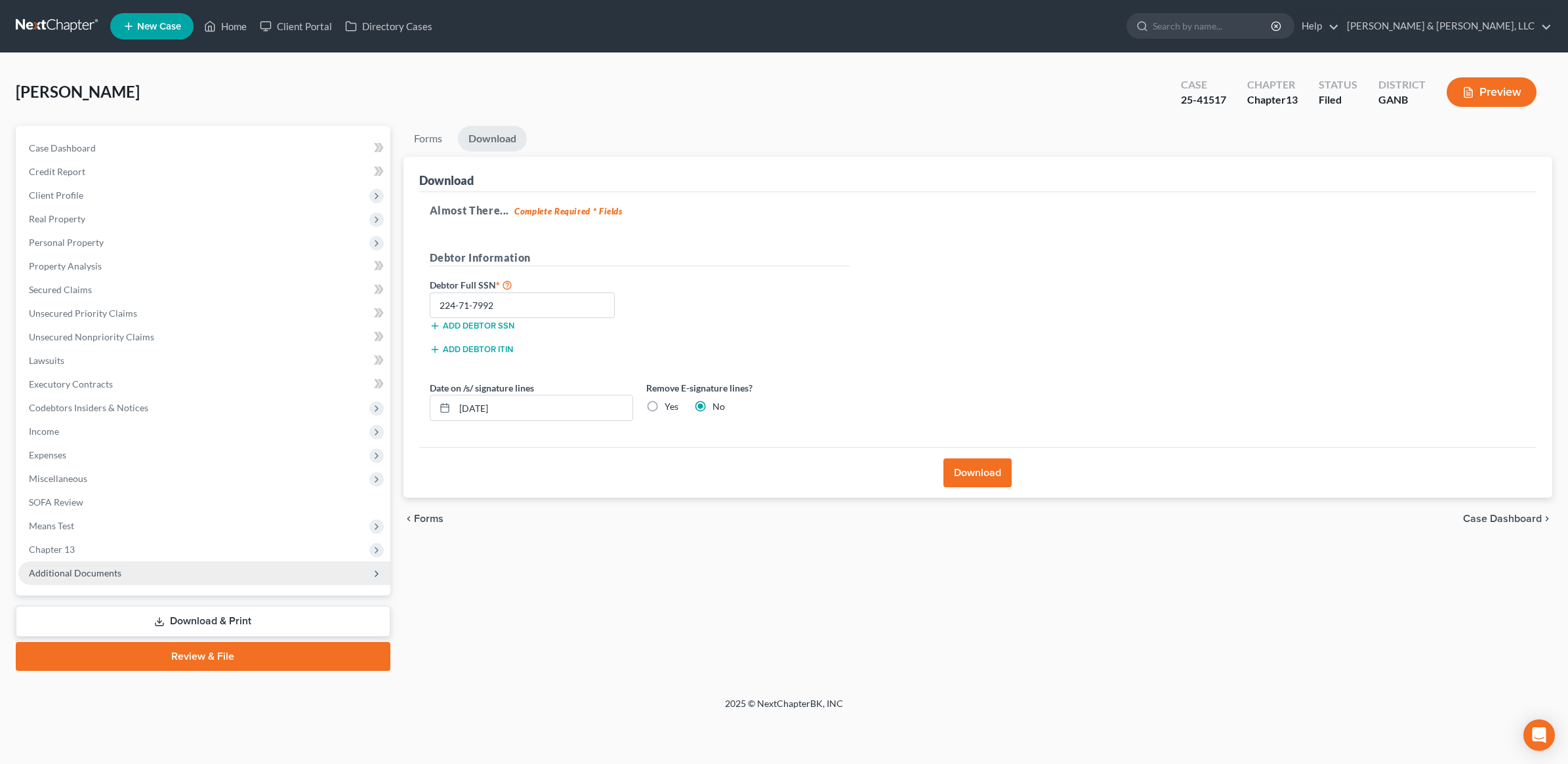
click at [145, 575] on span "Additional Documents" at bounding box center [204, 573] width 372 height 24
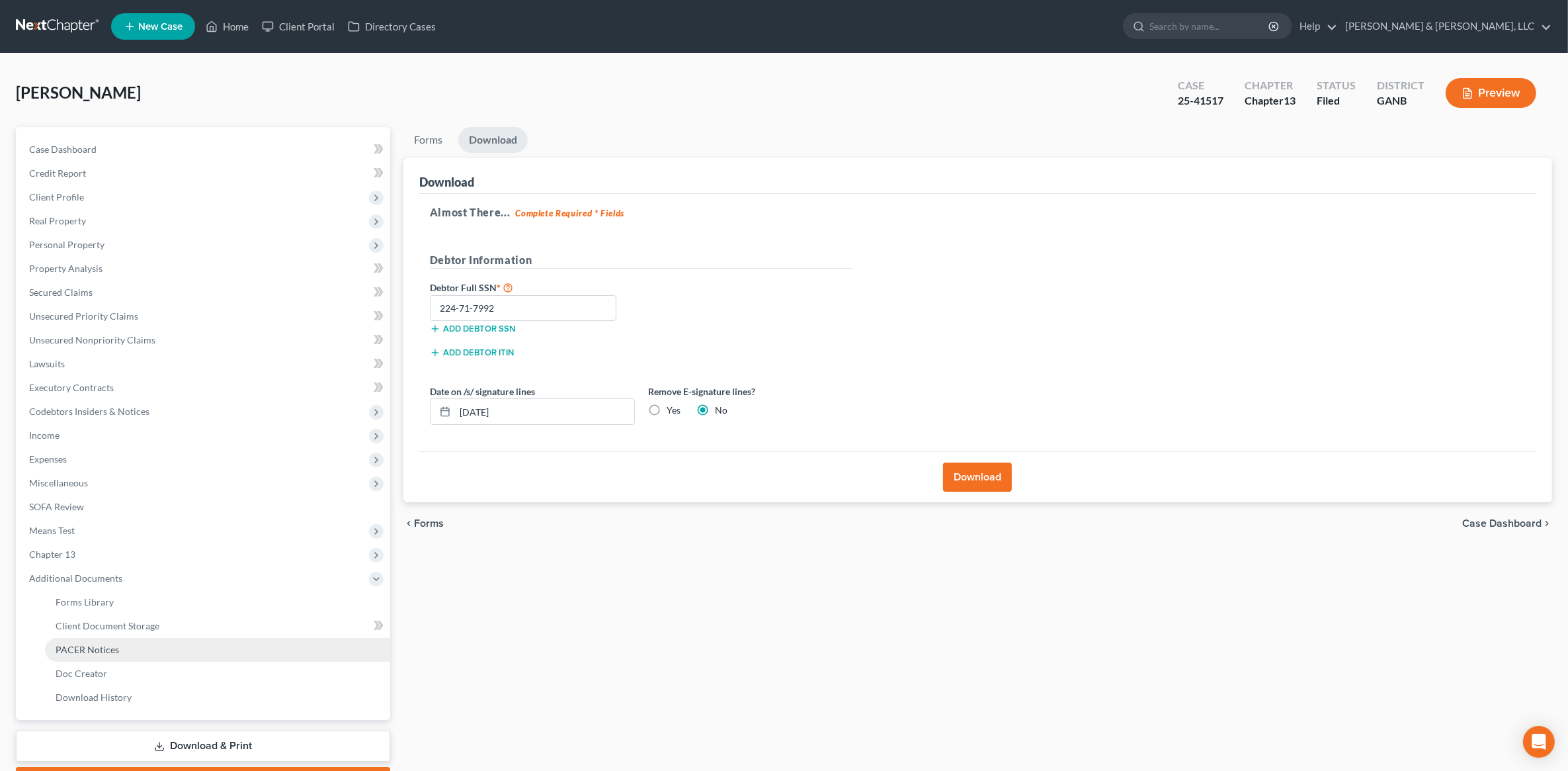
click at [129, 649] on link "PACER Notices" at bounding box center [217, 649] width 345 height 24
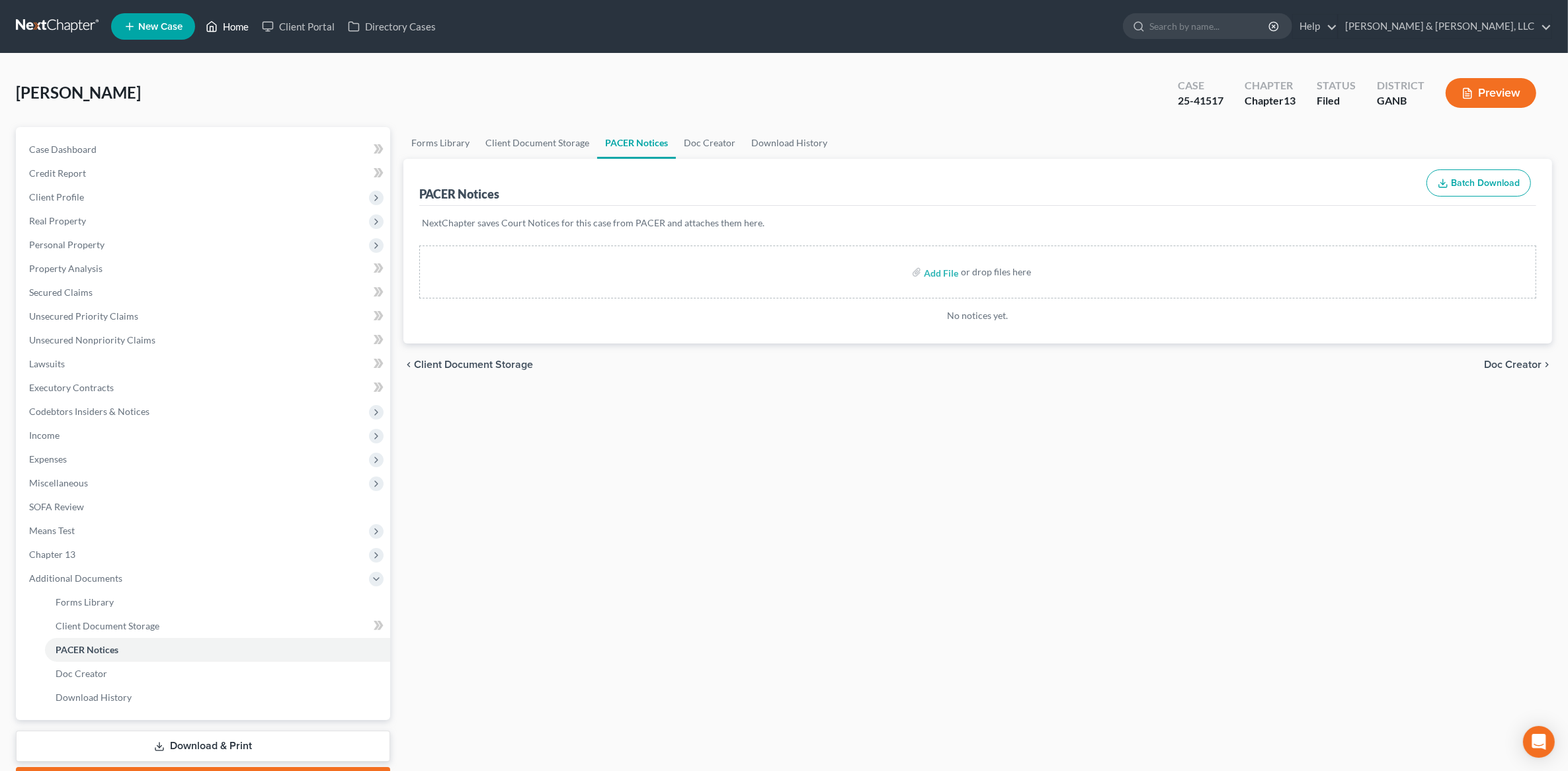
click at [229, 28] on link "Home" at bounding box center [227, 27] width 56 height 24
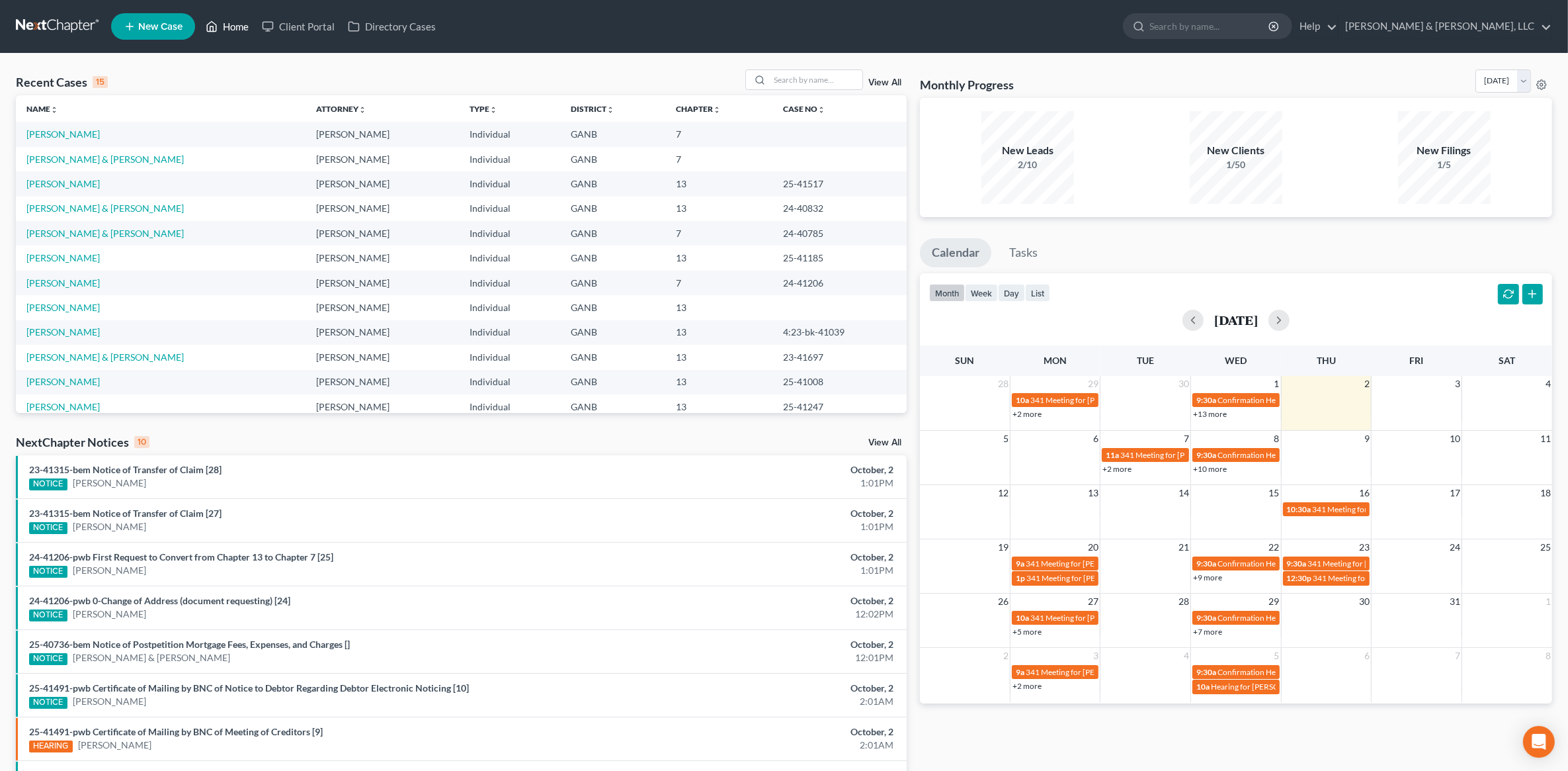
click at [220, 28] on link "Home" at bounding box center [227, 27] width 56 height 24
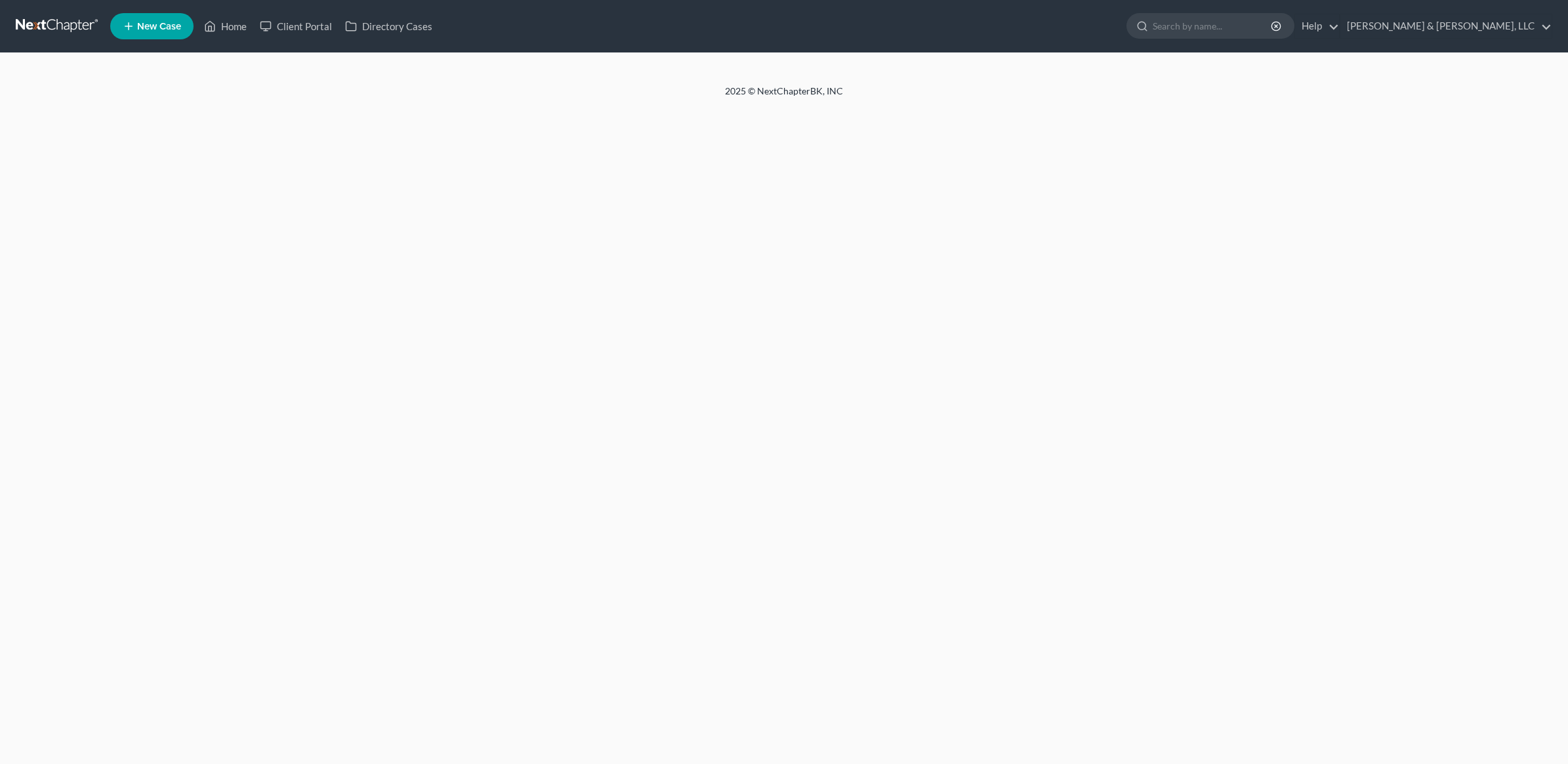
select select "19"
select select "24"
select select "10"
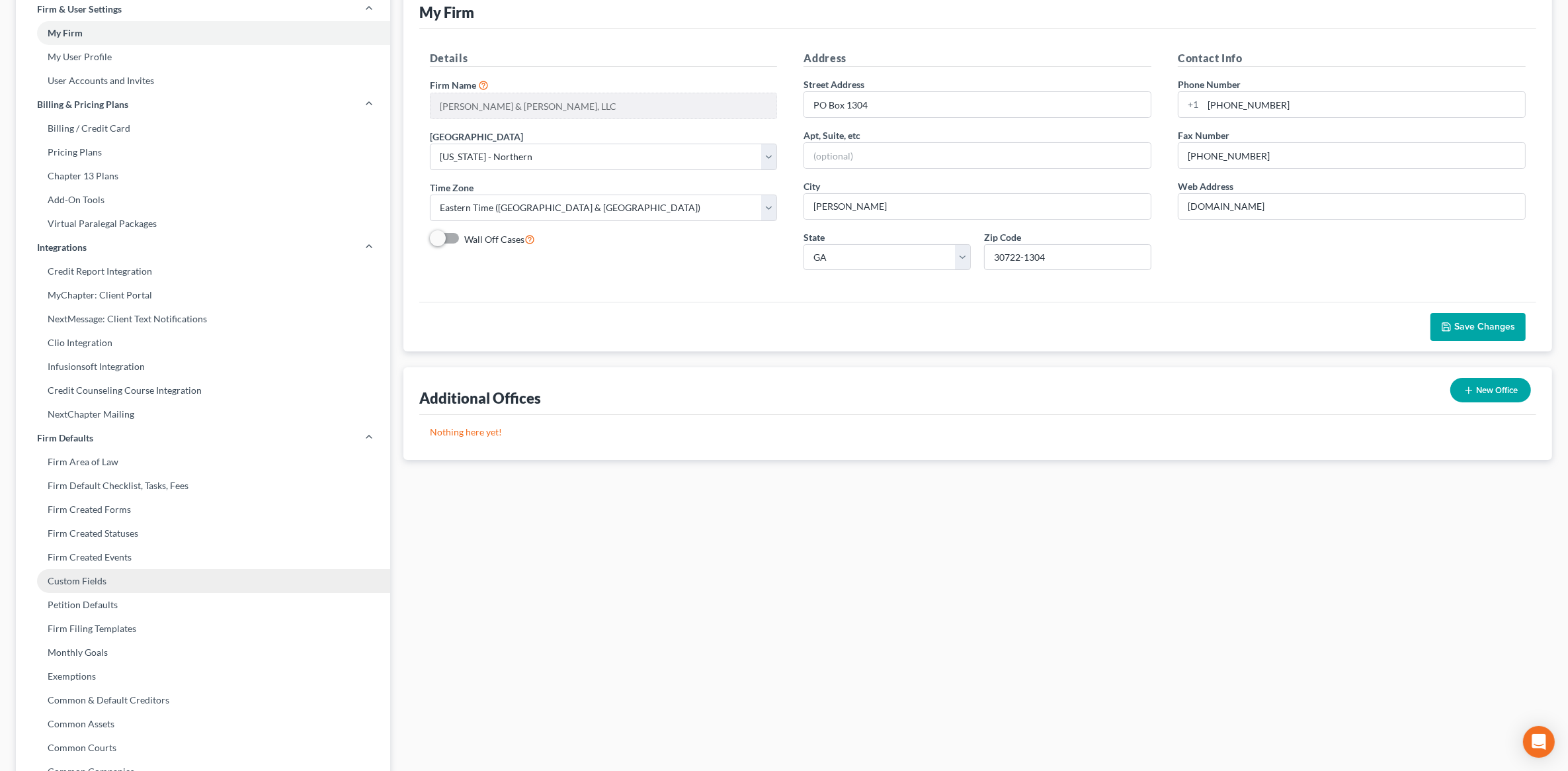
scroll to position [165, 0]
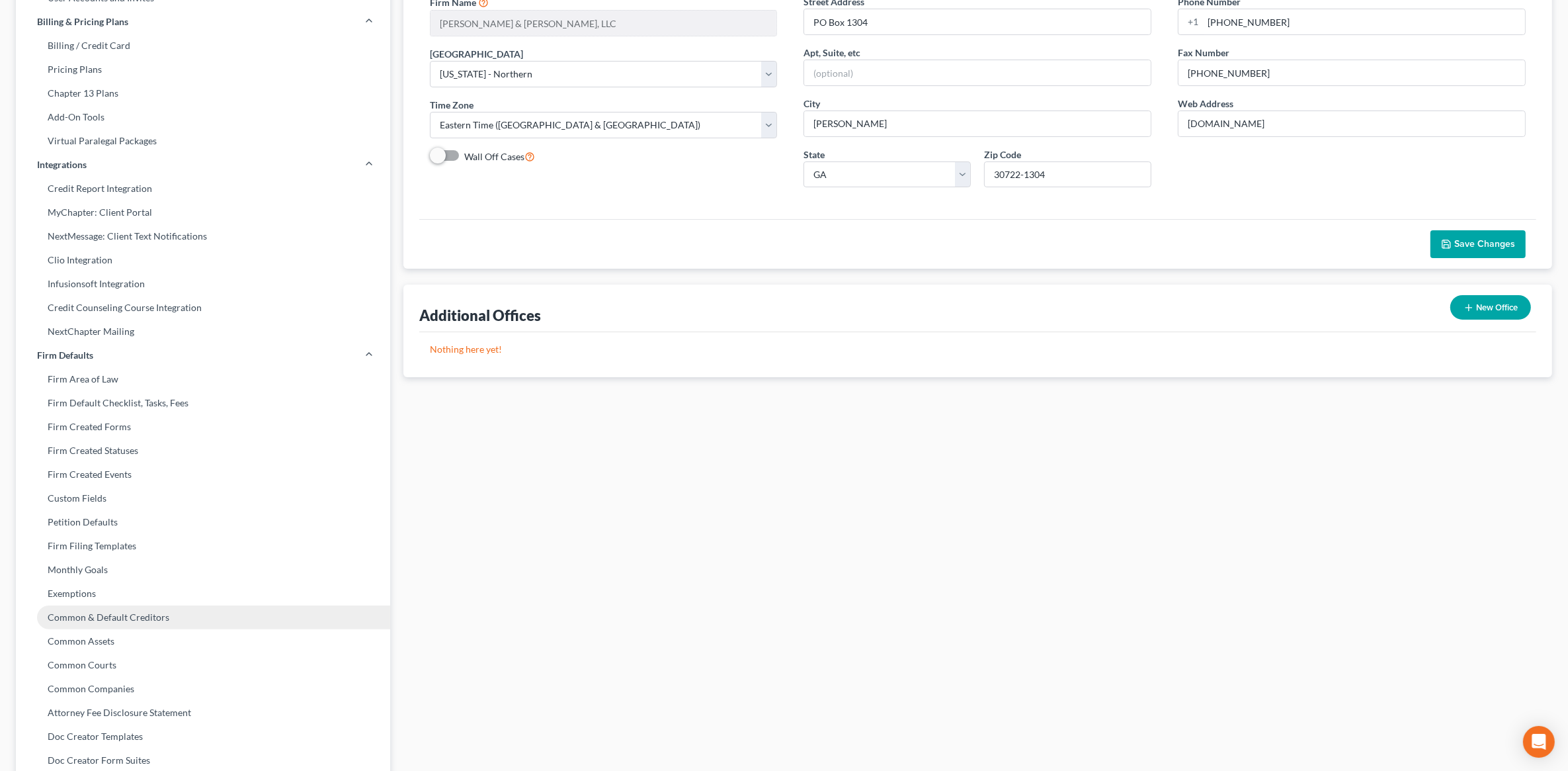
click at [118, 614] on link "Common & Default Creditors" at bounding box center [203, 617] width 374 height 24
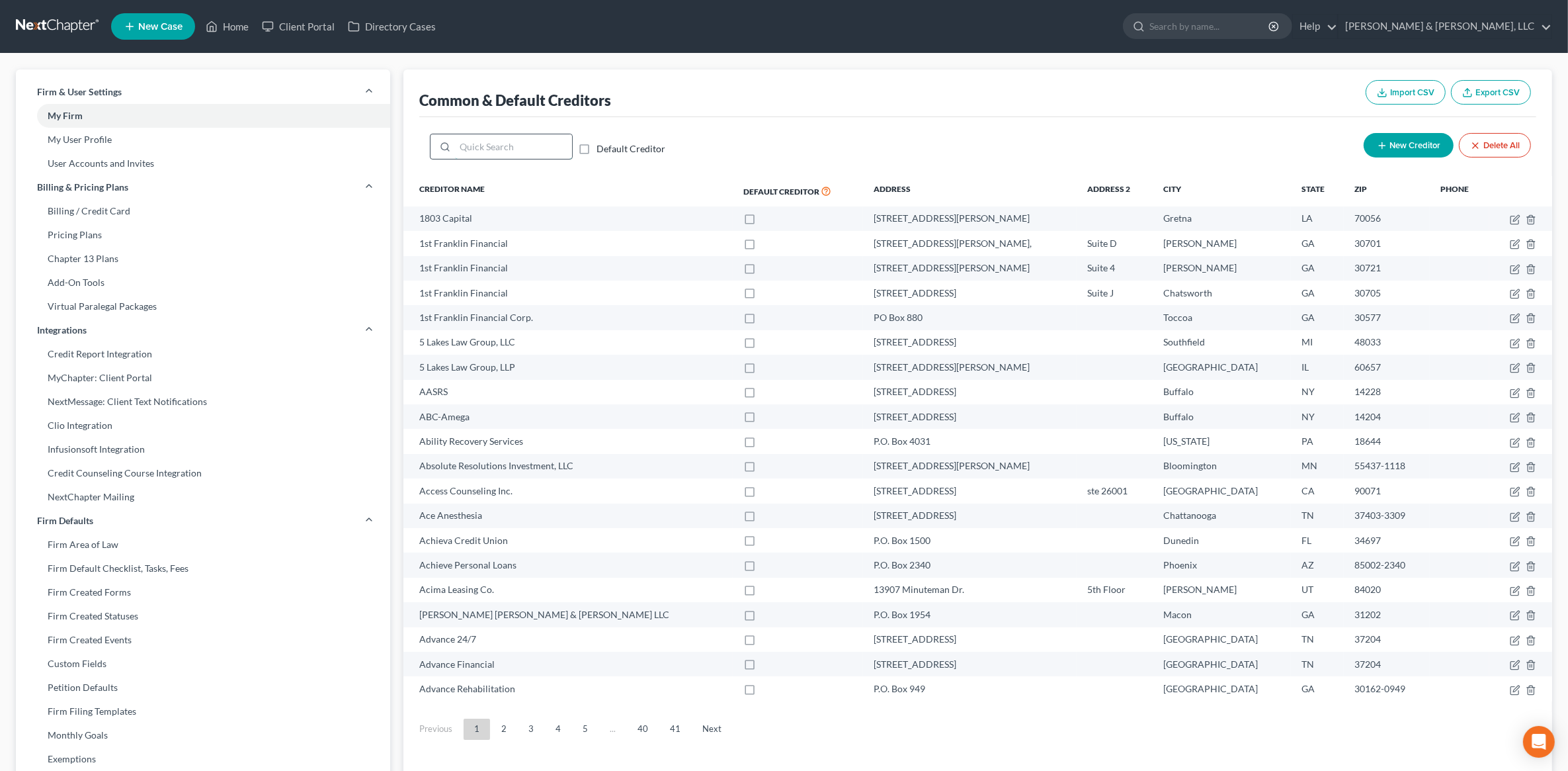
click at [533, 139] on input "search" at bounding box center [514, 147] width 117 height 25
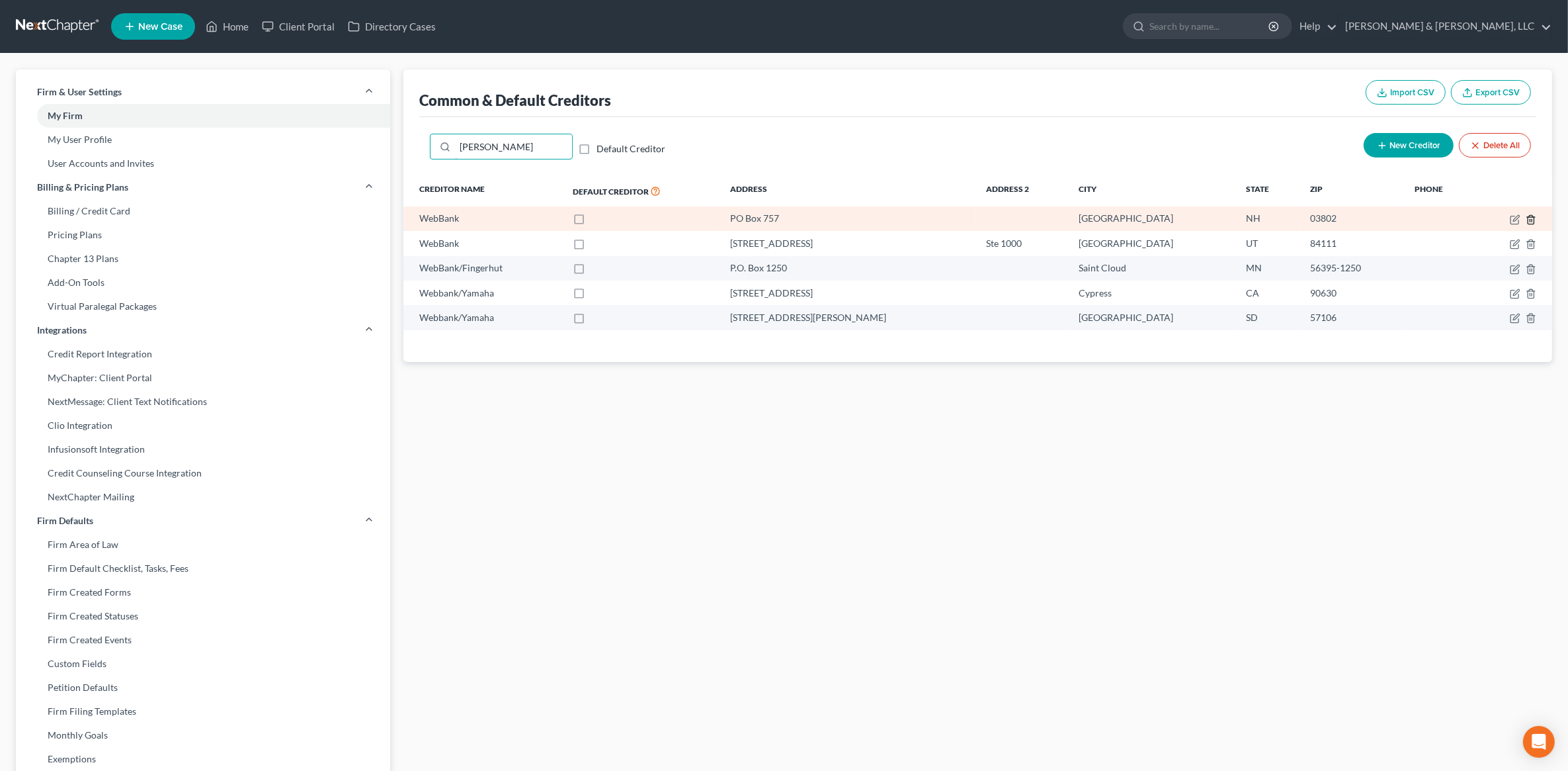
type input "[PERSON_NAME]"
click at [1528, 217] on icon "button" at bounding box center [1531, 219] width 6 height 9
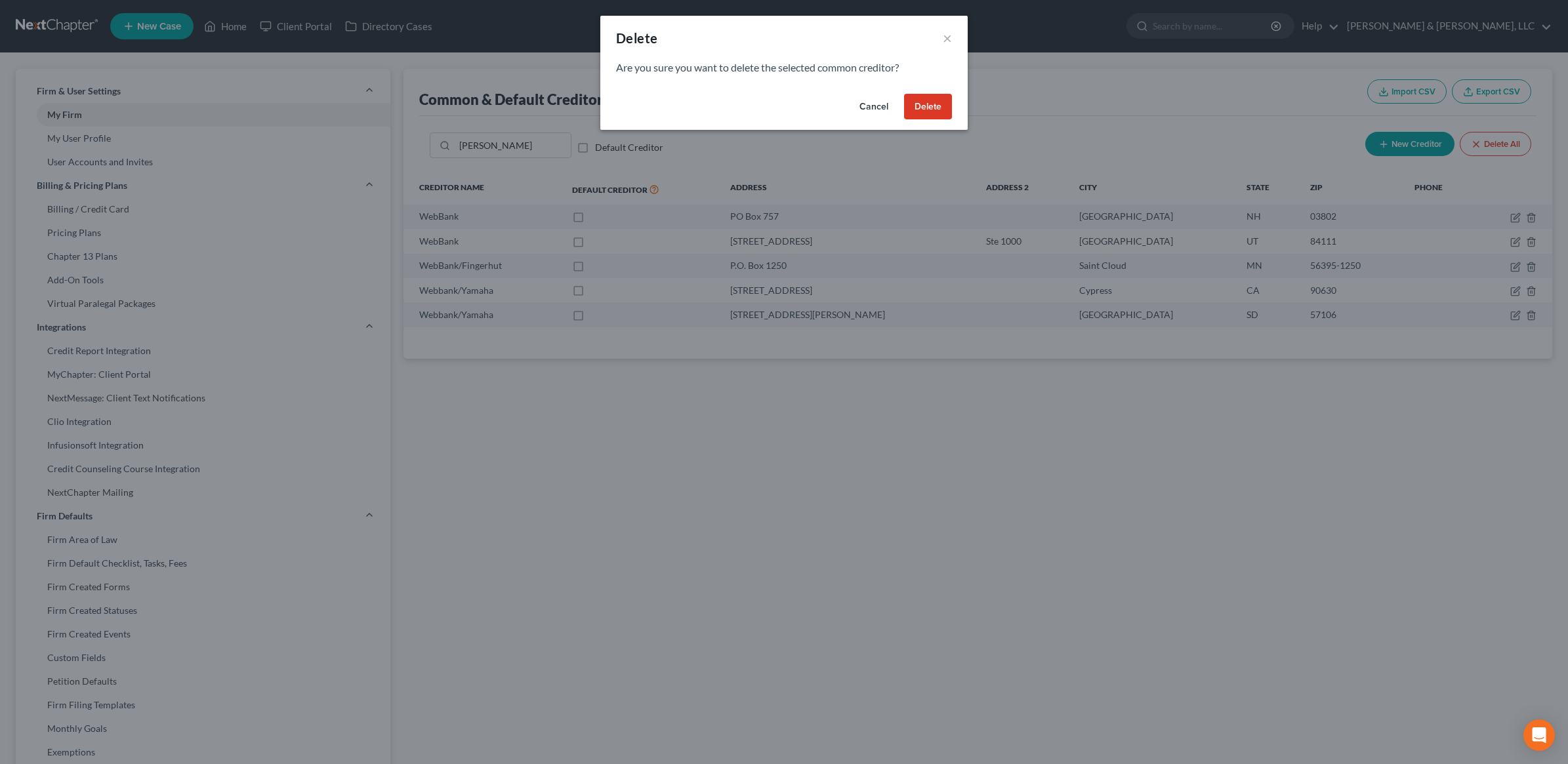
click at [930, 100] on button "Delete" at bounding box center [928, 107] width 48 height 26
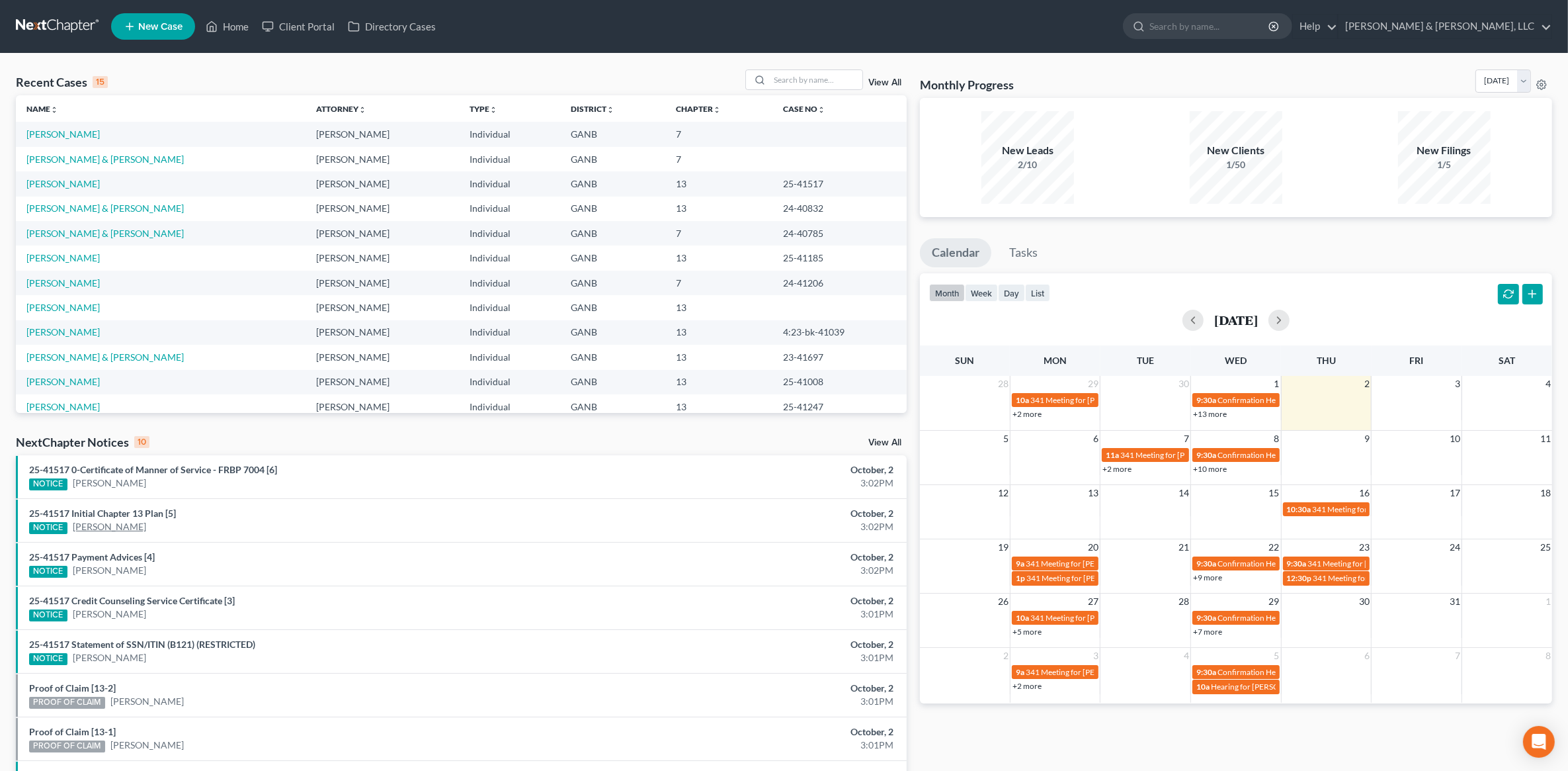
click at [133, 523] on link "David Humphreys" at bounding box center [109, 526] width 73 height 13
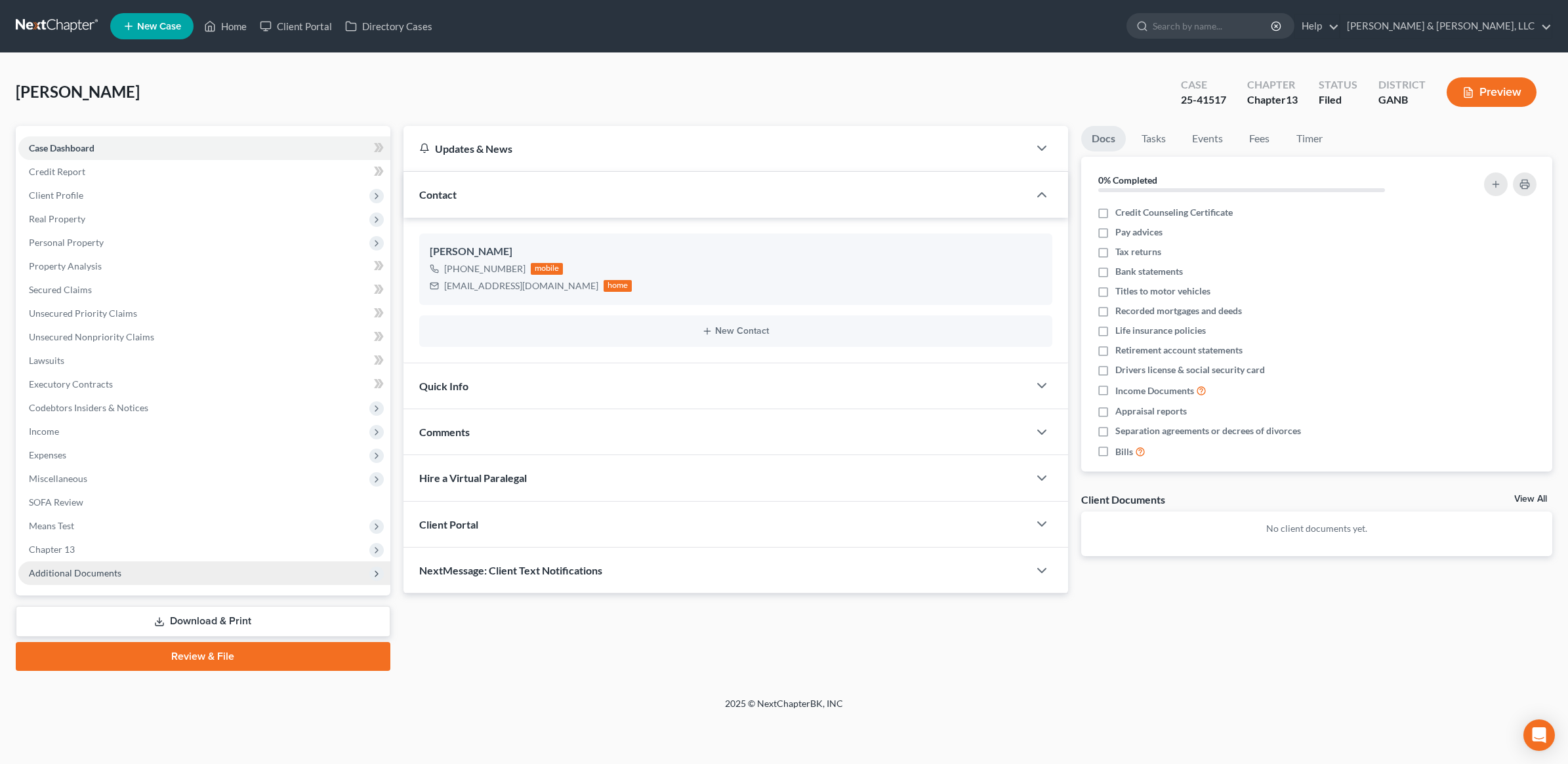
click at [128, 567] on span "Additional Documents" at bounding box center [204, 573] width 372 height 24
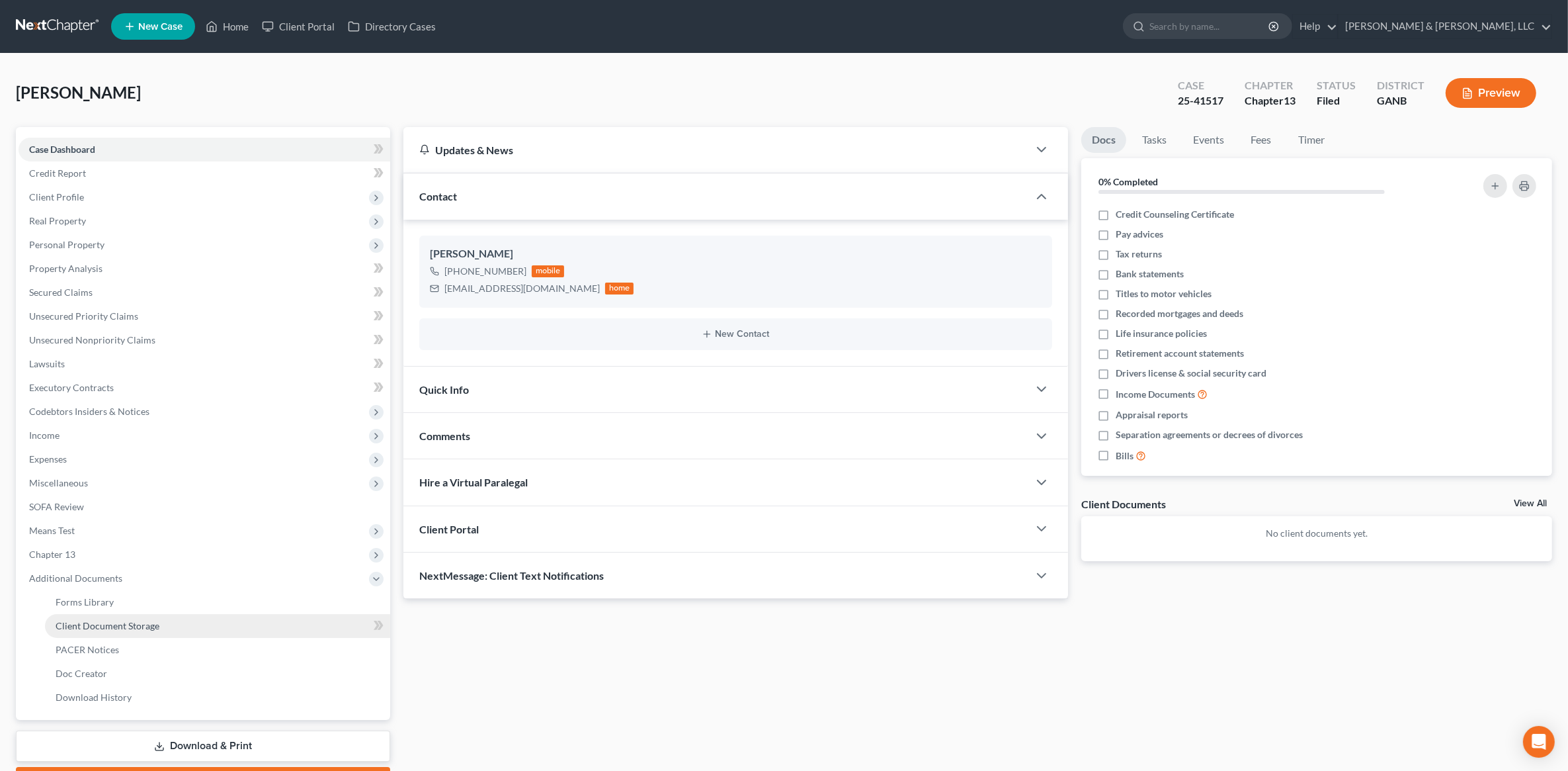
scroll to position [74, 0]
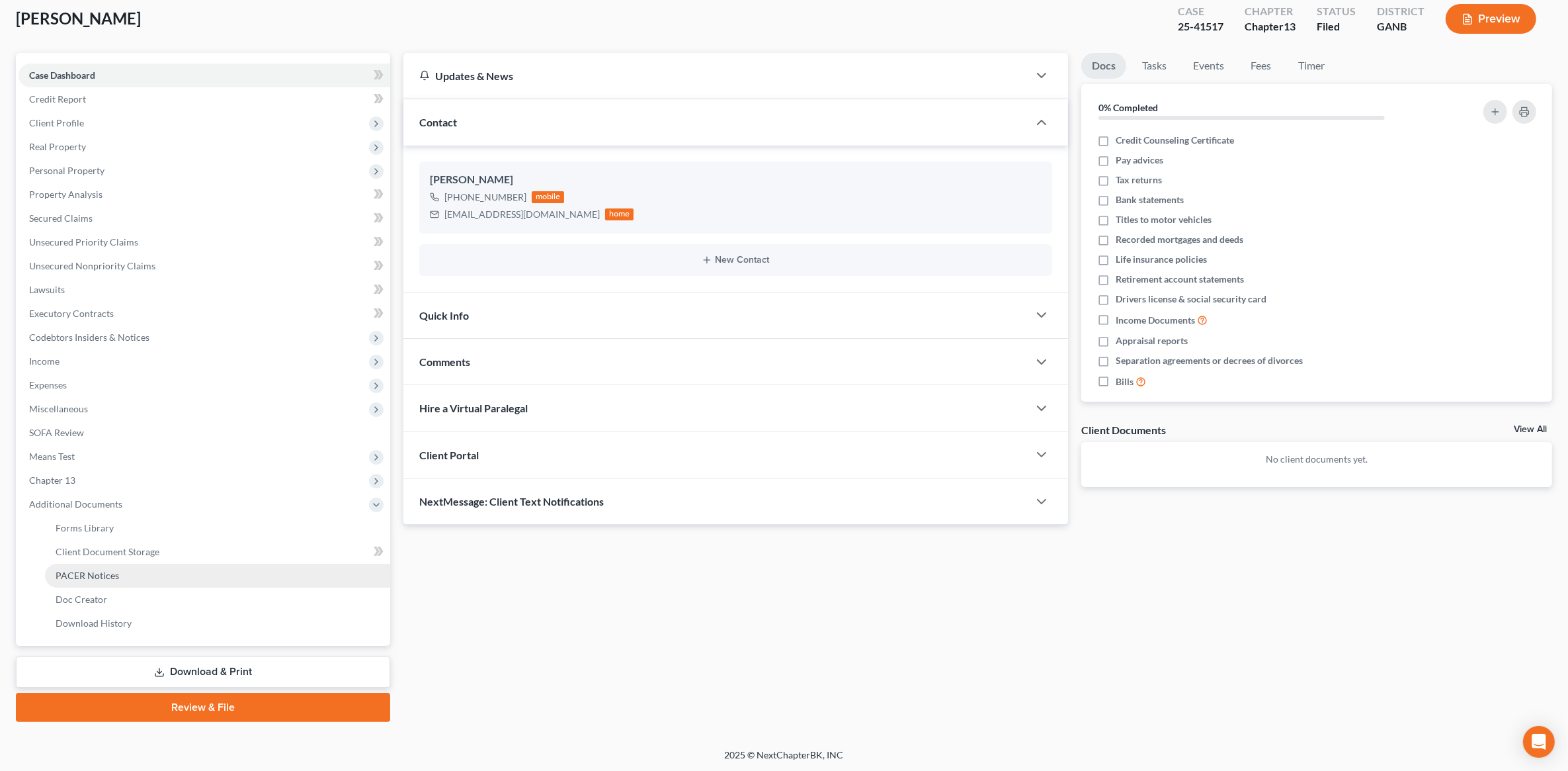
click at [119, 576] on link "PACER Notices" at bounding box center [217, 575] width 345 height 24
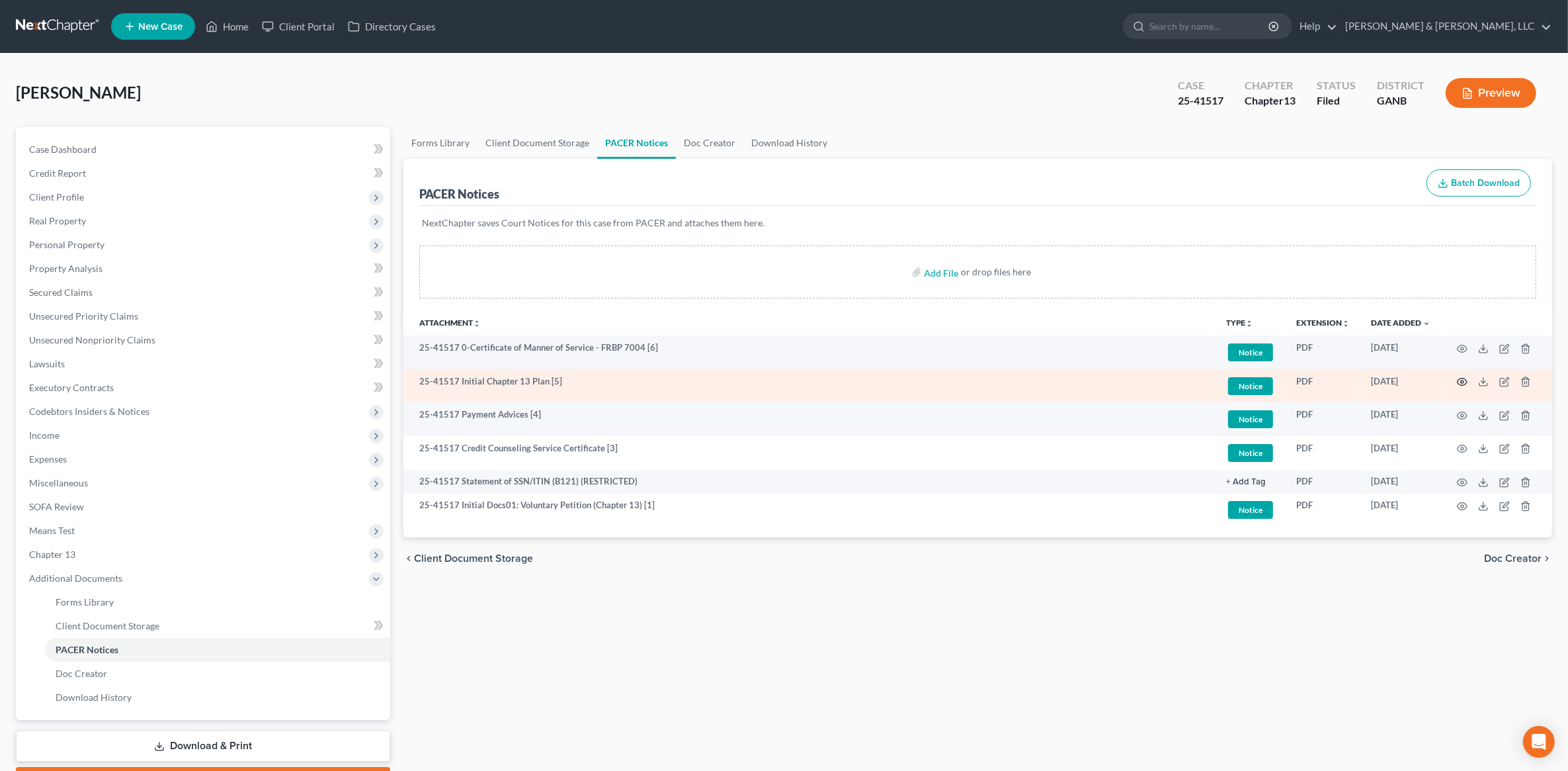
click at [1466, 384] on icon "button" at bounding box center [1463, 382] width 11 height 11
